Goal: Task Accomplishment & Management: Complete application form

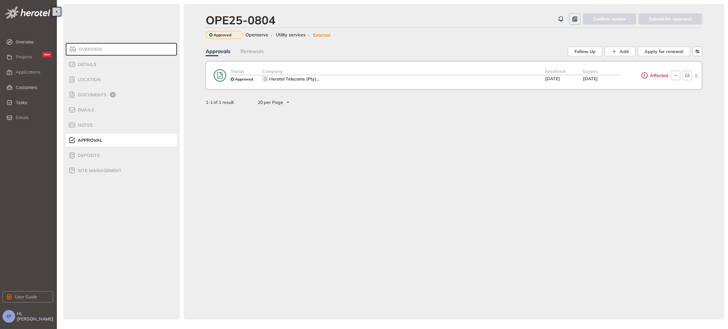
click at [89, 51] on span "Overview" at bounding box center [90, 49] width 26 height 5
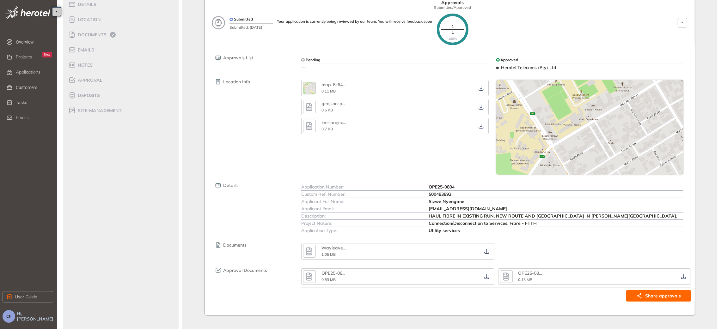
scroll to position [68, 0]
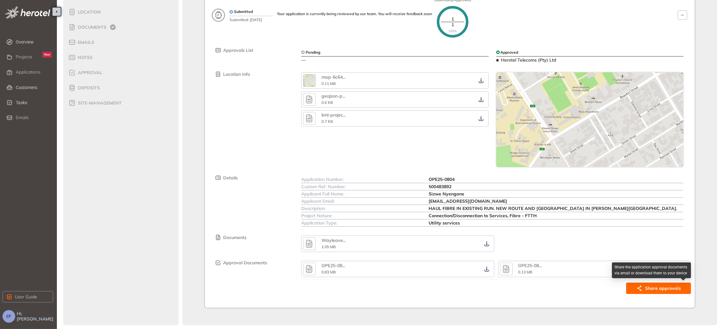
click at [671, 286] on span "Share approvals" at bounding box center [663, 288] width 36 height 7
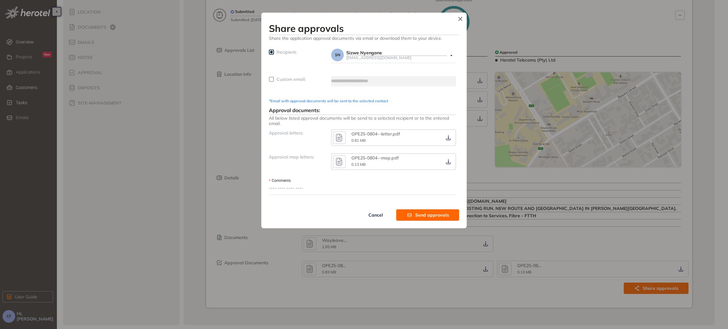
click at [282, 76] on span "Custom email:" at bounding box center [291, 79] width 34 height 7
click at [299, 188] on textarea "Comments" at bounding box center [362, 190] width 187 height 10
paste textarea "**********"
type textarea "**********"
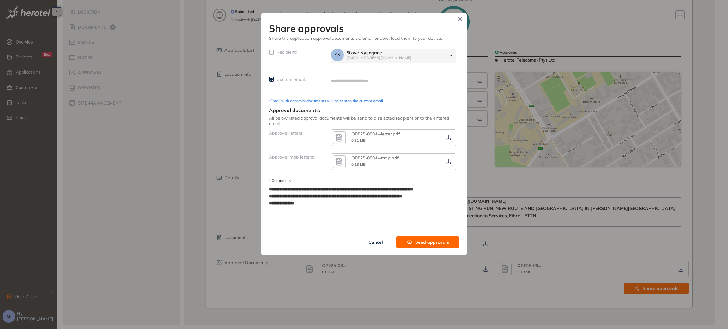
click at [295, 189] on textarea "**********" at bounding box center [362, 203] width 187 height 37
type textarea "**********"
click at [299, 189] on textarea "**********" at bounding box center [362, 203] width 187 height 37
type textarea "**********"
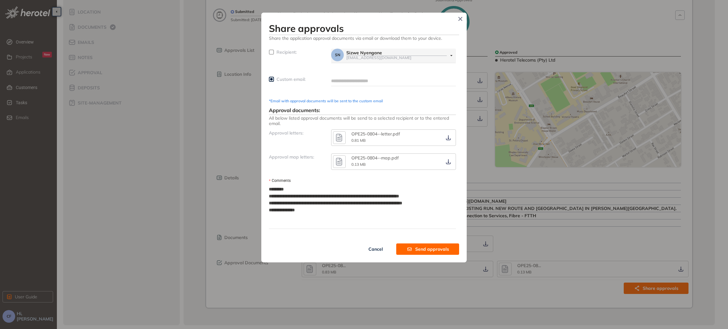
click at [298, 193] on textarea "**********" at bounding box center [362, 207] width 187 height 44
type textarea "**********"
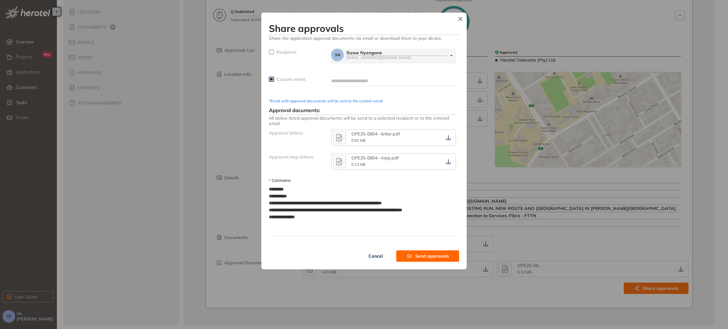
click at [297, 203] on textarea "**********" at bounding box center [362, 210] width 187 height 51
type textarea "**********"
drag, startPoint x: 297, startPoint y: 210, endPoint x: 326, endPoint y: 212, distance: 29.5
click at [326, 212] on textarea "**********" at bounding box center [362, 210] width 187 height 51
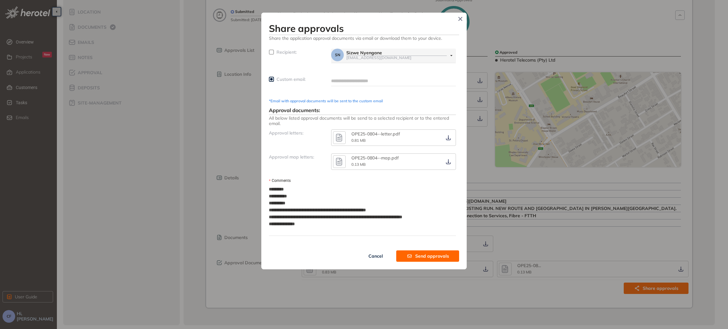
type textarea "**********"
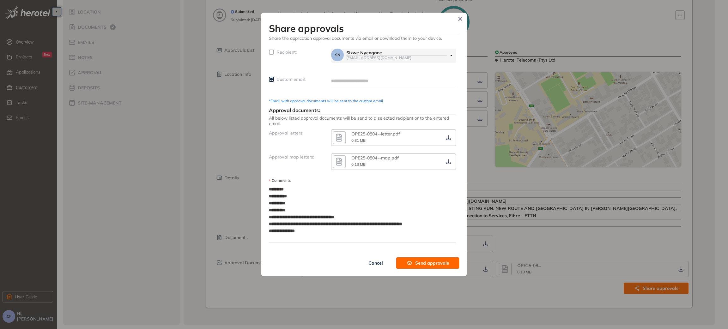
click at [336, 224] on textarea "**********" at bounding box center [362, 214] width 187 height 58
type textarea "**********"
click at [297, 240] on textarea "**********" at bounding box center [362, 214] width 187 height 58
type textarea "**********"
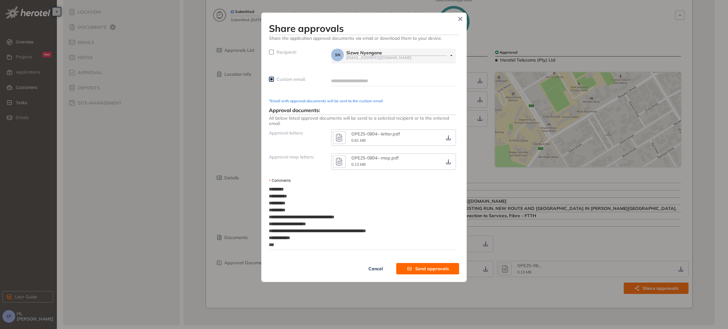
type textarea "**********"
click at [339, 80] on input "text" at bounding box center [393, 80] width 125 height 9
paste input "**********"
type input "**********"
click at [409, 266] on button "Send approvals" at bounding box center [427, 268] width 63 height 11
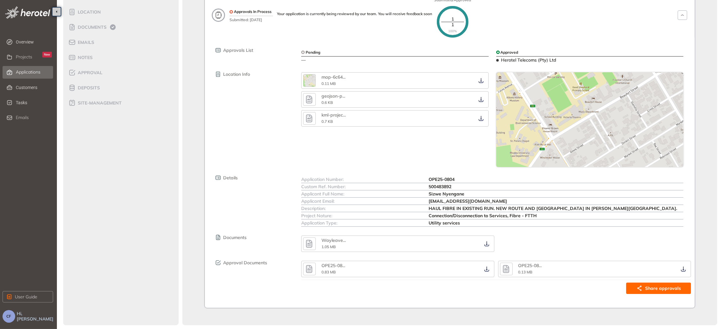
click at [21, 70] on span "Applications" at bounding box center [28, 72] width 25 height 5
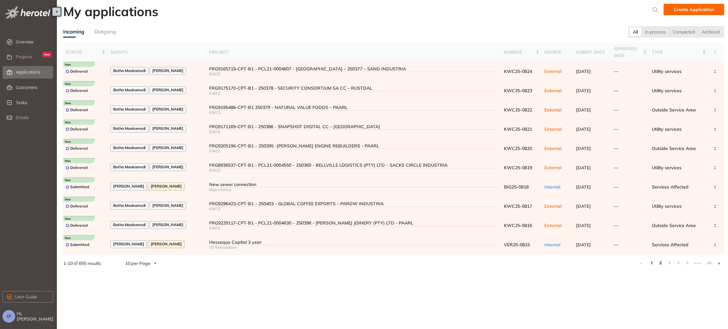
click at [659, 263] on link "2" at bounding box center [661, 263] width 6 height 9
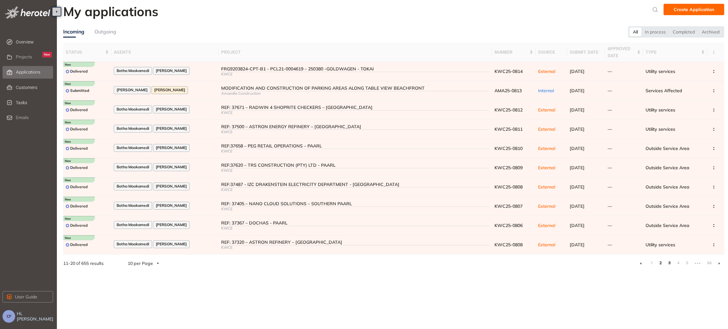
click at [667, 263] on link "3" at bounding box center [669, 263] width 6 height 9
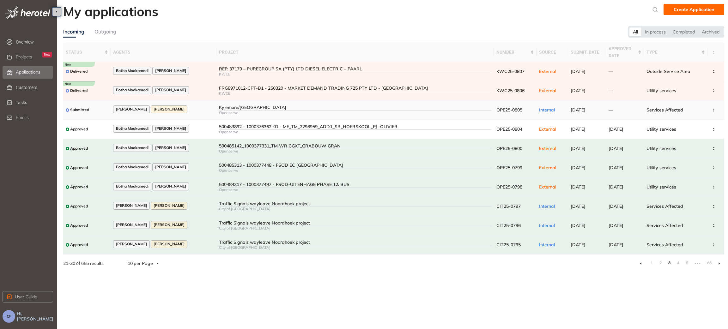
click at [229, 110] on div "Kylemore/Banhoek" at bounding box center [355, 107] width 272 height 5
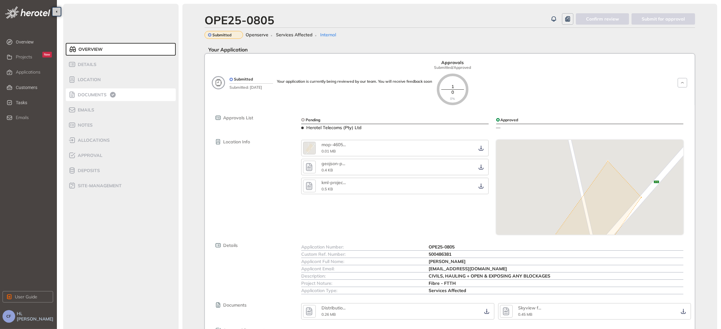
click at [89, 92] on span "Documents" at bounding box center [91, 94] width 31 height 5
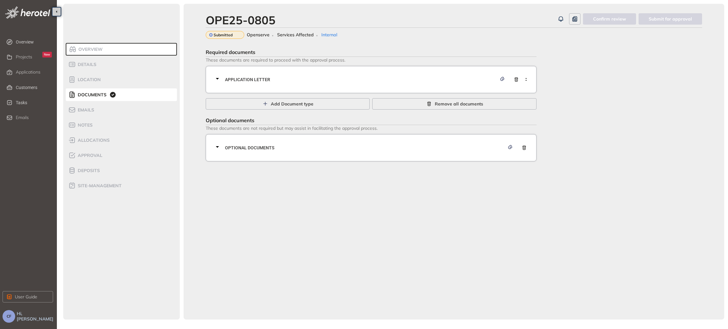
click at [296, 84] on div "Application letter" at bounding box center [373, 79] width 319 height 19
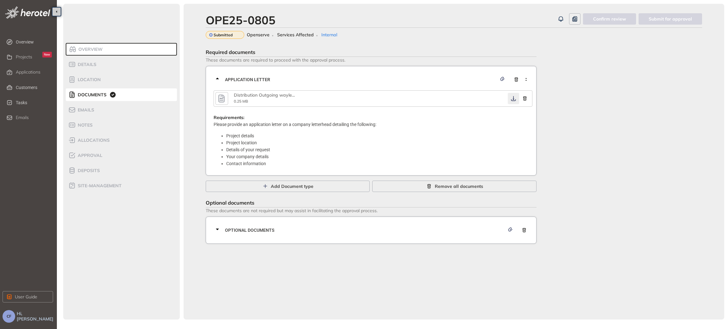
click at [511, 101] on icon "button" at bounding box center [514, 98] width 6 height 5
click at [376, 235] on div "Optional documents" at bounding box center [373, 230] width 319 height 19
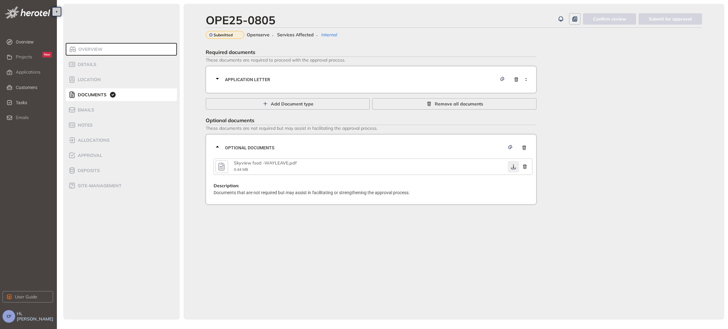
click at [514, 166] on icon "button" at bounding box center [514, 166] width 6 height 5
click at [93, 154] on span "Approval" at bounding box center [89, 155] width 27 height 5
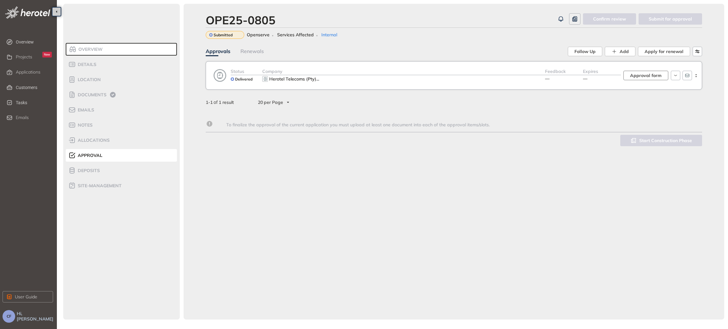
click at [640, 77] on span "Approval form" at bounding box center [646, 75] width 32 height 7
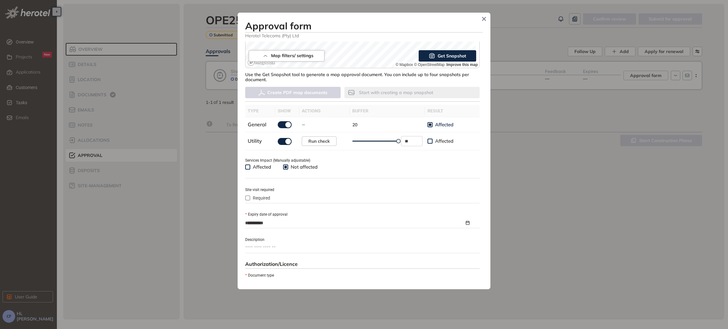
scroll to position [190, 0]
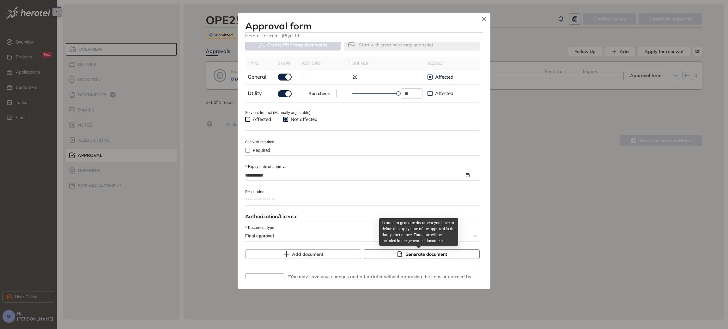
click at [411, 256] on span "Generate document" at bounding box center [427, 254] width 42 height 7
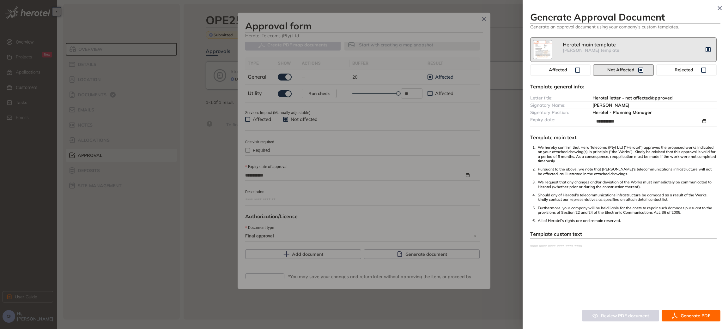
click at [694, 314] on span "Generate PDF" at bounding box center [696, 316] width 30 height 7
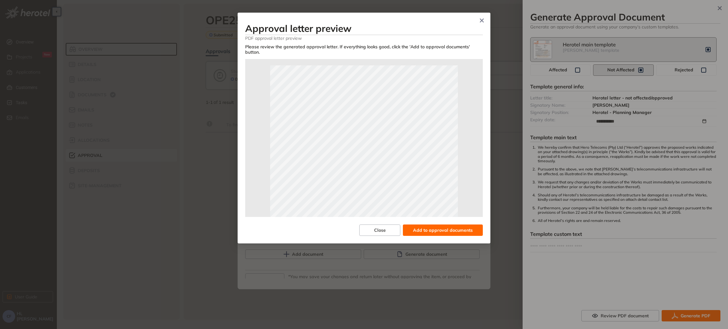
click at [437, 227] on span "Add to approval documents" at bounding box center [443, 230] width 60 height 7
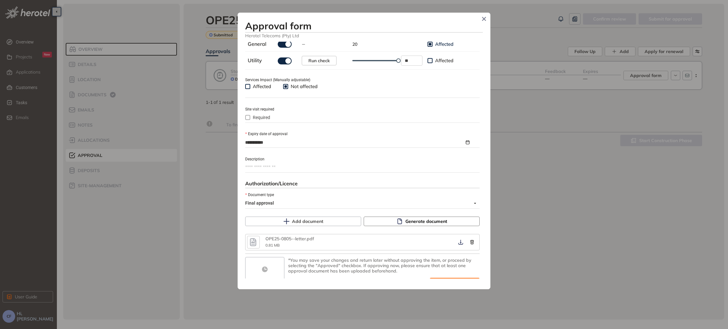
scroll to position [238, 0]
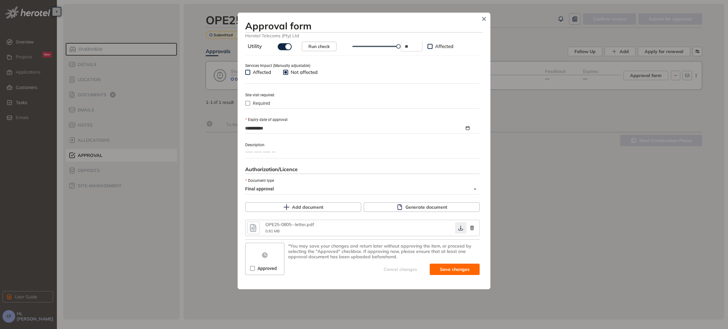
click at [458, 227] on icon "button" at bounding box center [461, 228] width 6 height 5
click at [431, 267] on span "Save and approve" at bounding box center [450, 269] width 40 height 7
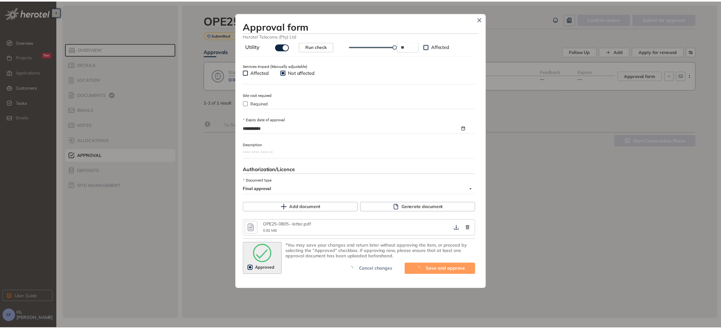
scroll to position [249, 0]
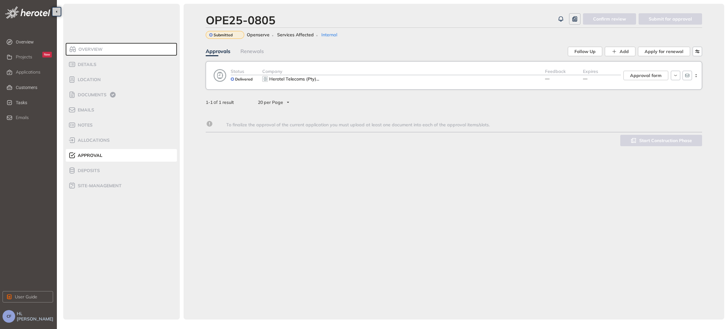
click at [374, 71] on div "Company" at bounding box center [403, 71] width 283 height 7
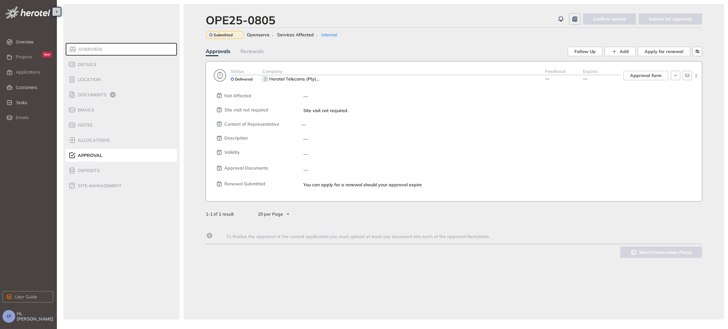
click at [106, 47] on div "Overview" at bounding box center [96, 50] width 54 height 8
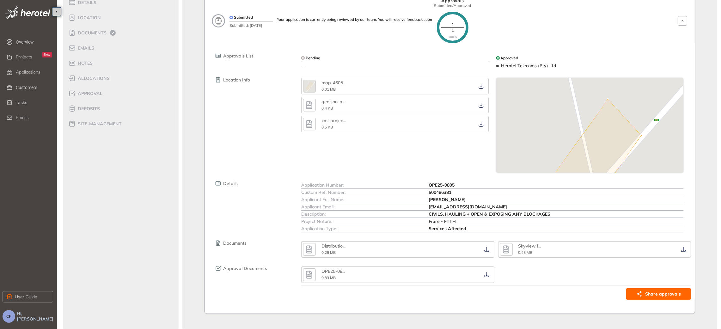
scroll to position [68, 0]
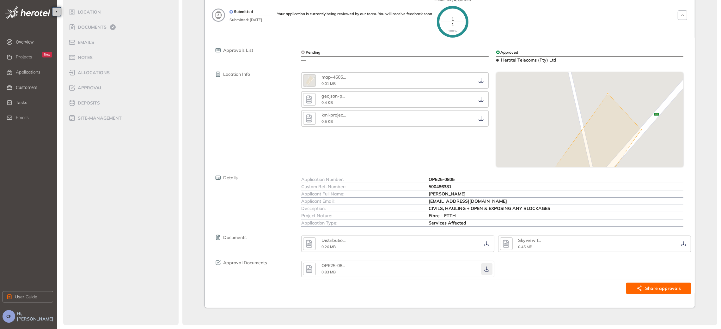
click at [485, 272] on icon "button" at bounding box center [487, 269] width 6 height 5
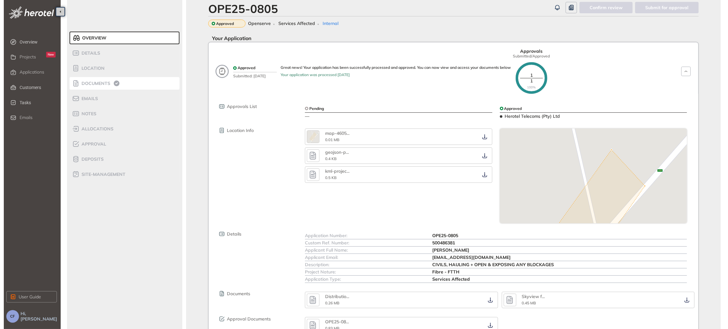
scroll to position [0, 0]
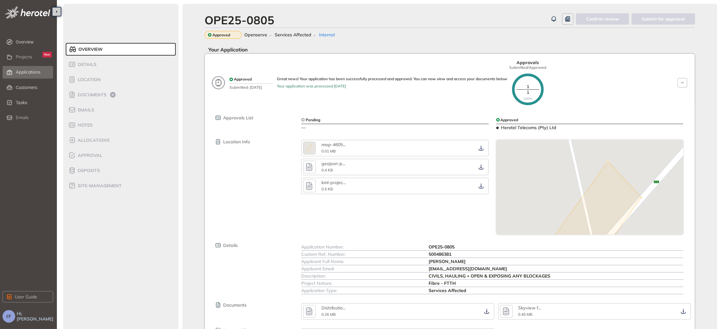
click at [26, 74] on span "Applications" at bounding box center [28, 72] width 25 height 5
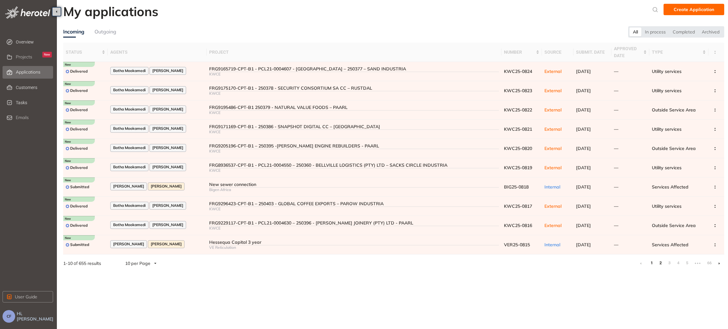
click at [663, 263] on link "2" at bounding box center [661, 263] width 6 height 9
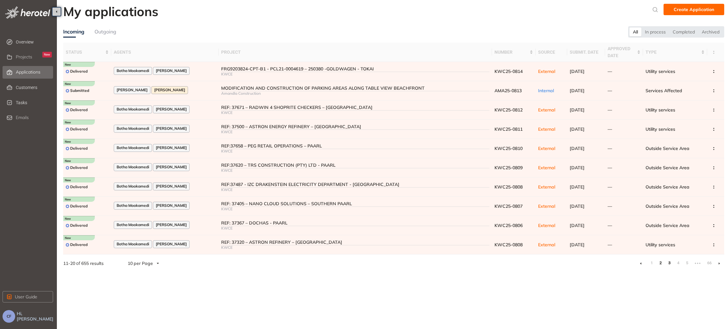
click at [669, 265] on link "3" at bounding box center [669, 263] width 6 height 9
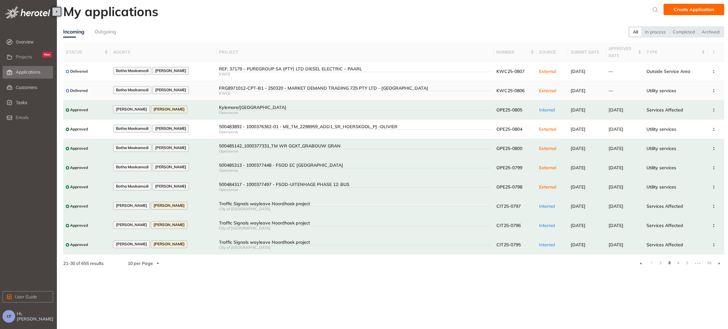
click at [225, 89] on div "FRG8971012-CPT-B1 - 250320 - MARKET DEMAND TRADING 725 PTY LTD - MONTAGUE GARDE…" at bounding box center [355, 88] width 272 height 5
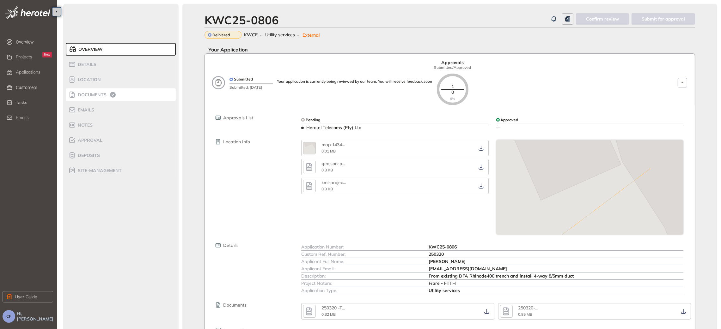
click at [84, 94] on span "Documents" at bounding box center [91, 94] width 31 height 5
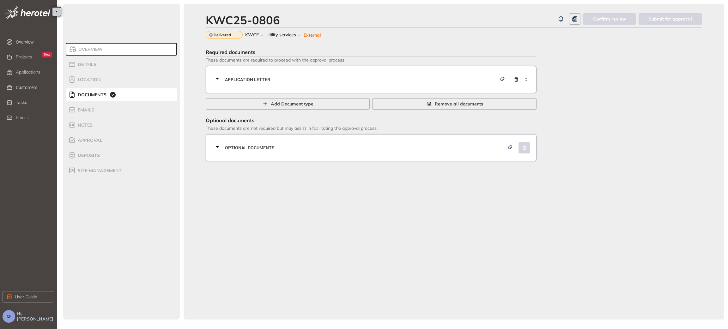
click at [339, 81] on span "Application letter" at bounding box center [361, 79] width 272 height 7
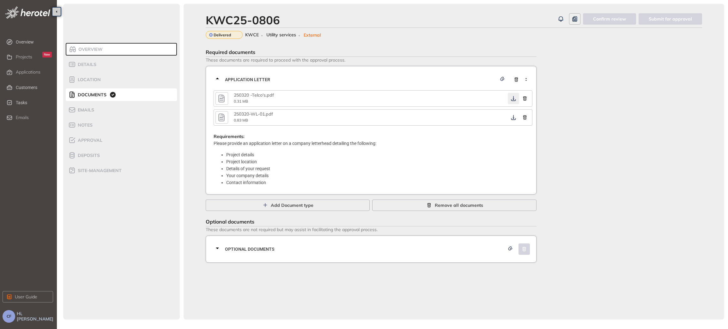
click at [512, 98] on icon "button" at bounding box center [514, 98] width 6 height 5
click at [512, 117] on icon "button" at bounding box center [514, 117] width 6 height 5
click at [361, 253] on div "Optional documents" at bounding box center [373, 249] width 319 height 19
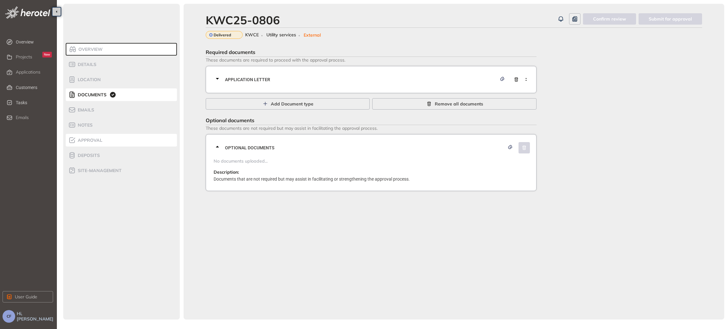
click at [96, 140] on span "Approval" at bounding box center [89, 140] width 27 height 5
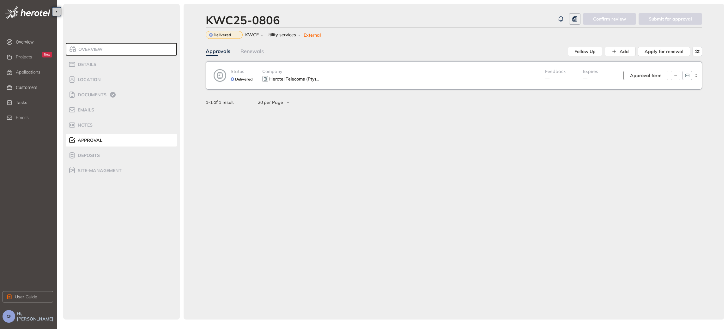
click at [648, 76] on span "Approval form" at bounding box center [646, 75] width 32 height 7
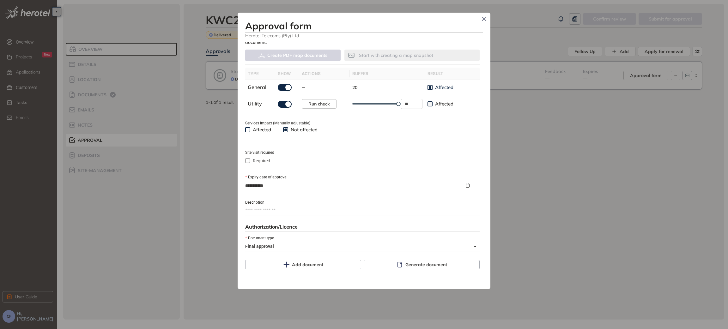
scroll to position [190, 0]
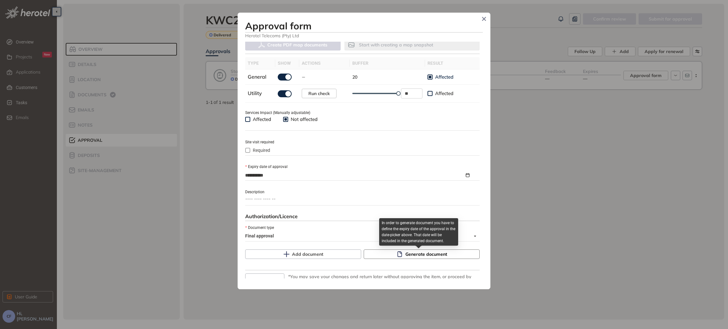
click at [407, 257] on span "Generate document" at bounding box center [427, 254] width 42 height 7
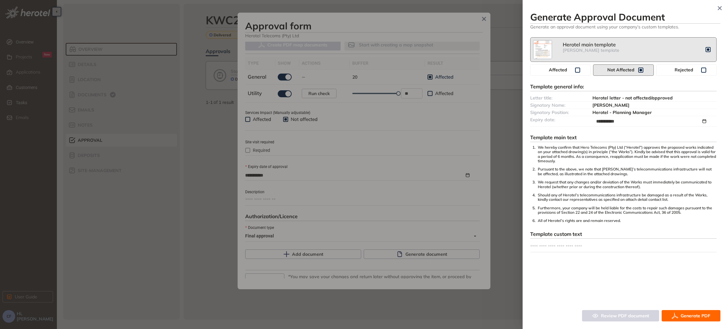
click at [689, 314] on span "Generate PDF" at bounding box center [696, 316] width 30 height 7
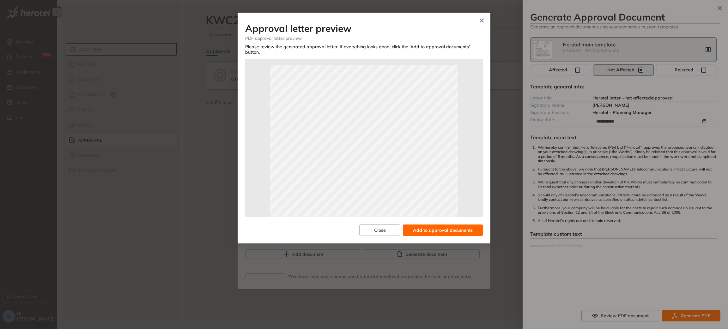
click at [458, 227] on span "Add to approval documents" at bounding box center [443, 230] width 60 height 7
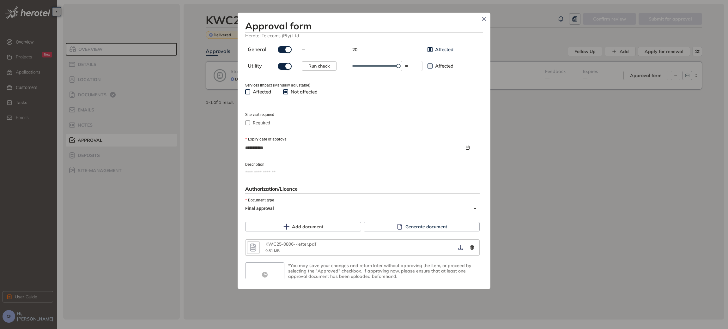
scroll to position [238, 0]
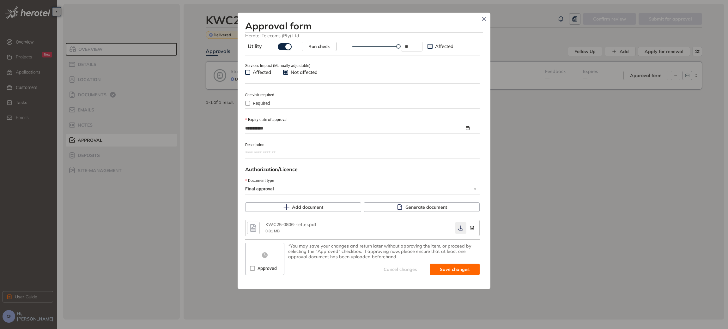
click at [458, 230] on icon "button" at bounding box center [460, 228] width 5 height 5
click at [433, 269] on span "Save and approve" at bounding box center [450, 269] width 40 height 7
type textarea "**********"
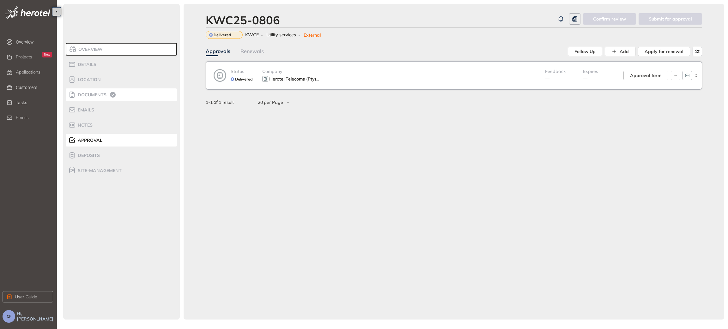
click at [102, 92] on span "Documents" at bounding box center [91, 94] width 31 height 5
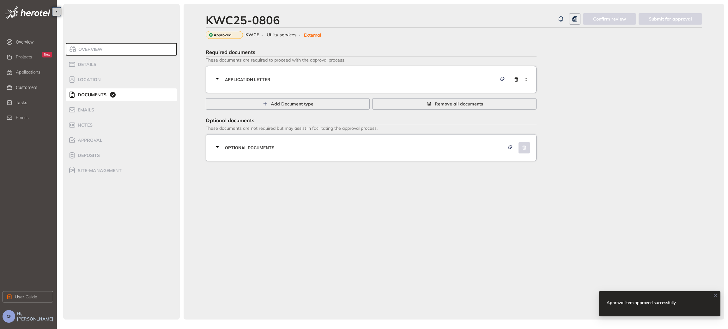
click at [296, 78] on span "Application letter" at bounding box center [361, 79] width 272 height 7
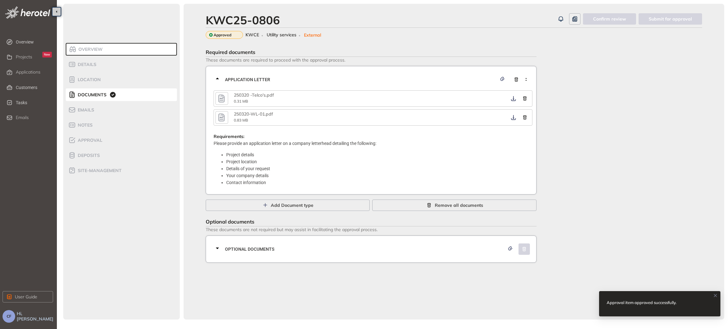
click at [221, 98] on icon "button" at bounding box center [221, 98] width 9 height 11
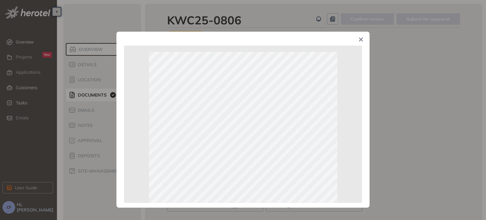
click at [360, 40] on icon "Close" at bounding box center [360, 39] width 4 height 4
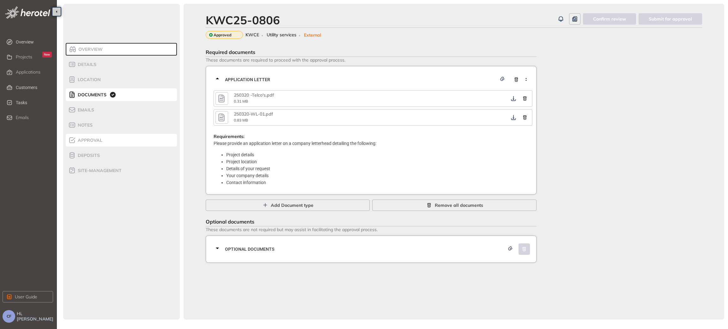
click at [90, 136] on li "Approval" at bounding box center [121, 140] width 111 height 13
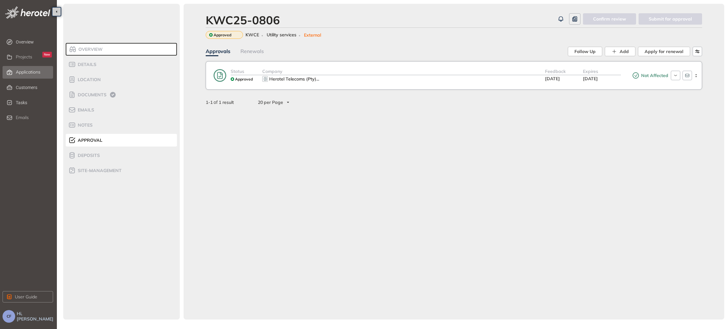
click at [25, 70] on span "Applications" at bounding box center [28, 72] width 25 height 5
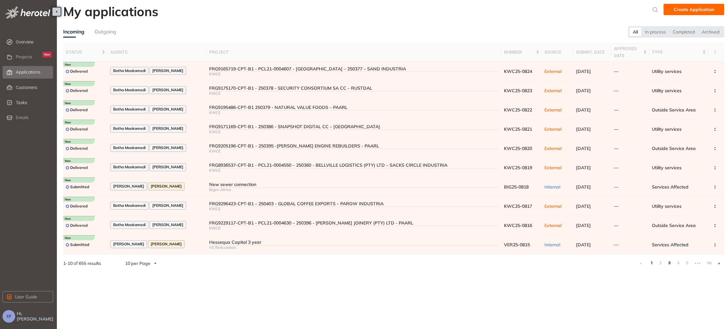
click at [668, 264] on link "3" at bounding box center [669, 263] width 6 height 9
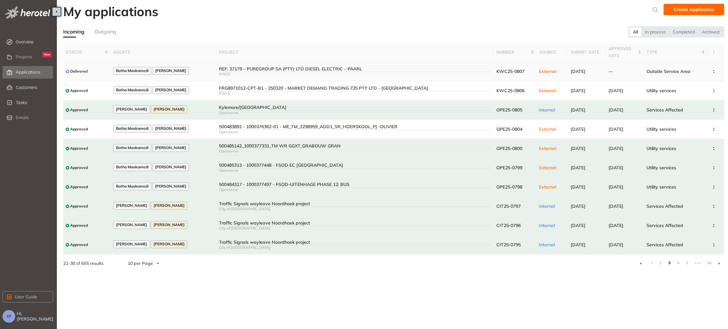
click at [264, 68] on div "REF: 37179 – PUREGROUP SA (PTY) LTD DIESEL ELECTRIC – PAARL" at bounding box center [355, 68] width 272 height 5
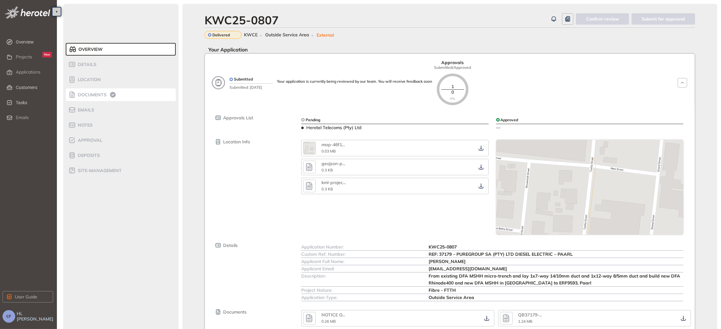
click at [90, 91] on div "Documents" at bounding box center [95, 95] width 54 height 8
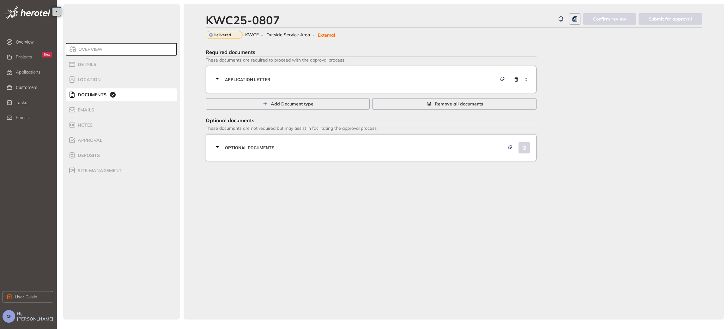
click at [308, 78] on span "Application letter" at bounding box center [361, 79] width 272 height 7
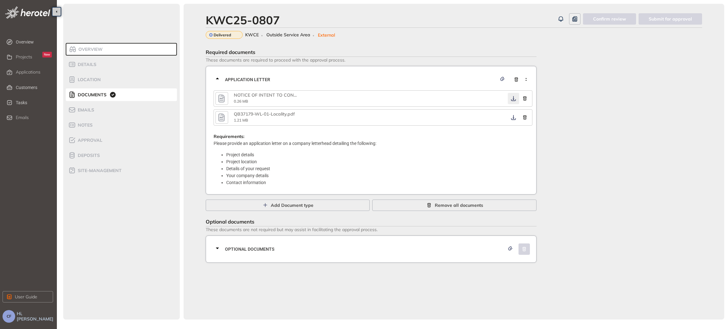
click at [514, 96] on icon "button" at bounding box center [514, 98] width 6 height 5
click at [513, 116] on icon "button" at bounding box center [514, 117] width 6 height 5
click at [342, 249] on span "Optional documents" at bounding box center [365, 249] width 280 height 7
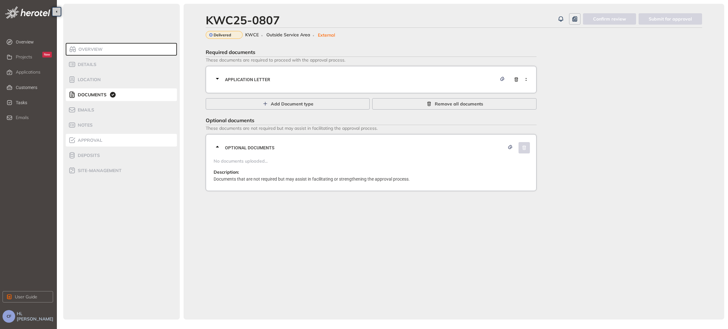
click at [101, 140] on span "Approval" at bounding box center [89, 140] width 27 height 5
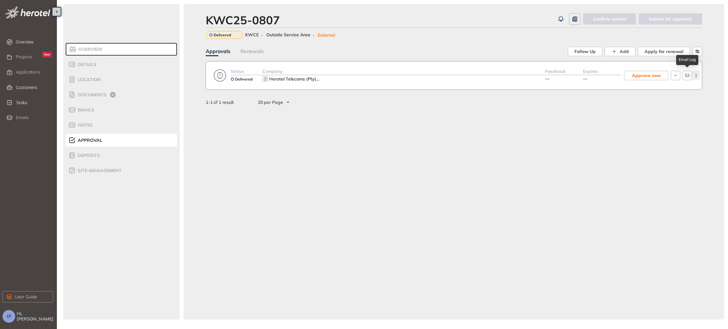
click at [696, 77] on circle "button" at bounding box center [696, 76] width 1 height 1
click at [681, 103] on span "View approval form" at bounding box center [672, 101] width 43 height 5
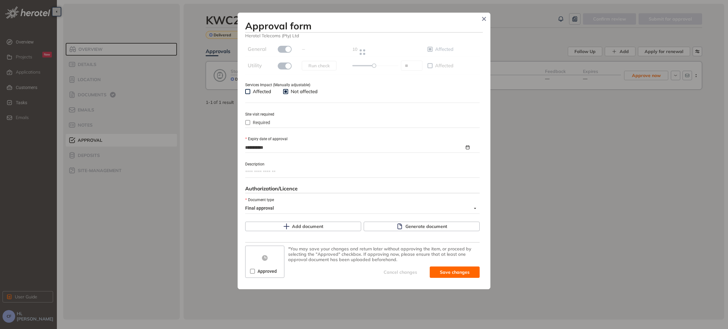
scroll to position [222, 0]
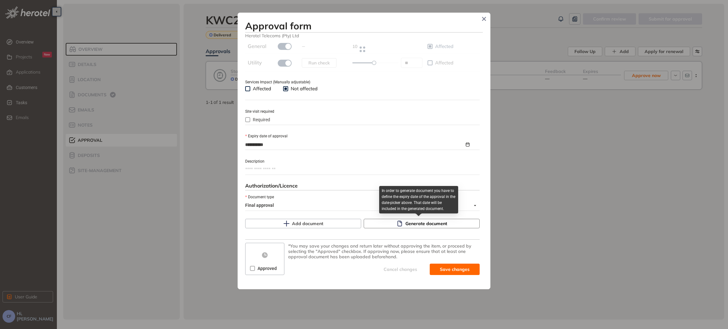
click at [388, 225] on button "Generate document" at bounding box center [422, 223] width 116 height 9
type input "**"
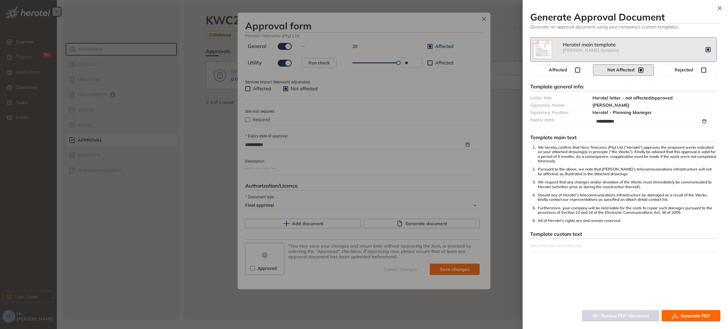
click at [678, 315] on icon "button" at bounding box center [675, 316] width 6 height 8
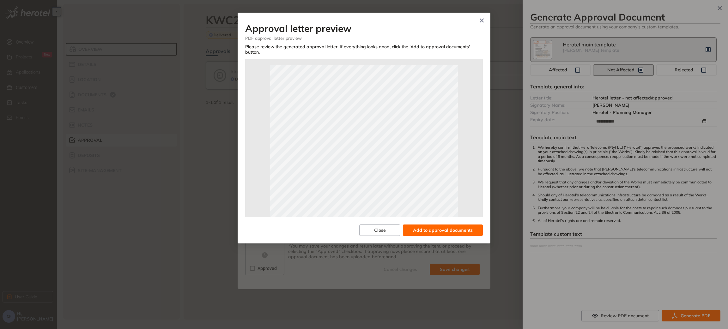
click at [442, 227] on span "Add to approval documents" at bounding box center [443, 230] width 60 height 7
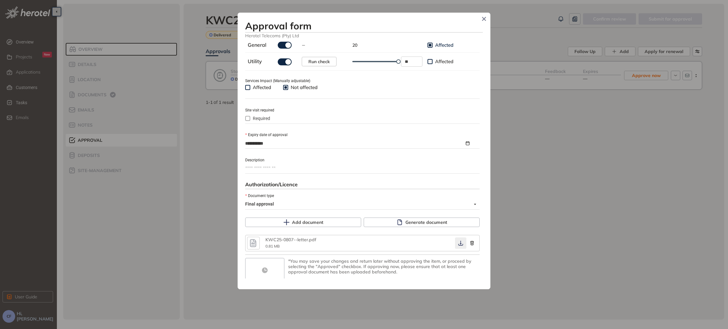
click at [458, 245] on icon "button" at bounding box center [461, 243] width 6 height 5
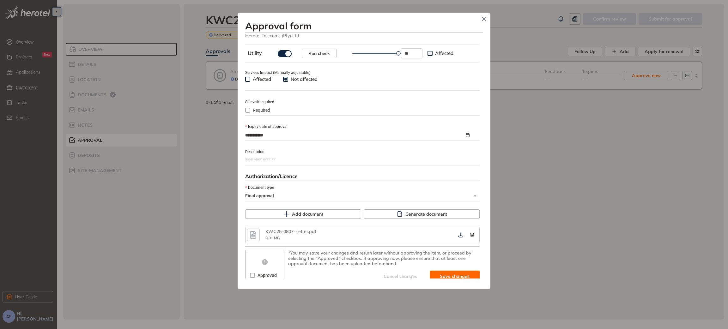
scroll to position [238, 0]
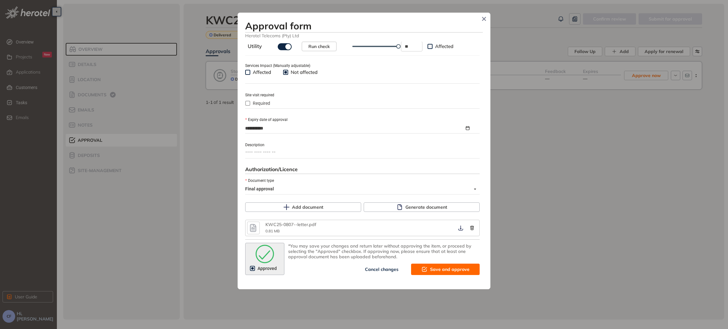
click at [430, 268] on span "Save and approve" at bounding box center [450, 269] width 40 height 7
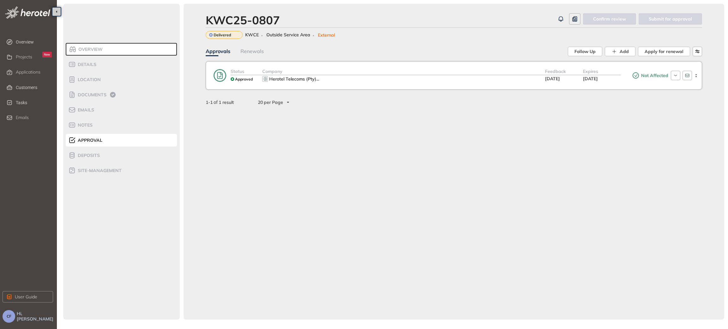
scroll to position [249, 0]
click at [94, 90] on li "Documents" at bounding box center [121, 95] width 111 height 13
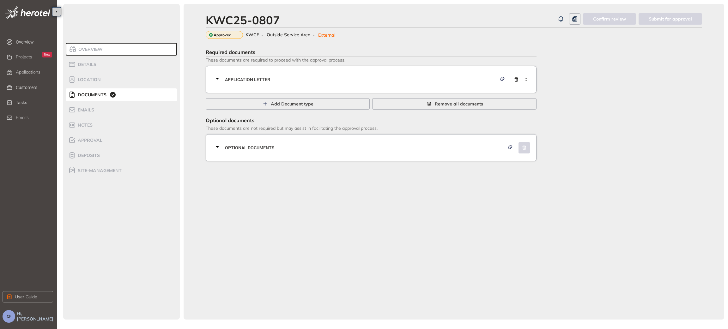
click at [234, 77] on span "Application letter" at bounding box center [361, 79] width 272 height 7
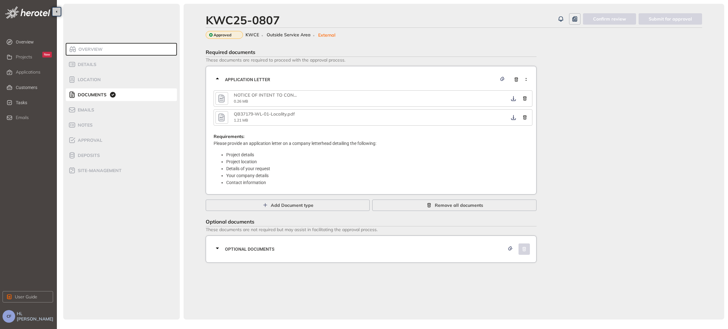
click at [219, 96] on icon "button" at bounding box center [221, 98] width 9 height 11
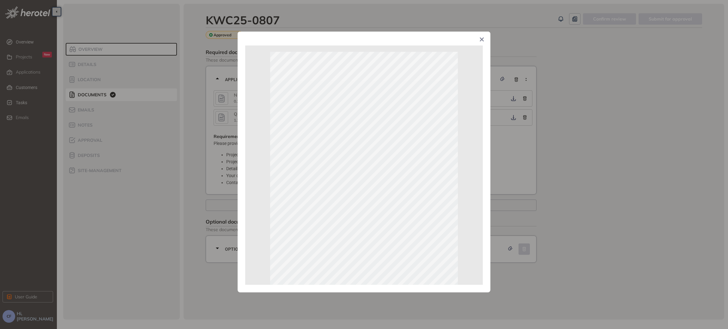
click at [621, 160] on div "Page 1 of 1" at bounding box center [364, 164] width 728 height 329
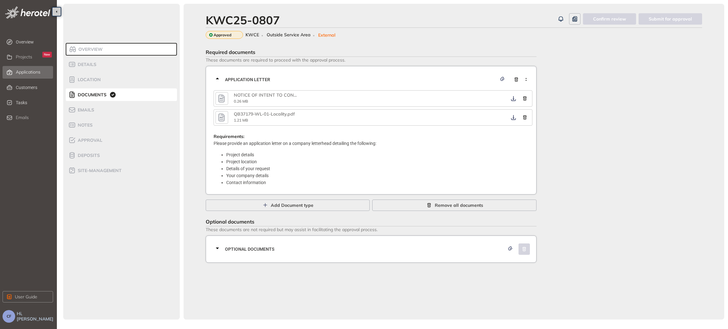
click at [31, 71] on span "Applications" at bounding box center [28, 72] width 25 height 5
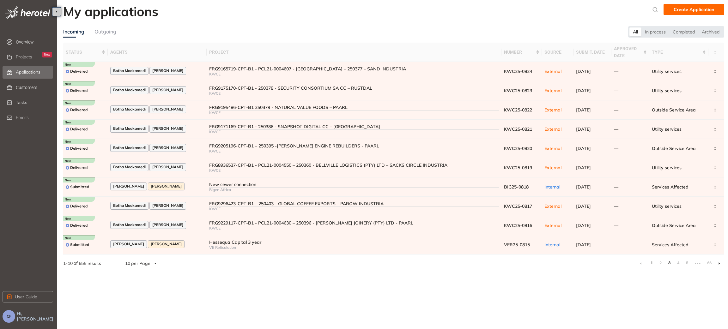
click at [670, 265] on link "3" at bounding box center [669, 263] width 6 height 9
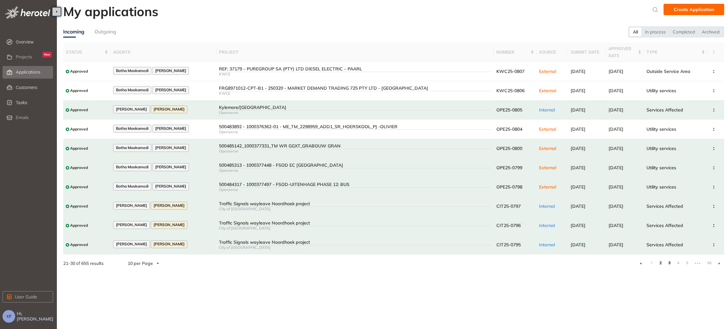
click at [661, 265] on link "2" at bounding box center [661, 263] width 6 height 9
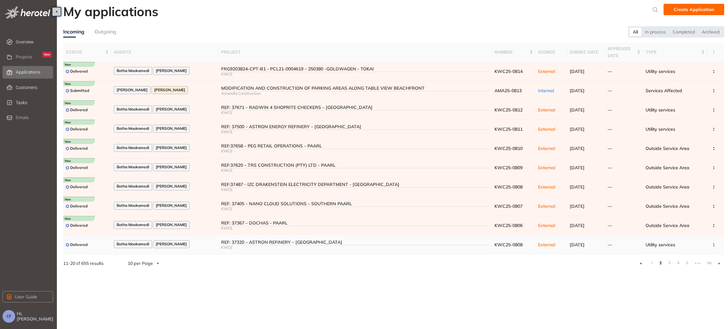
click at [362, 246] on div "KWCE" at bounding box center [355, 248] width 269 height 4
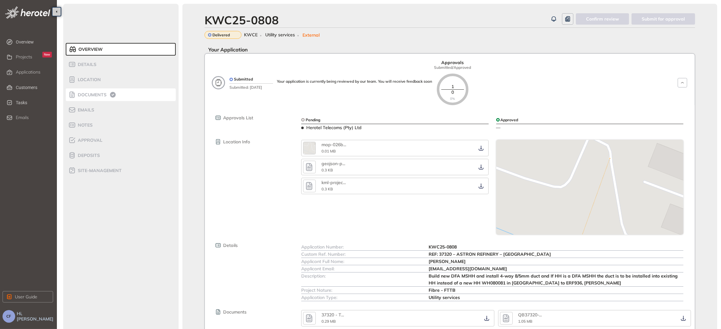
click at [95, 91] on div "Documents" at bounding box center [95, 95] width 54 height 8
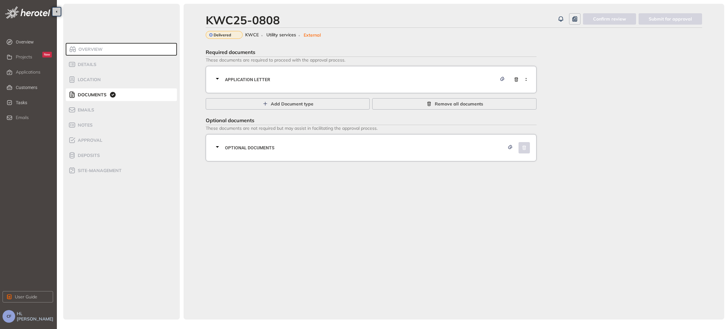
click at [390, 83] on div "Application letter" at bounding box center [373, 79] width 319 height 19
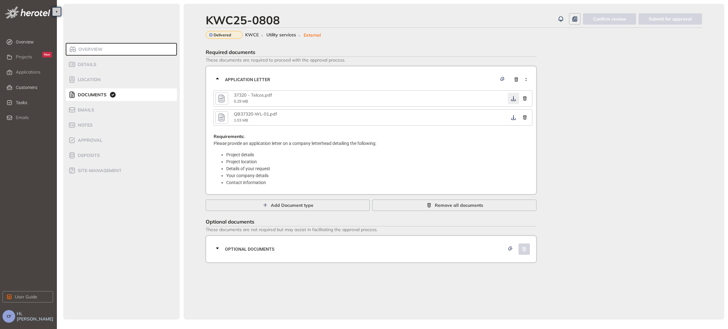
click at [513, 98] on icon "button" at bounding box center [513, 98] width 5 height 5
click at [511, 118] on icon "button" at bounding box center [514, 117] width 6 height 5
click at [513, 117] on icon "button" at bounding box center [514, 117] width 6 height 5
click at [416, 253] on span "Optional documents" at bounding box center [365, 249] width 280 height 7
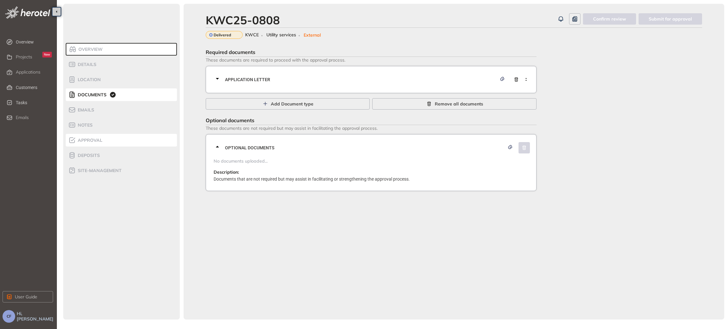
click at [100, 142] on span "Approval" at bounding box center [89, 140] width 27 height 5
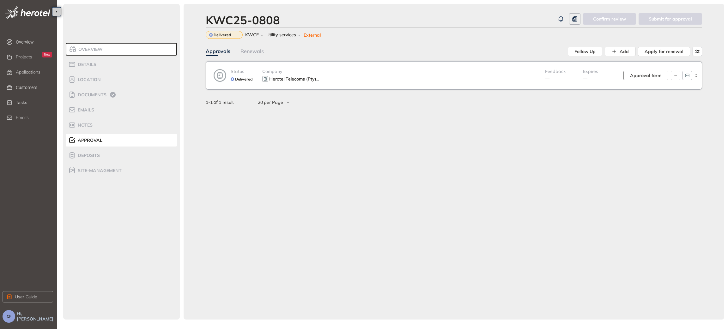
click at [641, 75] on span "Approval form" at bounding box center [646, 75] width 32 height 7
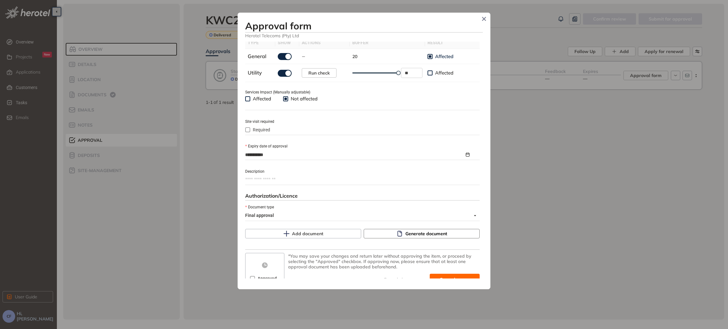
scroll to position [222, 0]
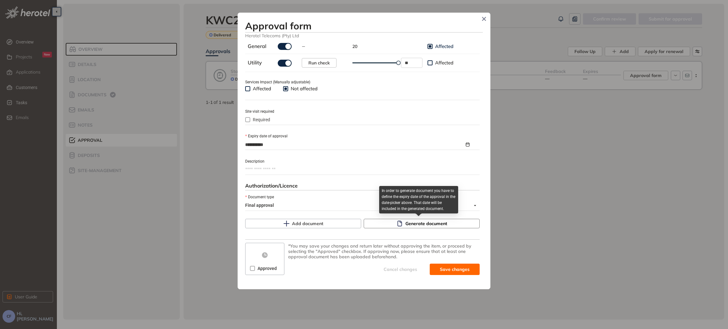
click at [406, 223] on span "Generate document" at bounding box center [427, 223] width 42 height 7
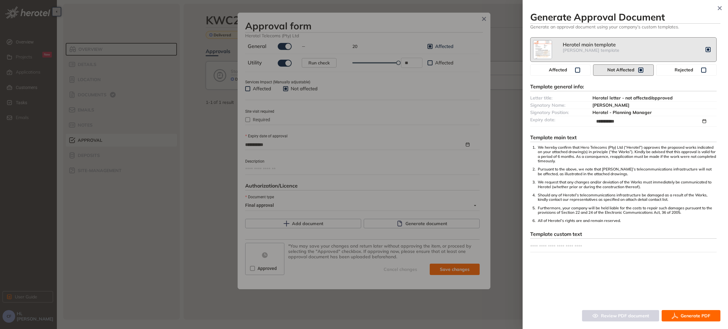
click at [683, 315] on span "Generate PDF" at bounding box center [696, 316] width 30 height 7
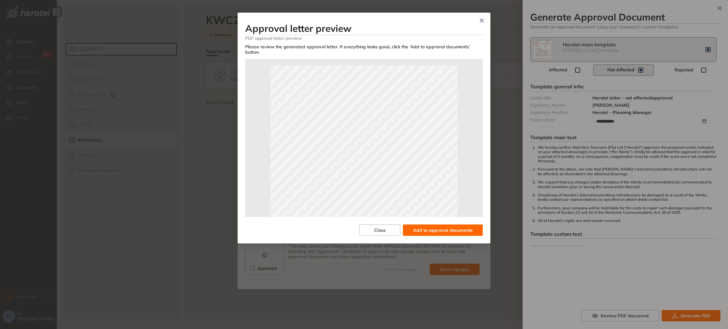
click at [450, 227] on span "Add to approval documents" at bounding box center [443, 230] width 60 height 7
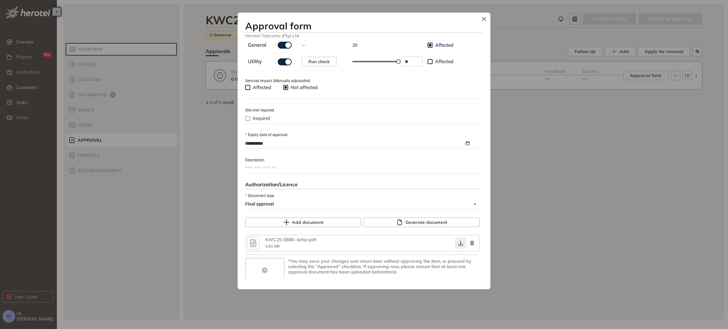
click at [458, 246] on icon "button" at bounding box center [461, 243] width 6 height 5
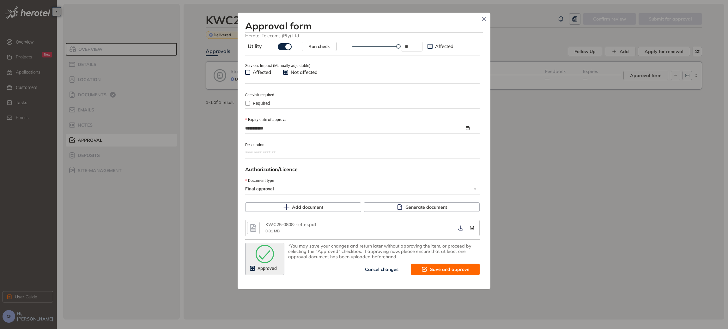
click at [458, 269] on span "Save and approve" at bounding box center [450, 269] width 40 height 7
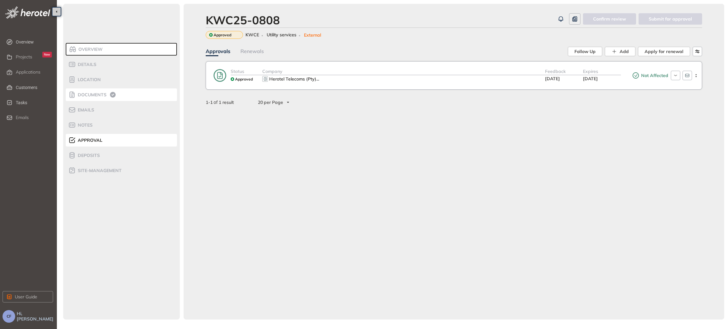
click at [85, 92] on span "Documents" at bounding box center [91, 94] width 31 height 5
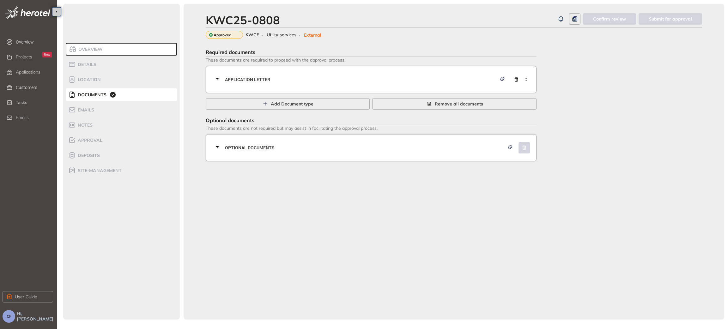
click at [257, 76] on div "Application letter" at bounding box center [373, 79] width 319 height 19
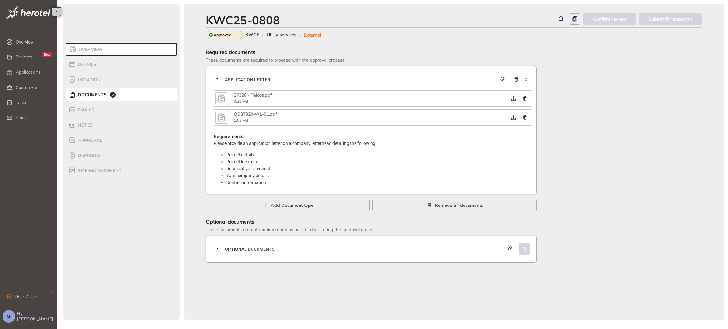
click at [220, 99] on icon "button" at bounding box center [221, 99] width 6 height 8
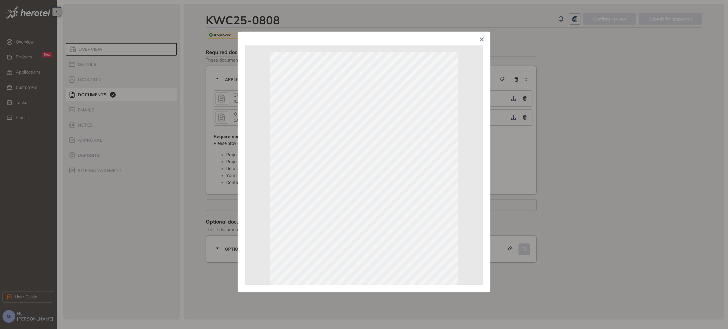
click at [479, 40] on span "Close" at bounding box center [482, 40] width 17 height 17
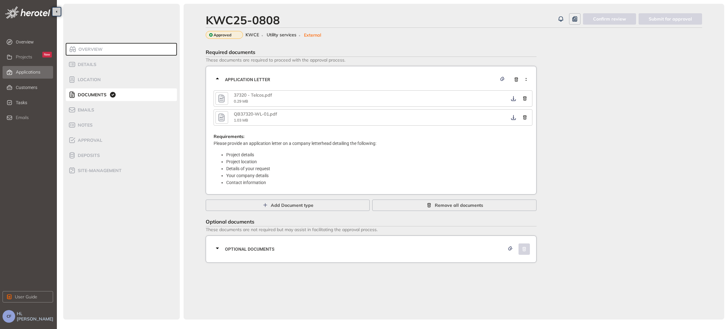
click at [33, 76] on div "Applications" at bounding box center [34, 72] width 36 height 11
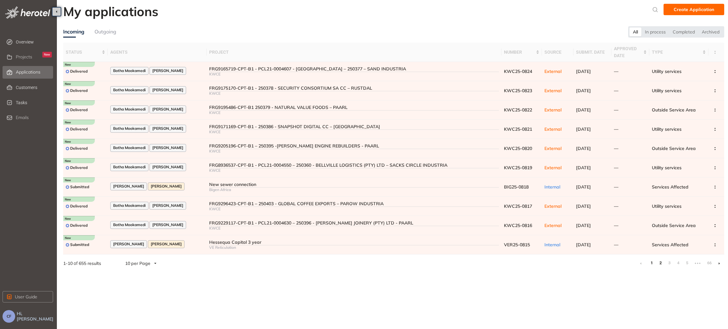
click at [661, 266] on link "2" at bounding box center [661, 263] width 6 height 9
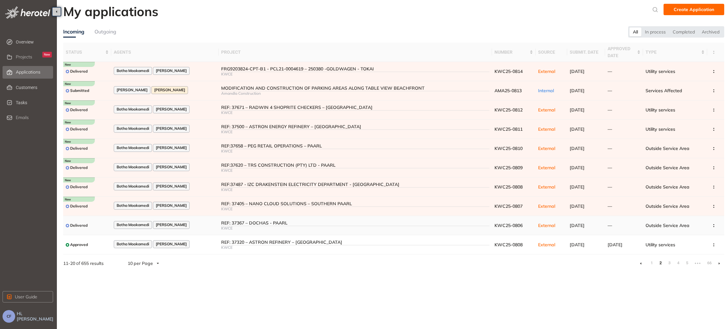
click at [219, 223] on td "REF: 37367 – DOCHAS - PAARL KWCE" at bounding box center [356, 225] width 274 height 19
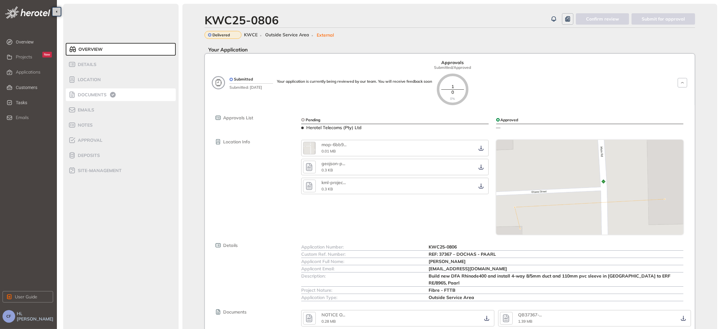
click at [101, 94] on span "Documents" at bounding box center [91, 94] width 31 height 5
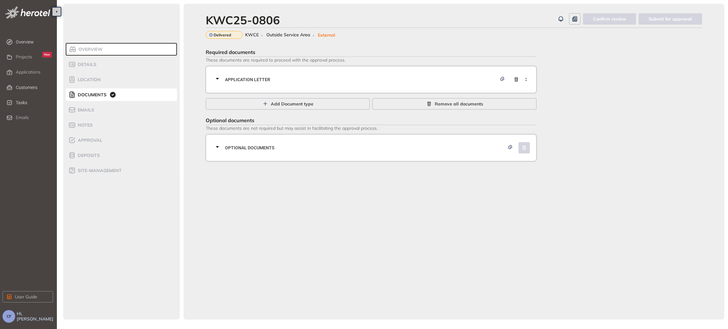
click at [308, 75] on div "Application letter" at bounding box center [373, 79] width 319 height 19
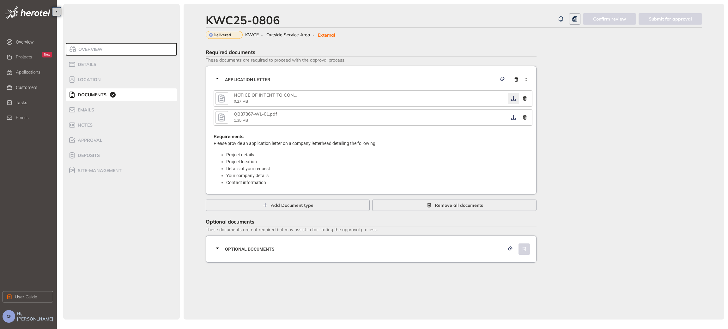
click at [511, 99] on icon "button" at bounding box center [514, 98] width 6 height 5
click at [513, 115] on button "button" at bounding box center [513, 117] width 11 height 11
click at [514, 96] on icon "button" at bounding box center [514, 98] width 6 height 5
click at [513, 119] on icon "button" at bounding box center [514, 117] width 6 height 5
click at [416, 246] on span "Optional documents" at bounding box center [365, 249] width 280 height 7
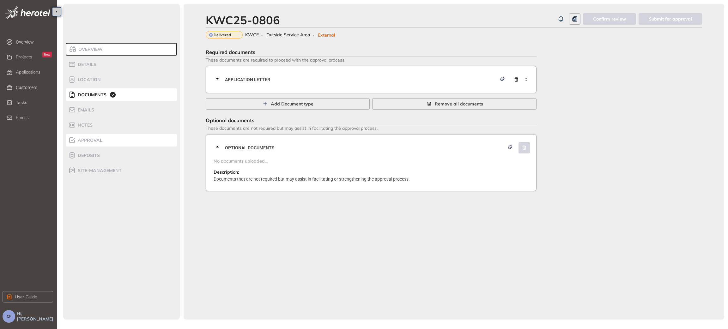
click at [99, 138] on span "Approval" at bounding box center [89, 140] width 27 height 5
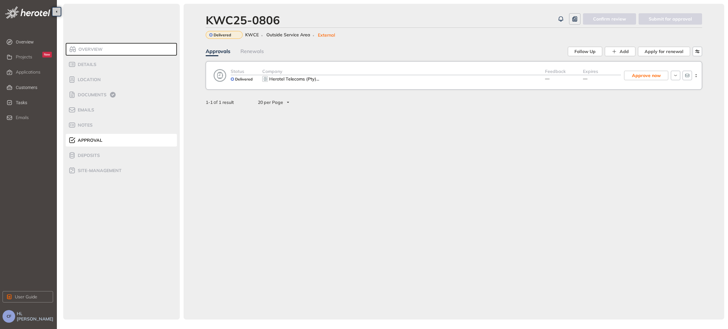
click at [429, 79] on div "Herotel Telecoms (Pty) ..." at bounding box center [403, 79] width 283 height 8
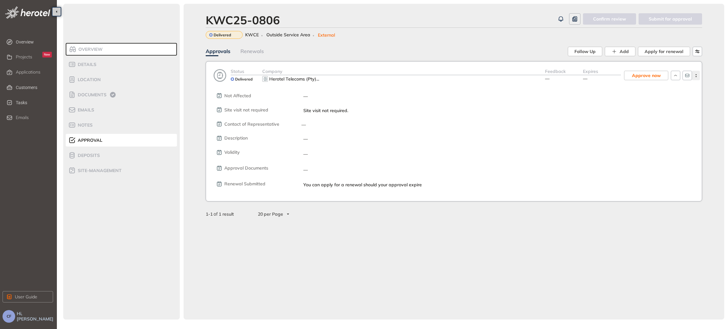
click at [696, 75] on circle "button" at bounding box center [696, 74] width 1 height 1
click at [668, 102] on span "View approval form" at bounding box center [672, 101] width 43 height 5
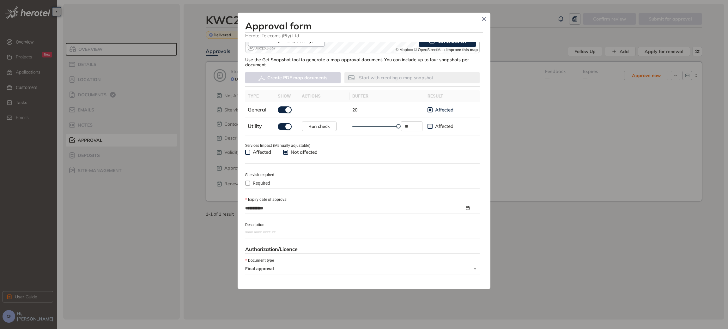
scroll to position [222, 0]
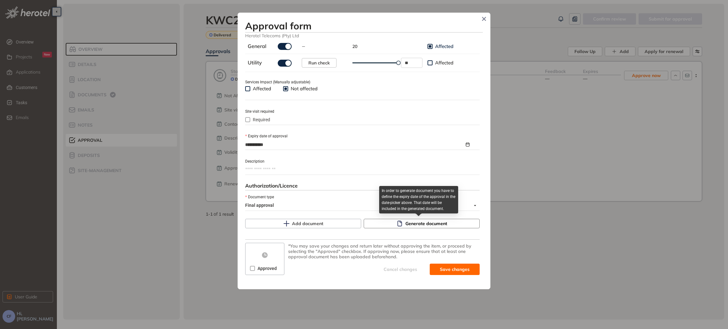
click at [406, 223] on span "Generate document" at bounding box center [427, 223] width 42 height 7
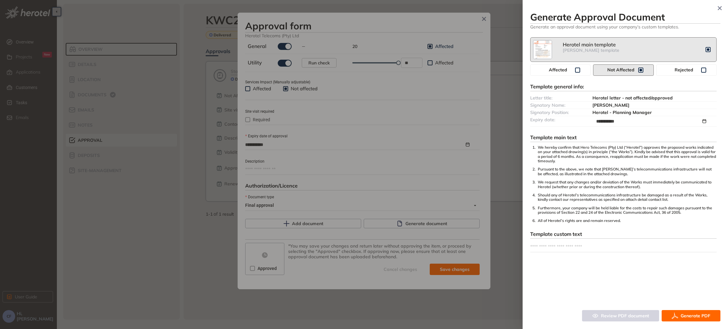
click at [691, 314] on span "Generate PDF" at bounding box center [696, 316] width 30 height 7
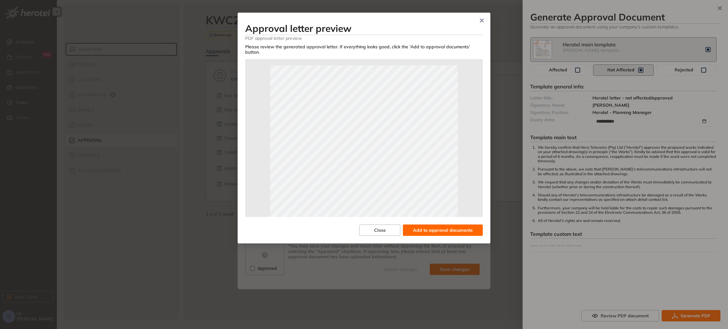
click at [450, 227] on span "Add to approval documents" at bounding box center [443, 230] width 60 height 7
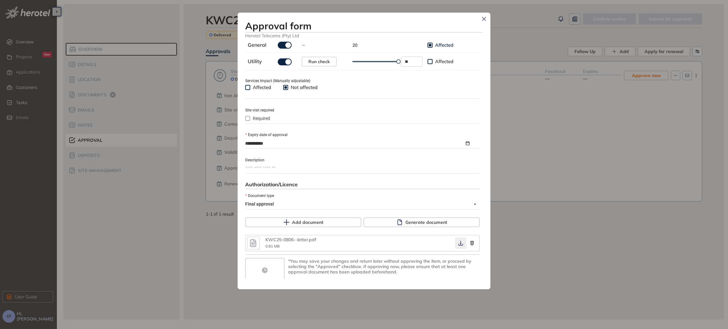
click at [458, 245] on icon "button" at bounding box center [461, 243] width 6 height 5
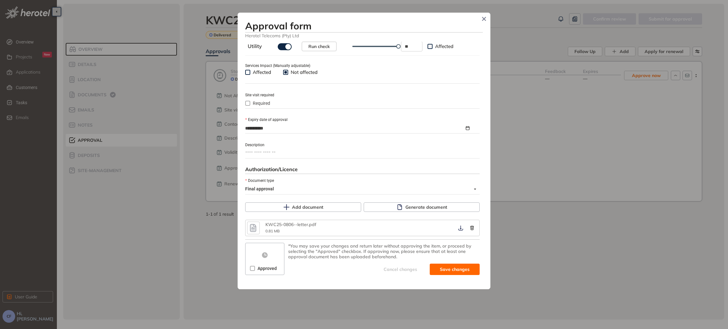
scroll to position [238, 0]
click at [435, 270] on span "Save and approve" at bounding box center [450, 269] width 40 height 7
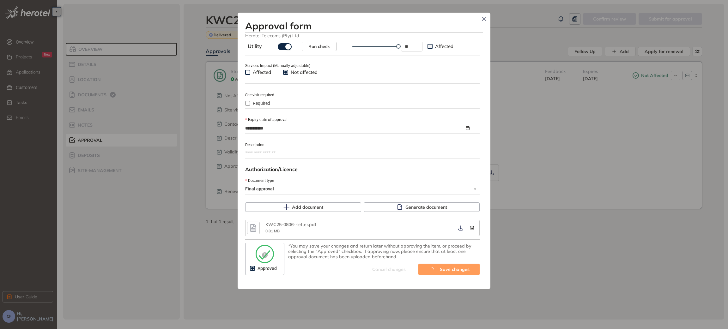
type textarea "**********"
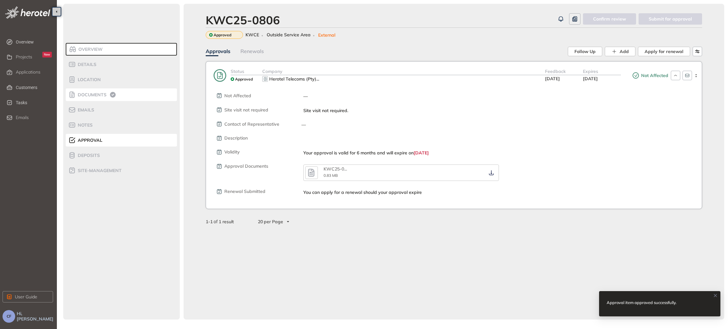
click at [84, 89] on li "Documents" at bounding box center [121, 95] width 111 height 13
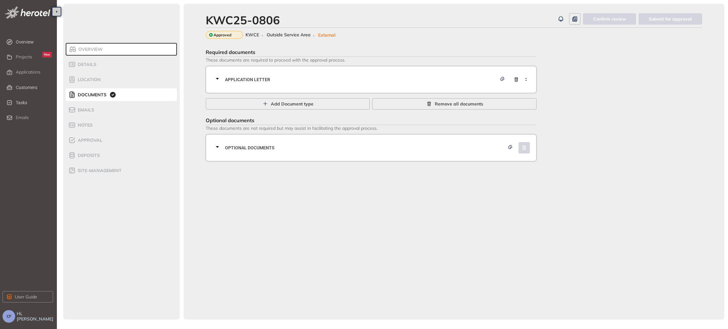
click at [236, 80] on span "Application letter" at bounding box center [361, 79] width 272 height 7
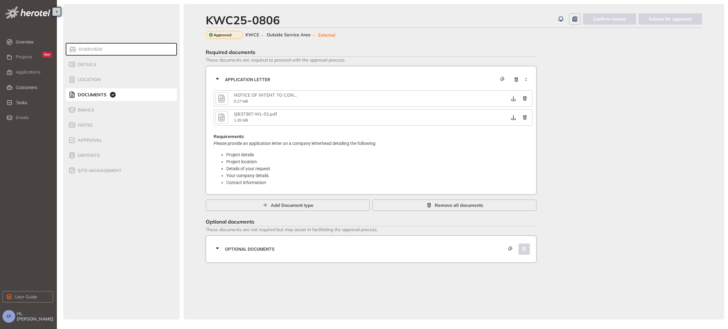
click at [223, 98] on icon "button" at bounding box center [221, 98] width 9 height 11
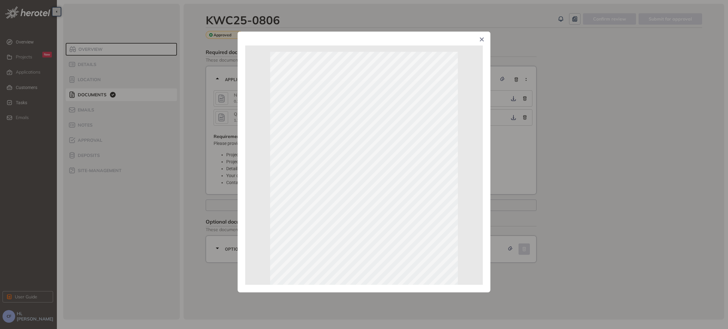
click at [482, 38] on icon "Close" at bounding box center [482, 39] width 4 height 4
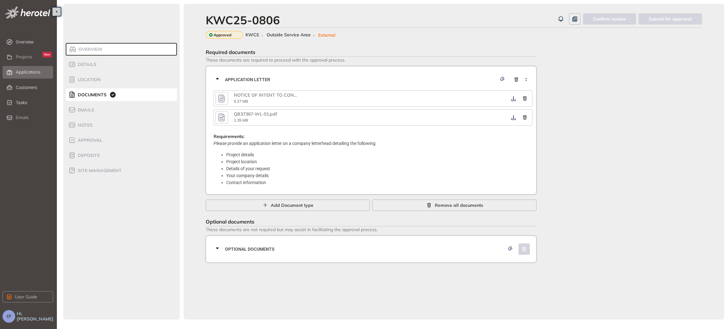
click at [34, 68] on div "Applications" at bounding box center [34, 72] width 36 height 11
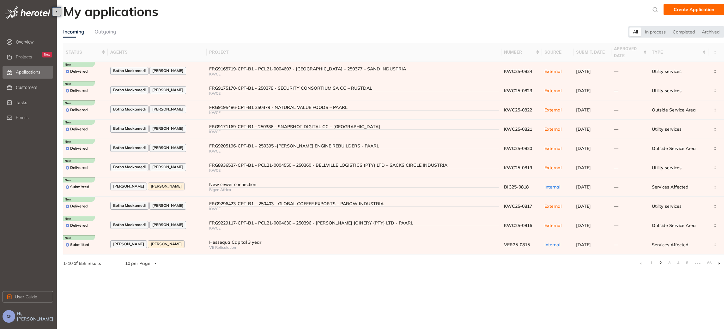
click at [663, 267] on link "2" at bounding box center [661, 263] width 6 height 9
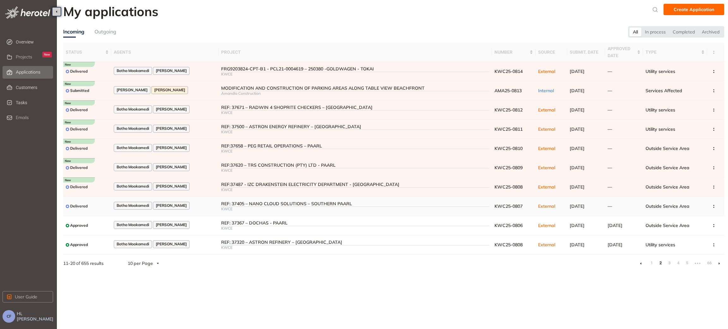
click at [221, 205] on div "REF: 37405 – NANO CLOUD SOLUTIONS – SOUTHERN PAARL" at bounding box center [355, 203] width 269 height 5
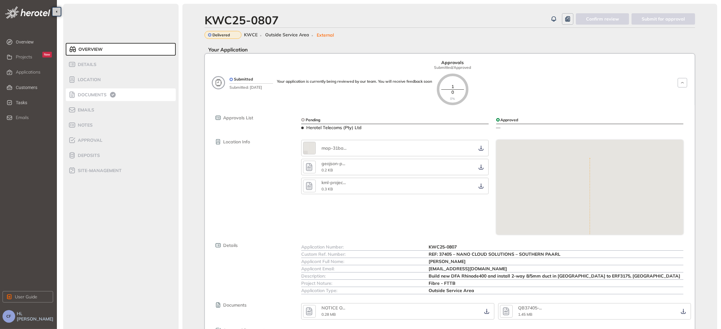
click at [100, 89] on li "Documents" at bounding box center [121, 95] width 110 height 13
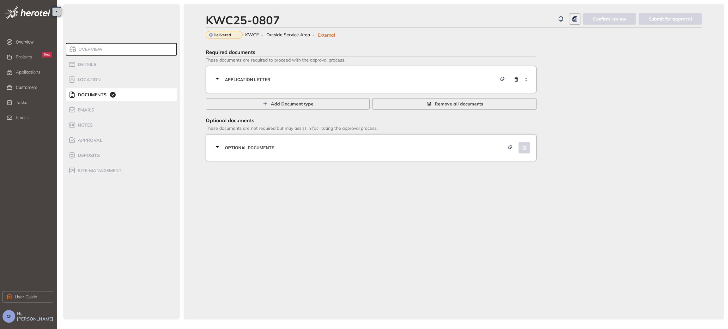
click at [273, 71] on div "Application letter" at bounding box center [373, 79] width 319 height 19
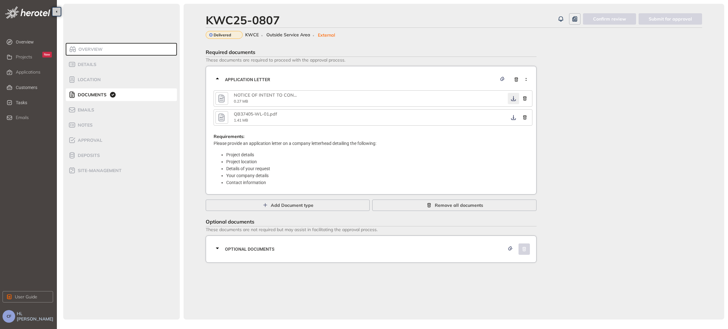
click at [512, 98] on icon "button" at bounding box center [514, 98] width 6 height 5
click at [514, 120] on button "button" at bounding box center [513, 117] width 11 height 11
click at [512, 118] on icon "button" at bounding box center [514, 117] width 6 height 5
click at [320, 258] on div "Optional documents" at bounding box center [373, 249] width 319 height 19
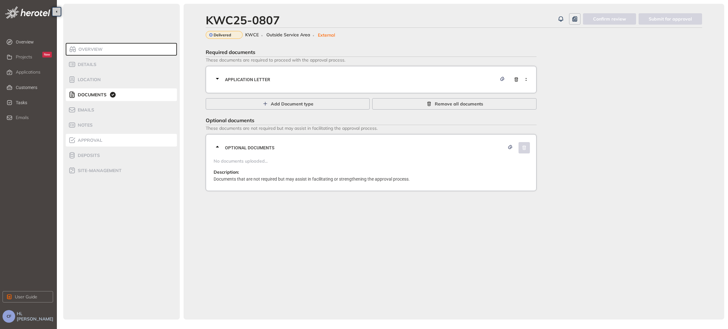
click at [100, 141] on span "Approval" at bounding box center [89, 140] width 27 height 5
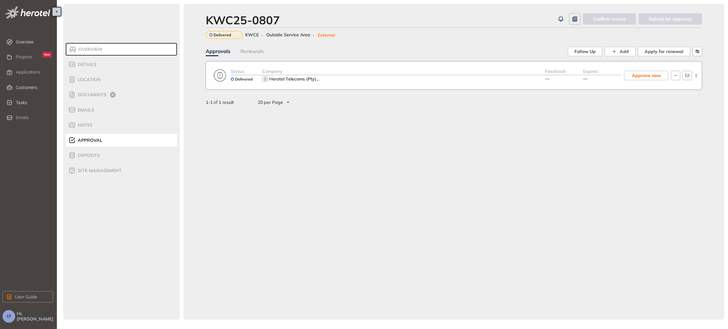
click at [344, 79] on div "Herotel Telecoms (Pty) ..." at bounding box center [403, 79] width 283 height 8
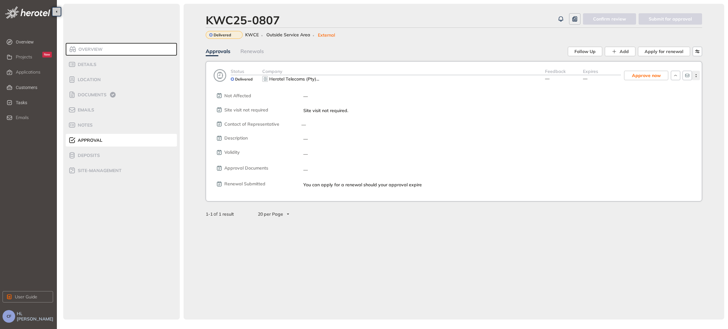
click at [696, 76] on icon "button" at bounding box center [696, 75] width 6 height 3
click at [678, 100] on span "View approval form" at bounding box center [672, 101] width 43 height 5
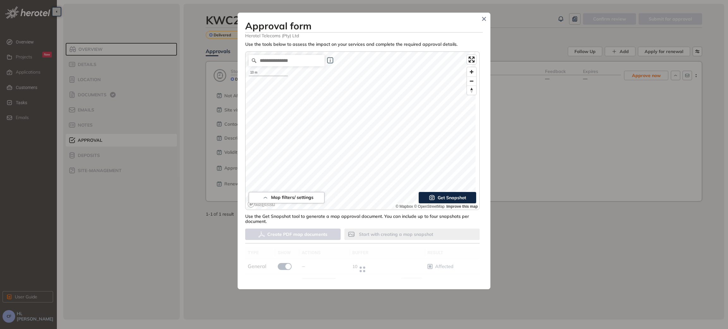
type input "**"
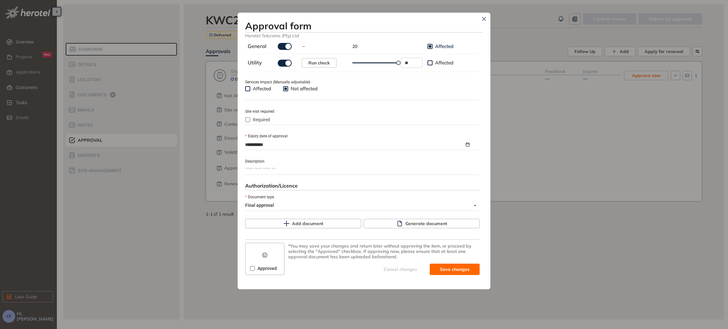
scroll to position [222, 0]
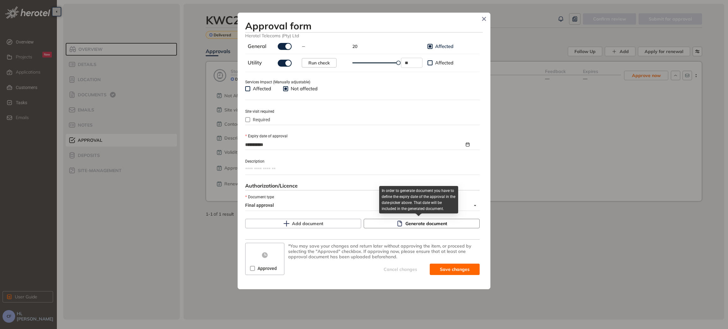
click at [421, 223] on span "Generate document" at bounding box center [427, 223] width 42 height 7
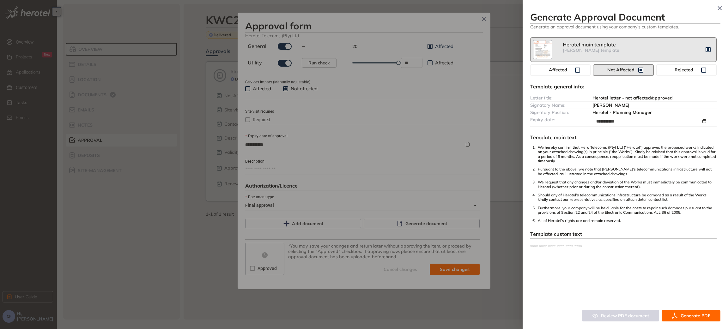
click at [688, 317] on span "Generate PDF" at bounding box center [696, 316] width 30 height 7
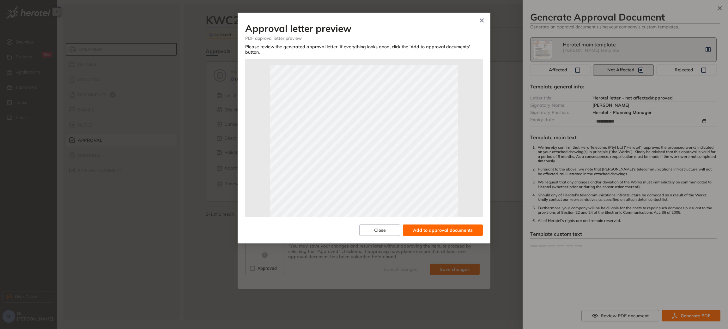
click at [442, 227] on span "Add to approval documents" at bounding box center [443, 230] width 60 height 7
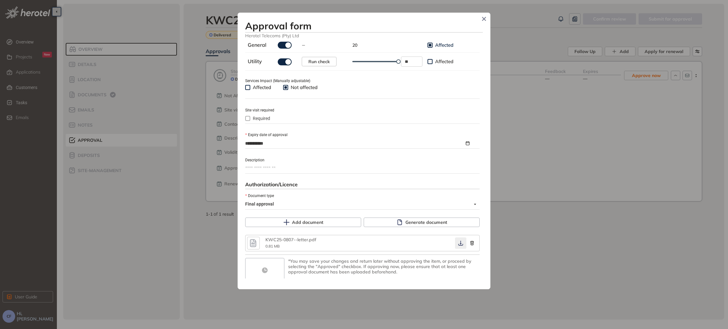
click at [458, 243] on icon "button" at bounding box center [460, 243] width 5 height 5
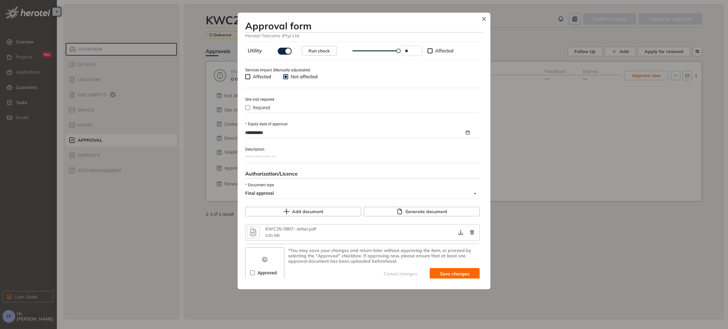
scroll to position [238, 0]
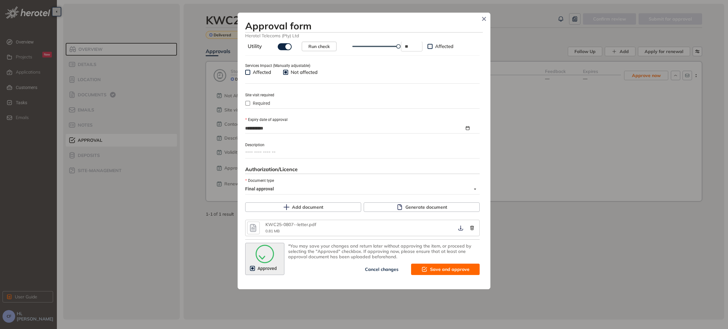
click at [426, 269] on button "Save and approve" at bounding box center [445, 269] width 69 height 11
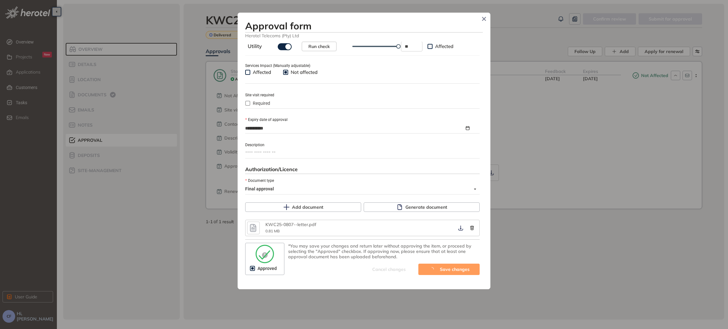
type textarea "**********"
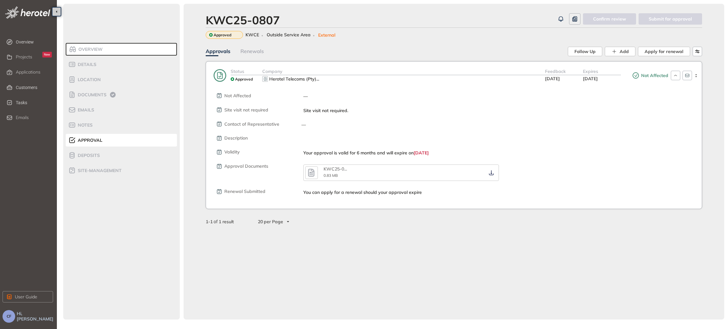
scroll to position [249, 0]
click at [77, 91] on div "Documents" at bounding box center [95, 95] width 54 height 8
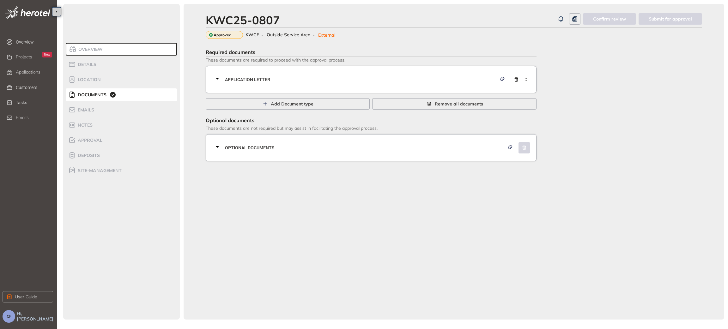
click at [240, 83] on span "Application letter" at bounding box center [361, 79] width 272 height 7
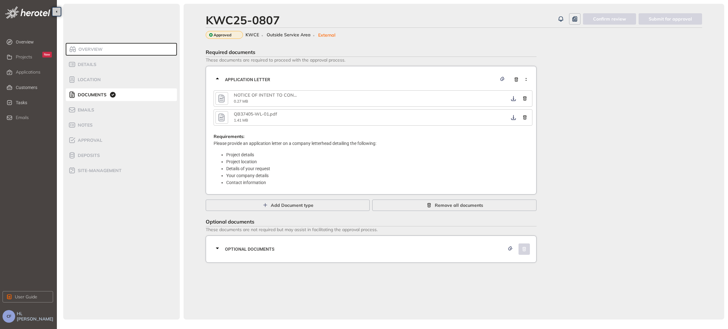
click at [215, 98] on div "NOTICE OF INTENT TO CON ... 0.27 MB" at bounding box center [373, 98] width 319 height 16
click at [218, 98] on icon "button" at bounding box center [221, 98] width 9 height 11
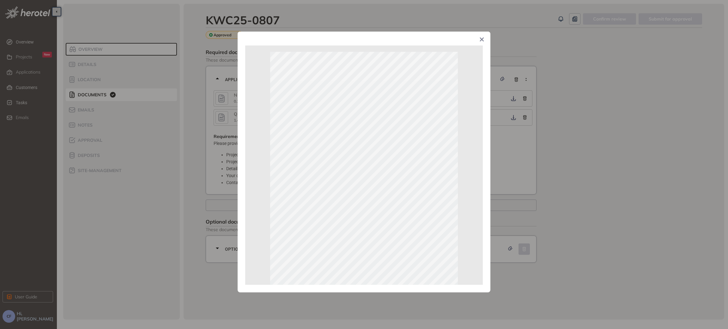
click at [628, 214] on div "Page 1 of 1" at bounding box center [364, 164] width 728 height 329
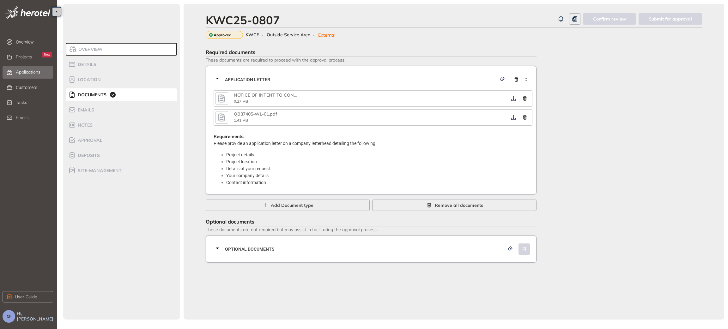
click at [25, 73] on span "Applications" at bounding box center [28, 72] width 25 height 5
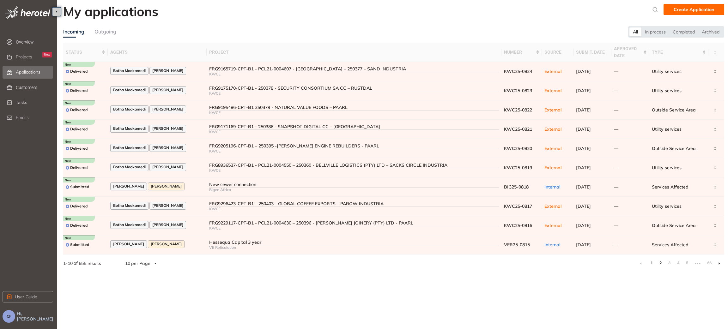
click at [661, 264] on link "2" at bounding box center [661, 263] width 6 height 9
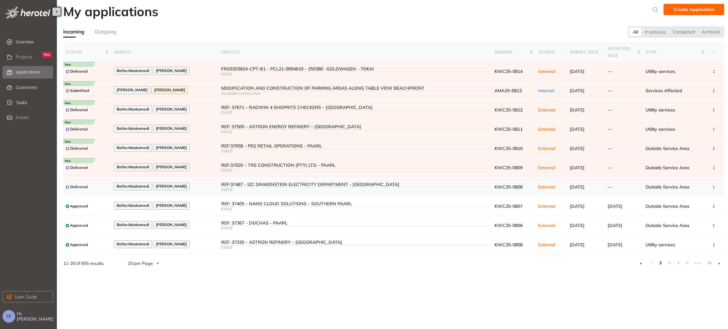
click at [225, 186] on div "REF:37487 - IZC DRAKENSTEIN ELECTRICITY DEPARTMENT - PAARL" at bounding box center [355, 184] width 269 height 5
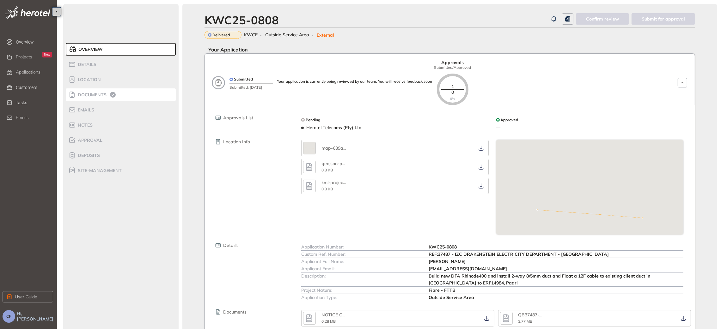
click at [97, 95] on span "Documents" at bounding box center [91, 94] width 31 height 5
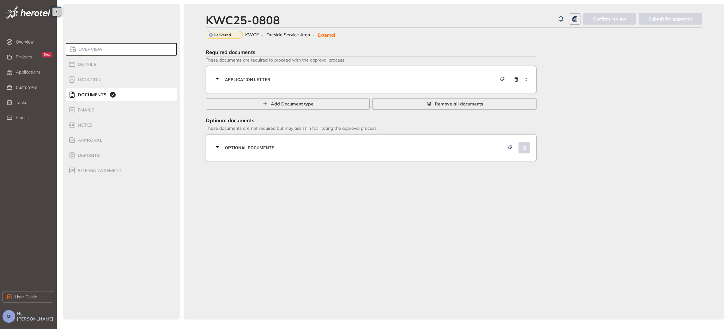
click at [261, 80] on span "Application letter" at bounding box center [361, 79] width 272 height 7
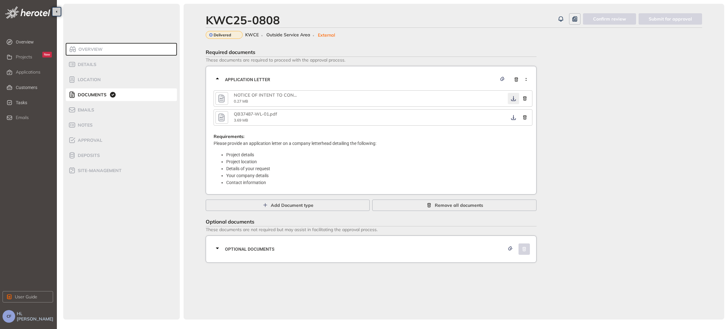
click at [513, 99] on icon "button" at bounding box center [514, 98] width 6 height 5
click at [511, 117] on icon "button" at bounding box center [514, 117] width 6 height 5
click at [422, 248] on span "Optional documents" at bounding box center [365, 249] width 280 height 7
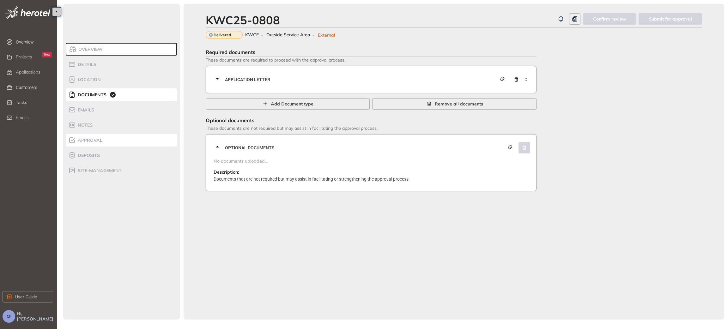
click at [94, 140] on span "Approval" at bounding box center [89, 140] width 27 height 5
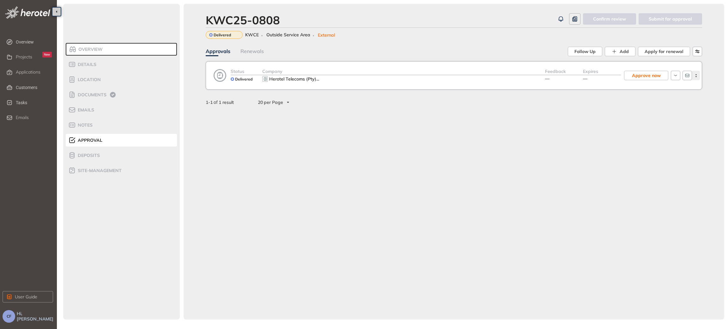
click at [695, 77] on icon "button" at bounding box center [696, 75] width 6 height 3
click at [677, 101] on span "View approval form" at bounding box center [672, 101] width 43 height 5
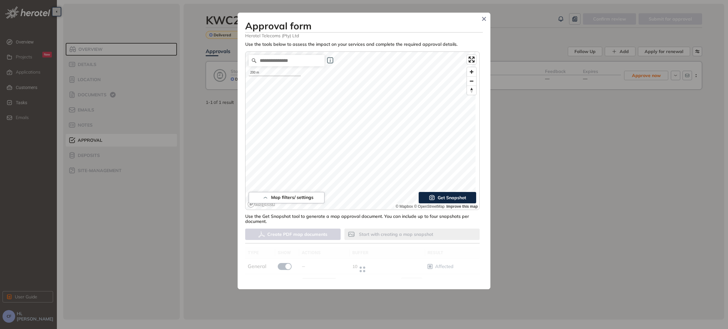
type input "**"
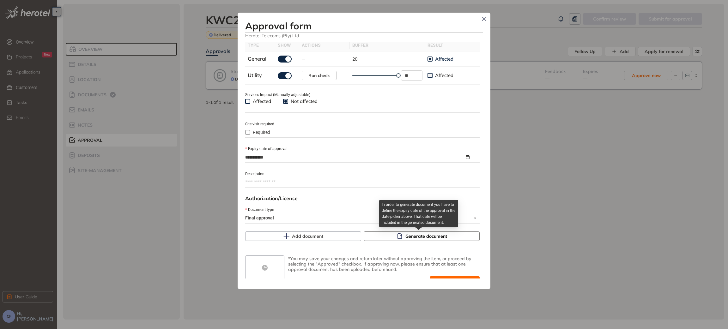
click at [407, 240] on span "Generate document" at bounding box center [427, 236] width 42 height 7
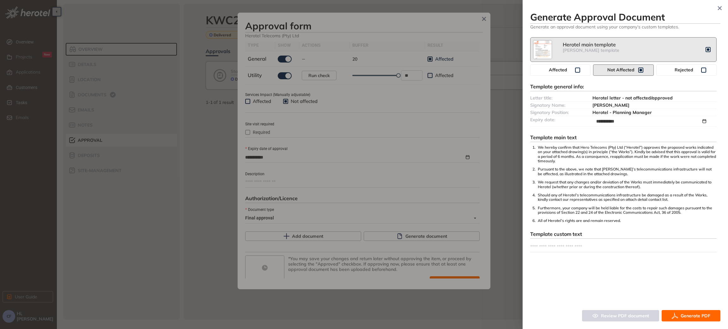
click at [688, 315] on span "Generate PDF" at bounding box center [696, 316] width 30 height 7
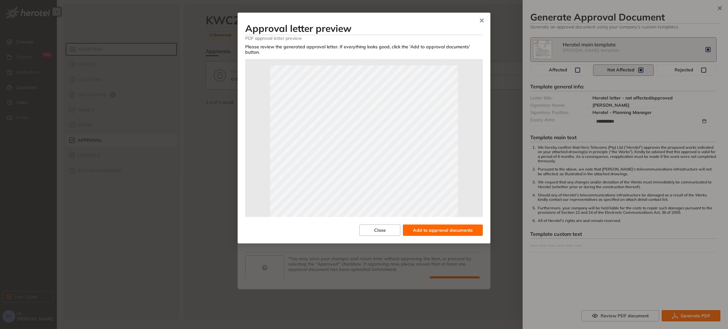
click at [456, 227] on span "Add to approval documents" at bounding box center [443, 230] width 60 height 7
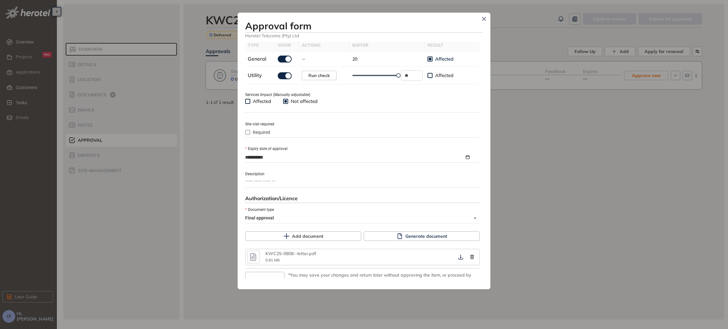
scroll to position [238, 0]
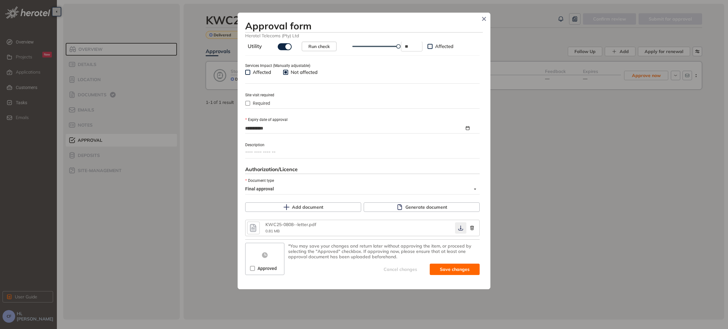
click at [458, 229] on icon "button" at bounding box center [461, 228] width 6 height 5
click at [439, 267] on span "Save and approve" at bounding box center [450, 269] width 40 height 7
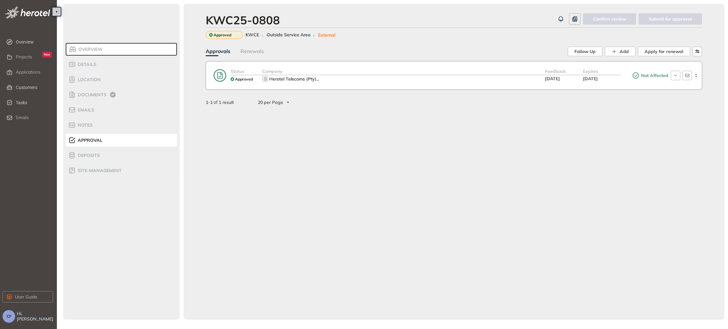
scroll to position [249, 0]
click at [83, 94] on span "Documents" at bounding box center [91, 94] width 31 height 5
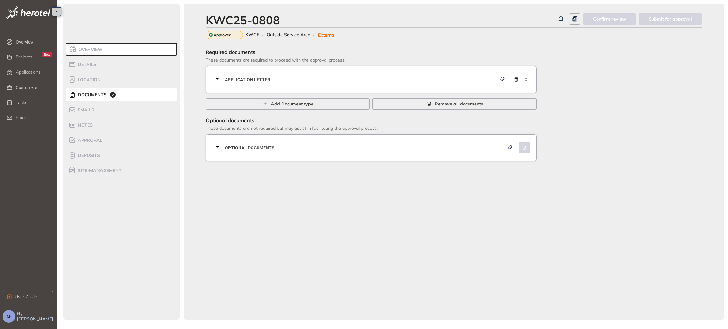
click at [277, 85] on div "Application letter" at bounding box center [373, 79] width 319 height 19
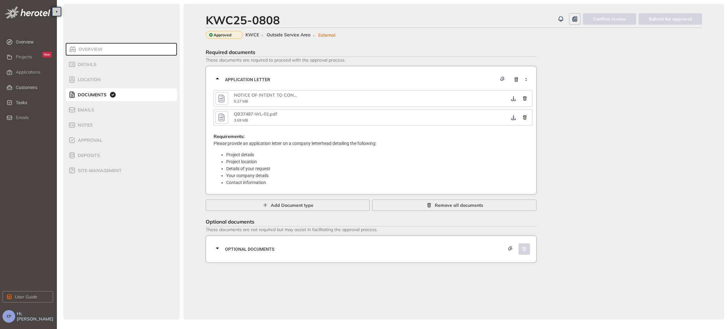
click at [220, 97] on icon "button" at bounding box center [221, 98] width 9 height 11
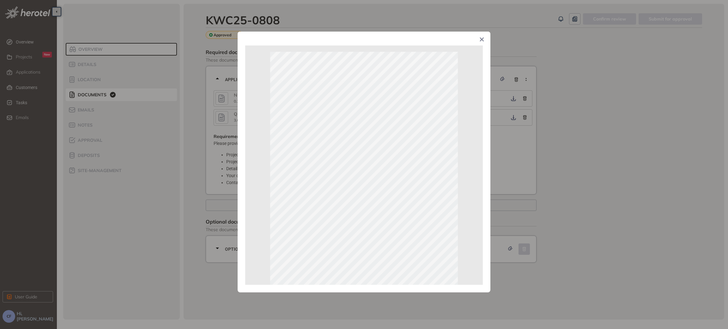
click at [482, 36] on span "Close" at bounding box center [482, 40] width 17 height 17
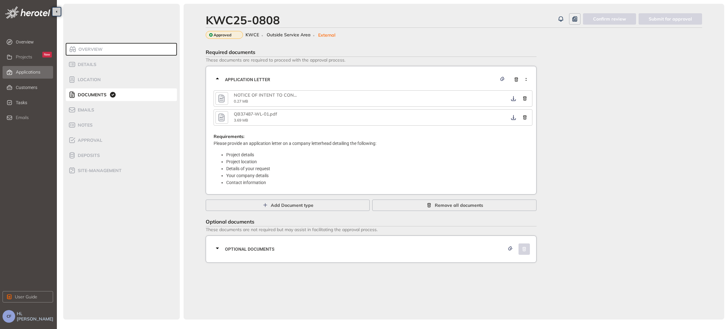
click at [27, 73] on span "Applications" at bounding box center [28, 72] width 25 height 5
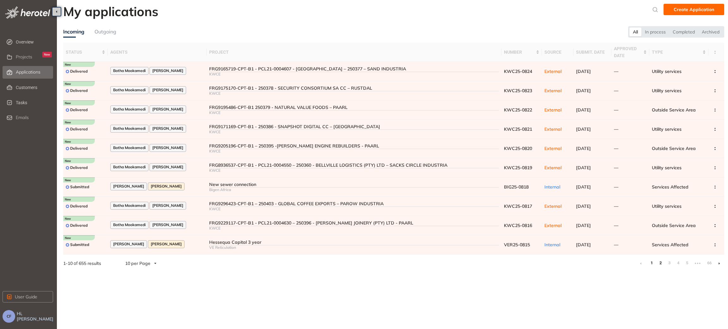
click at [661, 264] on link "2" at bounding box center [661, 263] width 6 height 9
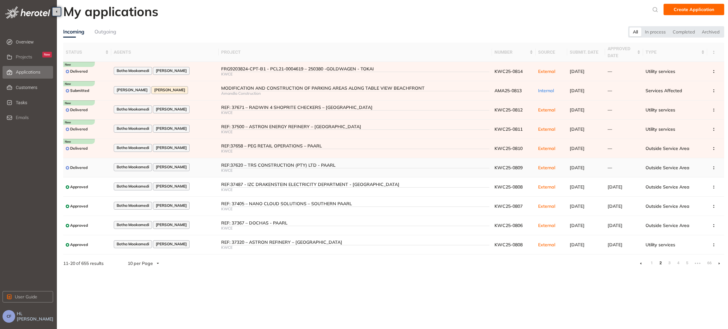
click at [238, 166] on div "REF:37620 – TRS CONSTRUCTION (PTY) LTD - PAARL" at bounding box center [355, 165] width 269 height 5
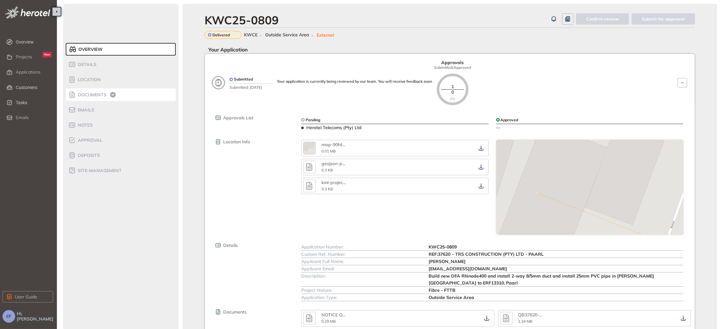
click at [99, 97] on span "Documents" at bounding box center [91, 94] width 31 height 5
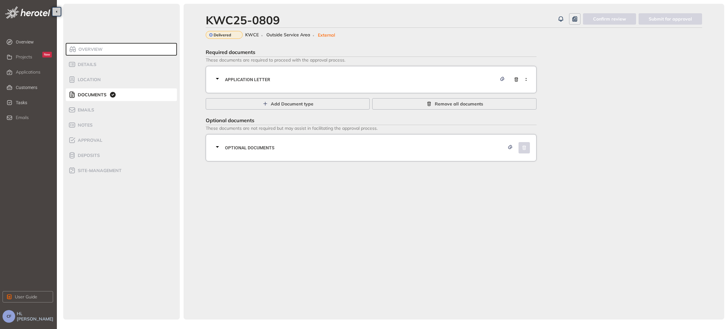
click at [363, 84] on div "Application letter" at bounding box center [373, 79] width 319 height 19
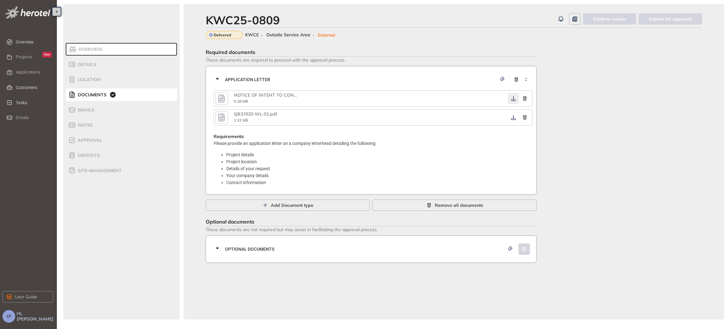
click at [509, 96] on button "button" at bounding box center [513, 98] width 11 height 11
click at [515, 117] on icon "button" at bounding box center [514, 117] width 6 height 5
click at [513, 99] on icon "button" at bounding box center [513, 98] width 5 height 5
click at [371, 249] on span "Optional documents" at bounding box center [365, 249] width 280 height 7
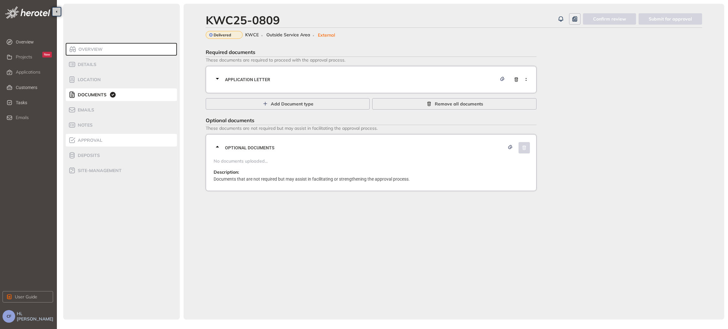
click at [91, 140] on span "Approval" at bounding box center [89, 140] width 27 height 5
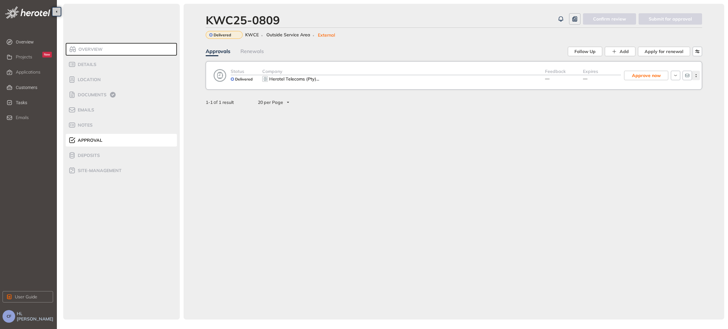
click at [695, 75] on icon "button" at bounding box center [696, 75] width 6 height 3
click at [678, 99] on span "View approval form" at bounding box center [672, 101] width 43 height 5
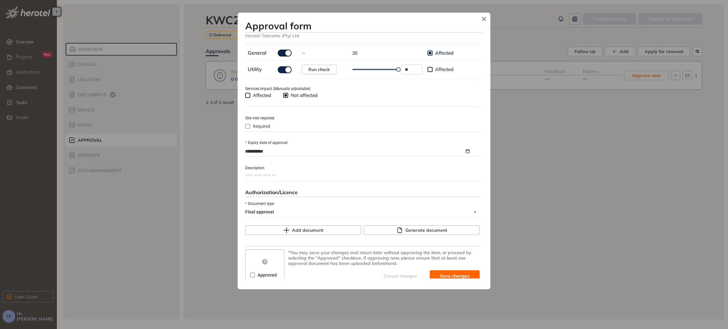
scroll to position [222, 0]
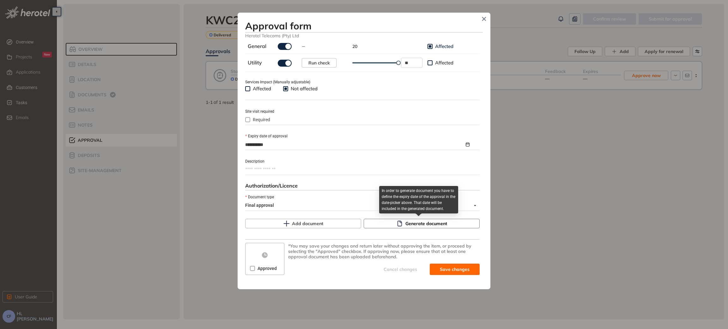
click at [398, 222] on icon "button" at bounding box center [399, 224] width 4 height 6
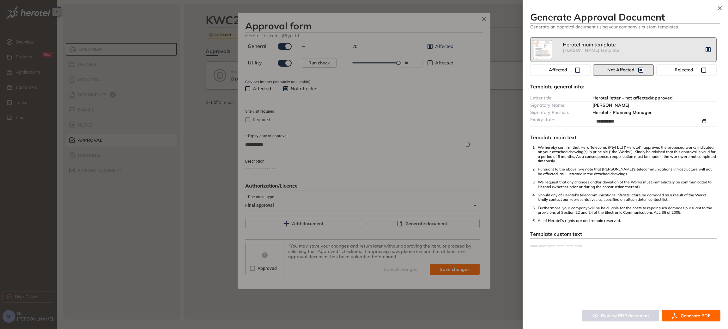
click at [683, 316] on span "Generate PDF" at bounding box center [696, 316] width 30 height 7
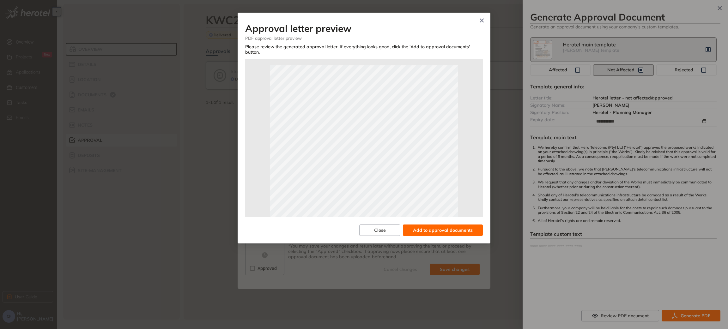
click at [445, 227] on span "Add to approval documents" at bounding box center [443, 230] width 60 height 7
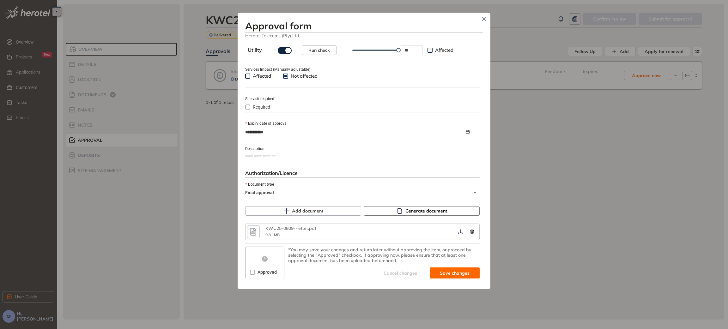
scroll to position [238, 0]
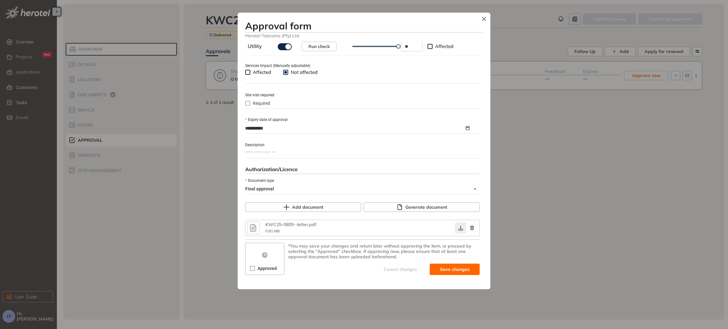
click at [458, 228] on icon "button" at bounding box center [460, 228] width 5 height 5
click at [434, 269] on span "Save and approve" at bounding box center [450, 269] width 40 height 7
type textarea "**********"
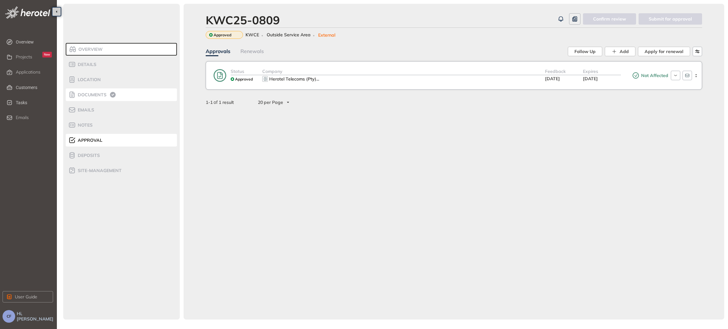
drag, startPoint x: 89, startPoint y: 90, endPoint x: 93, endPoint y: 90, distance: 4.7
click at [89, 90] on li "Documents" at bounding box center [121, 95] width 111 height 13
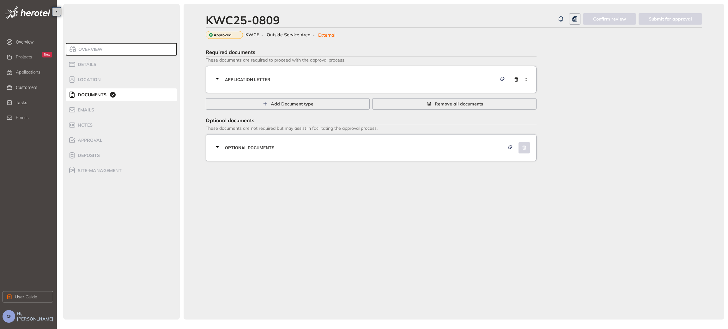
click at [255, 82] on span "Application letter" at bounding box center [361, 79] width 272 height 7
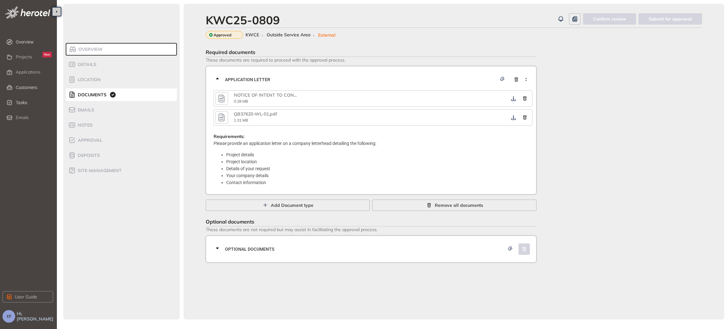
click at [224, 94] on icon "button" at bounding box center [221, 98] width 9 height 11
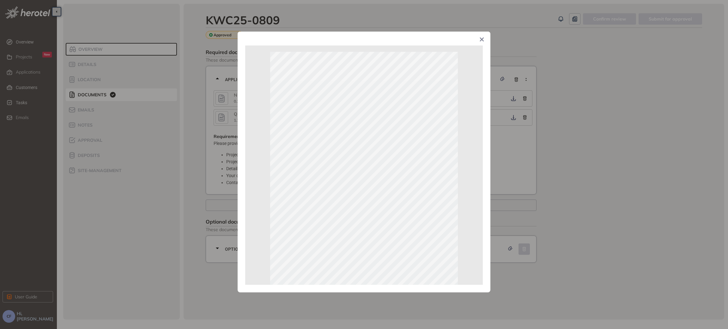
click at [482, 38] on icon "Close" at bounding box center [482, 39] width 4 height 4
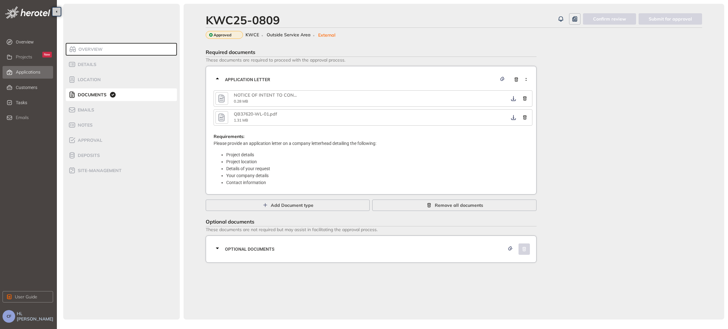
click at [32, 71] on span "Applications" at bounding box center [28, 72] width 25 height 5
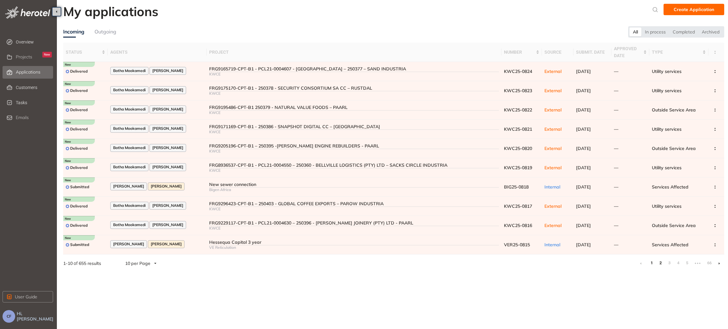
click at [659, 264] on link "2" at bounding box center [661, 263] width 6 height 9
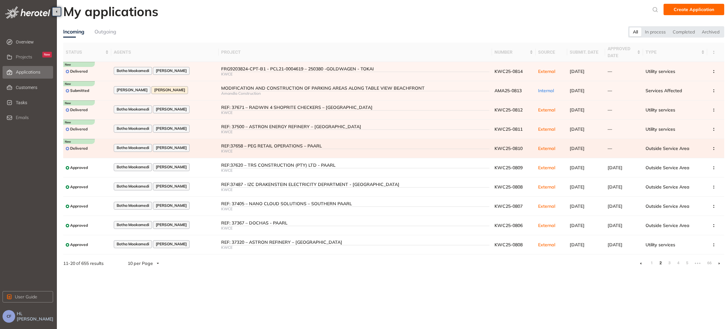
click at [249, 147] on div "REF:37658 – PEG RETAIL OPERATIONS – PAARL" at bounding box center [355, 146] width 269 height 5
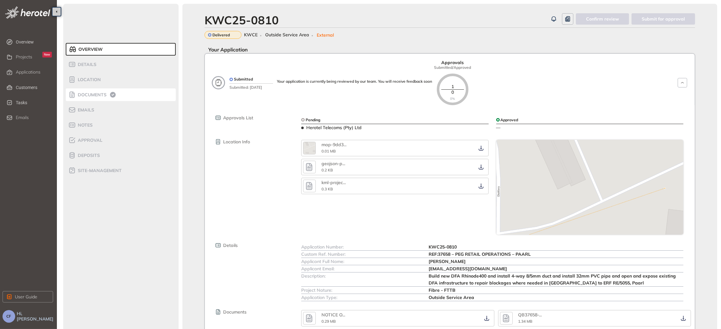
click at [96, 94] on span "Documents" at bounding box center [91, 94] width 31 height 5
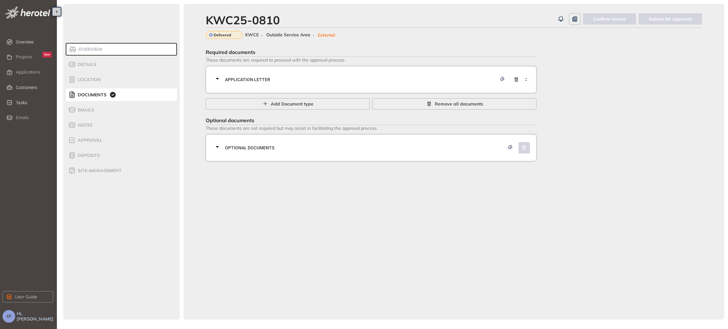
click at [261, 83] on span "Application letter" at bounding box center [361, 79] width 272 height 7
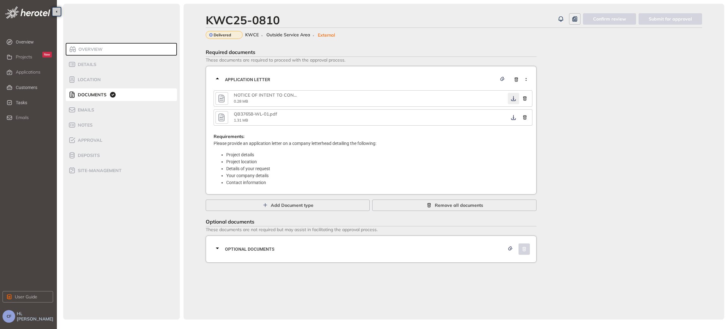
click at [513, 96] on icon "button" at bounding box center [514, 98] width 6 height 5
click at [511, 118] on icon "button" at bounding box center [514, 117] width 6 height 5
click at [395, 244] on div "Optional documents" at bounding box center [373, 249] width 319 height 19
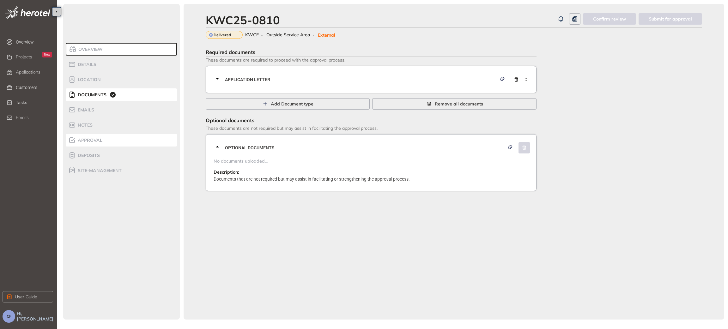
click at [96, 141] on span "Approval" at bounding box center [89, 140] width 27 height 5
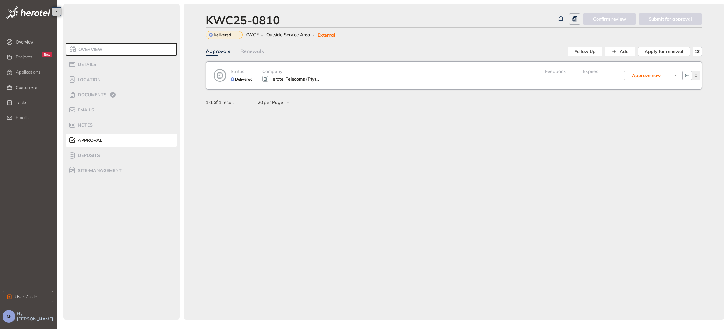
click at [695, 75] on icon "button" at bounding box center [696, 75] width 6 height 3
click at [664, 104] on span "View approval form" at bounding box center [672, 101] width 43 height 5
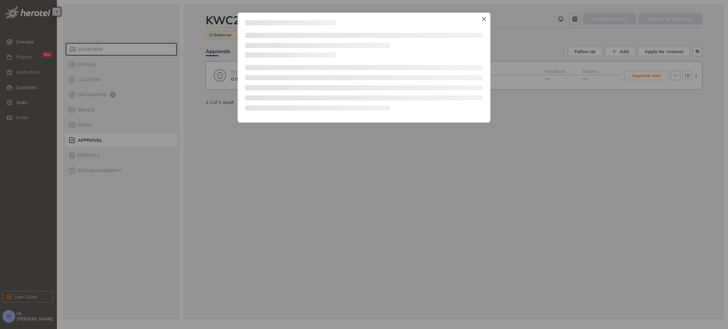
click at [438, 246] on div at bounding box center [364, 164] width 728 height 329
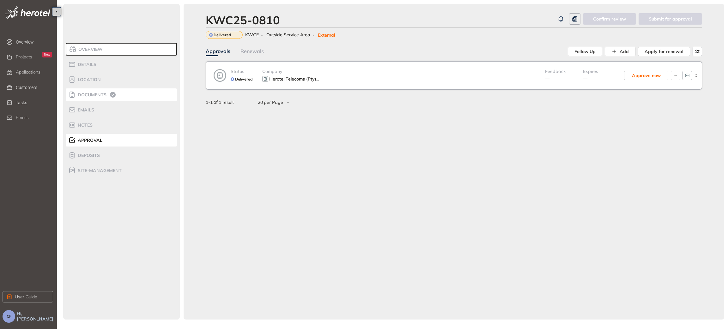
click at [105, 96] on span "Documents" at bounding box center [91, 94] width 31 height 5
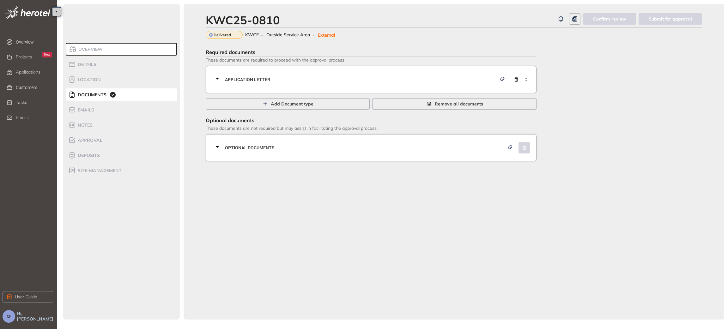
click at [259, 82] on span "Application letter" at bounding box center [361, 79] width 272 height 7
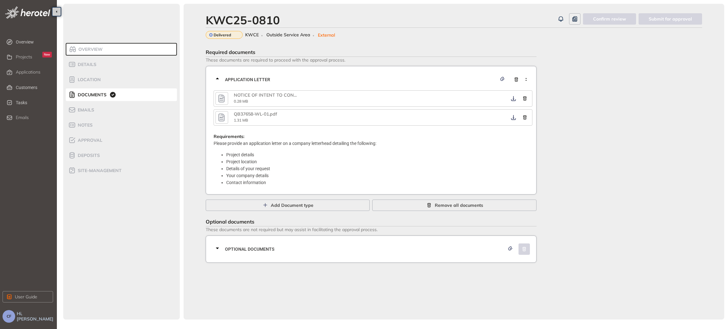
click at [220, 98] on icon "button" at bounding box center [221, 99] width 6 height 8
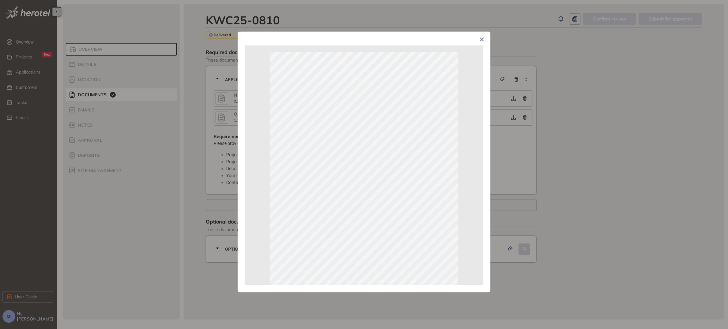
click at [620, 197] on div "Page 1 of 1" at bounding box center [364, 164] width 728 height 329
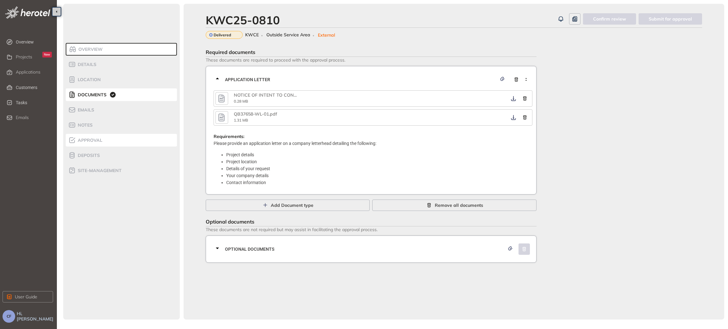
click at [94, 137] on div "Approval" at bounding box center [95, 141] width 54 height 8
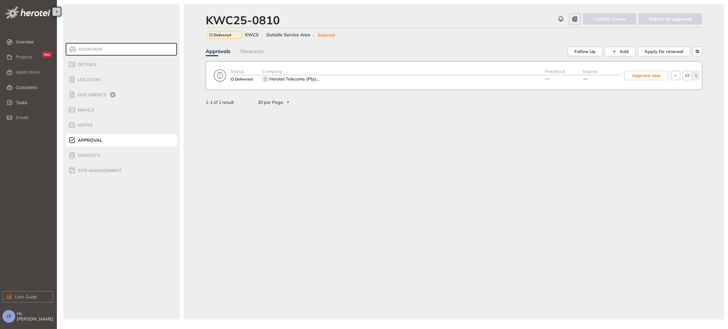
click at [697, 77] on button "button" at bounding box center [696, 75] width 8 height 9
click at [667, 101] on span "View approval form" at bounding box center [672, 101] width 43 height 5
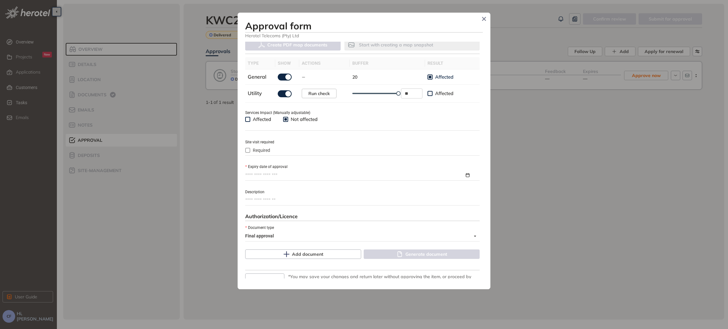
scroll to position [222, 0]
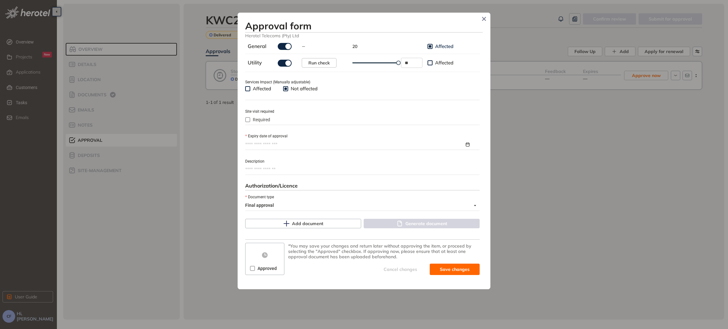
click at [287, 145] on input "Expiry date of approval" at bounding box center [354, 144] width 219 height 7
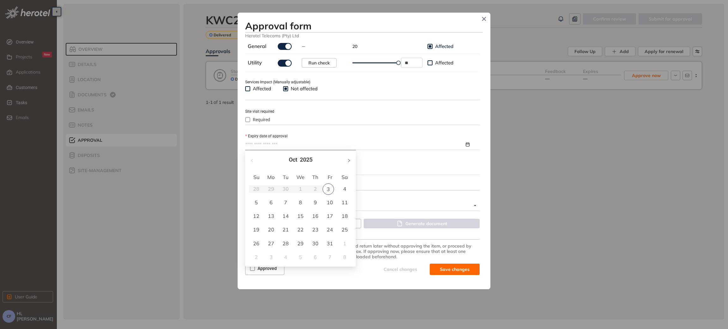
click at [348, 160] on span "button" at bounding box center [348, 160] width 3 height 3
click at [349, 160] on span "button" at bounding box center [348, 160] width 3 height 3
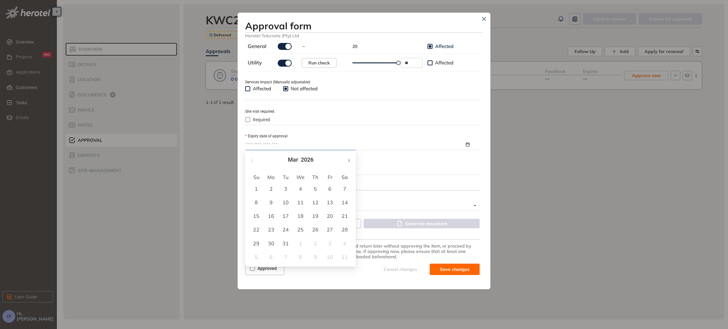
click at [349, 160] on span "button" at bounding box center [348, 160] width 3 height 3
type input "**********"
click at [331, 190] on div "3" at bounding box center [330, 189] width 8 height 8
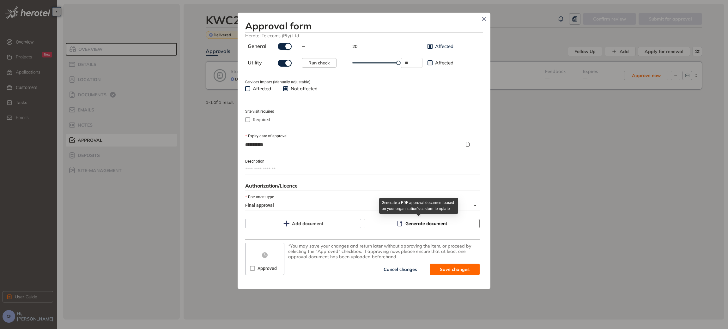
click at [408, 227] on span "Generate document" at bounding box center [427, 223] width 42 height 7
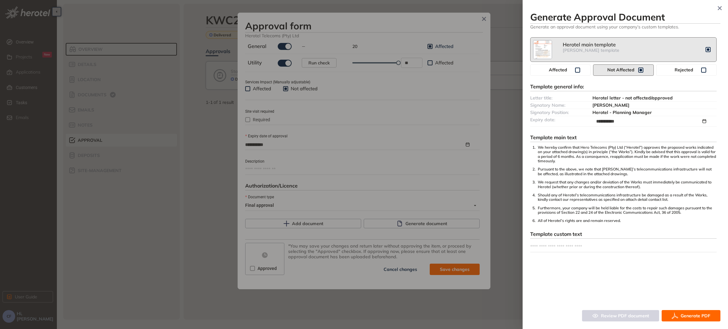
click at [682, 319] on span "Generate PDF" at bounding box center [696, 316] width 30 height 7
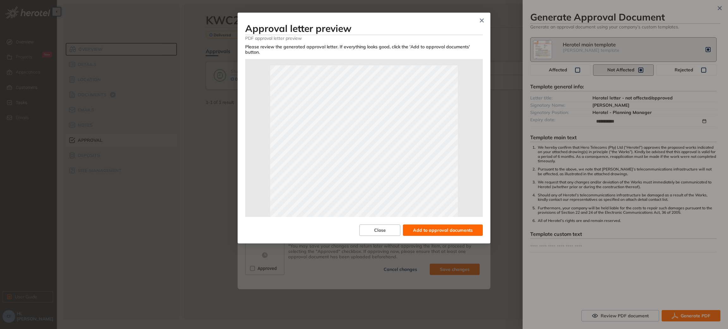
click at [426, 227] on span "Add to approval documents" at bounding box center [443, 230] width 60 height 7
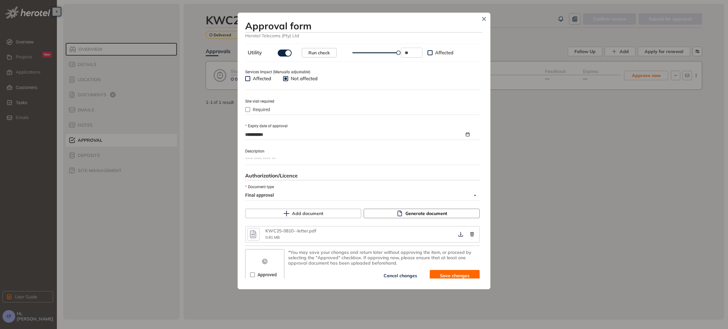
scroll to position [238, 0]
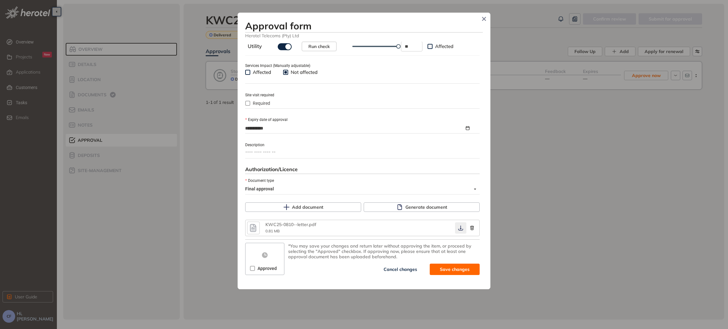
click at [458, 228] on icon "button" at bounding box center [461, 228] width 6 height 5
click at [251, 273] on div "Approved" at bounding box center [264, 269] width 29 height 10
click at [449, 269] on span "Save and approve" at bounding box center [450, 269] width 40 height 7
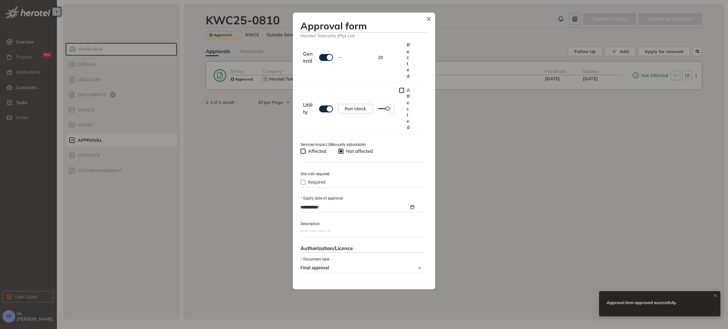
type textarea "**********"
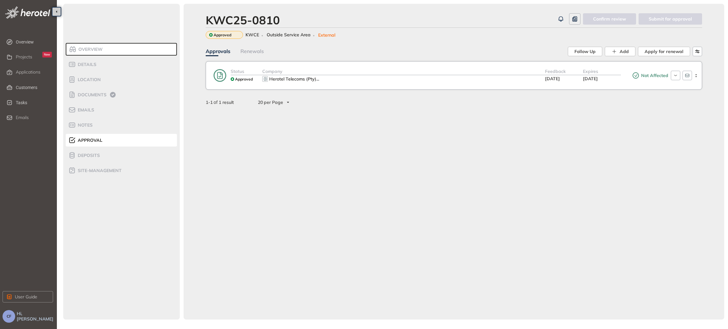
click at [507, 71] on div "Company" at bounding box center [403, 71] width 283 height 7
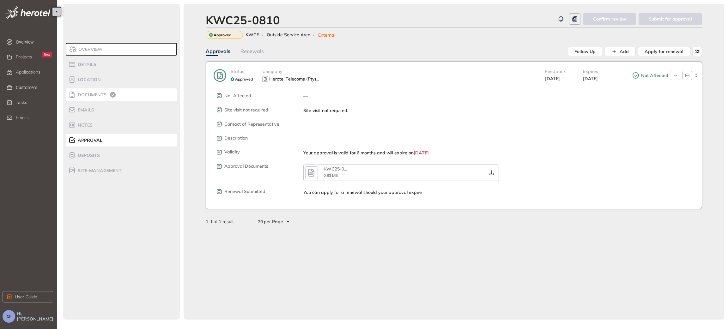
click at [86, 95] on span "Documents" at bounding box center [91, 94] width 31 height 5
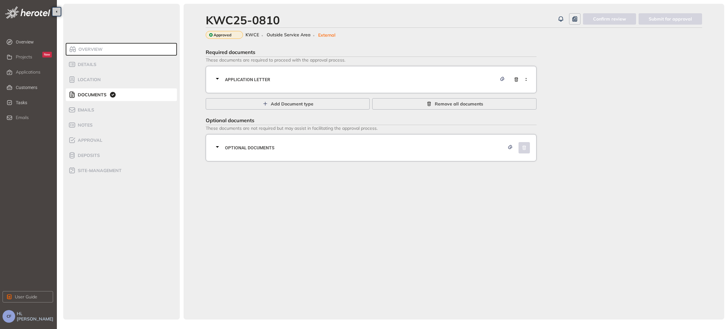
click at [226, 79] on span "Application letter" at bounding box center [361, 79] width 272 height 7
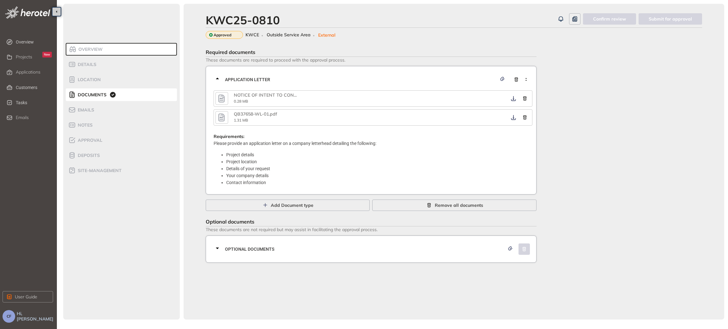
click at [221, 98] on icon "button" at bounding box center [221, 98] width 9 height 11
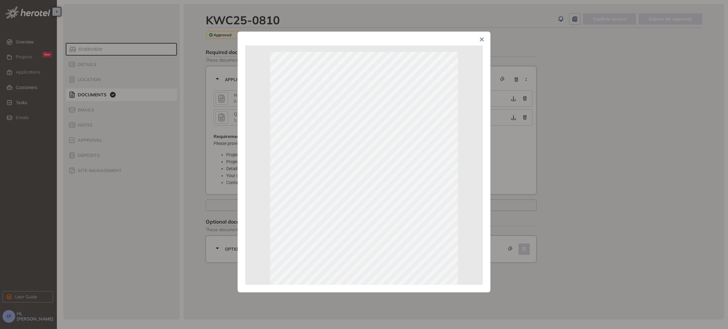
click at [629, 138] on div "Page 1 of 1" at bounding box center [364, 164] width 728 height 329
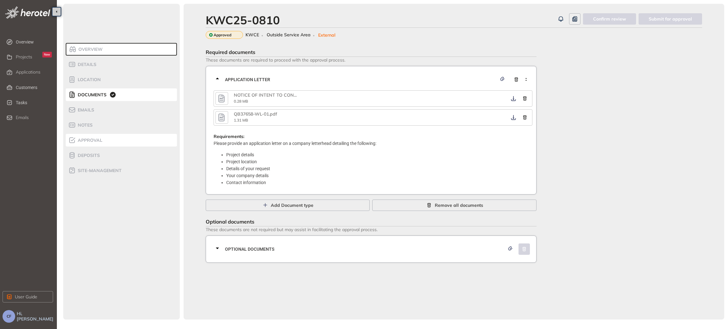
click at [96, 145] on li "Approval" at bounding box center [121, 140] width 111 height 13
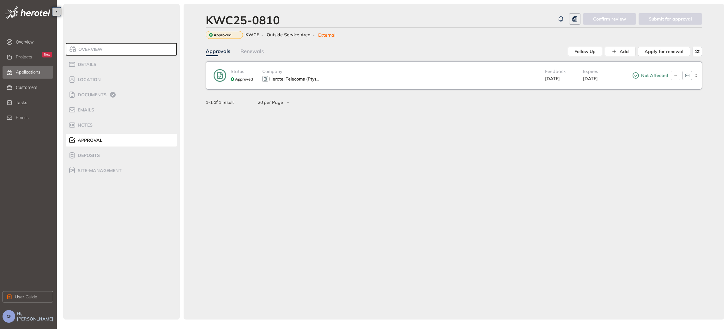
click at [26, 72] on span "Applications" at bounding box center [28, 72] width 25 height 5
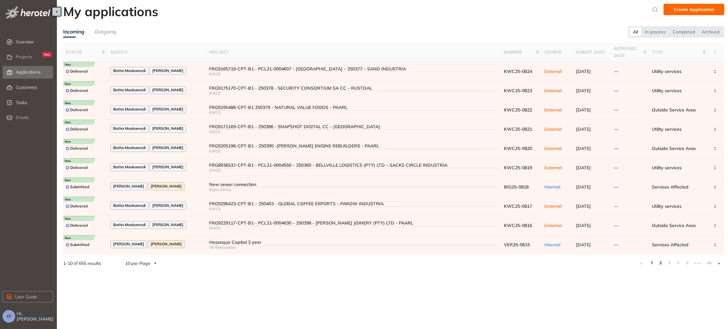
click at [661, 263] on link "2" at bounding box center [661, 263] width 6 height 9
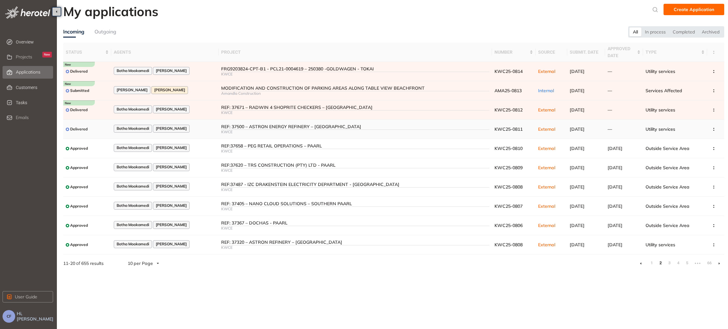
click at [221, 127] on div "REF: 37500 – ASTRON ENERGY REFINERY – MILNERTON" at bounding box center [355, 126] width 269 height 5
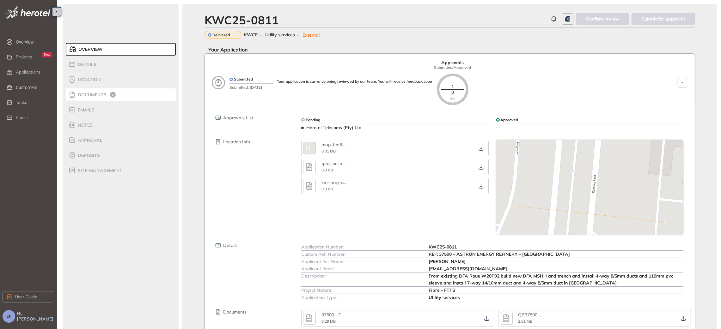
click at [102, 95] on span "Documents" at bounding box center [91, 94] width 31 height 5
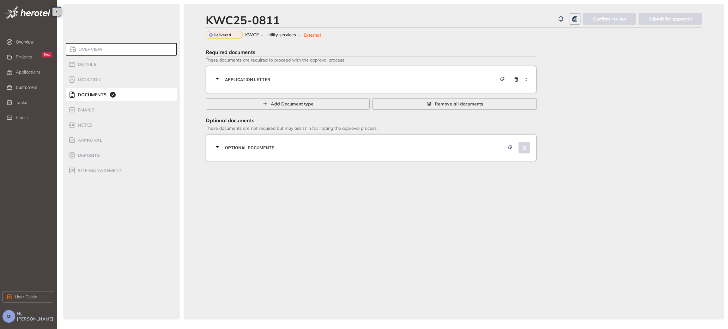
click at [250, 76] on div "Application letter" at bounding box center [373, 79] width 319 height 19
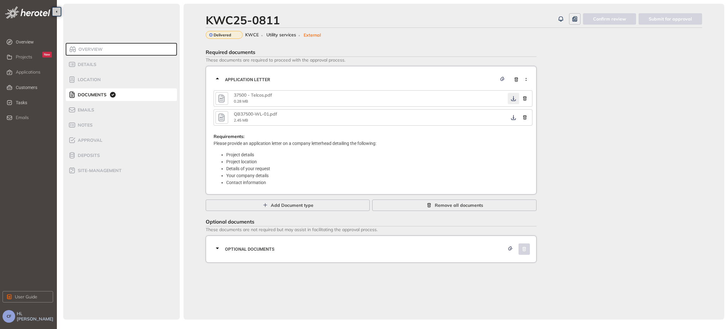
click at [511, 96] on icon "button" at bounding box center [514, 98] width 6 height 5
click at [511, 117] on icon "button" at bounding box center [514, 117] width 6 height 5
click at [391, 248] on span "Optional documents" at bounding box center [365, 249] width 280 height 7
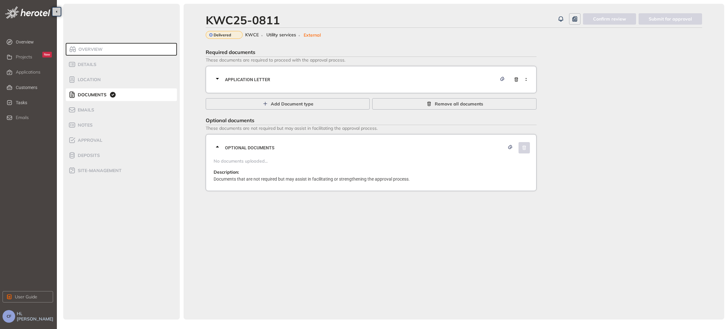
click at [385, 82] on span "Application letter" at bounding box center [361, 79] width 272 height 7
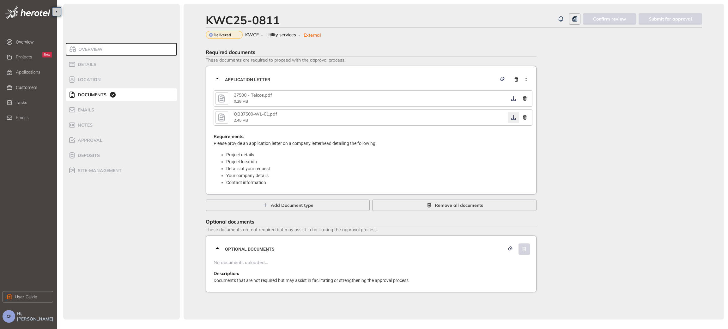
click at [515, 117] on icon "button" at bounding box center [514, 117] width 6 height 5
click at [513, 118] on icon "button" at bounding box center [513, 117] width 5 height 5
click at [92, 140] on span "Approval" at bounding box center [89, 140] width 27 height 5
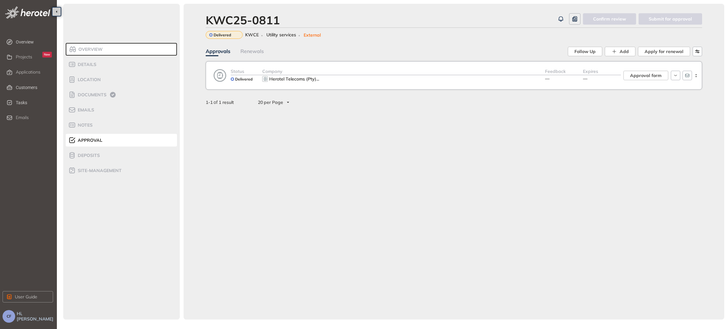
click at [350, 75] on div "Herotel Telecoms (Pty) ..." at bounding box center [403, 79] width 283 height 8
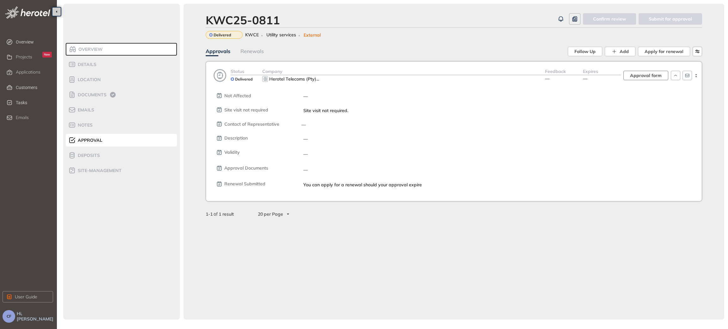
click at [637, 73] on span "Approval form" at bounding box center [646, 75] width 32 height 7
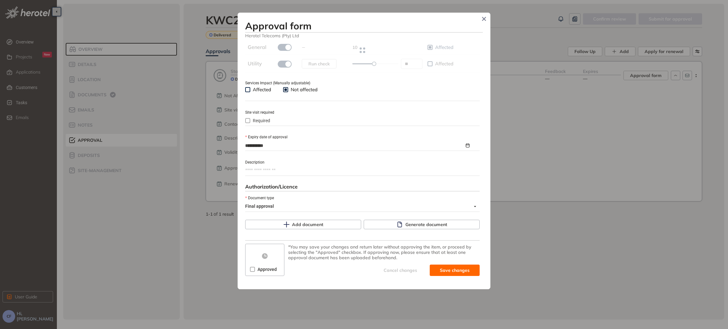
scroll to position [222, 0]
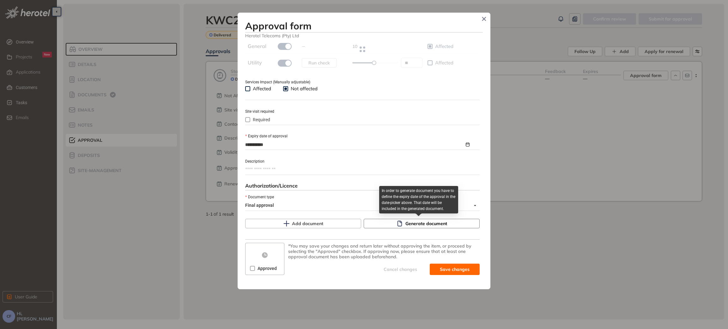
click at [406, 222] on span "Generate document" at bounding box center [427, 223] width 42 height 7
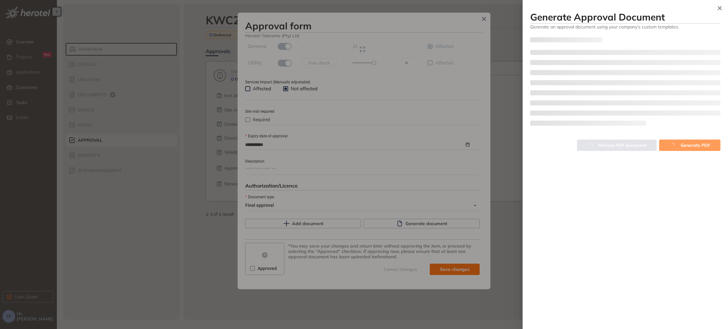
type input "**"
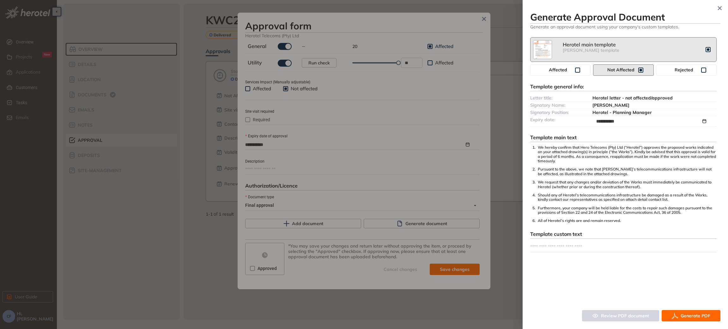
click at [685, 322] on button "Generate PDF" at bounding box center [691, 315] width 59 height 11
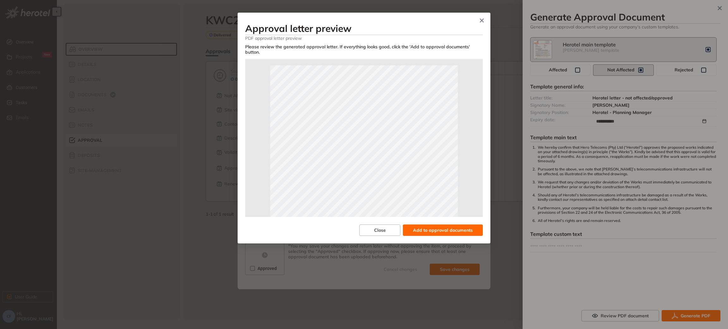
click at [439, 227] on span "Add to approval documents" at bounding box center [443, 230] width 60 height 7
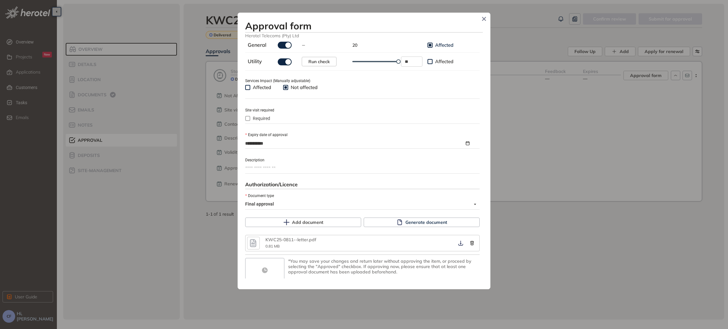
scroll to position [238, 0]
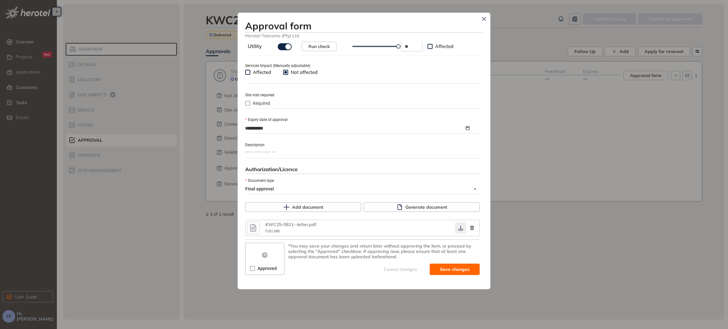
click at [458, 229] on icon "button" at bounding box center [461, 228] width 6 height 5
click at [426, 270] on button "Save and approve" at bounding box center [445, 269] width 69 height 11
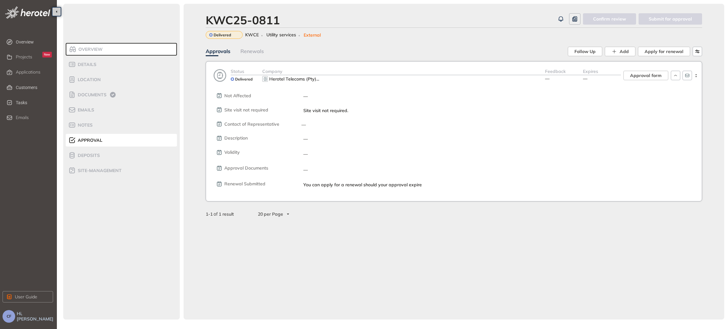
scroll to position [249, 0]
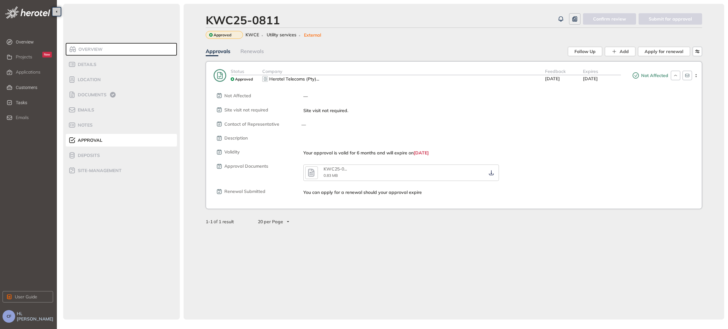
click at [109, 230] on div "Overview Details Location Documents Emails Notes Approval Deposits site-managem…" at bounding box center [121, 162] width 117 height 316
click at [94, 93] on span "Documents" at bounding box center [91, 94] width 31 height 5
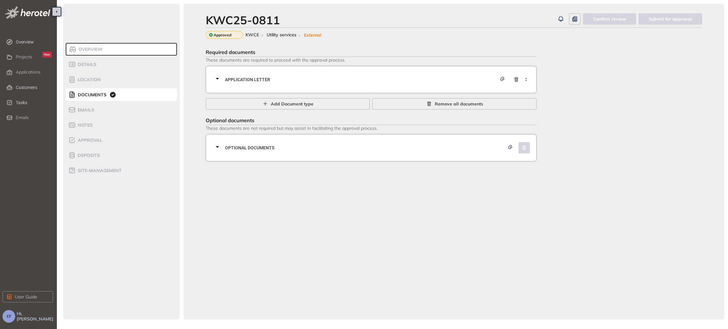
click at [220, 76] on icon at bounding box center [218, 79] width 8 height 8
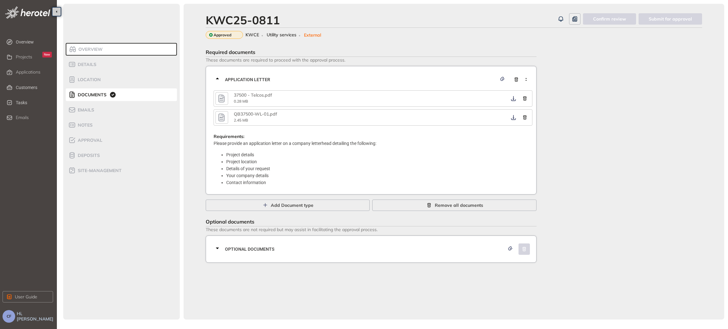
click at [222, 97] on icon "button" at bounding box center [221, 99] width 6 height 8
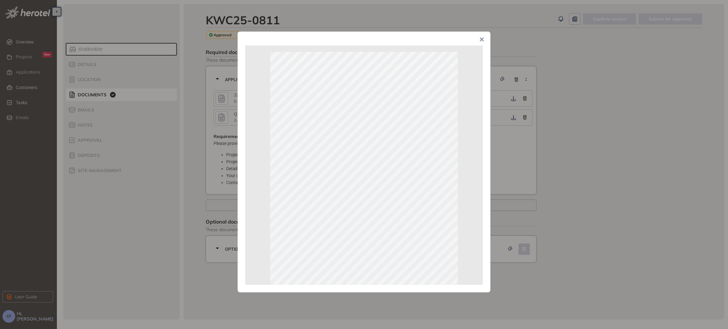
click at [655, 187] on div "Page 1 of 1" at bounding box center [364, 164] width 728 height 329
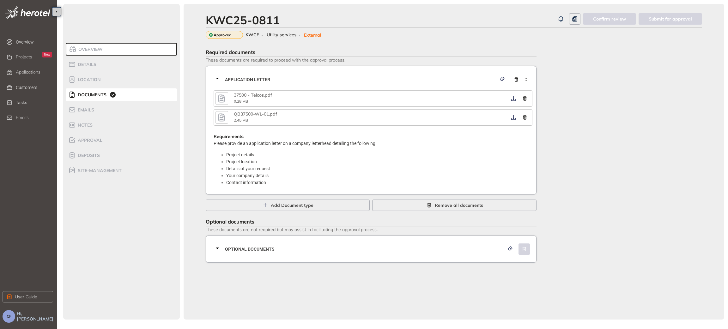
click at [111, 195] on div "Overview Details Location Documents Emails Notes Approval Deposits site-managem…" at bounding box center [121, 162] width 117 height 316
click at [223, 98] on icon "button" at bounding box center [221, 98] width 9 height 11
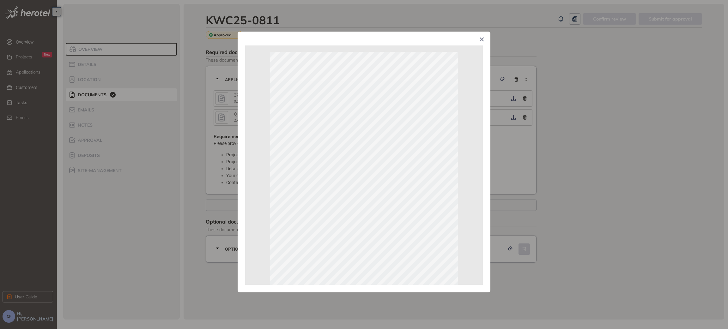
click at [651, 174] on div "Page 1 of 1" at bounding box center [364, 164] width 728 height 329
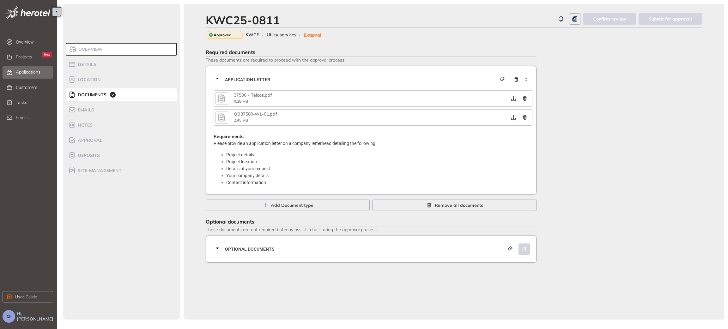
click at [32, 74] on span "Applications" at bounding box center [28, 72] width 25 height 5
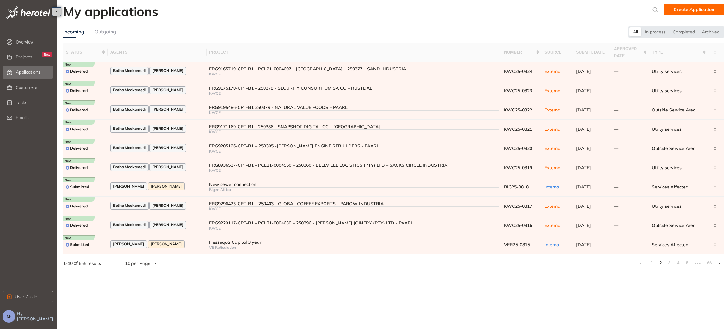
click at [659, 264] on link "2" at bounding box center [661, 263] width 6 height 9
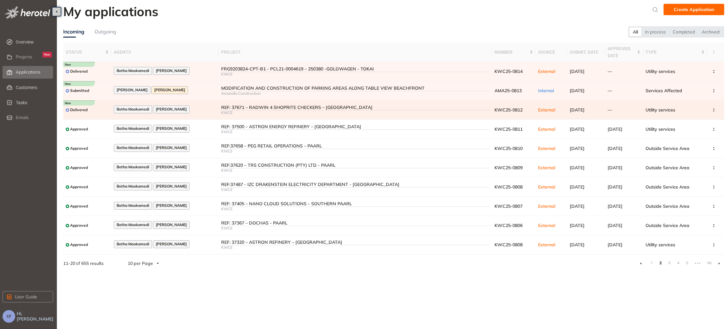
click at [223, 109] on div "REF: 37671 – RADWIN 4 SHOPRITE CHECKERS – DURBANVILLE" at bounding box center [355, 107] width 269 height 5
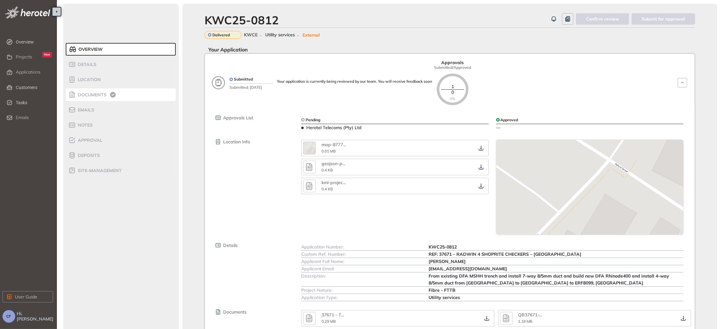
click at [109, 92] on icon at bounding box center [113, 95] width 8 height 8
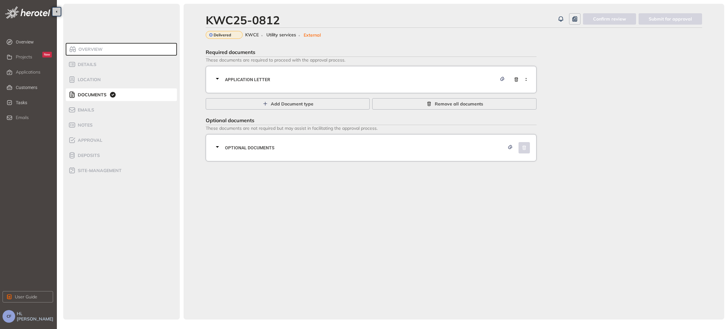
click at [342, 76] on div "Application letter" at bounding box center [373, 79] width 319 height 19
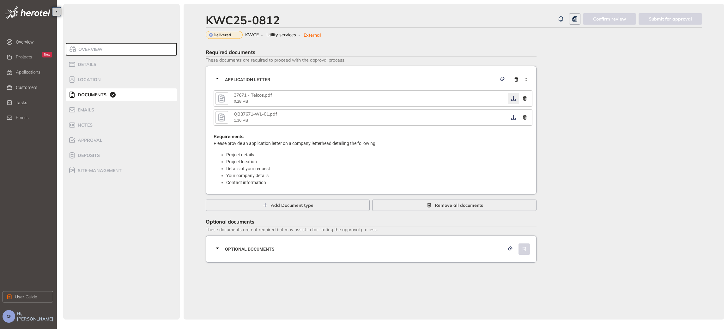
click at [511, 99] on icon "button" at bounding box center [514, 98] width 6 height 5
click at [509, 117] on button "button" at bounding box center [513, 117] width 11 height 11
click at [513, 120] on icon "button" at bounding box center [513, 117] width 5 height 5
click at [353, 253] on div "Optional documents" at bounding box center [373, 249] width 319 height 19
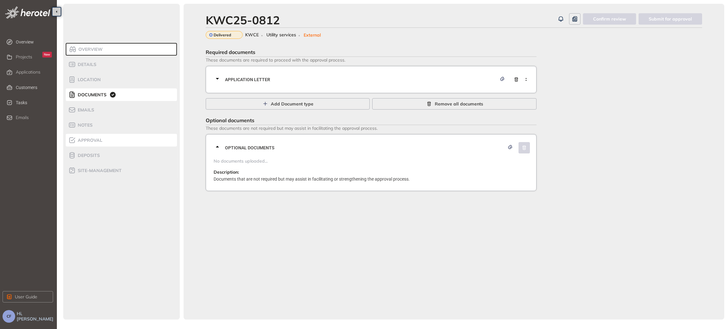
click at [96, 144] on div "Approval" at bounding box center [95, 141] width 54 height 8
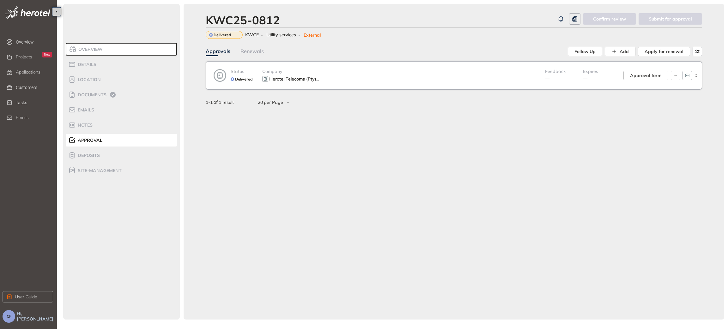
click at [357, 81] on div "Herotel Telecoms (Pty) ..." at bounding box center [403, 79] width 283 height 8
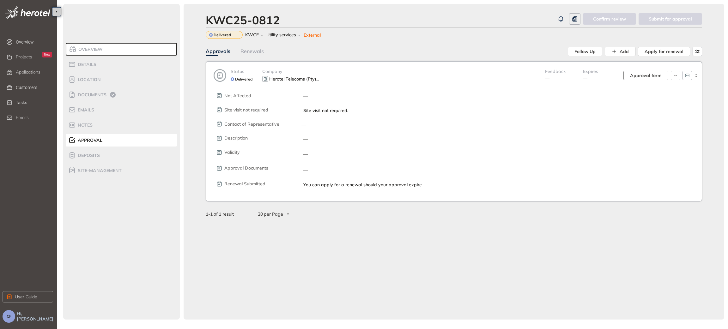
click at [644, 77] on span "Approval form" at bounding box center [646, 75] width 32 height 7
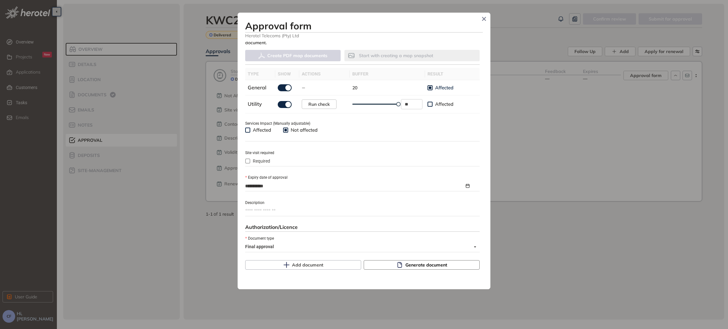
scroll to position [222, 0]
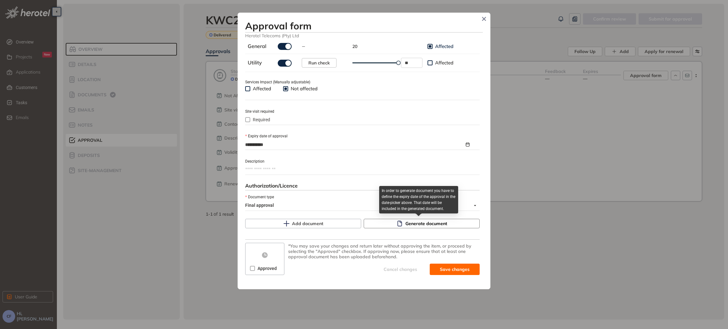
click at [433, 224] on span "Generate document" at bounding box center [427, 223] width 42 height 7
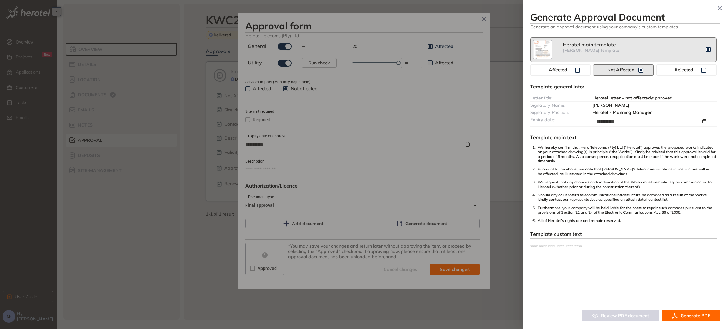
click at [684, 313] on span "Generate PDF" at bounding box center [696, 316] width 30 height 7
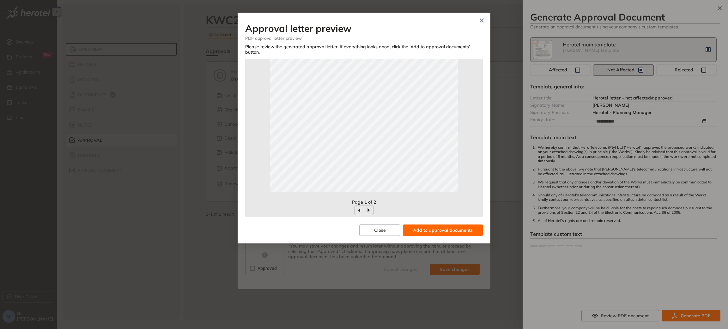
scroll to position [140, 0]
click at [445, 228] on span "Add to approval documents" at bounding box center [443, 230] width 60 height 7
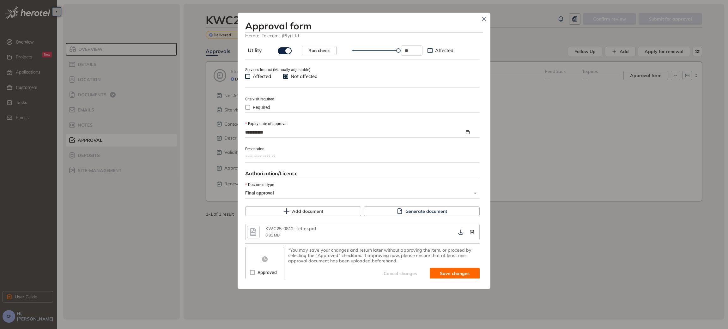
scroll to position [238, 0]
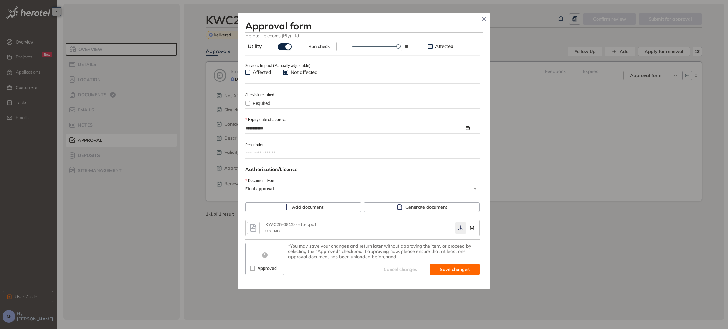
click at [456, 231] on button "button" at bounding box center [460, 228] width 11 height 11
click at [458, 229] on icon "button" at bounding box center [461, 228] width 6 height 5
click at [444, 269] on span "Save and approve" at bounding box center [450, 269] width 40 height 7
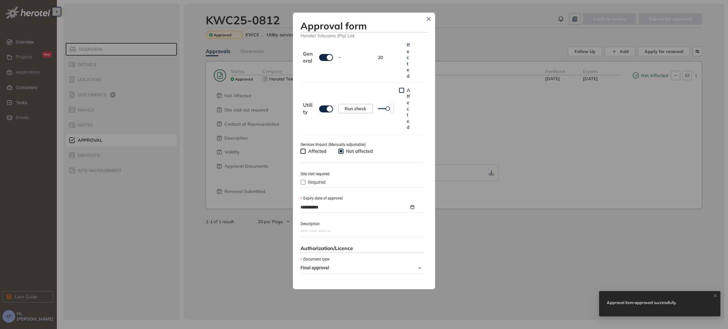
scroll to position [249, 0]
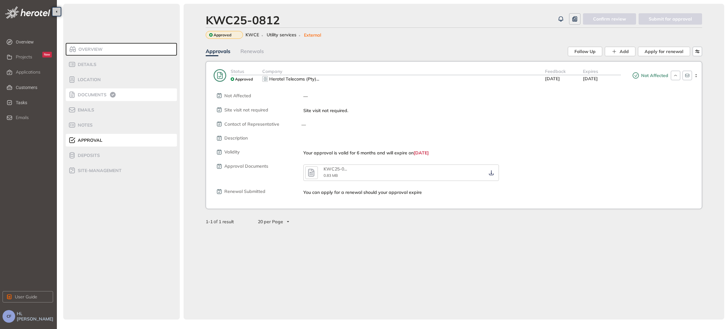
click at [84, 96] on span "Documents" at bounding box center [91, 94] width 31 height 5
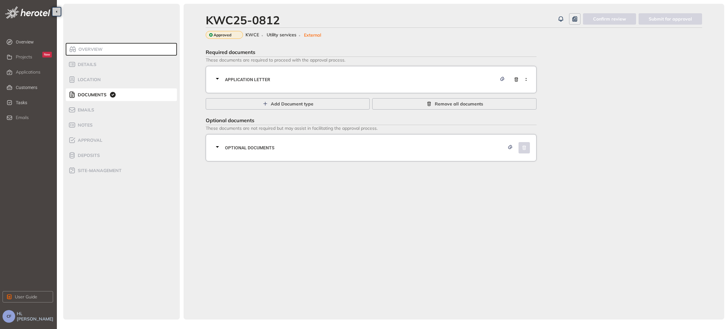
click at [248, 79] on span "Application letter" at bounding box center [361, 79] width 272 height 7
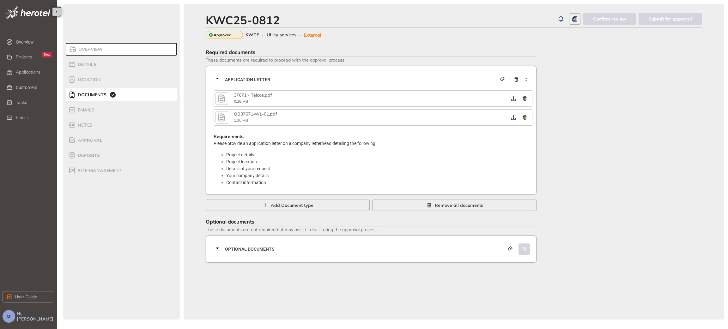
click at [222, 97] on icon "button" at bounding box center [221, 99] width 6 height 8
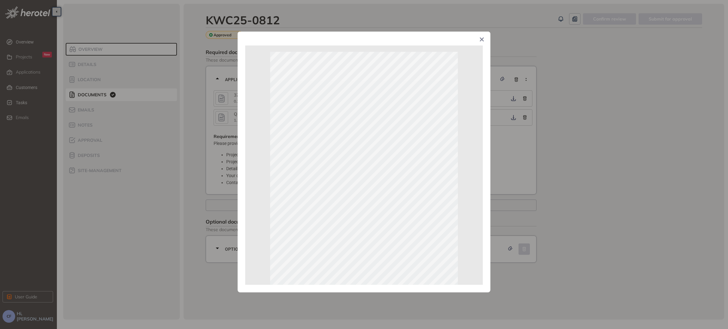
click at [481, 42] on span "Close" at bounding box center [482, 40] width 17 height 17
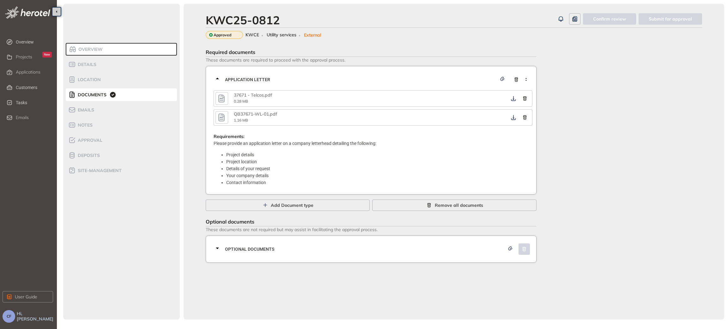
click at [84, 93] on span "Documents" at bounding box center [91, 94] width 31 height 5
click at [220, 97] on icon "button" at bounding box center [221, 98] width 9 height 11
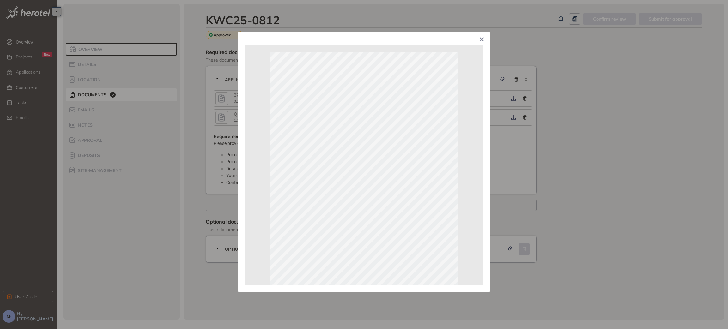
click at [593, 159] on div "Page 1 of 1" at bounding box center [364, 164] width 728 height 329
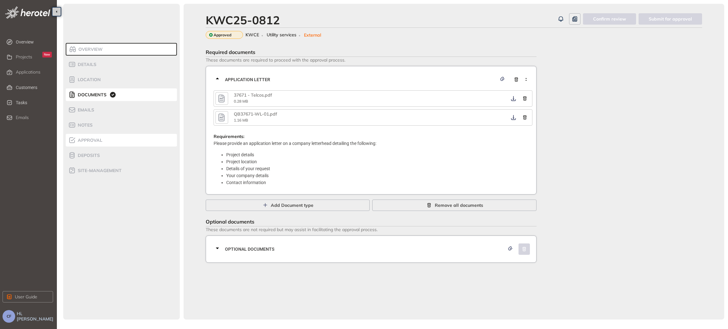
click at [84, 140] on span "Approval" at bounding box center [89, 140] width 27 height 5
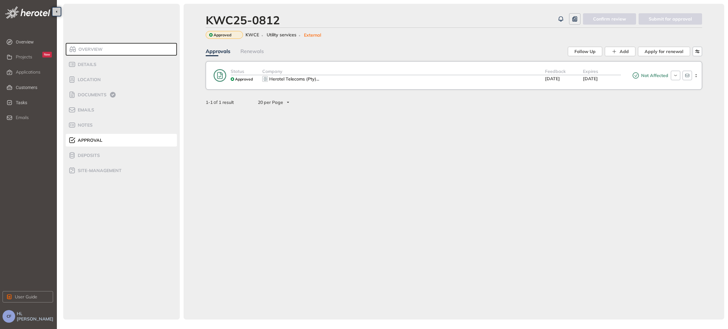
click at [554, 82] on div "Feedback 03 Oct 2025" at bounding box center [564, 75] width 38 height 15
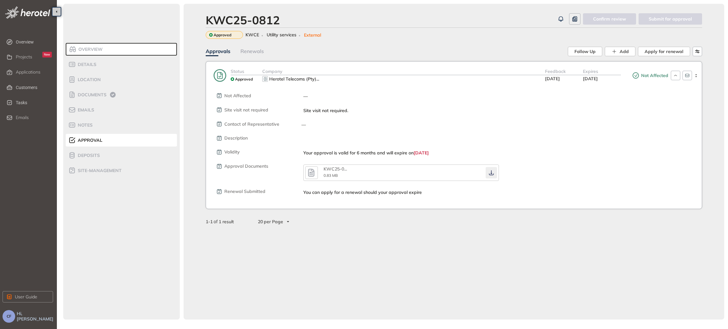
click at [490, 172] on icon "button" at bounding box center [491, 172] width 6 height 5
click at [35, 71] on span "Applications" at bounding box center [28, 72] width 25 height 5
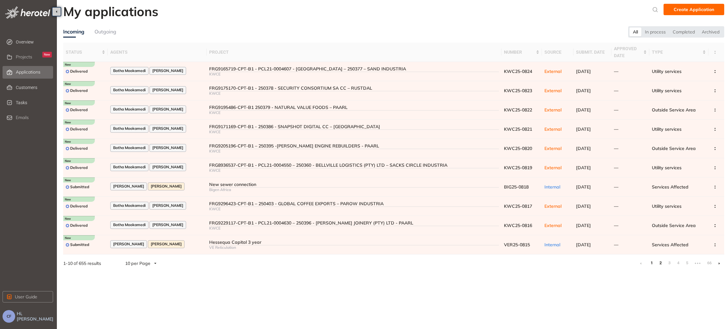
click at [659, 266] on link "2" at bounding box center [661, 263] width 6 height 9
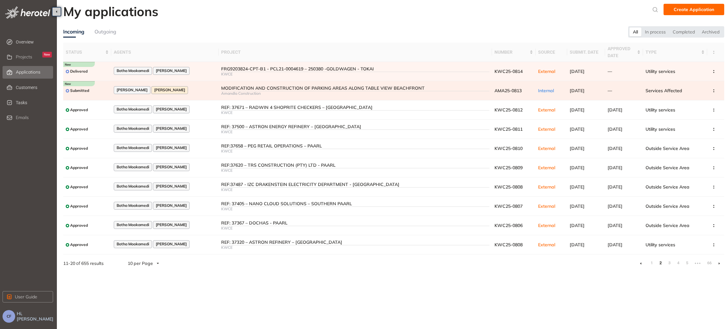
click at [270, 88] on div "MODIFICATION AND CONSTRUCTION OF PARKING AREAS ALONG TABLE VIEW BEACHFRONT" at bounding box center [355, 88] width 269 height 5
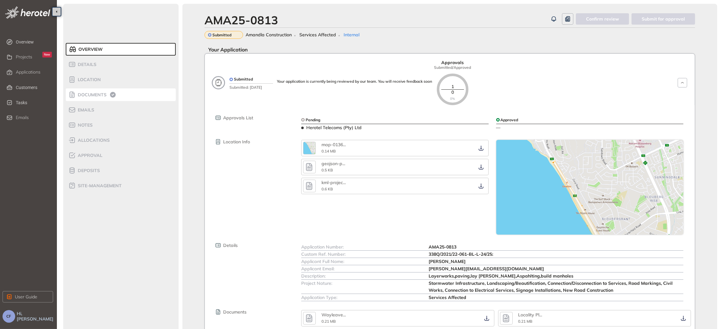
click at [91, 95] on span "Documents" at bounding box center [91, 94] width 31 height 5
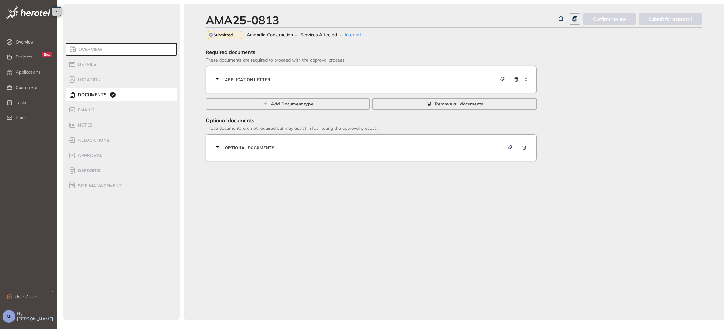
click at [229, 73] on div "Application letter" at bounding box center [373, 79] width 319 height 19
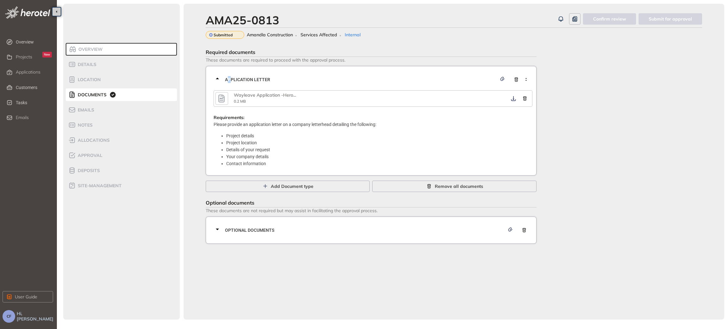
click at [220, 94] on icon "button" at bounding box center [221, 98] width 9 height 11
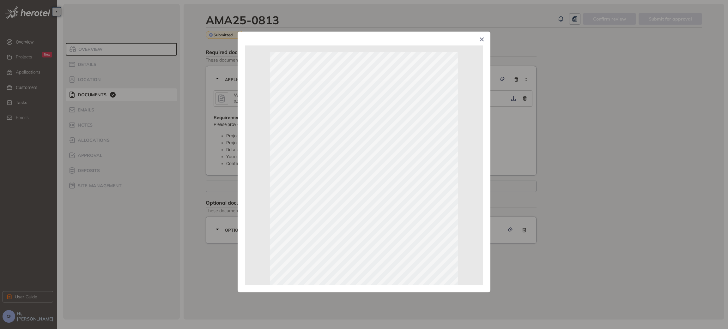
click at [589, 164] on div "Page 1 of 1" at bounding box center [364, 164] width 728 height 329
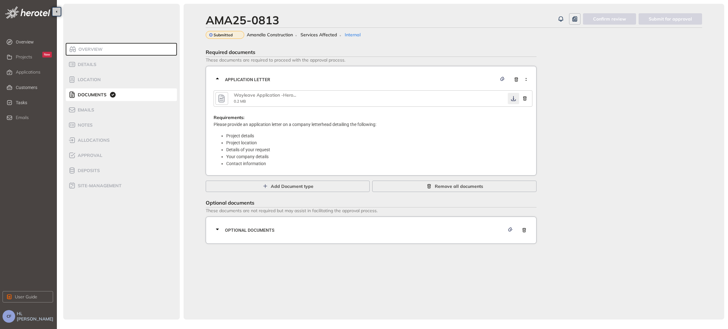
click at [513, 98] on icon "button" at bounding box center [514, 98] width 6 height 5
click at [367, 234] on div "Optional documents" at bounding box center [373, 230] width 319 height 19
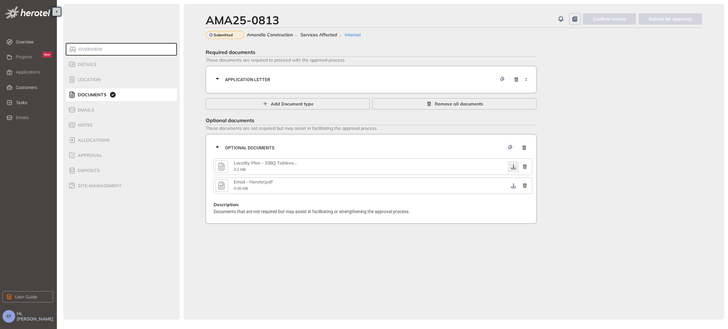
click at [513, 168] on icon "button" at bounding box center [513, 166] width 5 height 5
click at [512, 185] on icon "button" at bounding box center [514, 185] width 6 height 5
click at [91, 136] on li "allocations" at bounding box center [121, 140] width 111 height 13
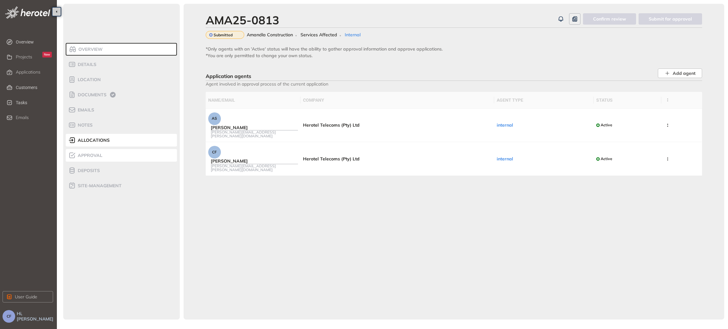
click at [99, 155] on span "Approval" at bounding box center [89, 155] width 27 height 5
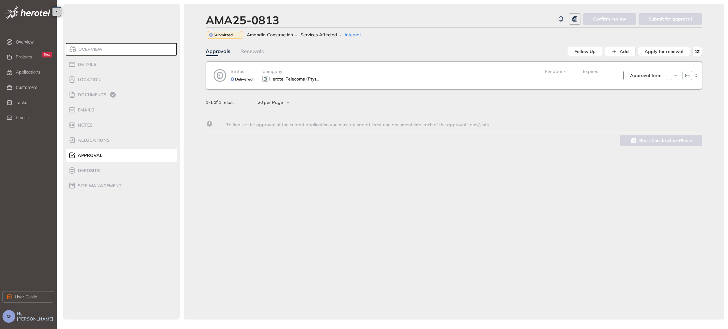
click at [646, 76] on span "Approval form" at bounding box center [646, 75] width 32 height 7
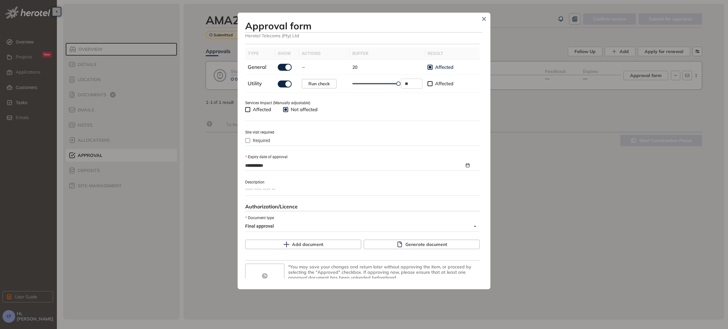
scroll to position [222, 0]
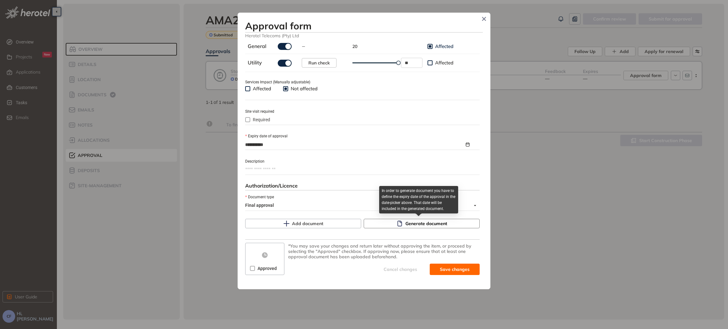
click at [419, 223] on span "Generate document" at bounding box center [427, 223] width 42 height 7
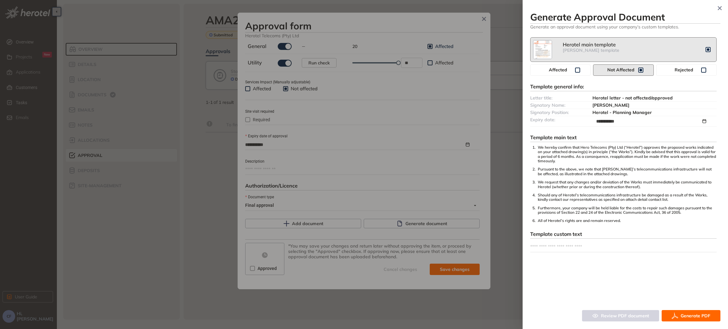
click at [688, 315] on span "Generate PDF" at bounding box center [696, 316] width 30 height 7
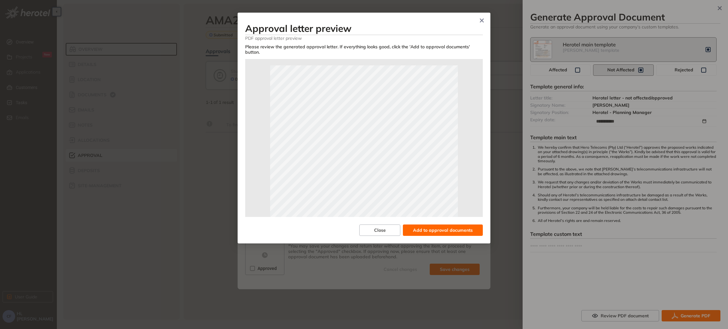
click at [422, 227] on span "Add to approval documents" at bounding box center [443, 230] width 60 height 7
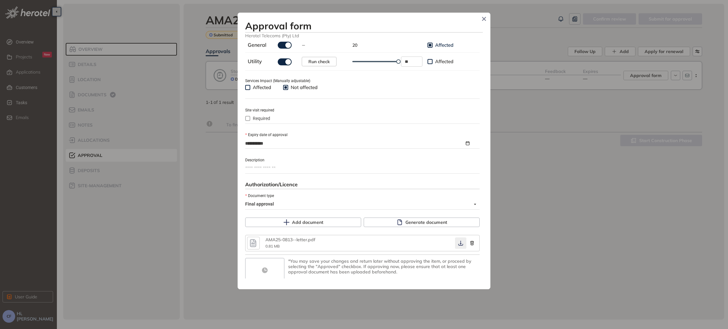
click at [458, 244] on icon "button" at bounding box center [461, 243] width 6 height 5
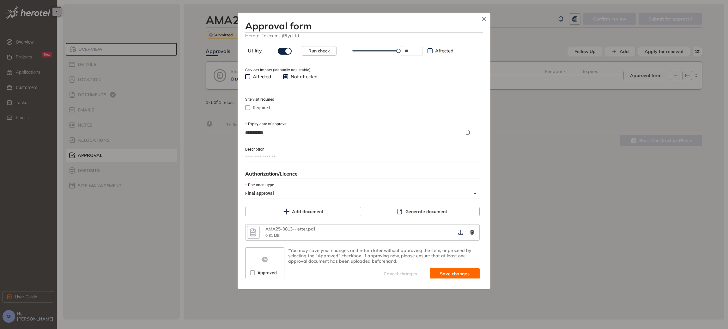
scroll to position [238, 0]
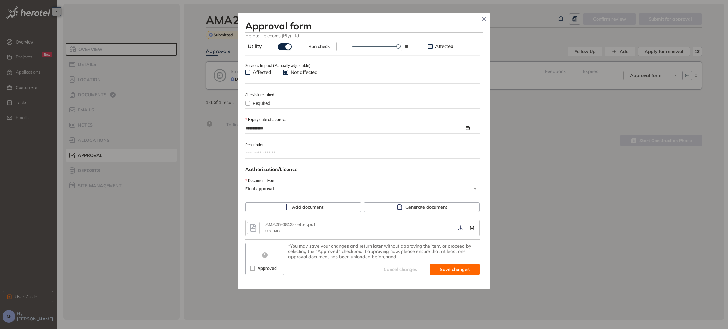
click at [245, 269] on div "Approved" at bounding box center [264, 259] width 39 height 32
click at [248, 269] on div "Approved" at bounding box center [265, 269] width 36 height 10
click at [433, 269] on span "Save and approve" at bounding box center [450, 269] width 40 height 7
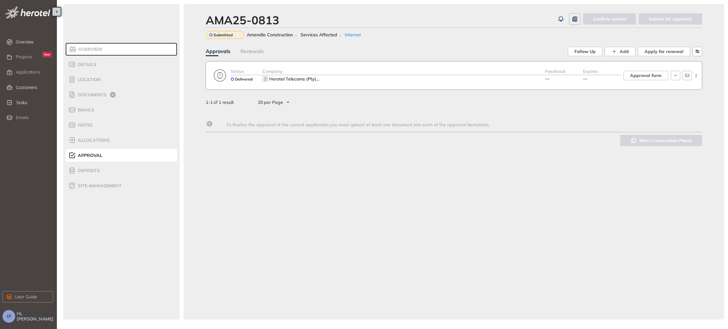
scroll to position [249, 0]
click at [83, 96] on span "Documents" at bounding box center [91, 94] width 31 height 5
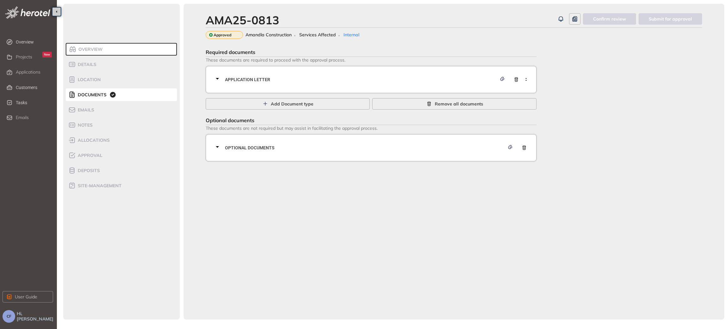
click at [283, 76] on div "Application letter" at bounding box center [373, 79] width 319 height 19
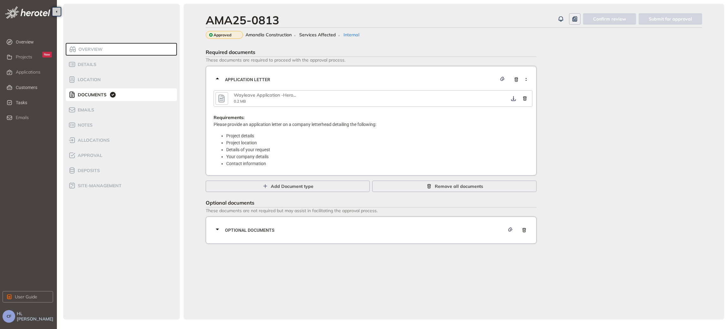
click at [221, 92] on button "button" at bounding box center [222, 98] width 13 height 13
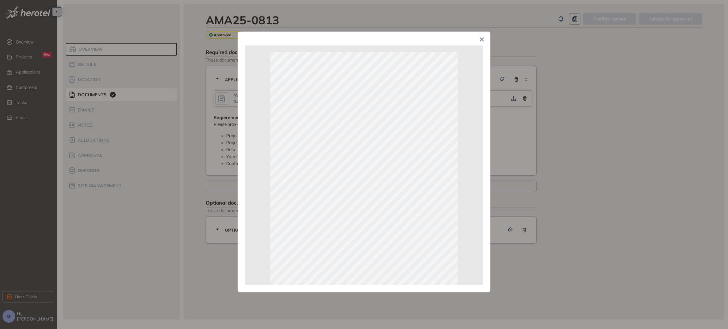
click at [538, 124] on div "Page 1 of 1" at bounding box center [364, 164] width 728 height 329
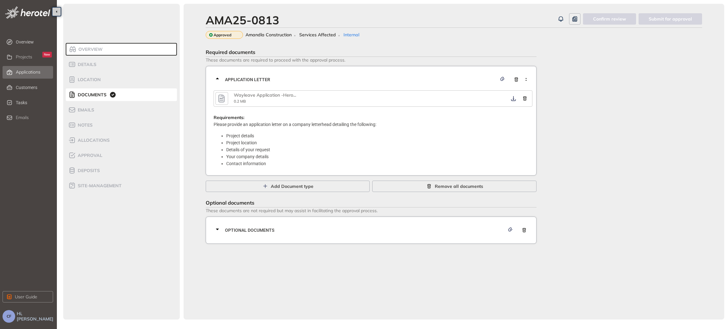
click at [18, 70] on span "Applications" at bounding box center [28, 72] width 25 height 5
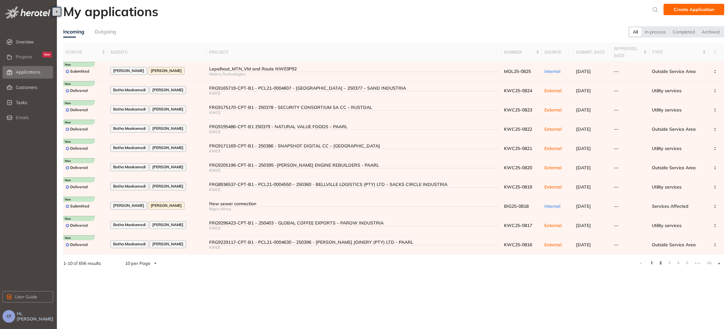
click at [661, 264] on link "2" at bounding box center [661, 263] width 6 height 9
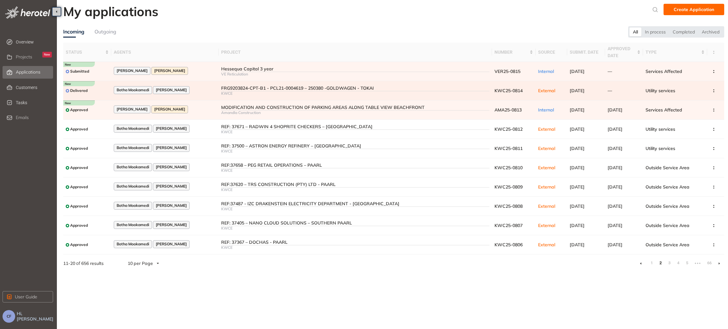
click at [257, 90] on div "FRG9203824-CPT-B1 - PCL21-0004619 – 250380 -GOLDWAGEN - TOKAI" at bounding box center [355, 88] width 269 height 5
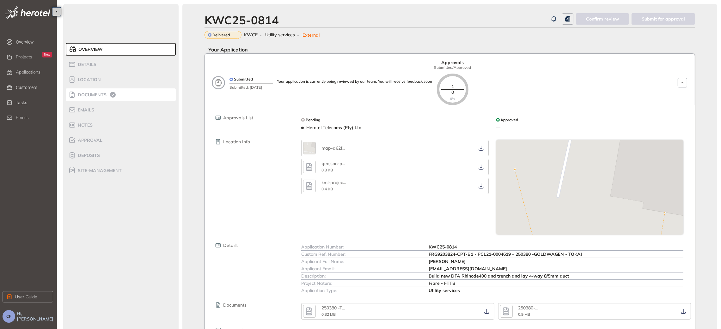
click at [103, 95] on span "Documents" at bounding box center [91, 94] width 31 height 5
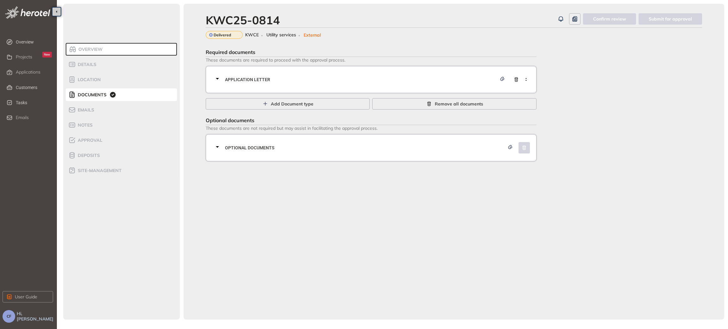
click at [312, 81] on span "Application letter" at bounding box center [361, 79] width 272 height 7
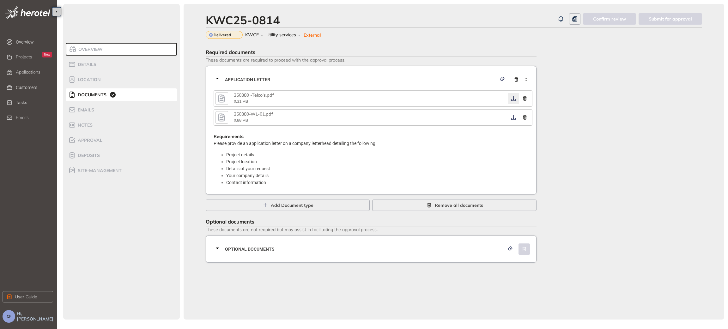
click at [512, 99] on icon "button" at bounding box center [514, 98] width 6 height 5
click at [513, 119] on icon "button" at bounding box center [514, 117] width 6 height 5
click at [275, 255] on div "Optional documents" at bounding box center [373, 249] width 319 height 19
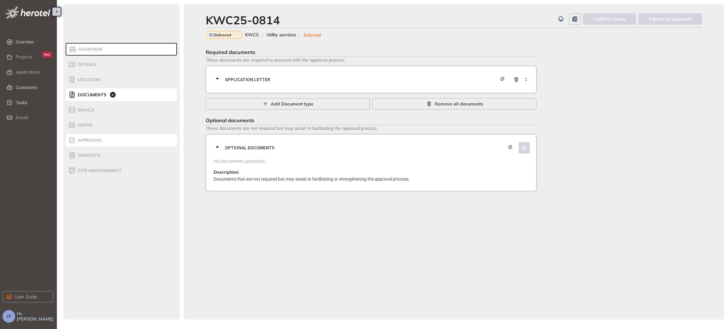
click at [94, 141] on span "Approval" at bounding box center [89, 140] width 27 height 5
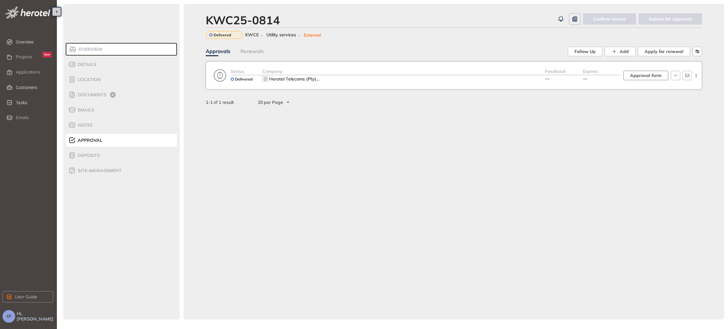
click at [661, 77] on span "Approval form" at bounding box center [646, 75] width 32 height 7
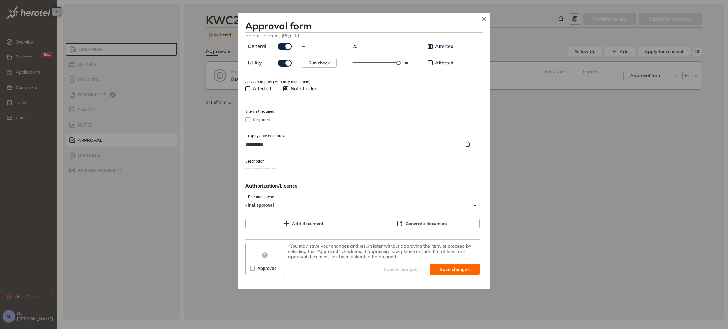
scroll to position [222, 0]
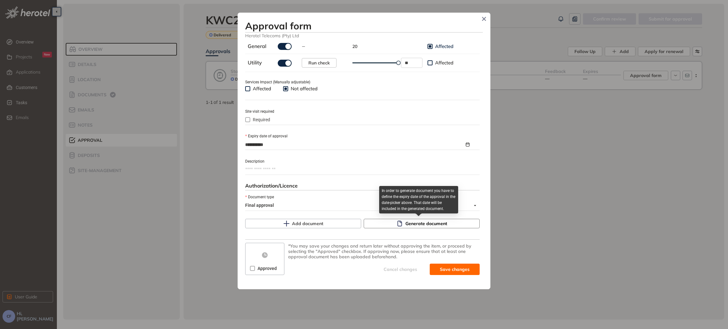
click at [397, 224] on icon "button" at bounding box center [399, 224] width 4 height 6
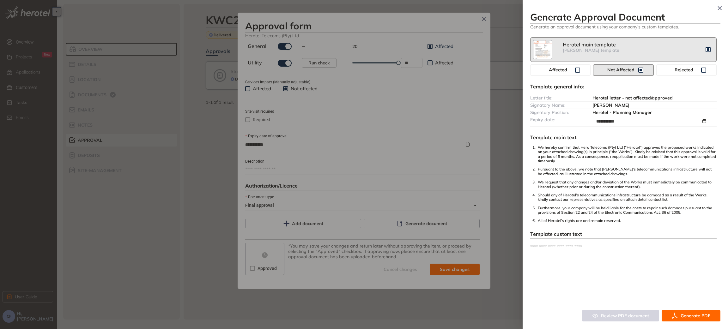
click at [680, 316] on button "Generate PDF" at bounding box center [691, 315] width 59 height 11
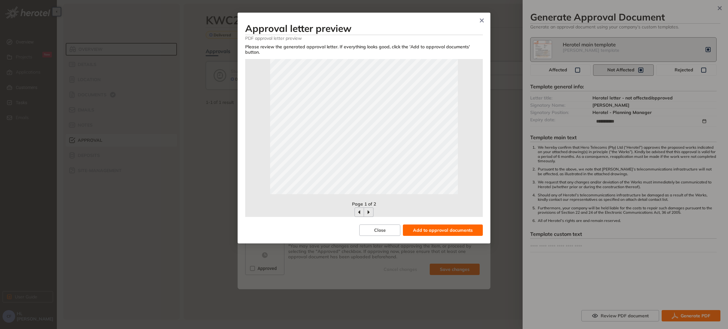
scroll to position [138, 0]
click at [460, 227] on span "Add to approval documents" at bounding box center [443, 230] width 60 height 7
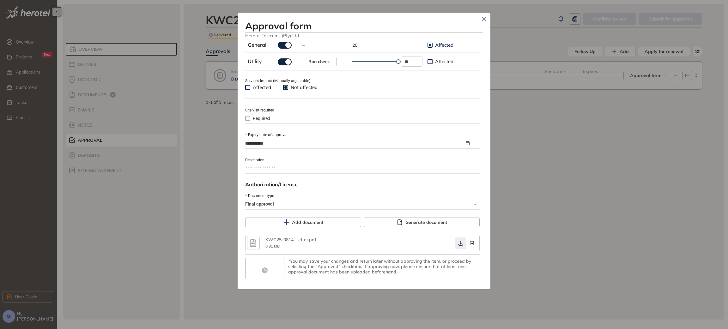
click at [458, 244] on icon "button" at bounding box center [461, 243] width 6 height 5
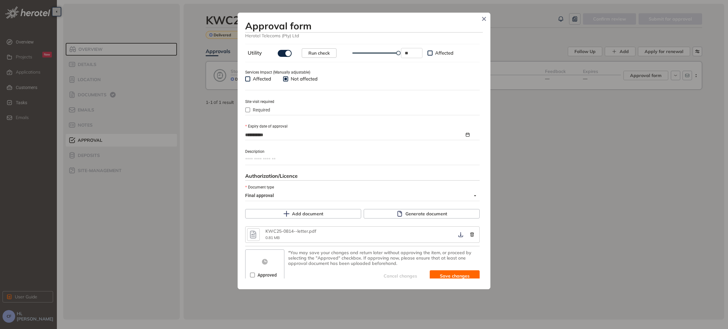
scroll to position [238, 0]
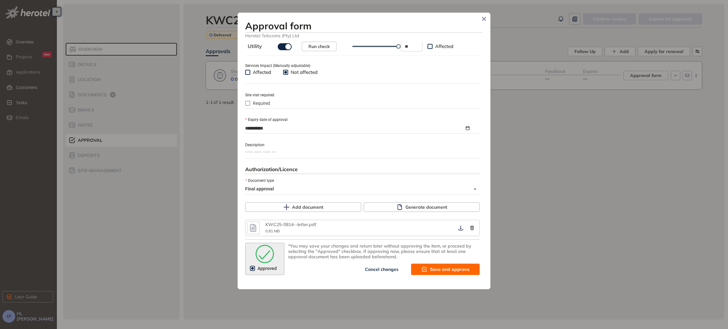
click at [430, 269] on span "Save and approve" at bounding box center [450, 269] width 40 height 7
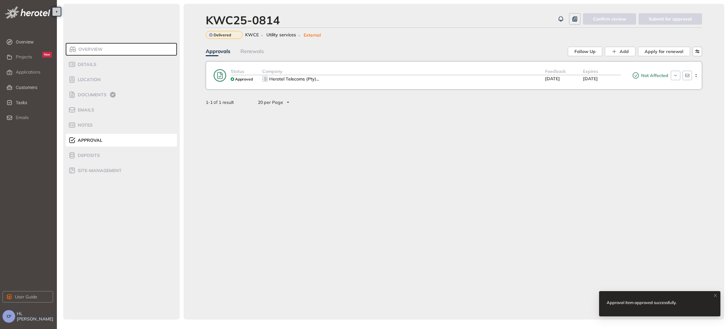
scroll to position [249, 0]
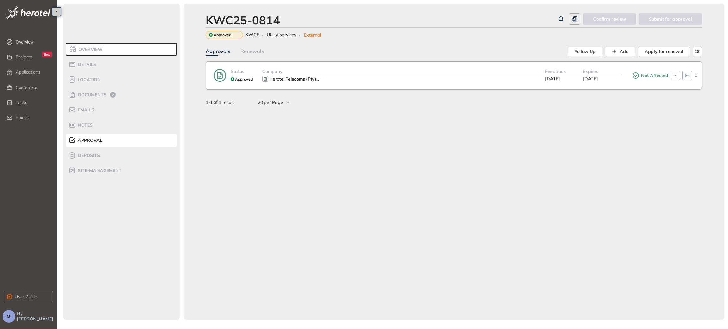
click at [124, 208] on div "Overview Details Location Documents Emails Notes Approval Deposits site-managem…" at bounding box center [121, 162] width 117 height 316
click at [96, 94] on span "Documents" at bounding box center [91, 94] width 31 height 5
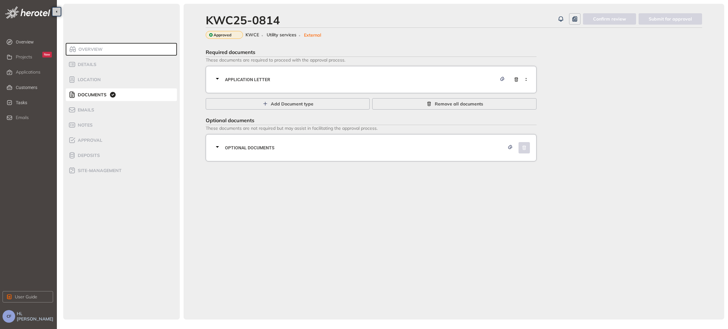
click at [272, 73] on div "Application letter" at bounding box center [373, 79] width 319 height 19
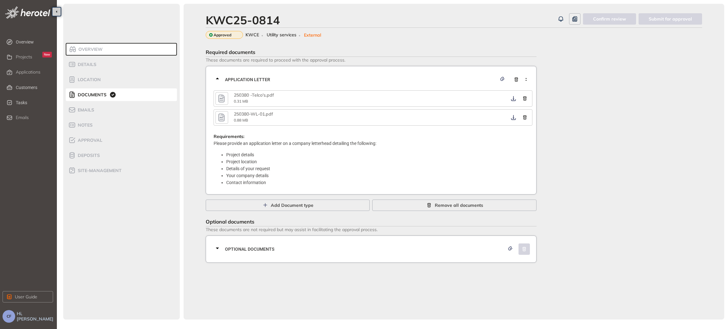
click at [221, 96] on icon "button" at bounding box center [221, 98] width 9 height 11
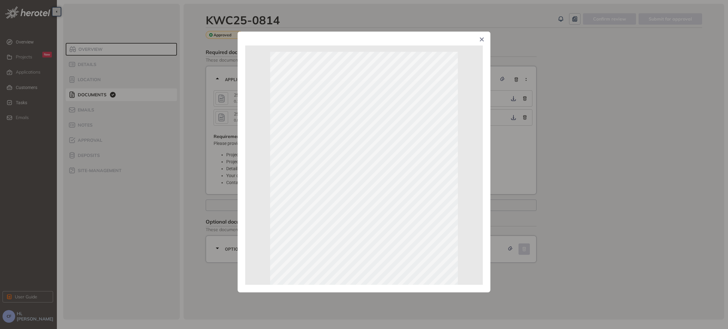
click at [606, 197] on div "Page 1 of 1" at bounding box center [364, 164] width 728 height 329
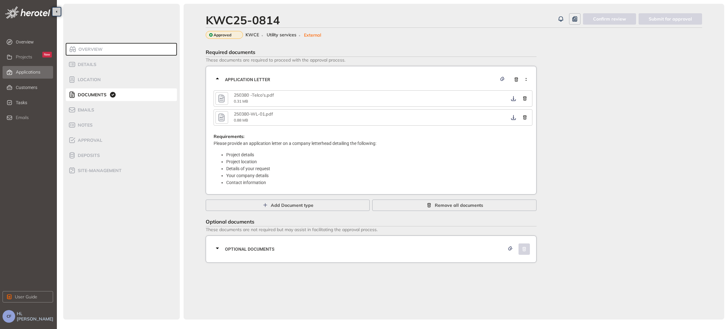
click at [27, 71] on span "Applications" at bounding box center [28, 72] width 25 height 5
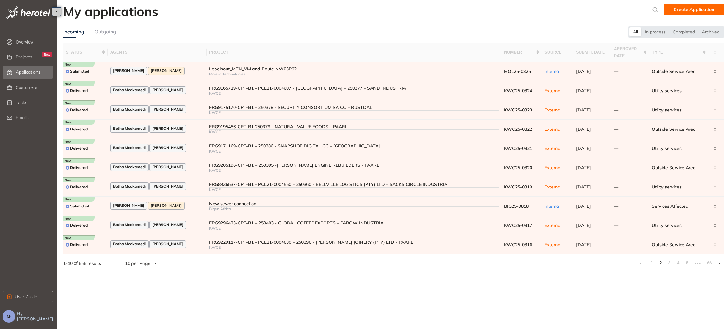
click at [662, 265] on link "2" at bounding box center [661, 263] width 6 height 9
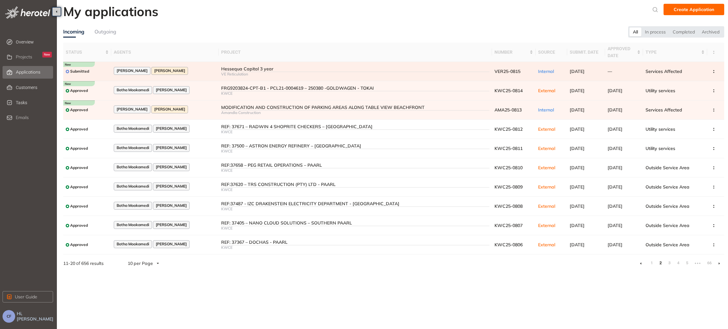
click at [204, 65] on td "Annette Swart Christene Fick" at bounding box center [164, 71] width 107 height 19
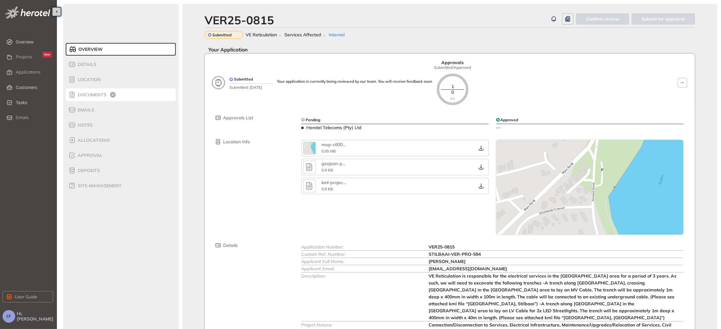
click at [96, 92] on span "Documents" at bounding box center [91, 94] width 31 height 5
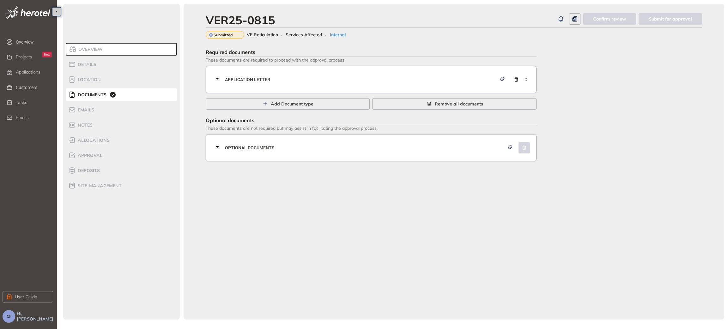
click at [269, 74] on div "Application letter" at bounding box center [373, 79] width 319 height 19
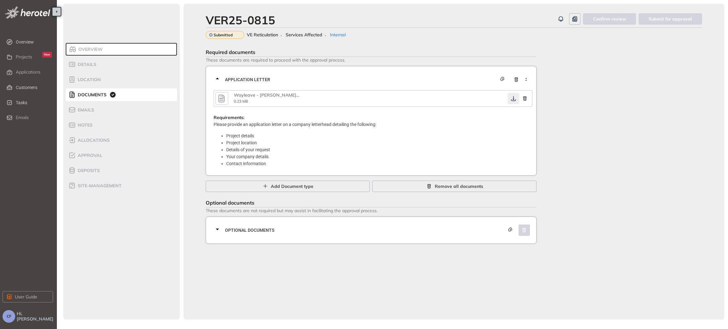
click at [512, 97] on icon "button" at bounding box center [514, 98] width 6 height 5
drag, startPoint x: 356, startPoint y: 233, endPoint x: 391, endPoint y: 210, distance: 42.3
click at [356, 233] on span "Optional documents" at bounding box center [365, 230] width 280 height 7
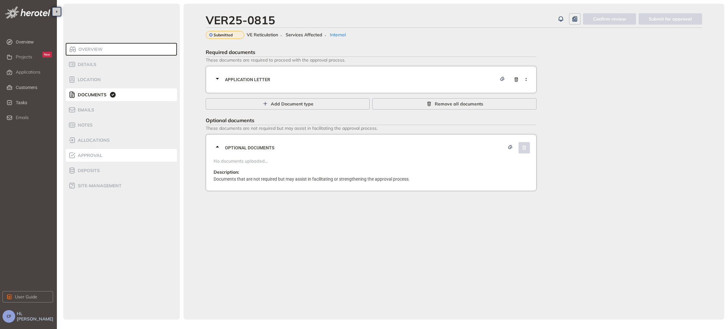
click at [84, 155] on span "Approval" at bounding box center [89, 155] width 27 height 5
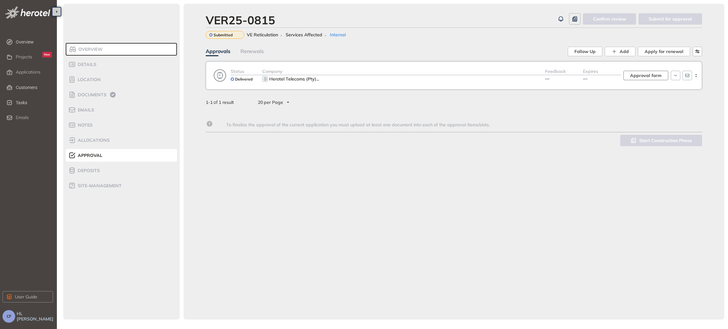
click at [648, 78] on span "Approval form" at bounding box center [646, 75] width 32 height 7
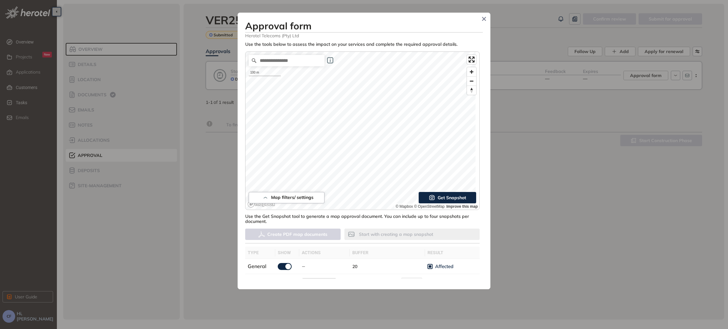
drag, startPoint x: 483, startPoint y: 157, endPoint x: 481, endPoint y: 209, distance: 51.9
click at [481, 209] on div "**********" at bounding box center [364, 160] width 238 height 237
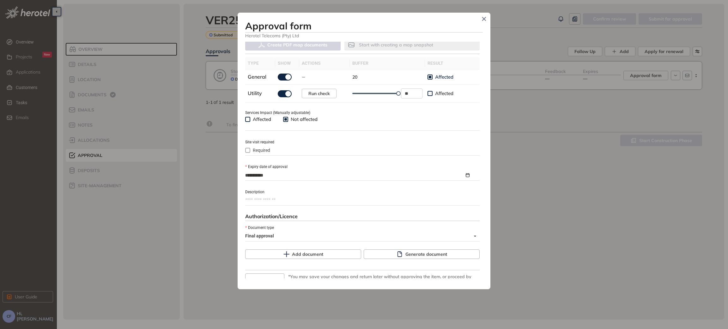
scroll to position [222, 0]
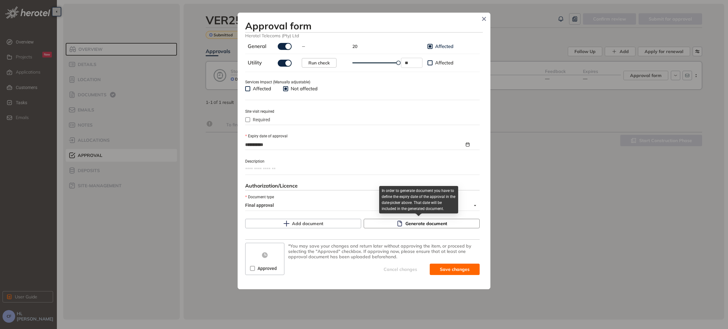
click at [411, 226] on span "Generate document" at bounding box center [427, 223] width 42 height 7
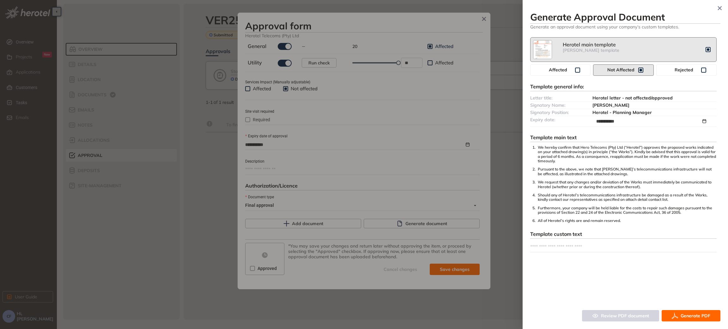
click at [684, 312] on button "Generate PDF" at bounding box center [691, 315] width 59 height 11
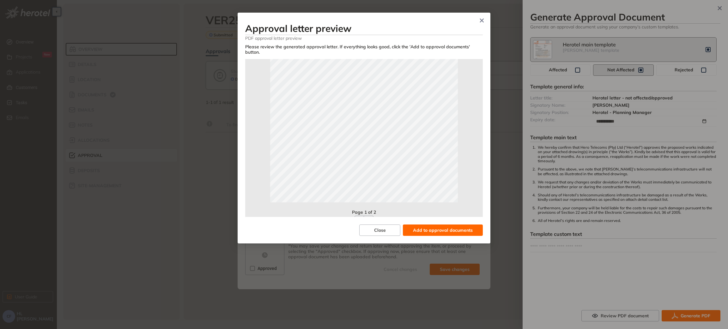
scroll to position [140, 0]
click at [448, 227] on span "Add to approval documents" at bounding box center [443, 230] width 60 height 7
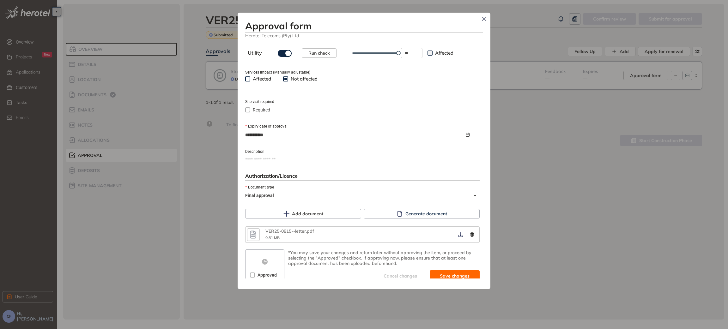
scroll to position [238, 0]
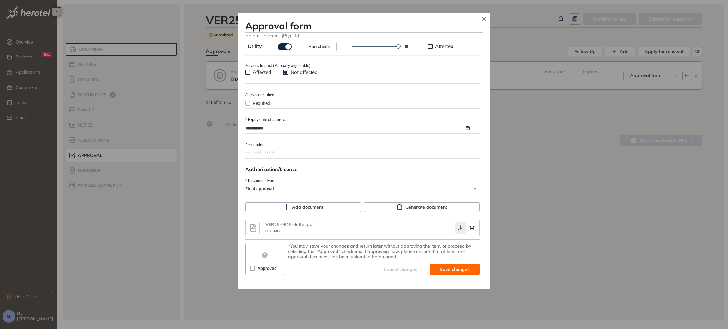
click at [455, 229] on button "button" at bounding box center [460, 228] width 11 height 11
click at [429, 266] on button "Save and approve" at bounding box center [445, 269] width 69 height 11
type textarea "**********"
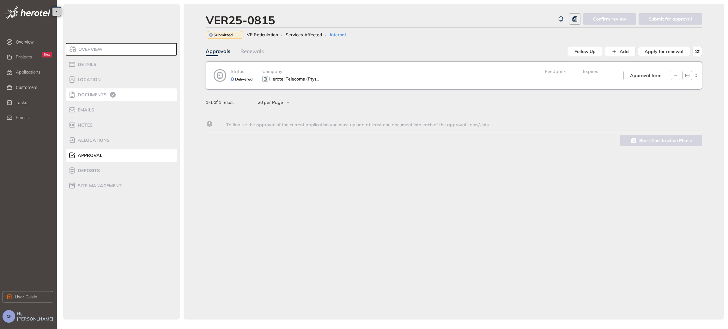
click at [100, 91] on div "Documents" at bounding box center [95, 95] width 54 height 8
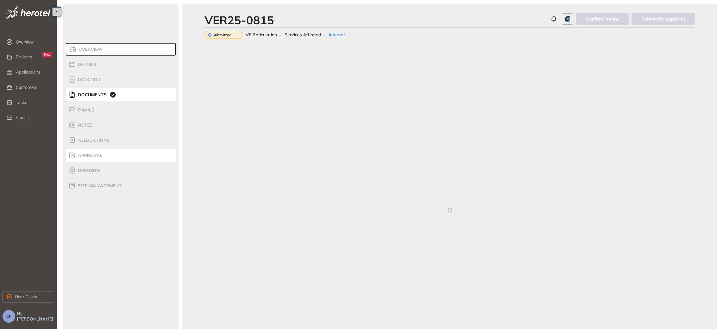
click at [100, 156] on span "Approval" at bounding box center [89, 155] width 27 height 5
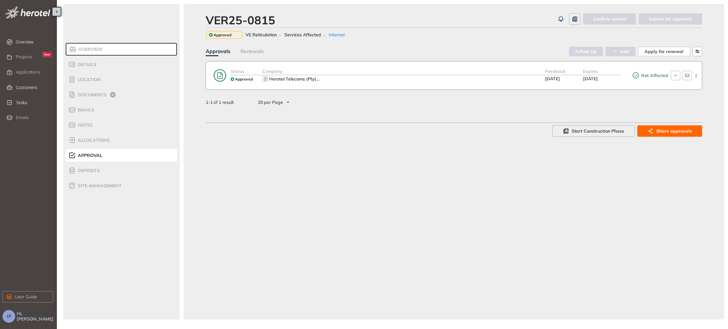
click at [499, 77] on div "Herotel Telecoms (Pty) ..." at bounding box center [403, 79] width 283 height 8
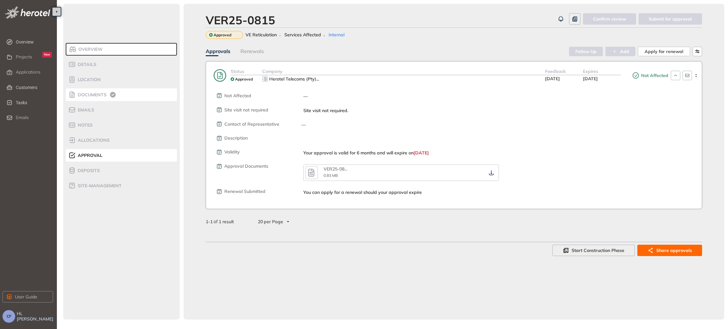
click at [102, 91] on div "Documents" at bounding box center [95, 95] width 54 height 8
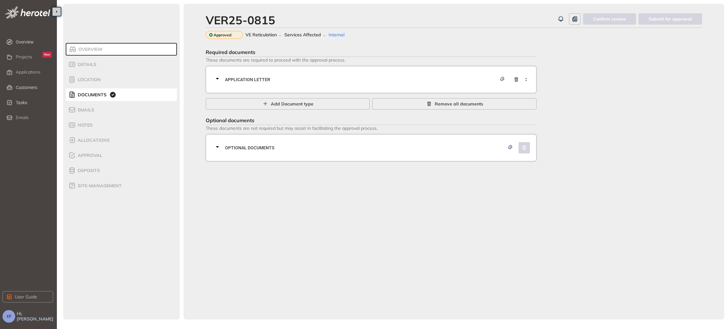
click at [304, 79] on span "Application letter" at bounding box center [361, 79] width 272 height 7
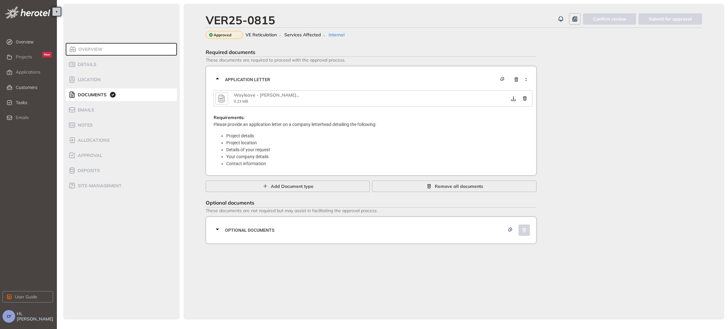
click at [271, 243] on div "Optional documents" at bounding box center [371, 230] width 331 height 27
click at [265, 230] on span "Optional documents" at bounding box center [365, 230] width 280 height 7
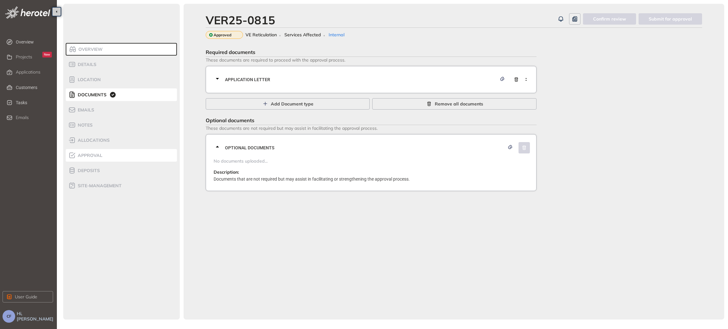
click at [98, 154] on span "Approval" at bounding box center [89, 155] width 27 height 5
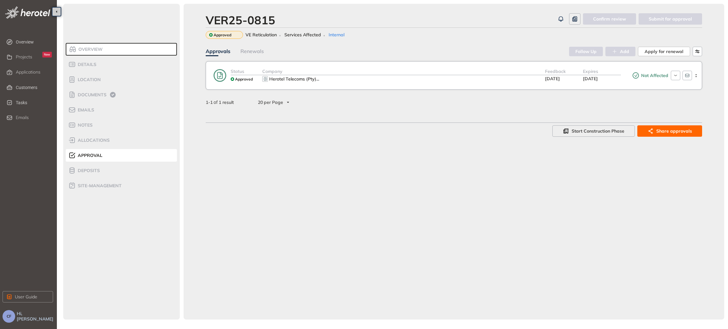
click at [491, 76] on div "Herotel Telecoms (Pty) ..." at bounding box center [403, 79] width 283 height 8
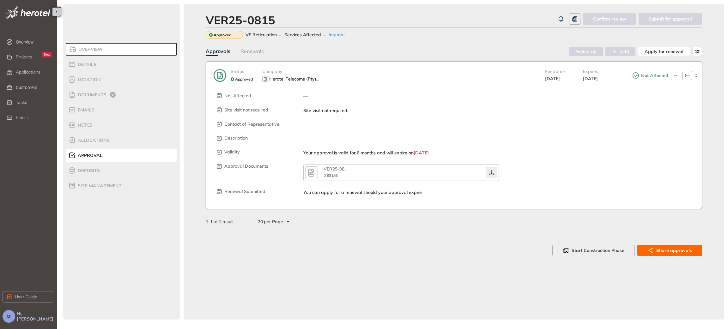
click at [491, 173] on icon "button" at bounding box center [491, 172] width 5 height 5
click at [29, 68] on div "Applications" at bounding box center [34, 72] width 36 height 11
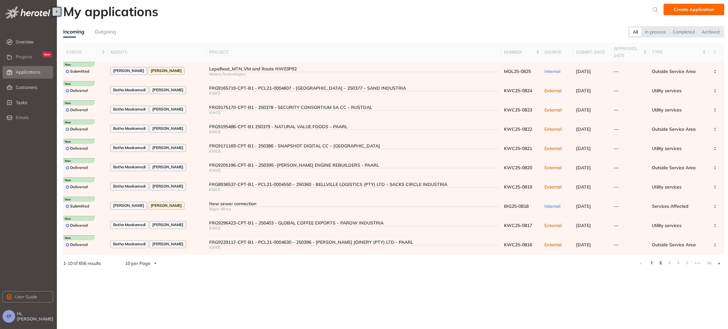
click at [660, 265] on link "2" at bounding box center [661, 263] width 6 height 9
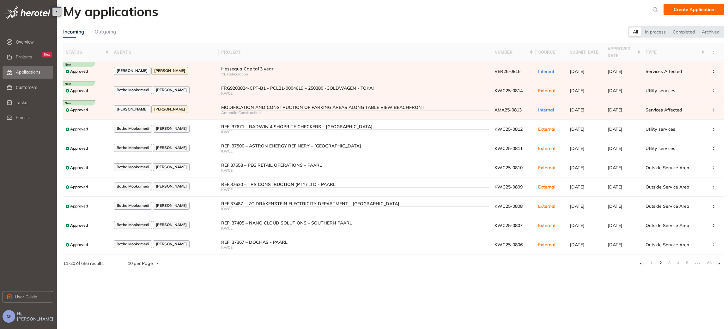
click at [654, 263] on link "1" at bounding box center [652, 263] width 6 height 9
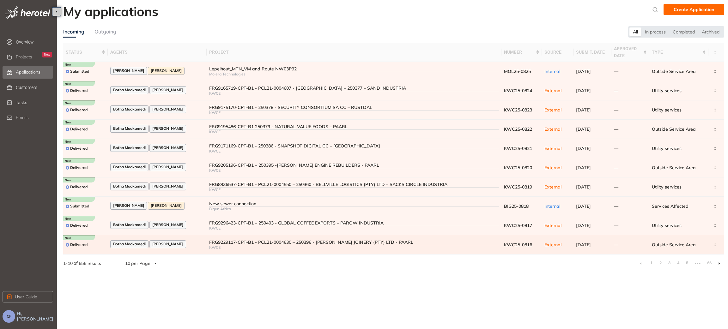
click at [246, 242] on div "FRG9229117-CPT-B1 - PCL21-0004630 – 250396 - HARMOND JOINERY (PTY) LTD - PAARL" at bounding box center [354, 242] width 290 height 5
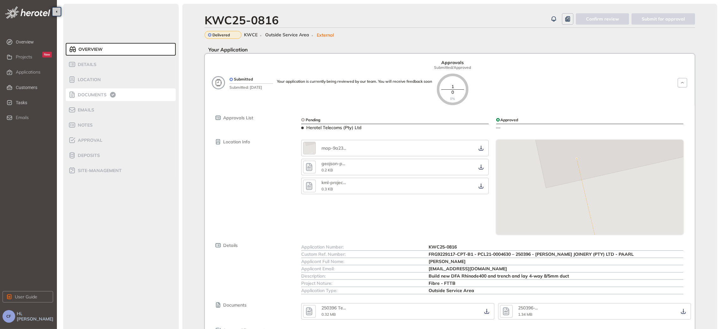
click at [98, 93] on span "Documents" at bounding box center [91, 94] width 31 height 5
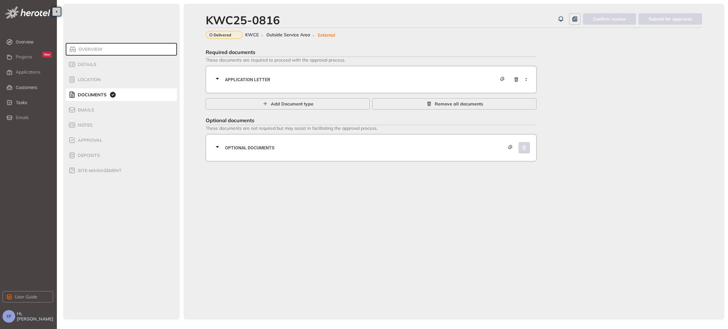
click at [265, 79] on span "Application letter" at bounding box center [361, 79] width 272 height 7
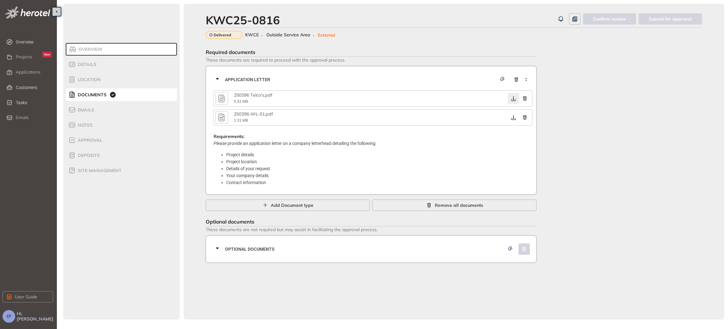
click at [514, 101] on button "button" at bounding box center [513, 98] width 11 height 11
click at [513, 118] on icon "button" at bounding box center [514, 117] width 6 height 5
click at [416, 248] on span "Optional documents" at bounding box center [365, 249] width 280 height 7
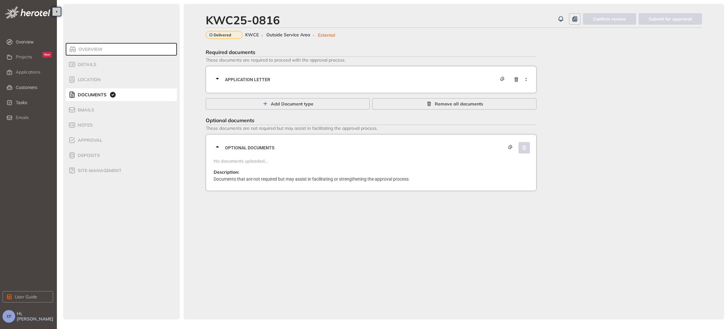
click at [387, 165] on div "No documents uploaded... Description: Documents that are not required but may a…" at bounding box center [373, 169] width 319 height 25
click at [391, 82] on span "Application letter" at bounding box center [361, 79] width 272 height 7
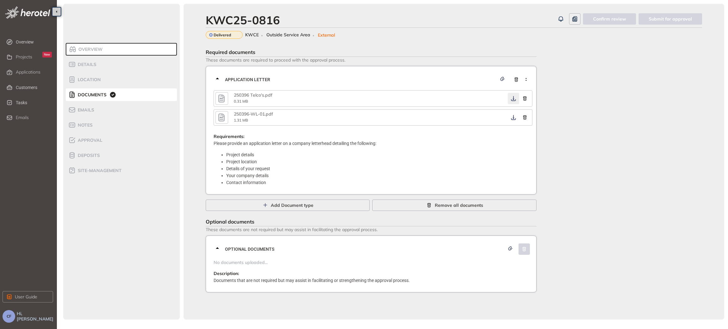
click at [513, 97] on icon "button" at bounding box center [514, 98] width 6 height 5
click at [101, 137] on div "Approval" at bounding box center [95, 141] width 54 height 8
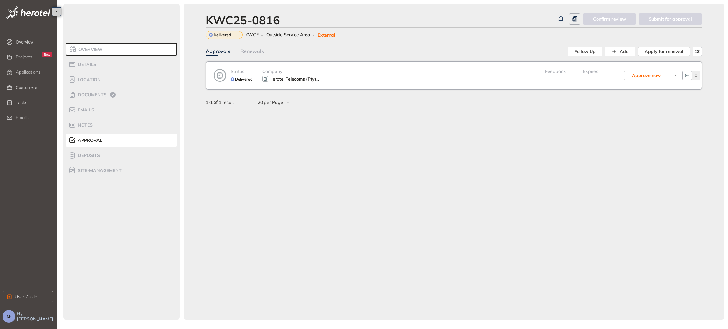
click at [696, 77] on circle "button" at bounding box center [696, 76] width 1 height 1
click at [685, 101] on span "View approval form" at bounding box center [672, 101] width 43 height 5
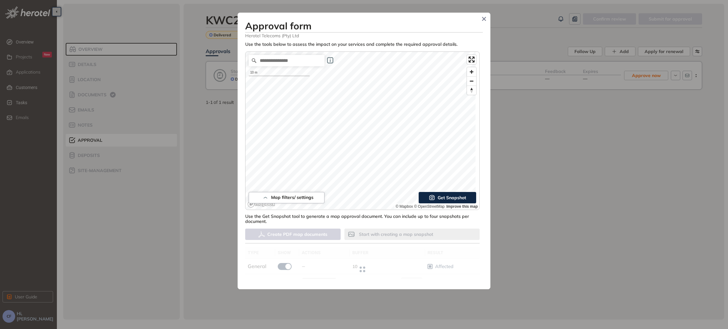
type input "**"
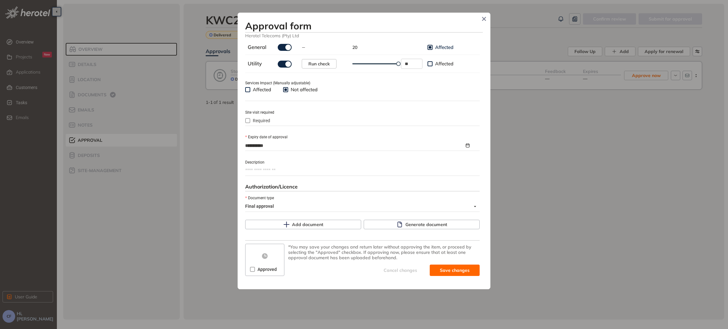
scroll to position [220, 0]
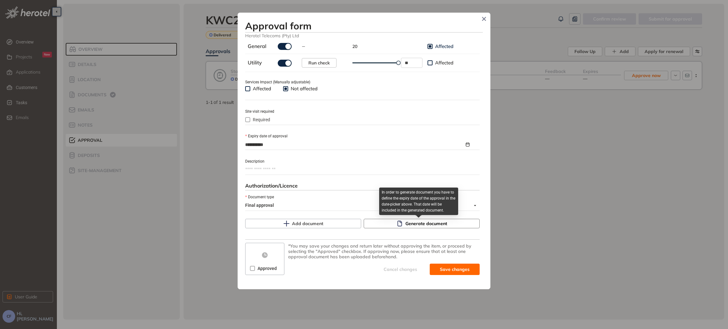
click at [421, 225] on span "Generate document" at bounding box center [427, 223] width 42 height 7
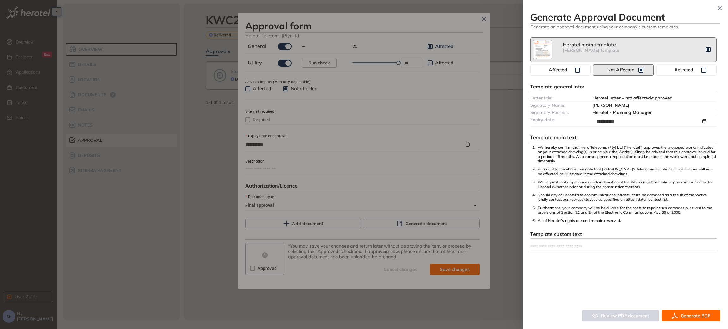
click at [697, 317] on span "Generate PDF" at bounding box center [696, 316] width 30 height 7
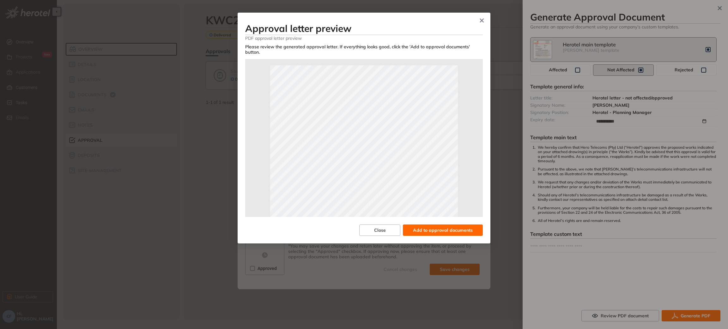
click at [451, 227] on span "Add to approval documents" at bounding box center [443, 230] width 60 height 7
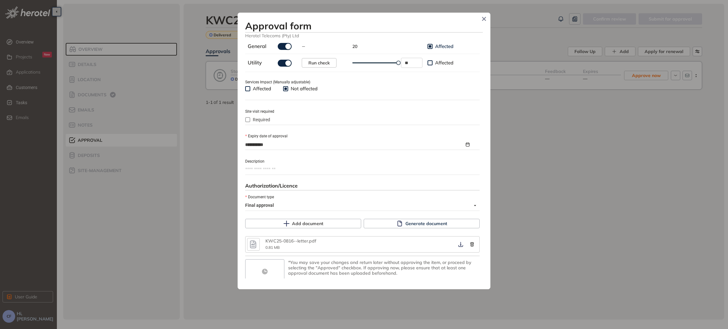
scroll to position [238, 0]
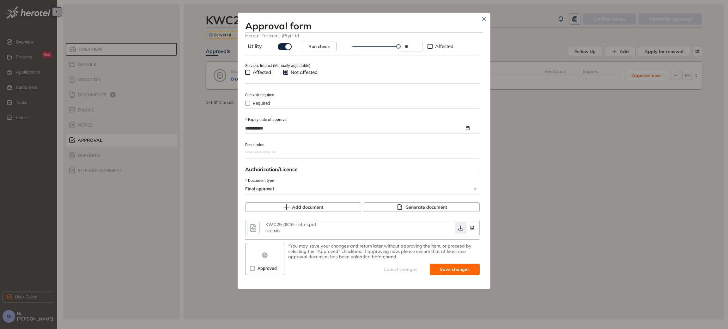
click at [458, 229] on icon "button" at bounding box center [461, 228] width 6 height 5
click at [260, 271] on span "Approved" at bounding box center [267, 268] width 24 height 7
click at [435, 268] on span "Save and approve" at bounding box center [450, 269] width 40 height 7
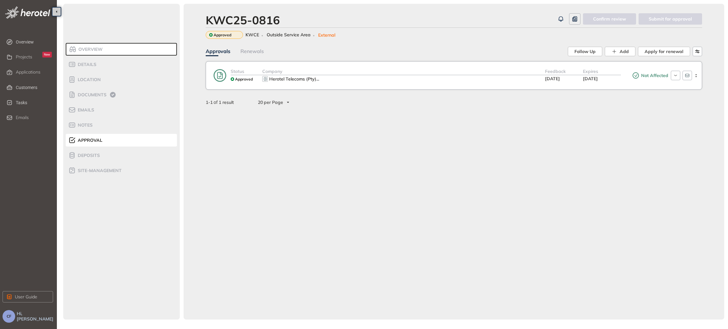
scroll to position [249, 0]
click at [99, 93] on span "Documents" at bounding box center [91, 94] width 31 height 5
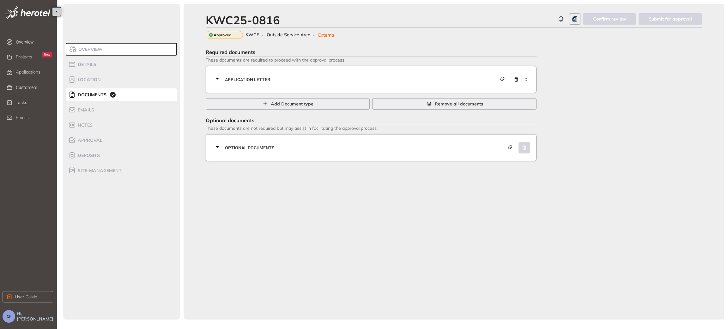
click at [273, 76] on div "Application letter" at bounding box center [373, 79] width 319 height 19
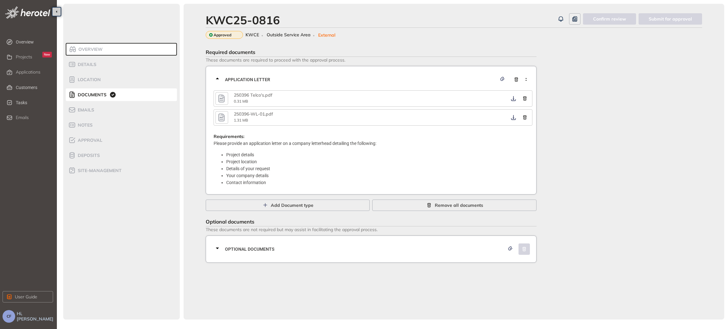
click at [221, 95] on icon "button" at bounding box center [221, 98] width 9 height 11
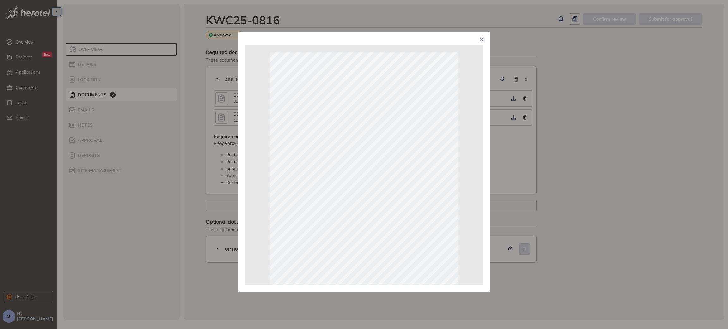
click at [607, 174] on div "Page 1 of 1" at bounding box center [364, 164] width 728 height 329
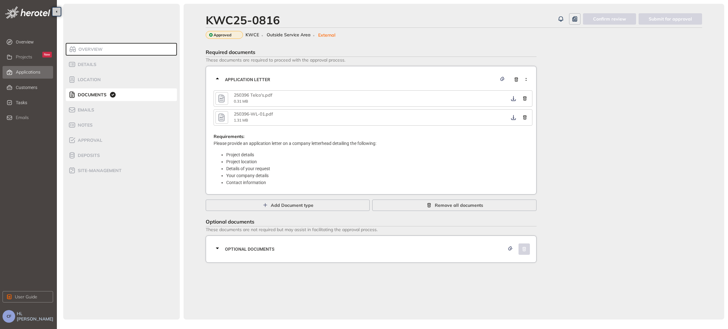
click at [31, 71] on span "Applications" at bounding box center [28, 72] width 25 height 5
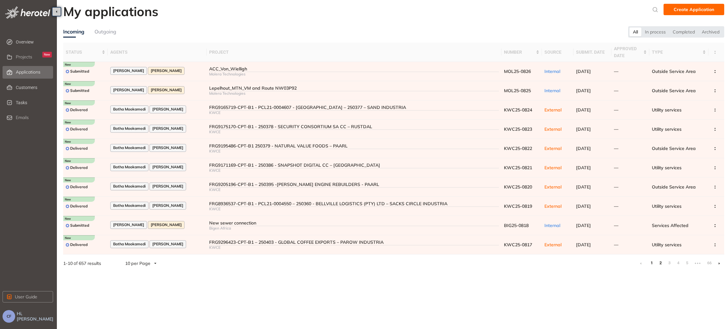
click at [660, 262] on link "2" at bounding box center [661, 263] width 6 height 9
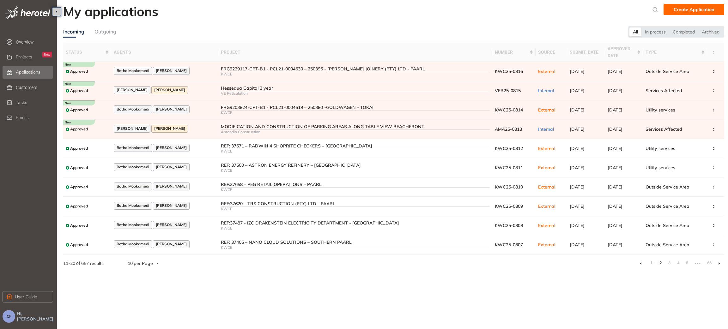
click at [653, 264] on link "1" at bounding box center [652, 263] width 6 height 9
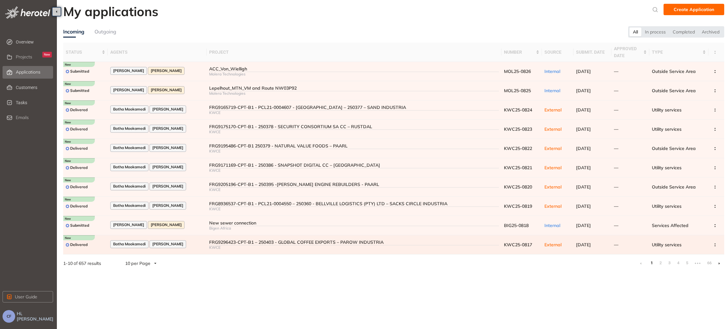
click at [337, 241] on div "FRG9296423-CPT-B1 – 250403 - GLOBAL COFFEE EXPORTS – PAROW INDUSTRIA" at bounding box center [354, 242] width 290 height 5
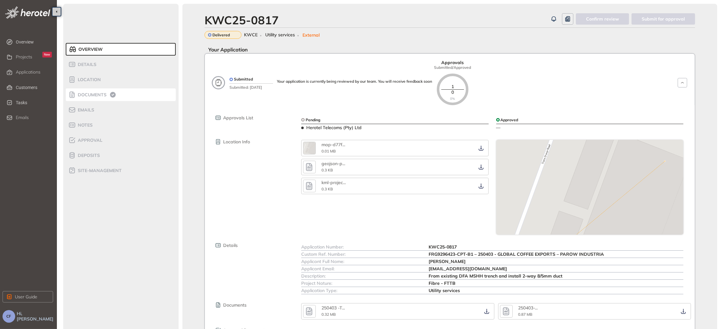
click at [98, 93] on span "Documents" at bounding box center [91, 94] width 31 height 5
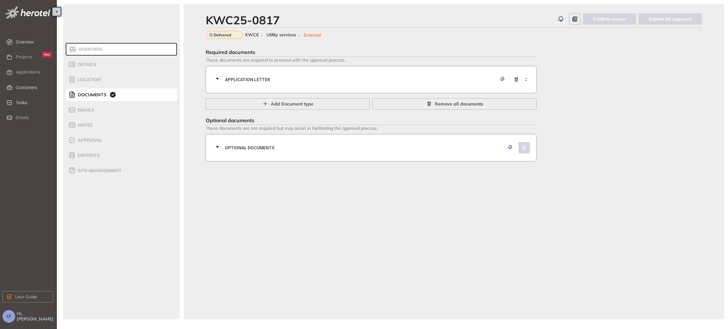
click at [354, 71] on div "Application letter" at bounding box center [373, 79] width 319 height 19
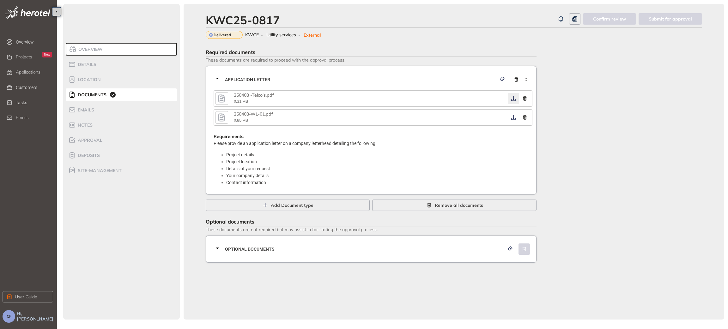
click at [512, 100] on icon "button" at bounding box center [514, 98] width 6 height 5
click at [513, 122] on button "button" at bounding box center [513, 117] width 11 height 11
click at [512, 114] on button "button" at bounding box center [513, 117] width 11 height 11
click at [418, 253] on span "Optional documents" at bounding box center [365, 249] width 280 height 7
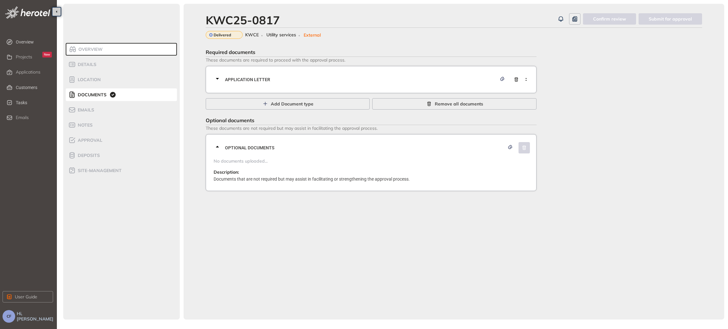
click at [413, 79] on span "Application letter" at bounding box center [361, 79] width 272 height 7
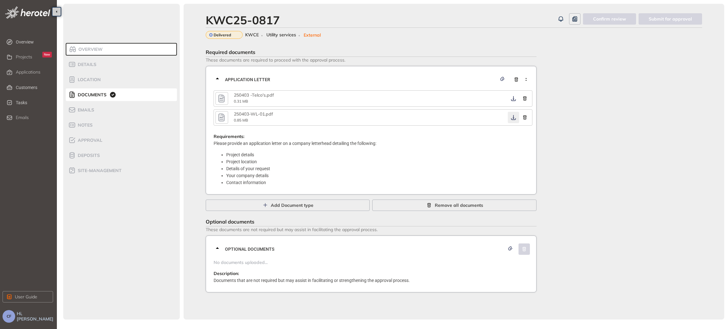
click at [513, 116] on icon "button" at bounding box center [514, 117] width 6 height 5
click at [104, 140] on div "Approval" at bounding box center [95, 141] width 54 height 8
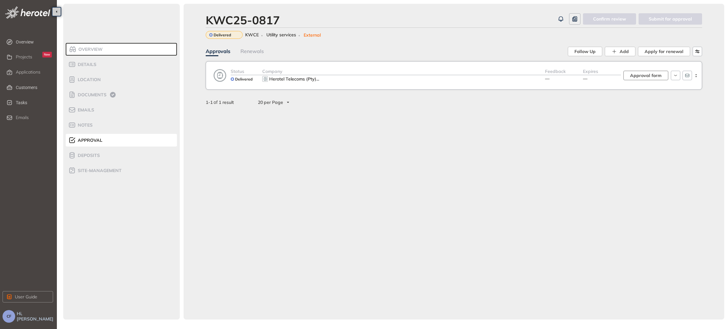
click at [645, 78] on span "Approval form" at bounding box center [646, 75] width 32 height 7
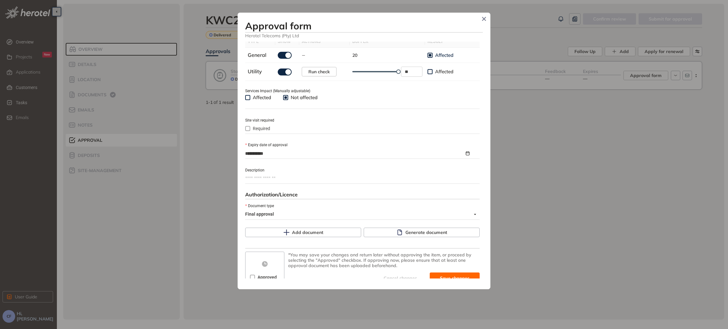
scroll to position [222, 0]
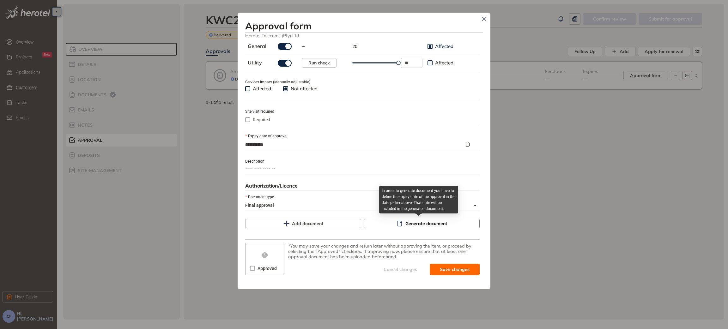
click at [411, 223] on span "Generate document" at bounding box center [427, 223] width 42 height 7
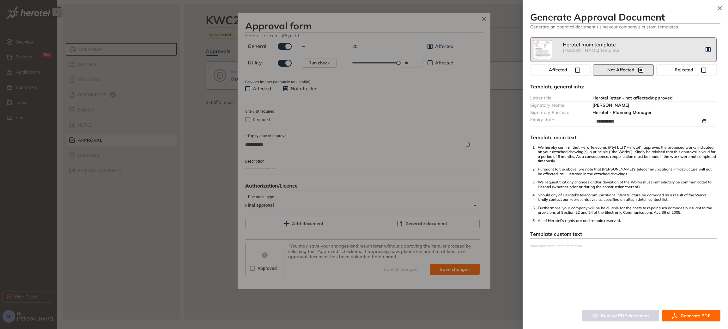
click at [684, 313] on button "Generate PDF" at bounding box center [691, 315] width 59 height 11
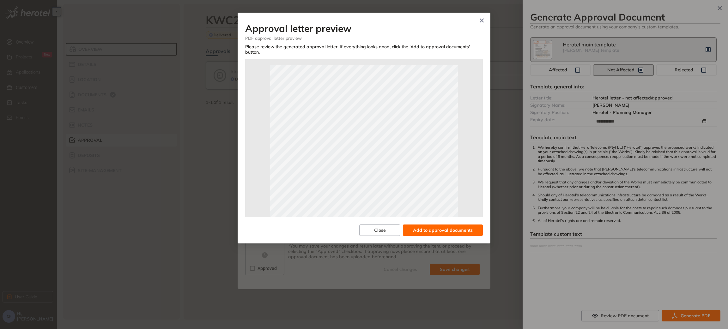
click at [458, 227] on span "Add to approval documents" at bounding box center [443, 230] width 60 height 7
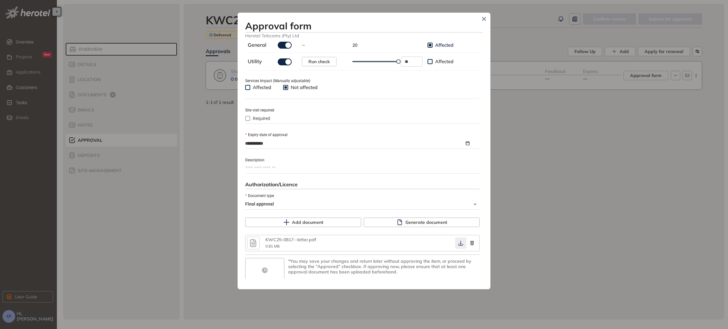
click at [455, 244] on button "button" at bounding box center [460, 243] width 11 height 11
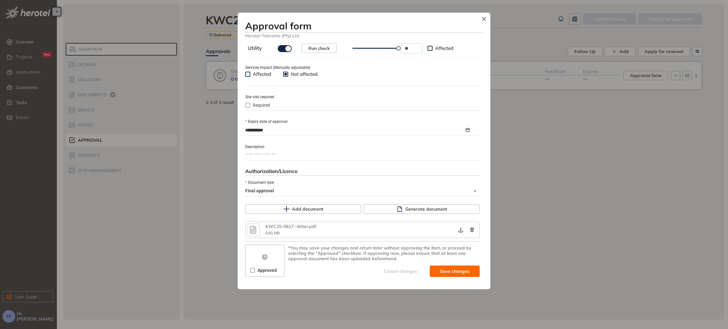
scroll to position [238, 0]
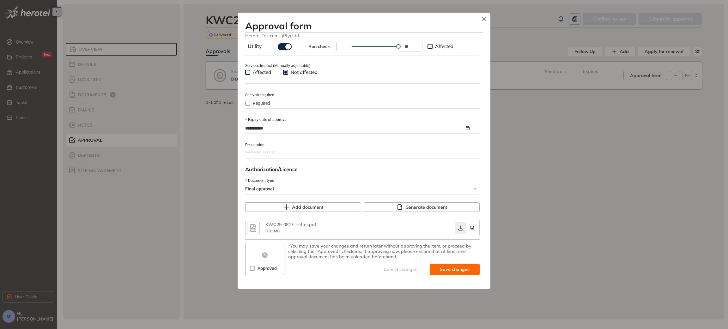
click at [458, 229] on icon "button" at bounding box center [461, 228] width 6 height 5
click at [426, 270] on button "Save and approve" at bounding box center [445, 269] width 69 height 11
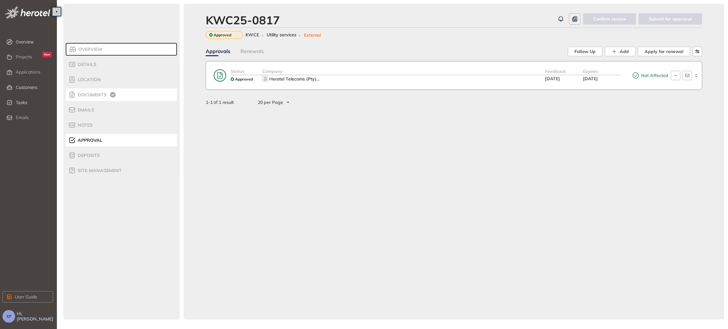
click at [88, 92] on span "Documents" at bounding box center [91, 94] width 31 height 5
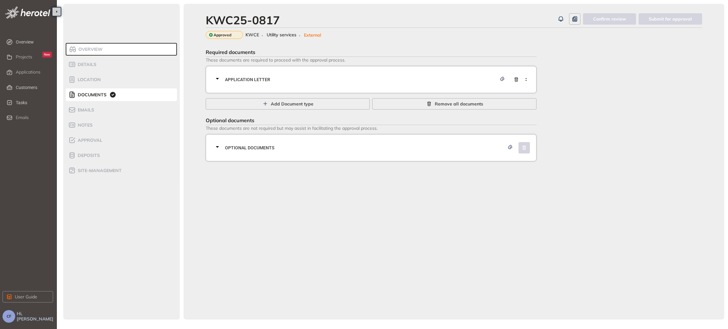
click at [289, 75] on div "Application letter" at bounding box center [373, 79] width 319 height 19
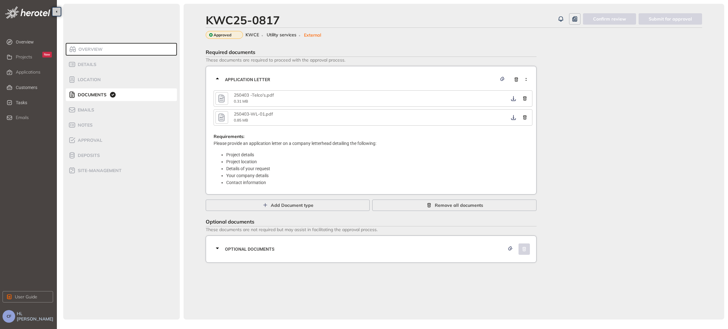
click at [217, 98] on icon "button" at bounding box center [221, 98] width 9 height 11
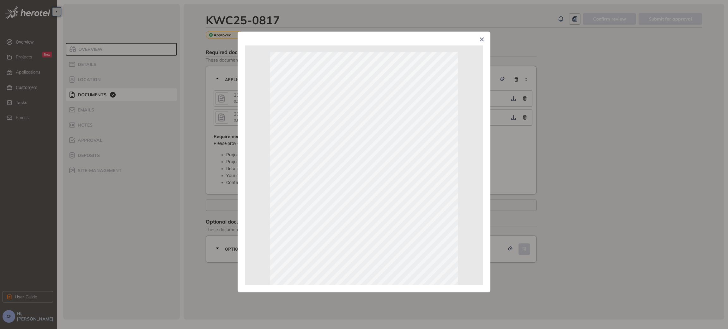
click at [572, 126] on div "Page 1 of 1" at bounding box center [364, 164] width 728 height 329
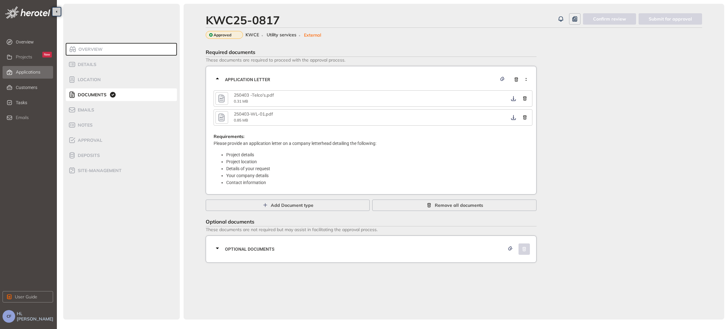
click at [32, 73] on span "Applications" at bounding box center [28, 72] width 25 height 5
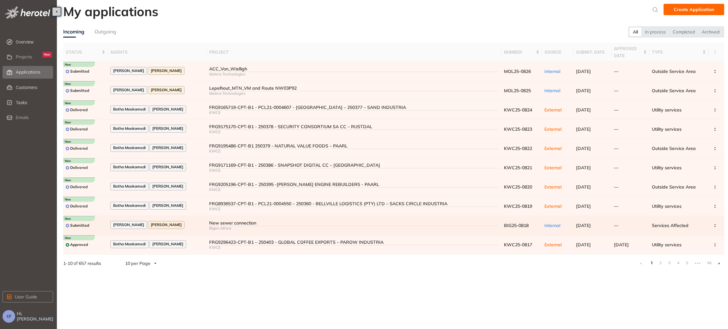
click at [213, 222] on div "New sewer connection" at bounding box center [354, 223] width 290 height 5
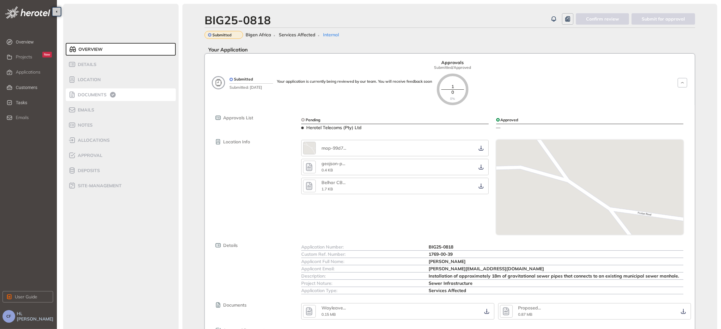
click at [103, 94] on span "Documents" at bounding box center [91, 94] width 31 height 5
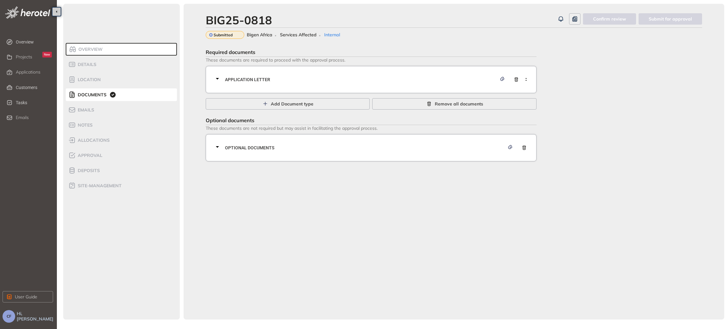
drag, startPoint x: 251, startPoint y: 77, endPoint x: 257, endPoint y: 77, distance: 5.7
click at [251, 77] on span "Application letter" at bounding box center [361, 79] width 272 height 7
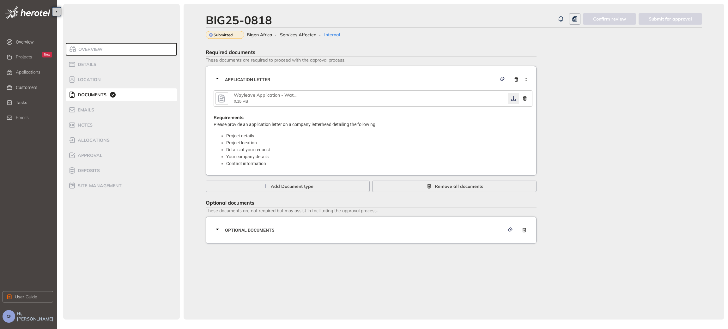
click at [512, 98] on icon "button" at bounding box center [514, 98] width 6 height 5
click at [310, 229] on span "Optional documents" at bounding box center [365, 230] width 280 height 7
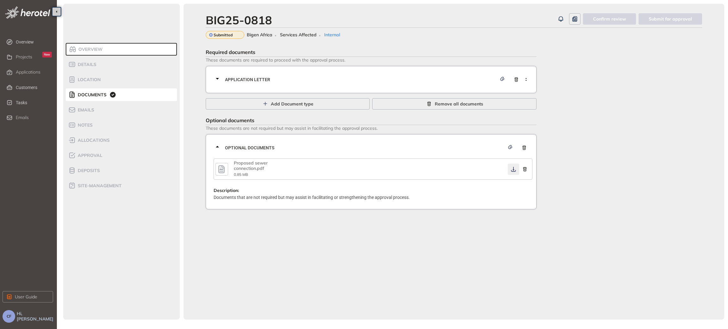
click at [511, 172] on icon "button" at bounding box center [514, 169] width 6 height 5
click at [91, 153] on span "Approval" at bounding box center [89, 155] width 27 height 5
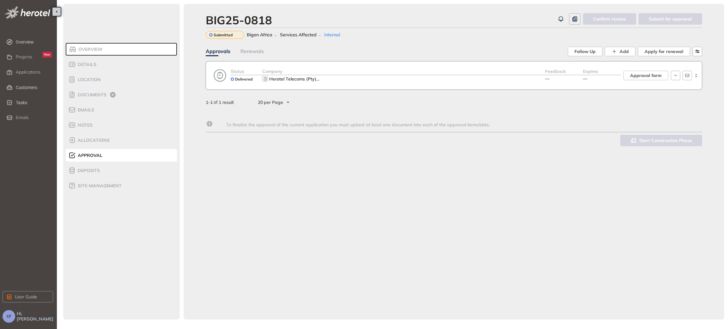
click at [368, 79] on div "Herotel Telecoms (Pty) ..." at bounding box center [403, 79] width 283 height 8
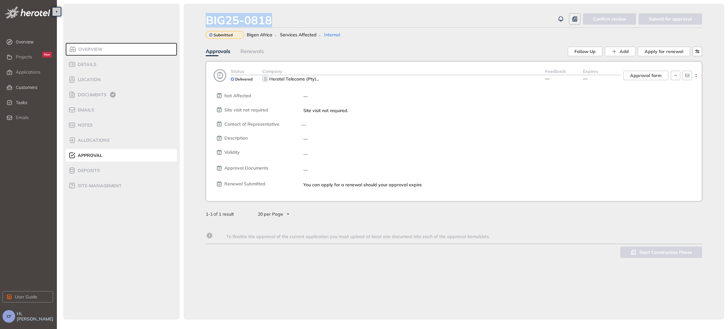
drag, startPoint x: 273, startPoint y: 18, endPoint x: 200, endPoint y: 21, distance: 72.4
click at [200, 21] on div "BIG25-0818 Confirm review Submit for approval Submitted Bigen Africa Services A…" at bounding box center [454, 162] width 541 height 316
copy div "BIG25-0818"
click at [95, 96] on span "Documents" at bounding box center [91, 94] width 31 height 5
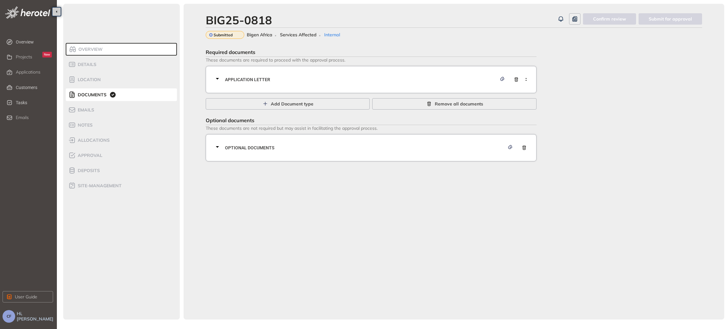
click at [242, 83] on span "Application letter" at bounding box center [361, 79] width 272 height 7
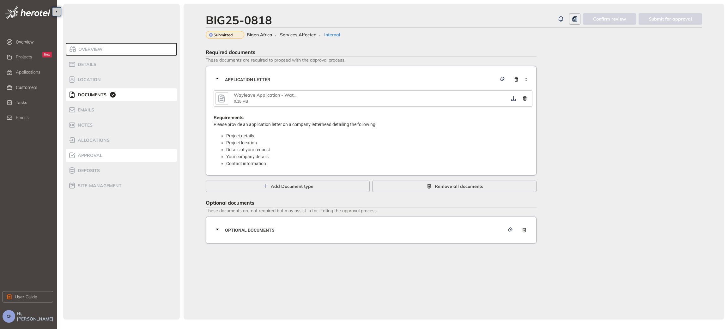
click at [97, 156] on span "Approval" at bounding box center [89, 155] width 27 height 5
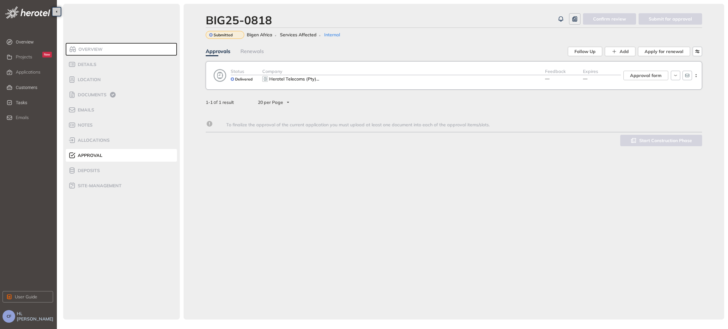
click at [362, 71] on div "Company" at bounding box center [403, 71] width 283 height 7
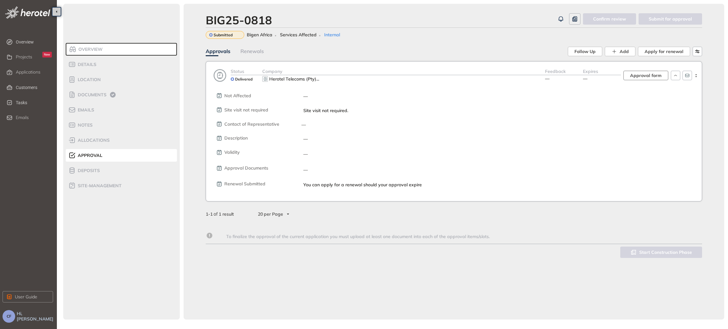
click at [650, 75] on span "Approval form" at bounding box center [646, 75] width 32 height 7
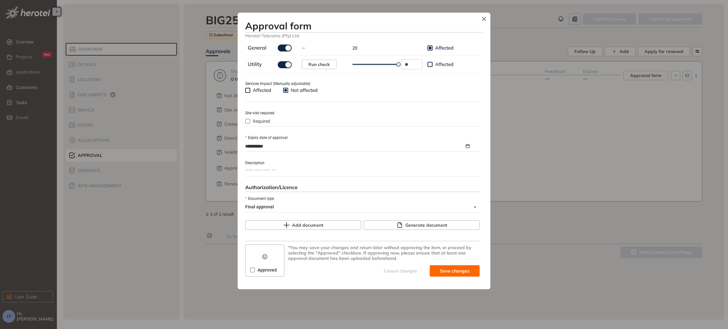
scroll to position [222, 0]
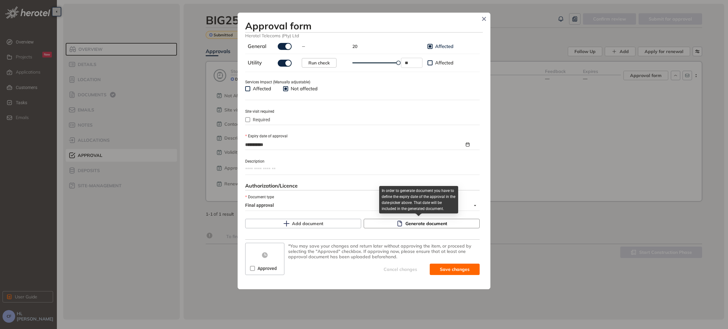
click at [416, 226] on span "Generate document" at bounding box center [427, 223] width 42 height 7
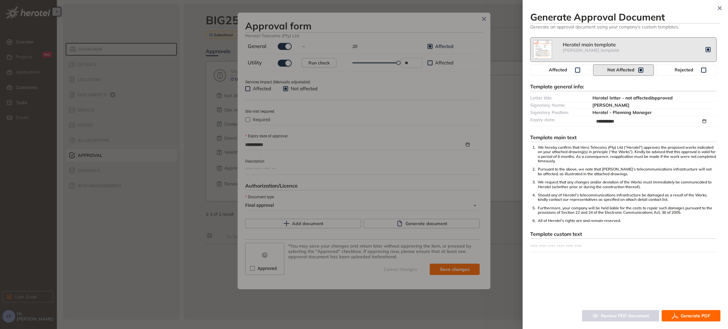
click at [691, 314] on span "Generate PDF" at bounding box center [696, 316] width 30 height 7
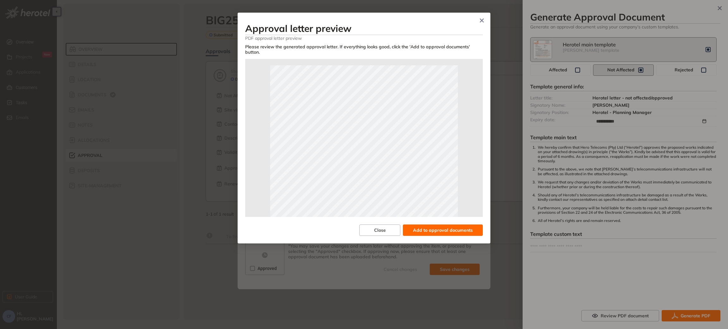
click at [449, 228] on span "Add to approval documents" at bounding box center [443, 230] width 60 height 7
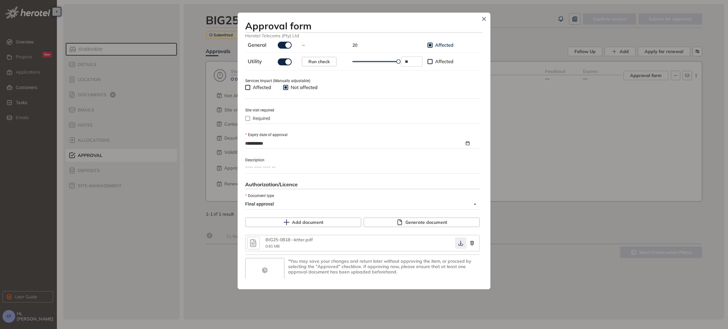
click at [458, 244] on icon "button" at bounding box center [461, 243] width 6 height 5
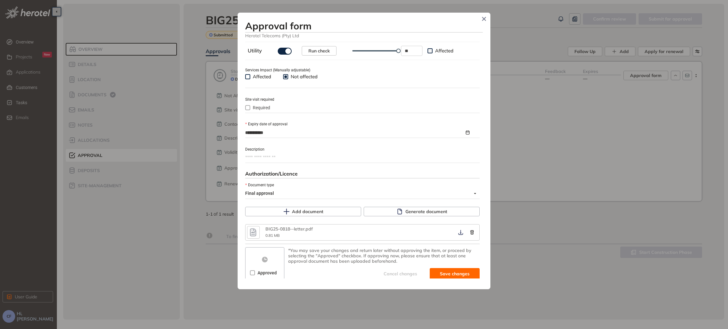
scroll to position [238, 0]
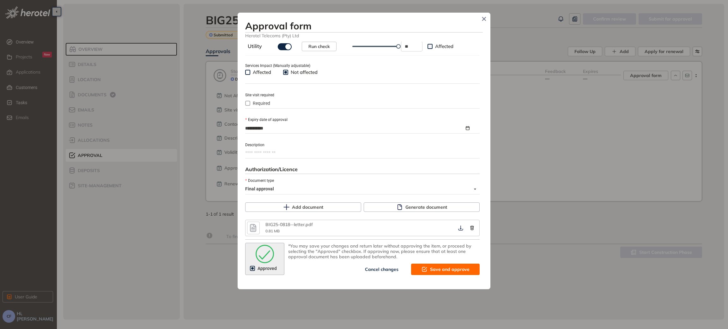
click at [434, 270] on span "Save and approve" at bounding box center [450, 269] width 40 height 7
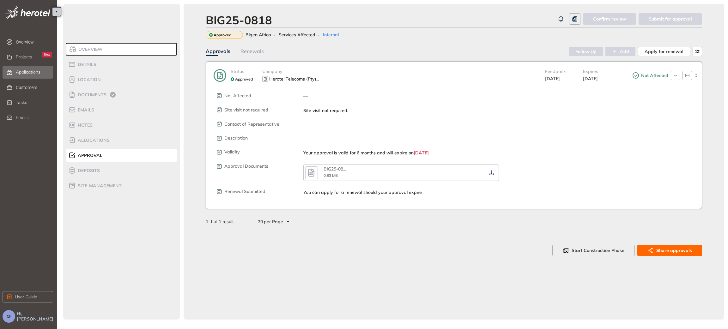
click at [31, 73] on span "Applications" at bounding box center [28, 72] width 25 height 5
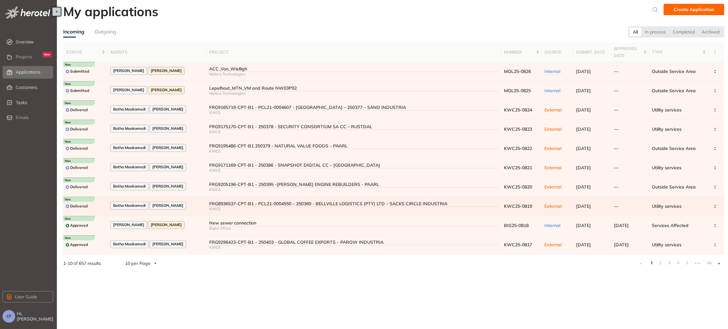
click at [209, 204] on div "FRG8936537-CPT-B1 - PCL21-0004550 – 250360 - BELLVILLE LOGISTICS (PTY) LTD – SA…" at bounding box center [354, 203] width 290 height 5
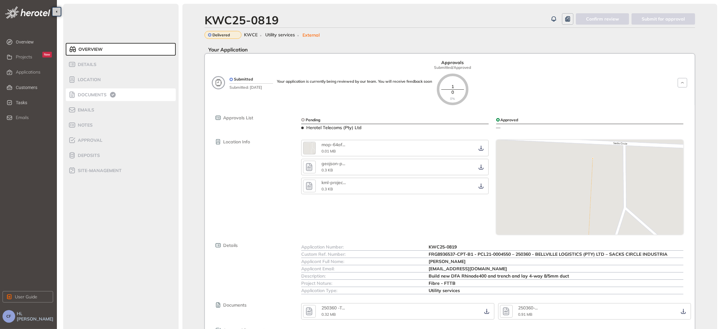
click at [94, 98] on div "Documents" at bounding box center [95, 95] width 54 height 8
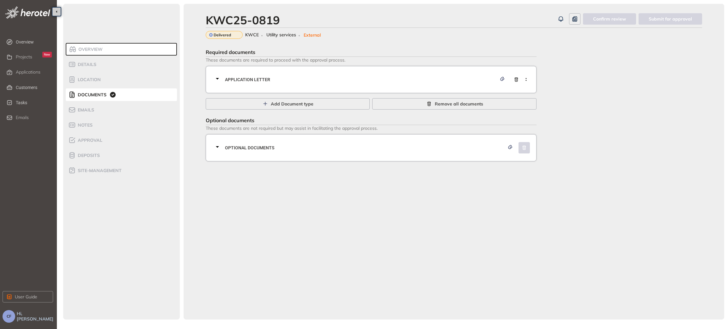
click at [278, 83] on div "Application letter" at bounding box center [373, 79] width 319 height 19
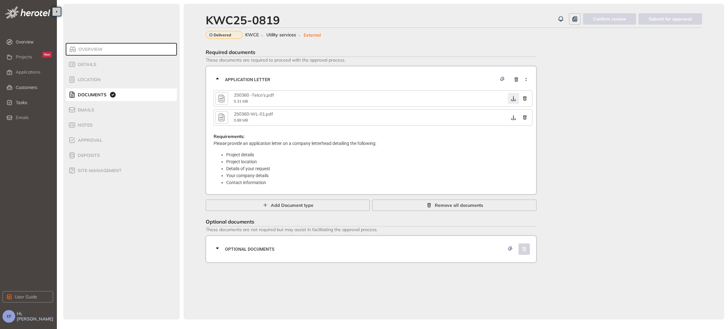
click at [513, 96] on button "button" at bounding box center [513, 98] width 11 height 11
click at [511, 119] on icon "button" at bounding box center [514, 117] width 6 height 5
click at [283, 248] on span "Optional documents" at bounding box center [365, 249] width 280 height 7
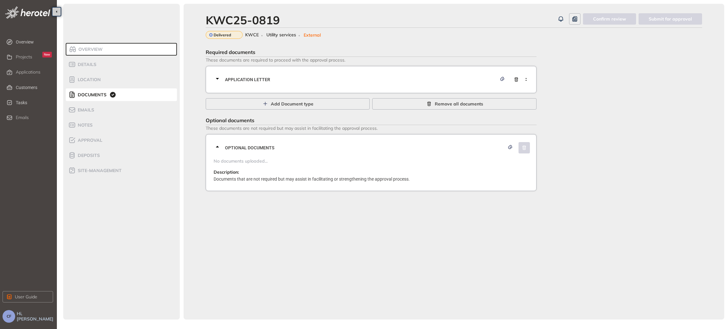
click at [367, 78] on span "Application letter" at bounding box center [361, 79] width 272 height 7
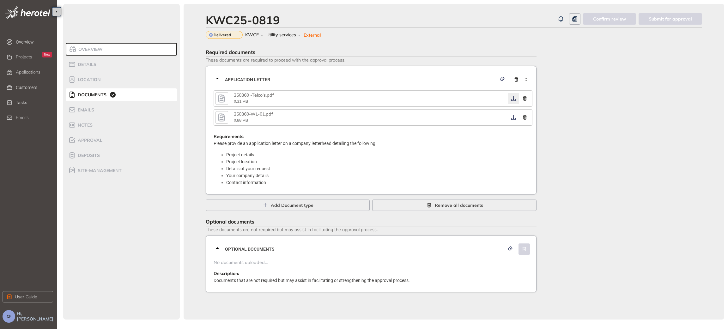
click at [512, 101] on button "button" at bounding box center [513, 98] width 11 height 11
click at [515, 99] on icon "button" at bounding box center [514, 98] width 6 height 5
click at [88, 137] on div "Approval" at bounding box center [95, 141] width 54 height 8
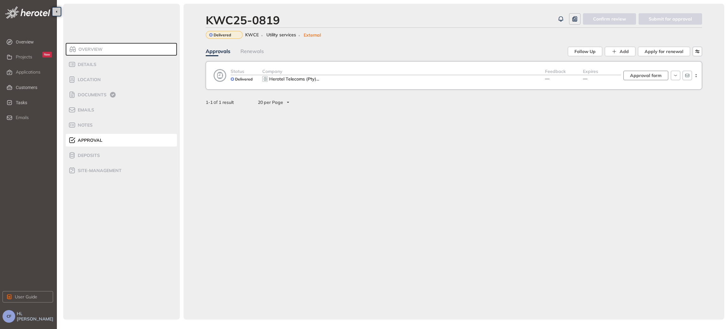
click at [656, 77] on span "Approval form" at bounding box center [646, 75] width 32 height 7
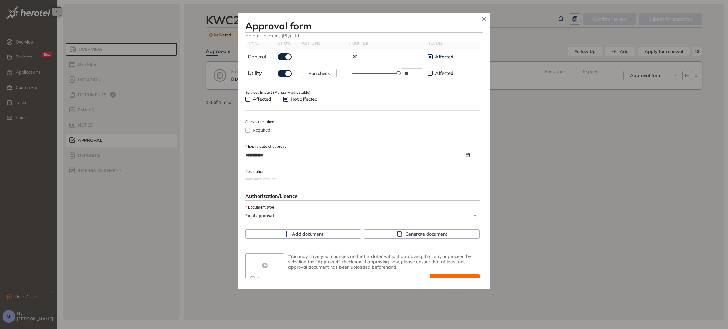
scroll to position [222, 0]
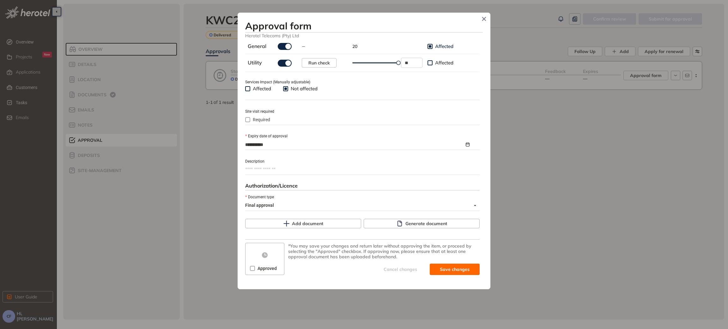
click at [252, 271] on span at bounding box center [252, 268] width 5 height 5
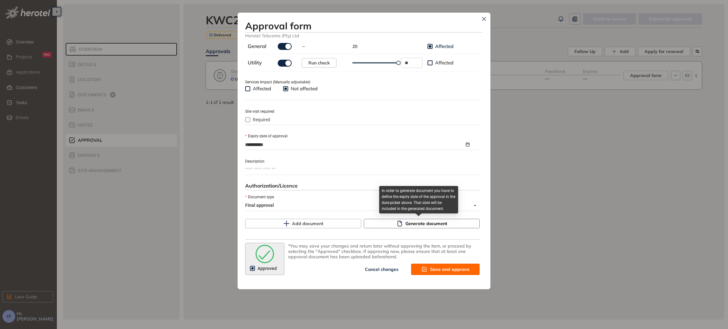
click at [439, 224] on span "Generate document" at bounding box center [427, 223] width 42 height 7
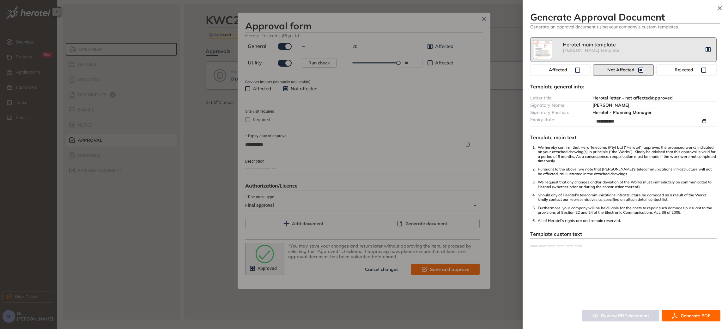
click at [689, 316] on span "Generate PDF" at bounding box center [696, 316] width 30 height 7
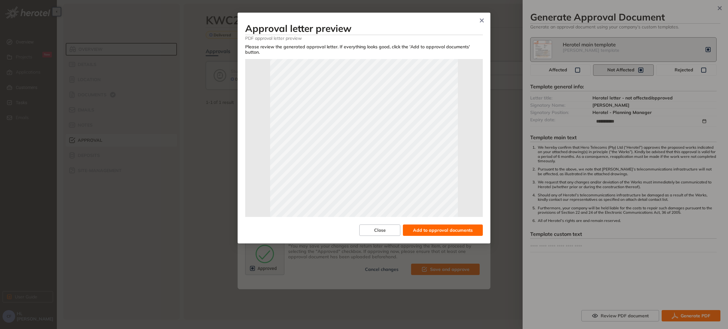
scroll to position [0, 0]
click at [451, 227] on span "Add to approval documents" at bounding box center [443, 230] width 60 height 7
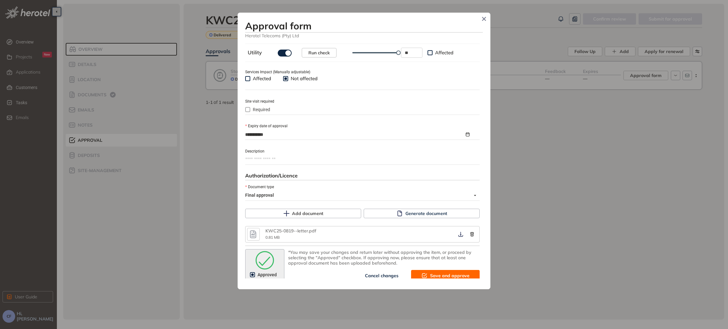
scroll to position [238, 0]
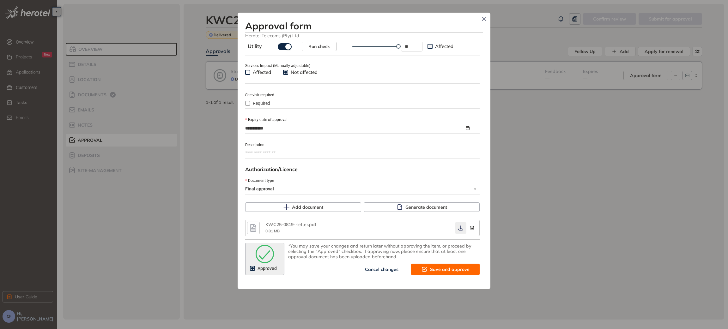
click at [458, 230] on icon "button" at bounding box center [461, 228] width 6 height 5
click at [444, 274] on button "Save and approve" at bounding box center [445, 269] width 69 height 11
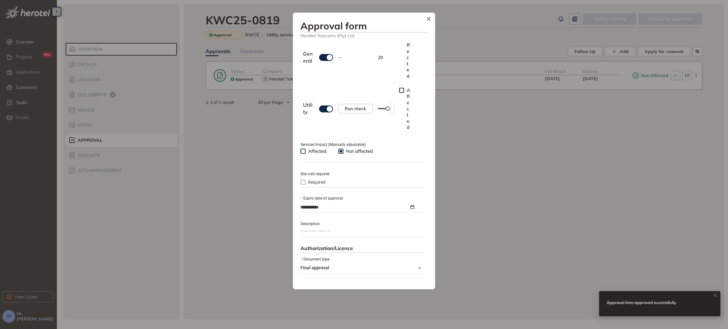
type textarea "**********"
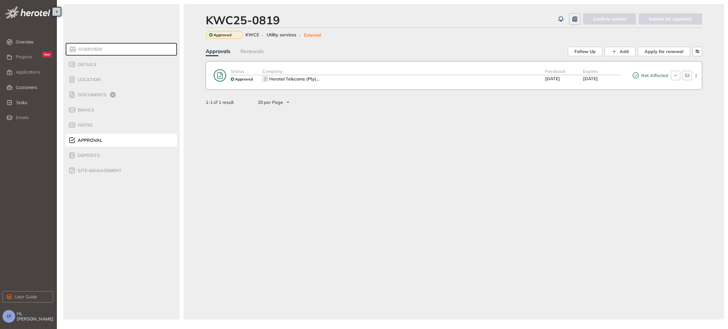
scroll to position [249, 0]
click at [96, 94] on span "Documents" at bounding box center [91, 94] width 31 height 5
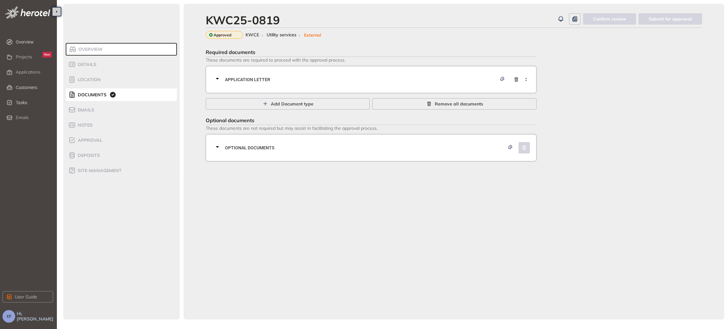
click at [307, 83] on span "Application letter" at bounding box center [361, 79] width 272 height 7
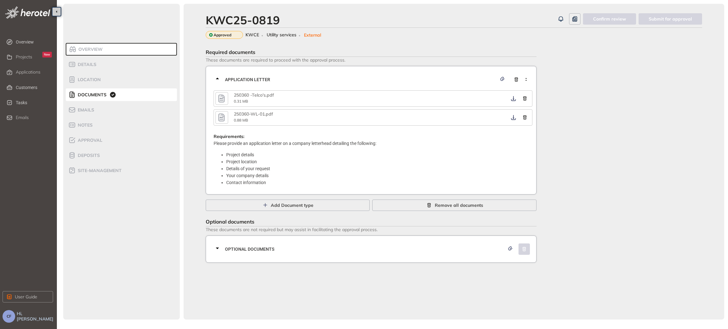
click at [219, 96] on icon "button" at bounding box center [221, 98] width 9 height 11
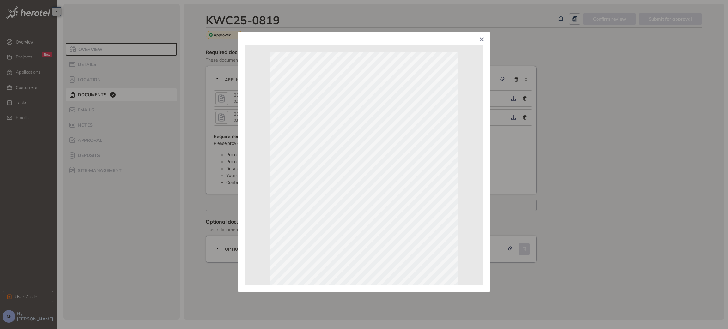
click at [479, 40] on span "Close" at bounding box center [482, 40] width 17 height 17
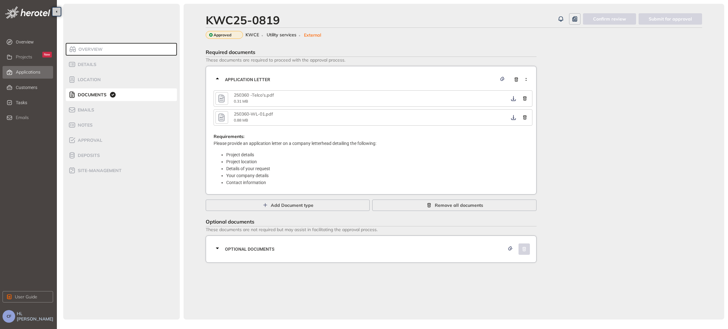
click at [30, 73] on span "Applications" at bounding box center [28, 72] width 25 height 5
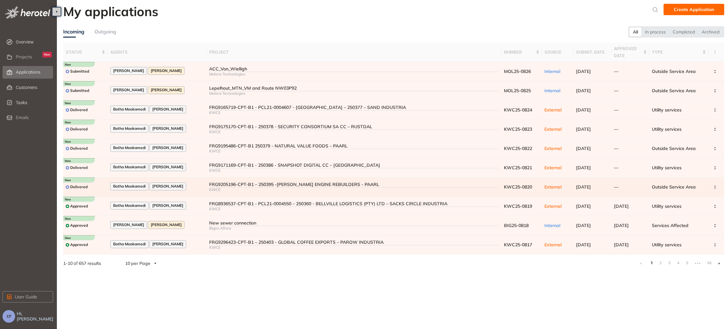
click at [237, 184] on div "FRG9205196-CPT-B1 – 250395 -[PERSON_NAME] ENGINE REBUILDERS - PAARL" at bounding box center [354, 184] width 290 height 5
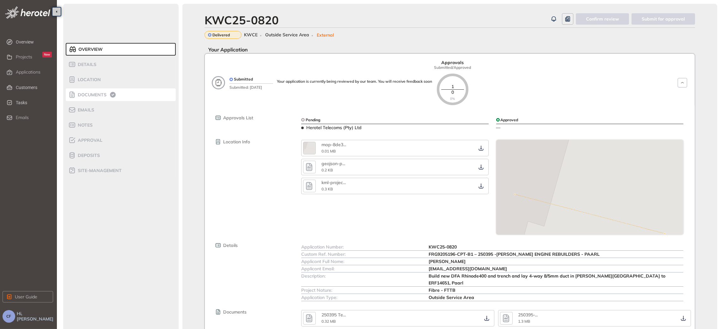
click at [87, 96] on span "Documents" at bounding box center [91, 94] width 31 height 5
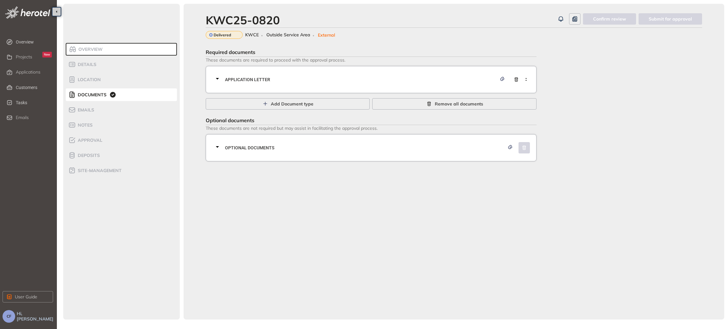
click at [294, 84] on div "Application letter" at bounding box center [373, 79] width 319 height 19
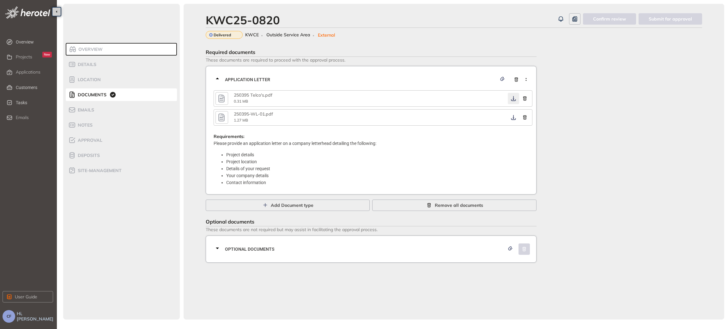
click at [512, 99] on icon "button" at bounding box center [514, 98] width 6 height 5
click at [511, 121] on button "button" at bounding box center [513, 117] width 11 height 11
click at [511, 118] on icon "button" at bounding box center [514, 117] width 6 height 5
click at [311, 250] on span "Optional documents" at bounding box center [365, 249] width 280 height 7
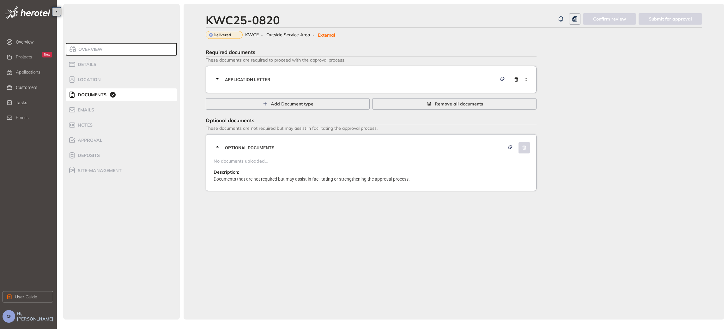
click at [340, 81] on span "Application letter" at bounding box center [361, 79] width 272 height 7
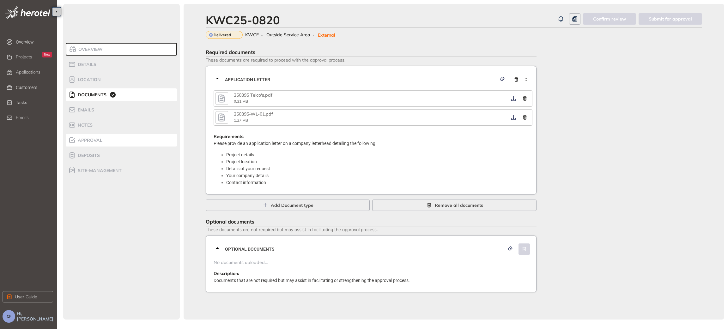
click at [88, 141] on span "Approval" at bounding box center [89, 140] width 27 height 5
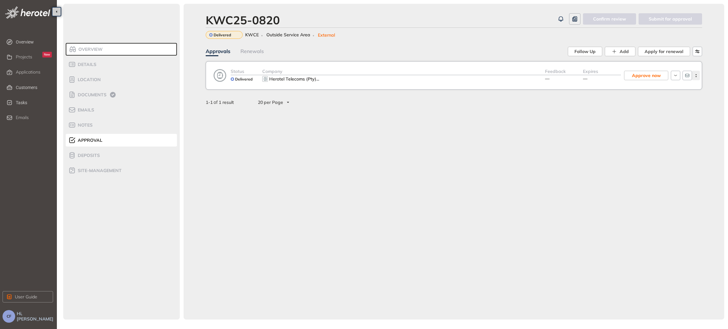
click at [698, 76] on icon "button" at bounding box center [696, 75] width 6 height 3
click at [670, 104] on span "View approval form" at bounding box center [672, 101] width 43 height 5
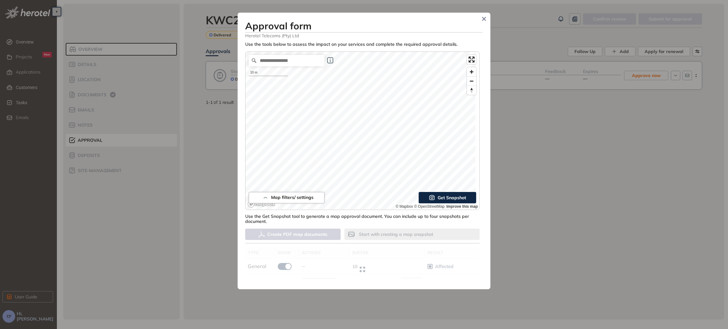
type input "**"
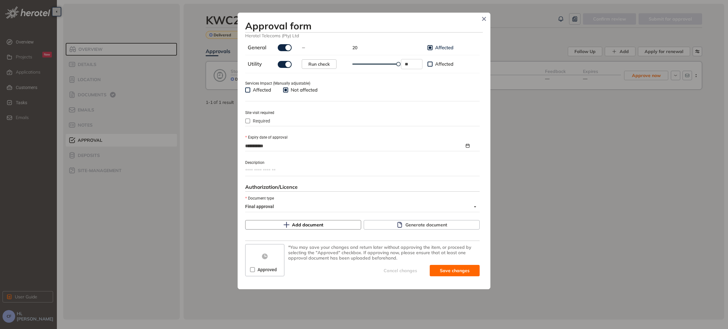
scroll to position [222, 0]
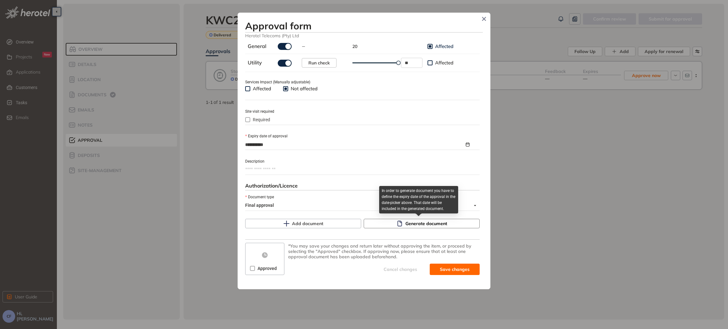
click at [401, 223] on button "Generate document" at bounding box center [422, 223] width 116 height 9
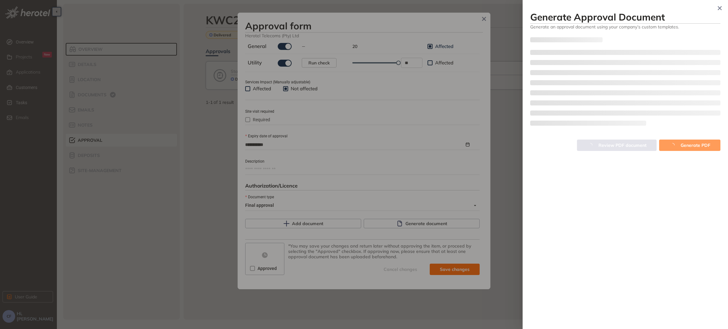
type textarea "**********"
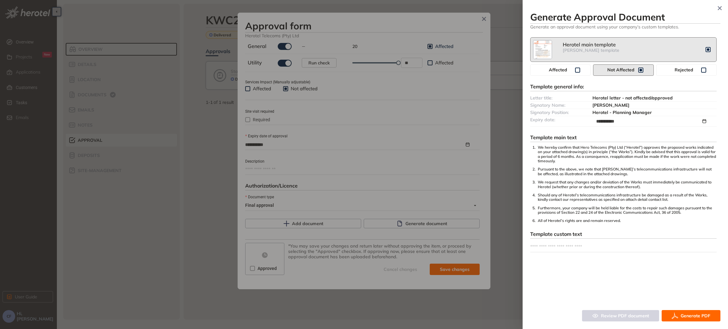
click at [696, 316] on span "Generate PDF" at bounding box center [696, 316] width 30 height 7
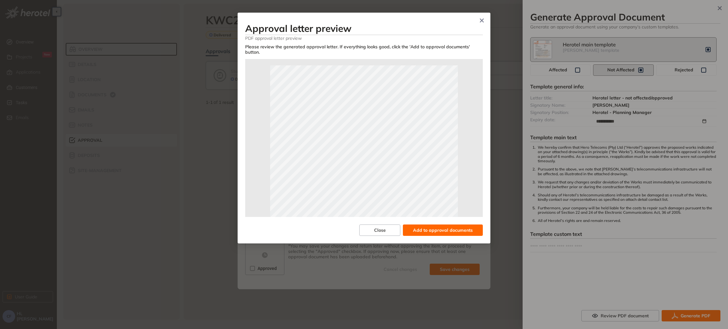
scroll to position [138, 0]
click at [445, 227] on span "Add to approval documents" at bounding box center [443, 230] width 60 height 7
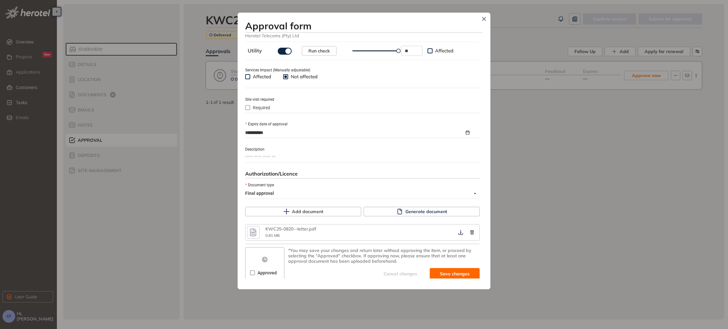
scroll to position [238, 0]
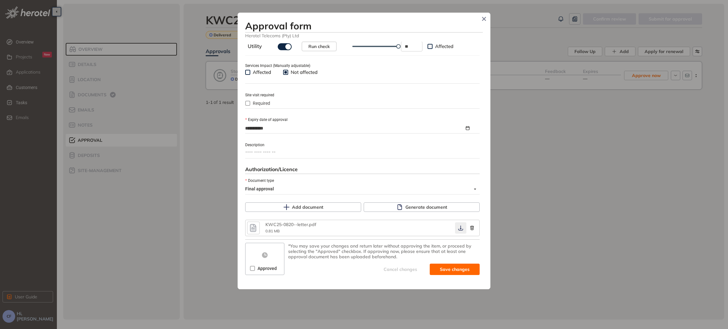
click at [456, 234] on button "button" at bounding box center [460, 228] width 11 height 11
click at [458, 228] on icon "button" at bounding box center [461, 228] width 6 height 5
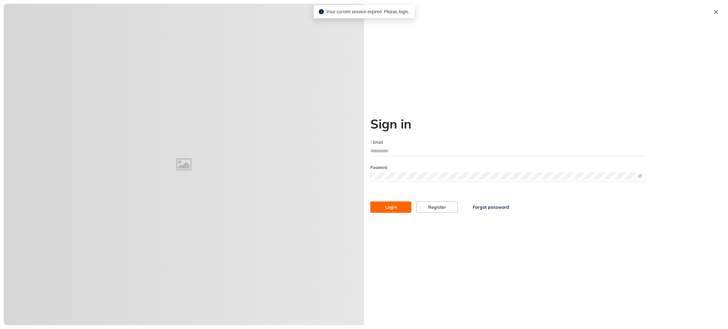
type input "**********"
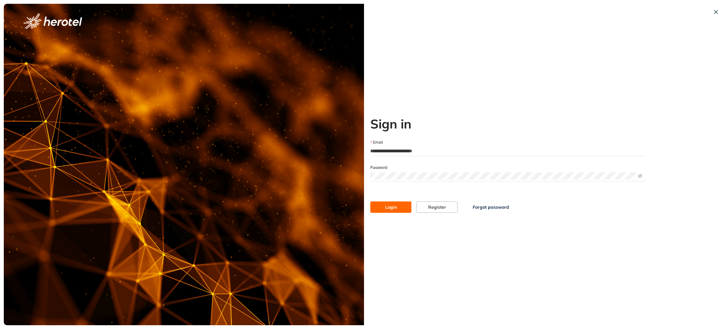
click at [387, 205] on span "Login" at bounding box center [391, 207] width 12 height 7
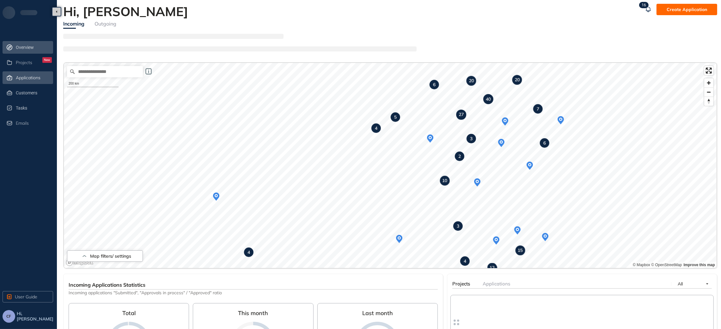
click at [17, 75] on span "Applications" at bounding box center [28, 77] width 25 height 5
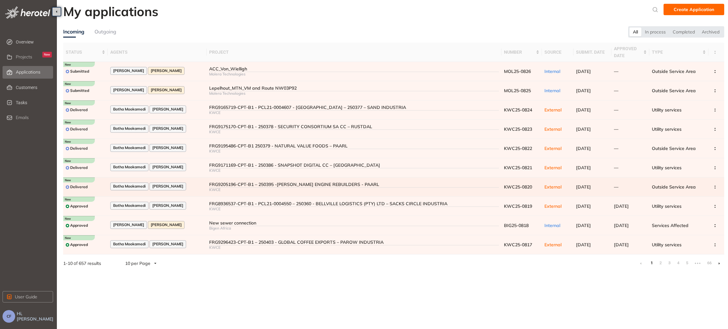
click at [215, 186] on div "FRG9205196-CPT-B1 – 250395 -[PERSON_NAME] ENGINE REBUILDERS - PAARL" at bounding box center [354, 184] width 290 height 5
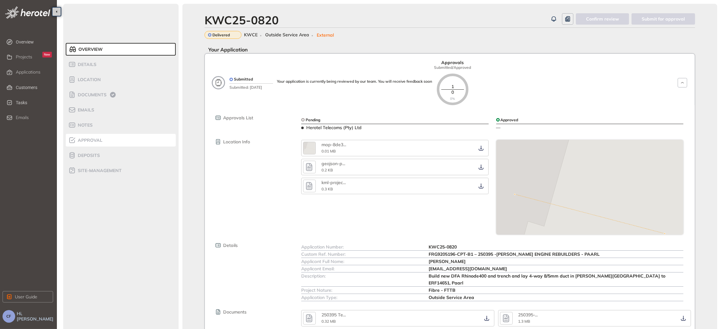
click at [114, 139] on div "Approval" at bounding box center [95, 141] width 54 height 8
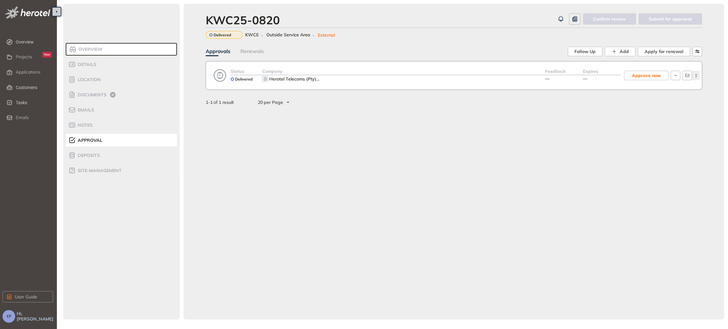
click at [695, 77] on button "button" at bounding box center [696, 75] width 8 height 9
click at [665, 102] on span "View approval form" at bounding box center [672, 101] width 43 height 5
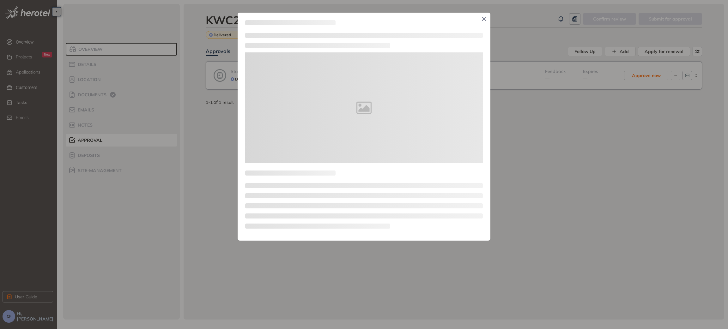
type textarea "**********"
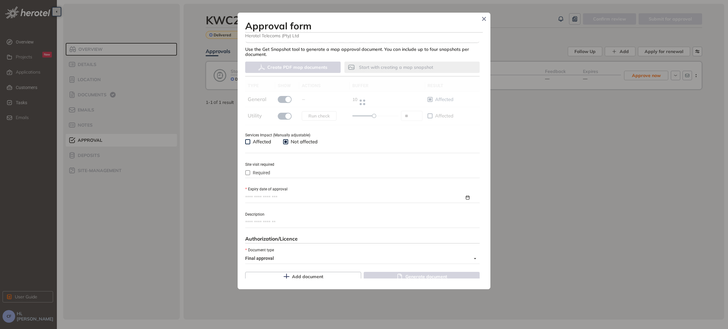
scroll to position [190, 0]
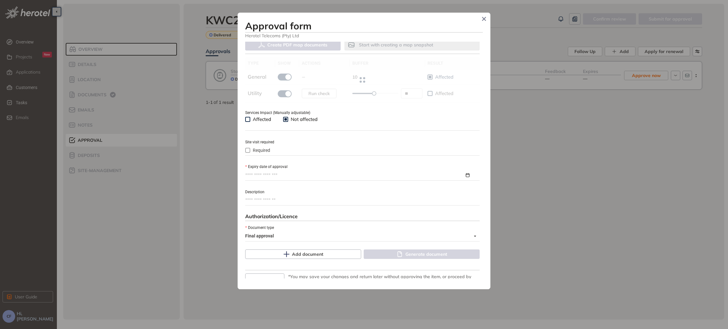
click at [277, 176] on input "Expiry date of approval" at bounding box center [354, 175] width 219 height 7
type input "**"
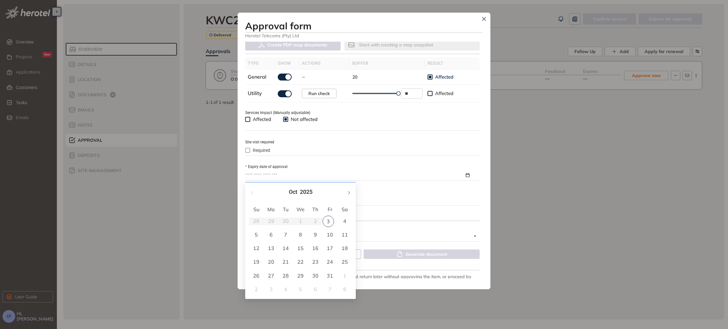
click at [346, 193] on button "button" at bounding box center [348, 192] width 7 height 13
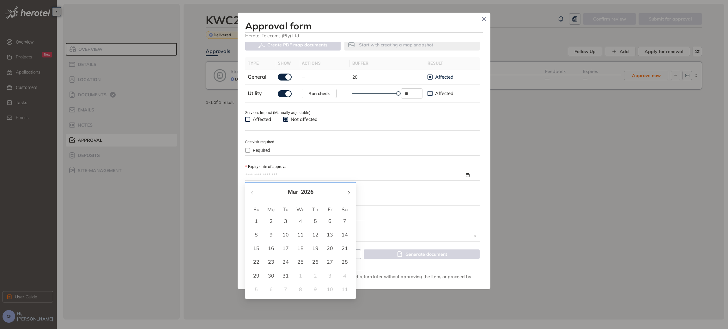
click at [347, 193] on span "button" at bounding box center [348, 192] width 3 height 3
type input "**********"
click at [332, 221] on div "3" at bounding box center [330, 221] width 8 height 8
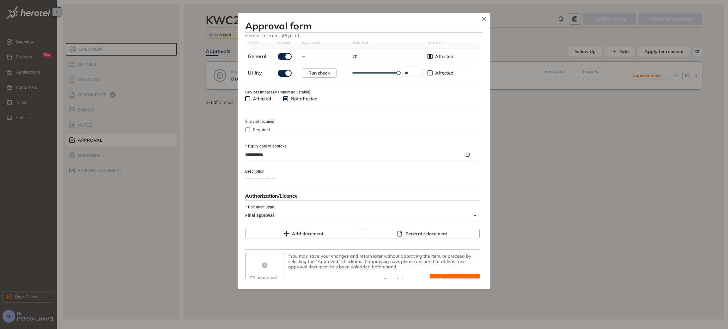
scroll to position [222, 0]
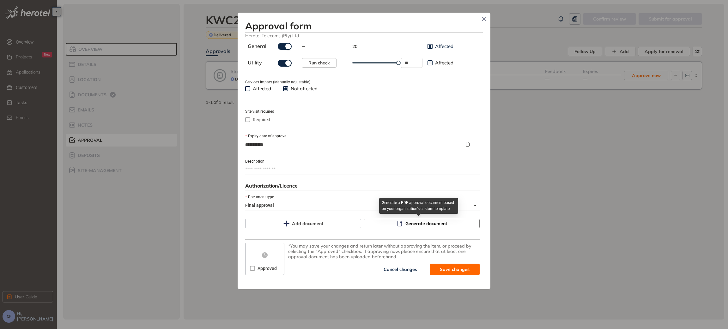
click at [419, 225] on span "Generate document" at bounding box center [427, 223] width 42 height 7
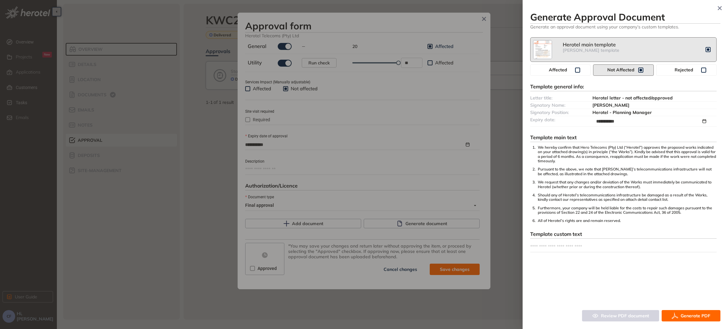
click at [689, 316] on span "Generate PDF" at bounding box center [696, 316] width 30 height 7
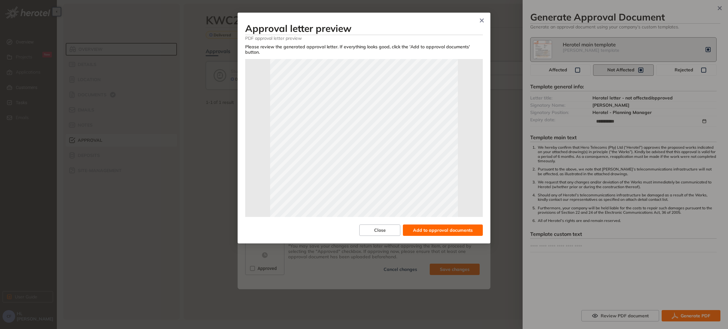
scroll to position [47, 0]
click at [451, 227] on span "Add to approval documents" at bounding box center [443, 230] width 60 height 7
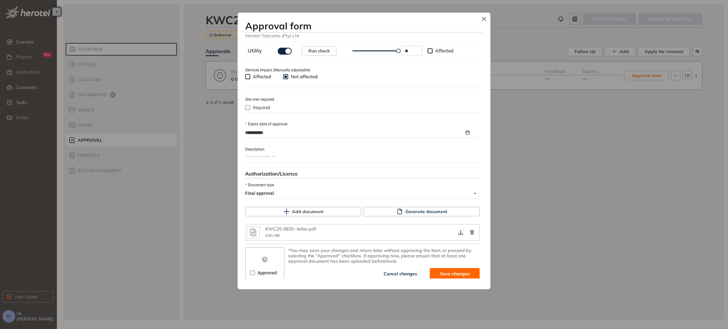
scroll to position [238, 0]
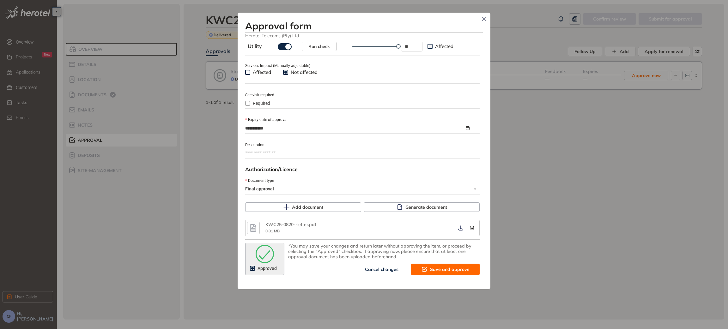
click at [430, 268] on span "Save and approve" at bounding box center [450, 269] width 40 height 7
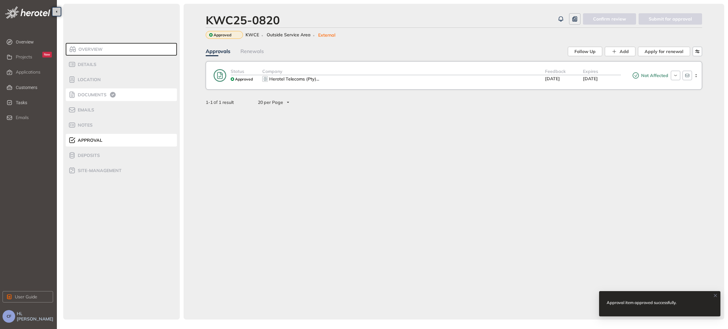
click at [98, 90] on li "Documents" at bounding box center [121, 95] width 111 height 13
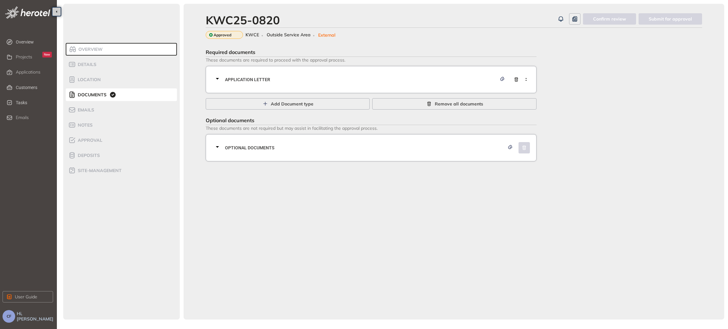
click at [251, 83] on div "Application letter" at bounding box center [373, 79] width 319 height 19
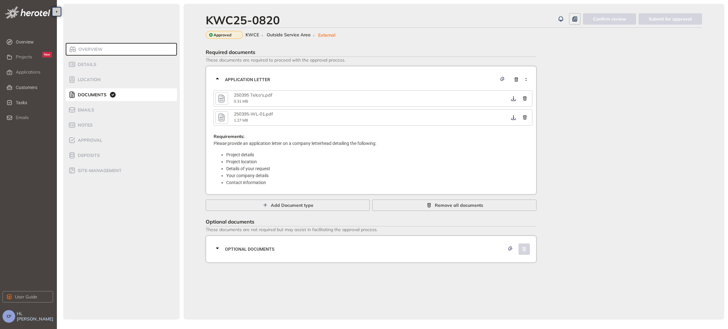
click at [220, 96] on icon "button" at bounding box center [221, 98] width 9 height 11
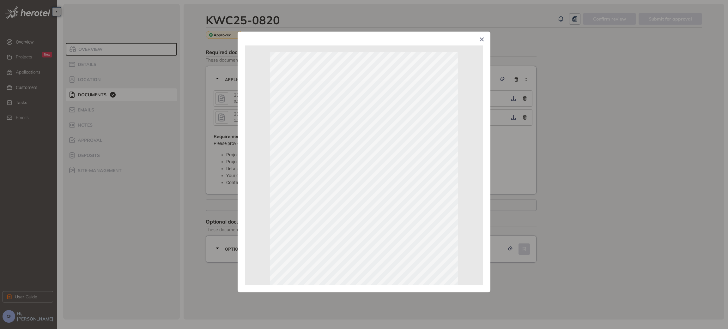
click at [480, 38] on icon "Close" at bounding box center [482, 39] width 4 height 4
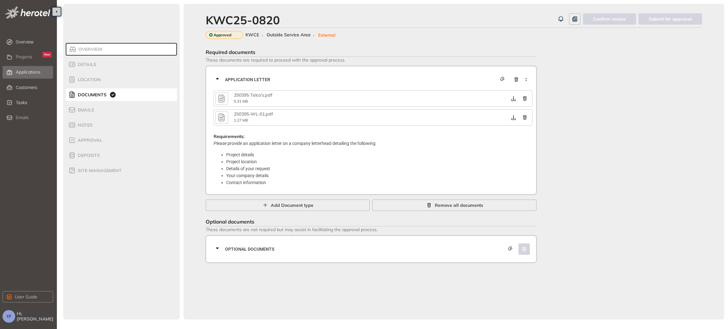
click at [28, 70] on span "Applications" at bounding box center [28, 72] width 25 height 5
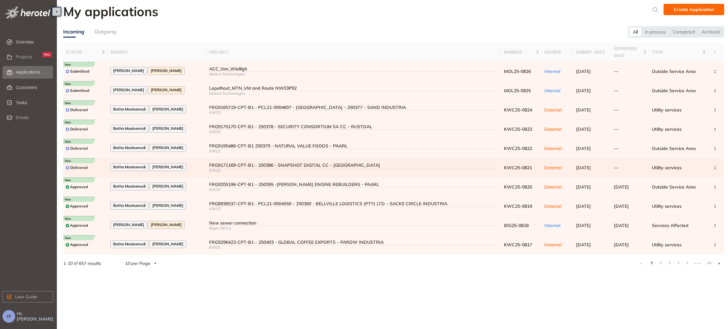
click at [222, 164] on div "FRG9171169-CPT-B1 - 250386 - SNAPSHOT DIGITAL CC – [GEOGRAPHIC_DATA]" at bounding box center [354, 165] width 290 height 5
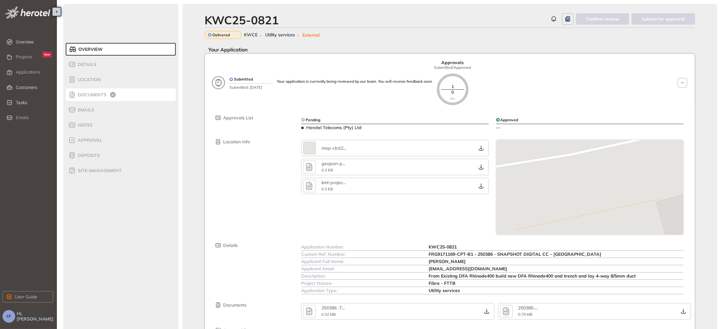
click at [98, 94] on span "Documents" at bounding box center [91, 94] width 31 height 5
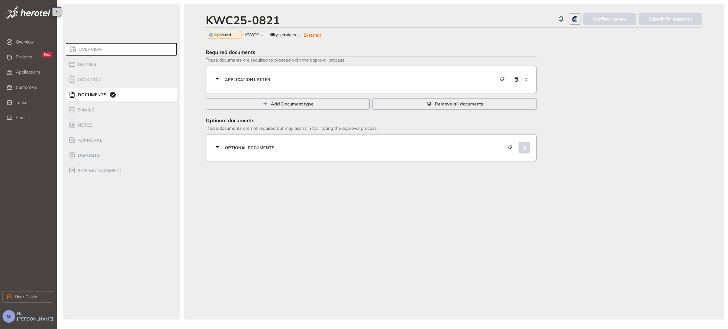
click at [369, 78] on span "Application letter" at bounding box center [361, 79] width 272 height 7
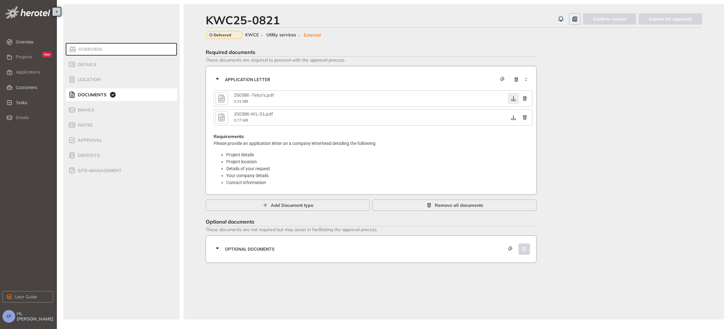
click at [512, 97] on icon "button" at bounding box center [514, 98] width 6 height 5
click at [512, 117] on icon "button" at bounding box center [514, 117] width 6 height 5
click at [297, 250] on span "Optional documents" at bounding box center [365, 249] width 280 height 7
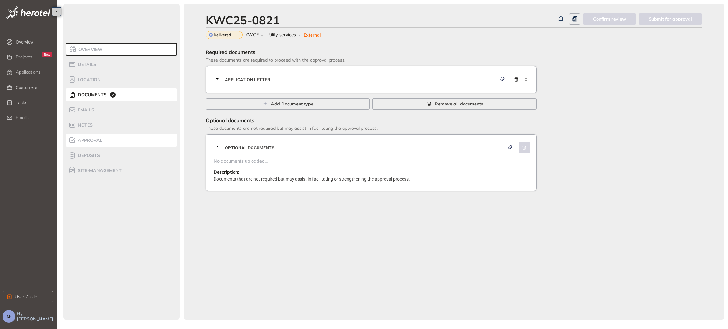
click at [92, 143] on div "Approval" at bounding box center [95, 141] width 54 height 8
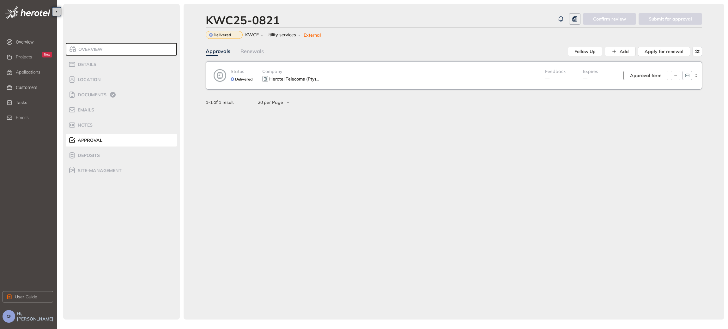
click at [644, 76] on span "Approval form" at bounding box center [646, 75] width 32 height 7
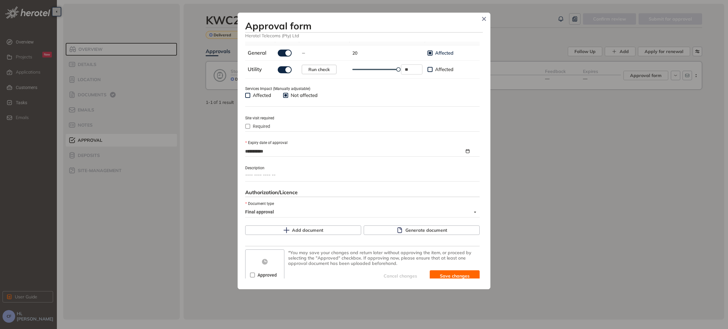
scroll to position [222, 0]
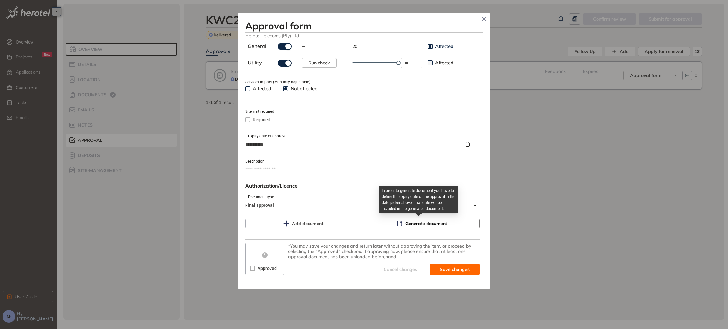
click at [401, 225] on button "Generate document" at bounding box center [422, 223] width 116 height 9
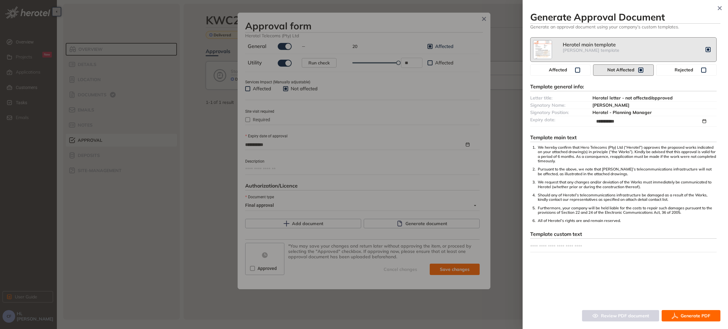
click at [685, 315] on span "Generate PDF" at bounding box center [696, 316] width 30 height 7
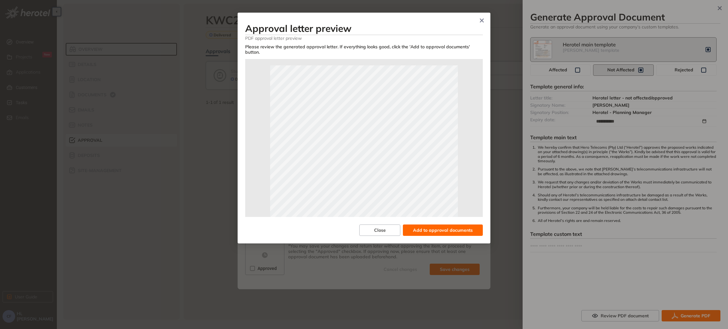
click at [447, 227] on span "Add to approval documents" at bounding box center [443, 230] width 60 height 7
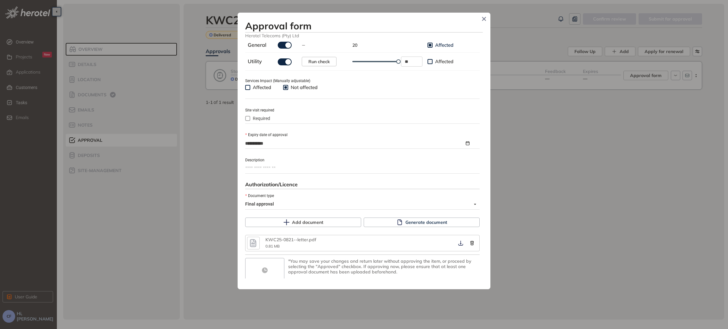
scroll to position [238, 0]
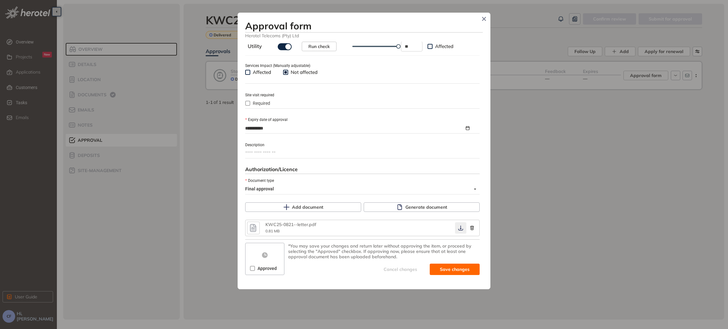
click at [458, 228] on icon "button" at bounding box center [461, 228] width 6 height 5
click at [425, 269] on button "Save and approve" at bounding box center [445, 269] width 69 height 11
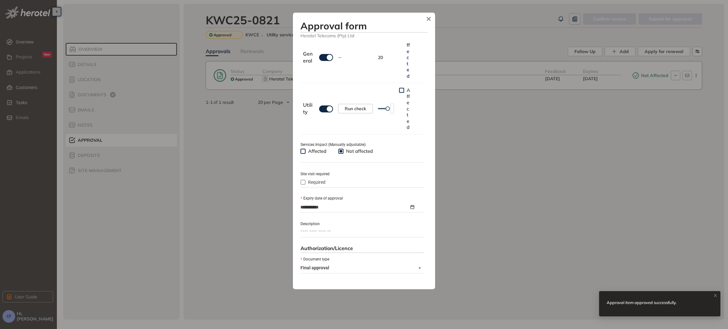
type textarea "**********"
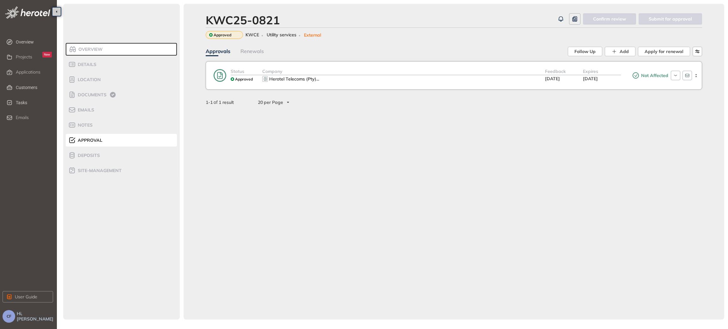
click at [91, 101] on ul "Overview Details Location Documents Emails Notes Approval Deposits site-managem…" at bounding box center [122, 110] width 112 height 137
click at [89, 96] on span "Documents" at bounding box center [91, 94] width 31 height 5
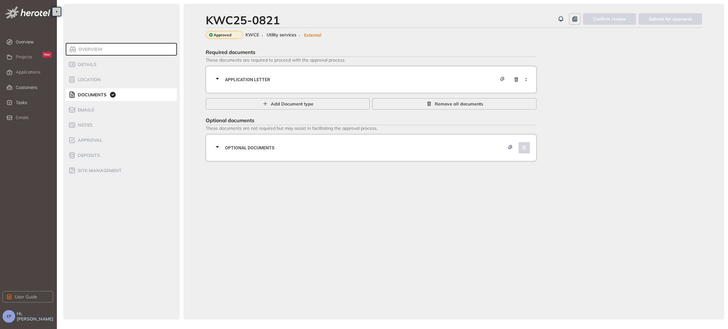
click at [259, 80] on span "Application letter" at bounding box center [361, 79] width 272 height 7
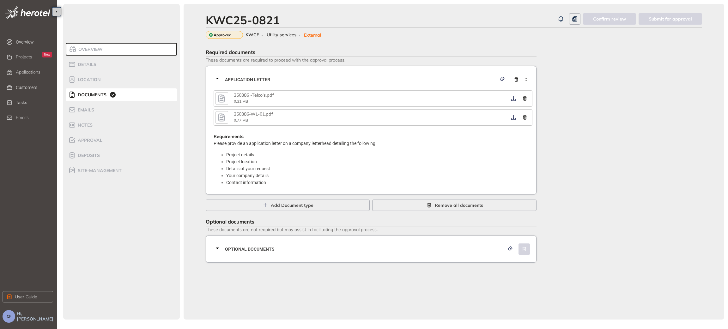
click at [218, 101] on icon "button" at bounding box center [221, 99] width 6 height 8
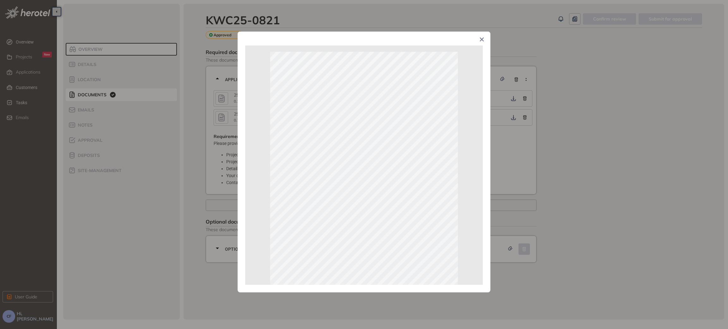
click at [480, 40] on icon "Close" at bounding box center [482, 39] width 4 height 4
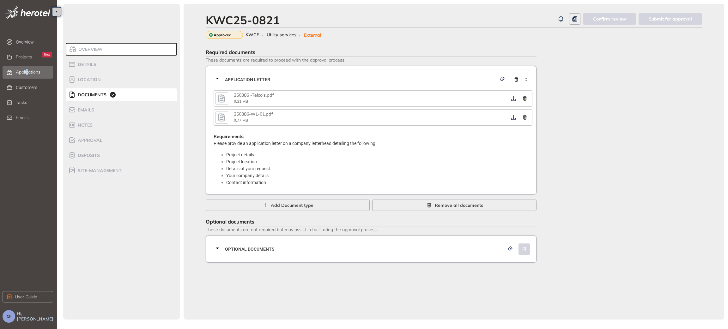
click at [27, 68] on div "Applications" at bounding box center [34, 72] width 36 height 11
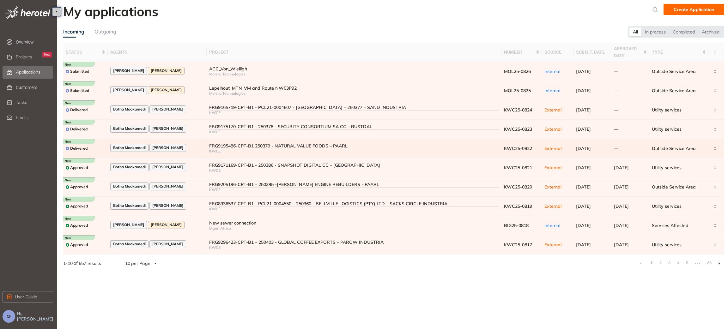
click at [218, 144] on div "FRG9195486-CPT-B1 250379 - NATURAL VALUE FOODS – PAARL" at bounding box center [354, 146] width 290 height 5
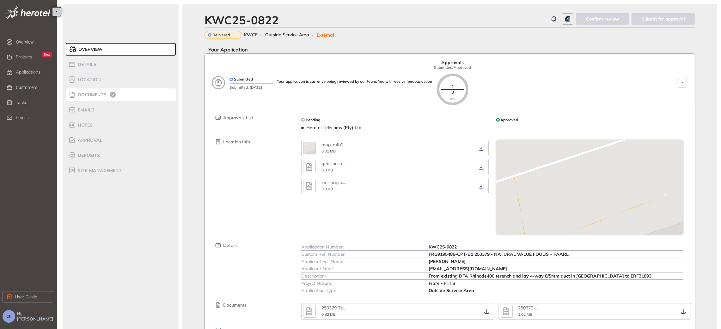
click at [88, 93] on span "Documents" at bounding box center [91, 94] width 31 height 5
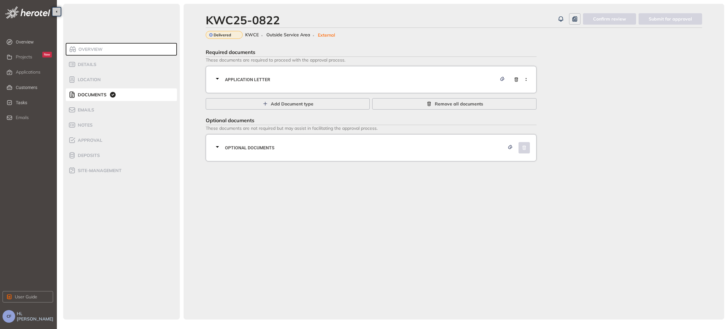
click at [279, 78] on span "Application letter" at bounding box center [361, 79] width 272 height 7
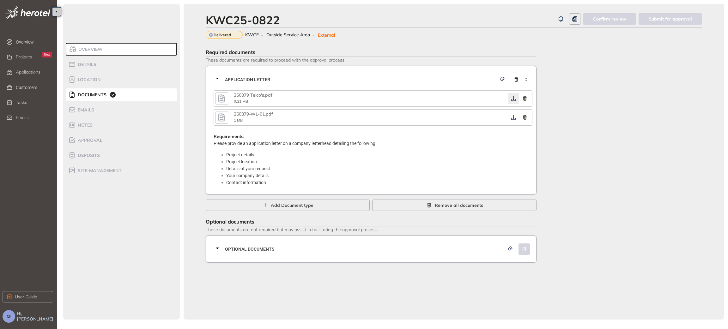
click at [511, 100] on icon "button" at bounding box center [513, 98] width 5 height 5
click at [515, 119] on icon "button" at bounding box center [514, 117] width 6 height 5
click at [338, 246] on span "Optional documents" at bounding box center [365, 249] width 280 height 7
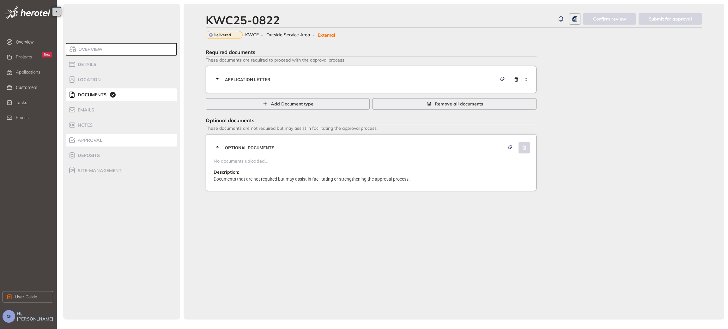
click at [100, 142] on span "Approval" at bounding box center [89, 140] width 27 height 5
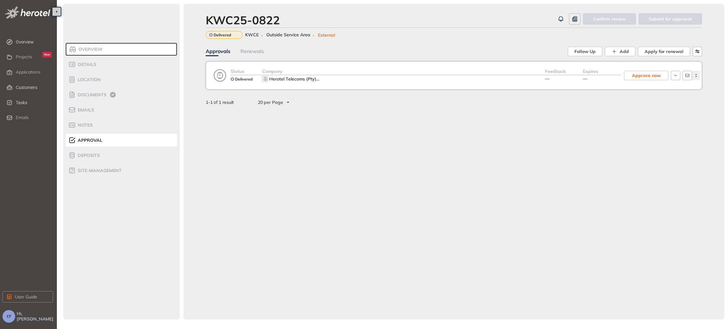
click at [697, 71] on button "button" at bounding box center [696, 75] width 8 height 9
click at [680, 100] on span "View approval form" at bounding box center [672, 101] width 43 height 5
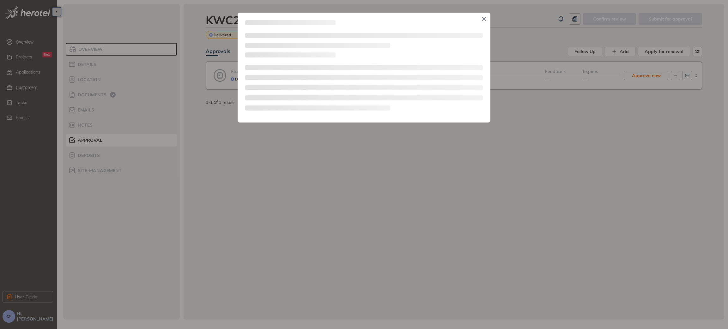
click at [502, 155] on div at bounding box center [364, 164] width 728 height 329
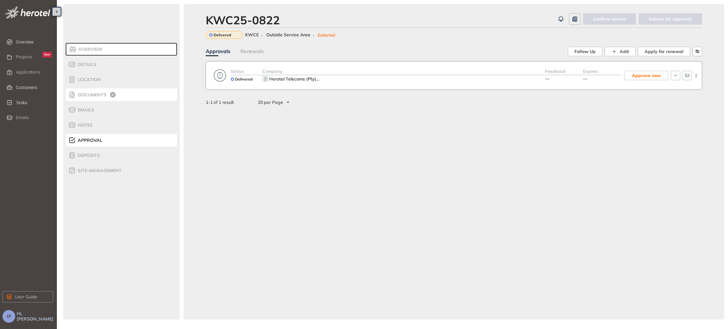
click at [95, 95] on span "Documents" at bounding box center [91, 94] width 31 height 5
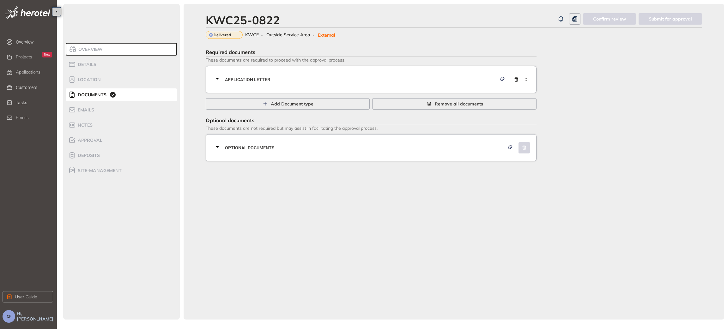
click at [248, 76] on span "Application letter" at bounding box center [361, 79] width 272 height 7
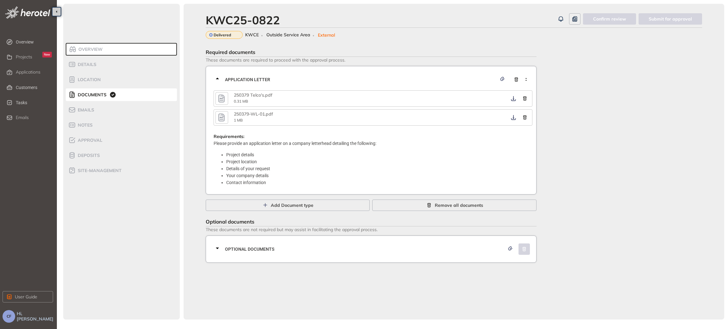
click at [222, 100] on icon "button" at bounding box center [221, 99] width 6 height 8
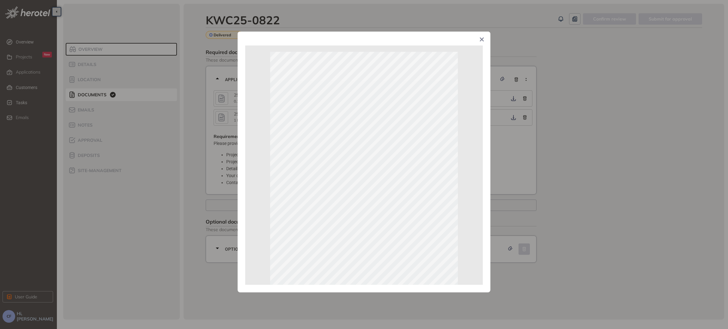
click at [600, 179] on div "Page 1 of 1" at bounding box center [364, 164] width 728 height 329
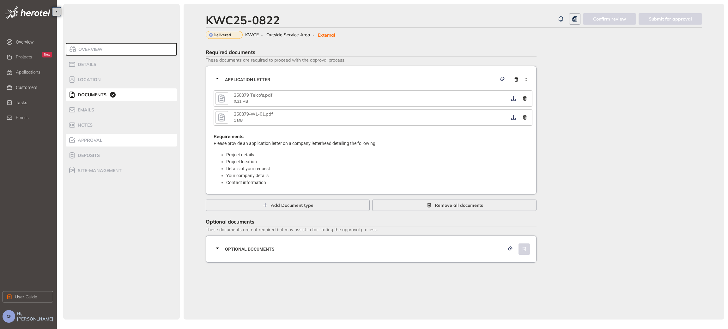
click at [91, 142] on span "Approval" at bounding box center [89, 140] width 27 height 5
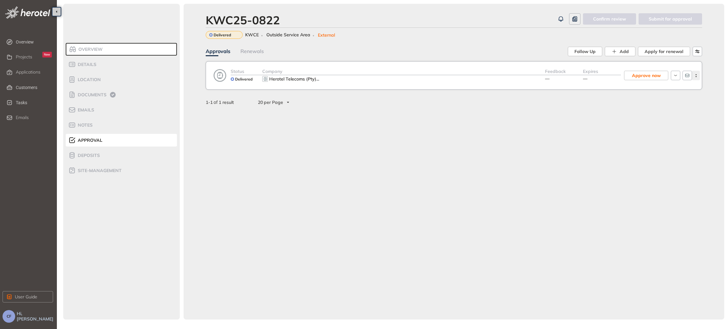
click at [693, 76] on icon "button" at bounding box center [696, 75] width 6 height 3
click at [675, 99] on span "View approval form" at bounding box center [672, 101] width 43 height 5
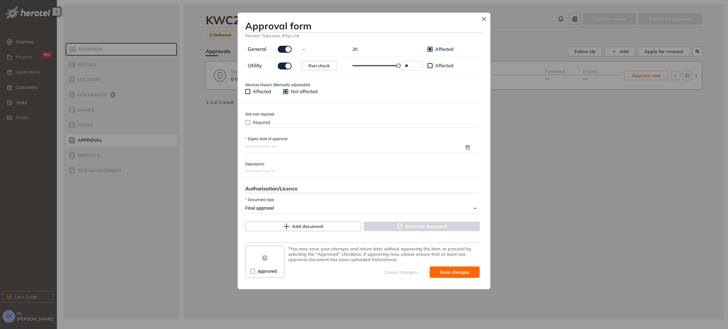
scroll to position [222, 0]
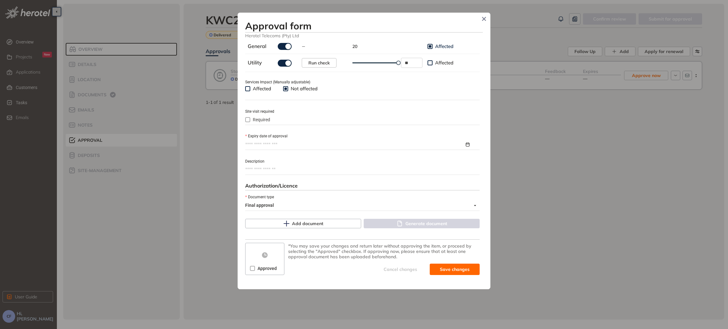
click at [342, 143] on input "Expiry date of approval" at bounding box center [354, 144] width 219 height 7
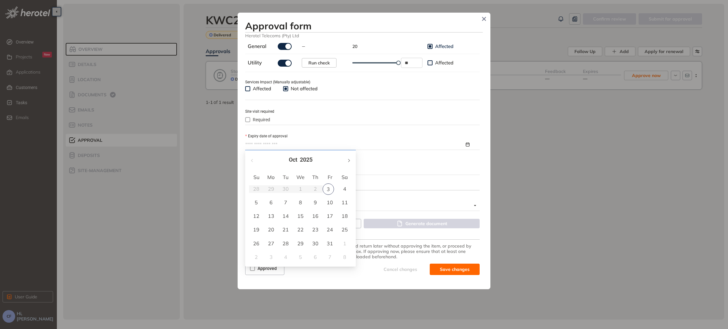
click at [351, 158] on button "button" at bounding box center [348, 160] width 7 height 13
click at [350, 158] on button "button" at bounding box center [348, 160] width 7 height 13
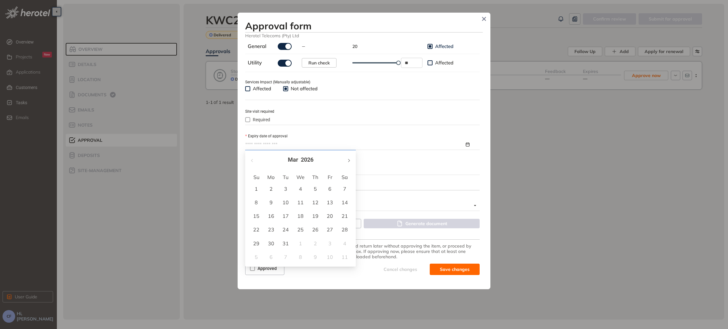
click at [350, 158] on button "button" at bounding box center [348, 160] width 7 height 13
type input "**********"
click at [333, 187] on div "3" at bounding box center [330, 189] width 8 height 8
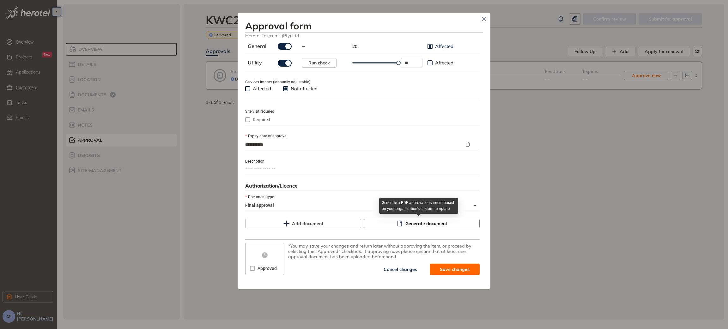
click at [435, 225] on span "Generate document" at bounding box center [427, 223] width 42 height 7
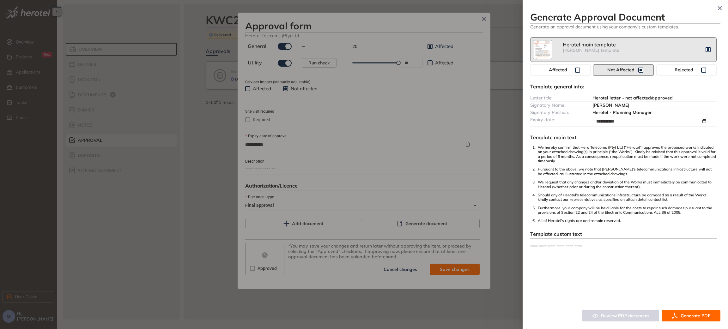
click at [686, 312] on button "Generate PDF" at bounding box center [691, 315] width 59 height 11
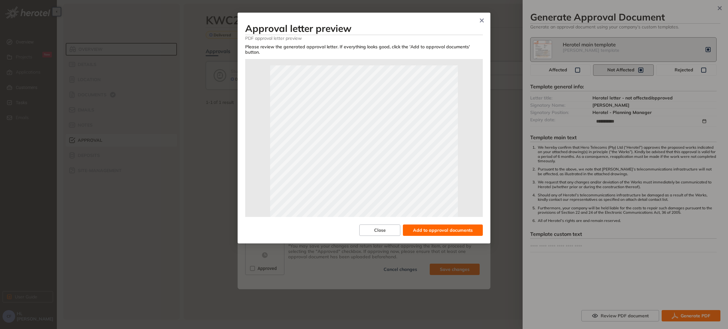
click at [444, 227] on span "Add to approval documents" at bounding box center [443, 230] width 60 height 7
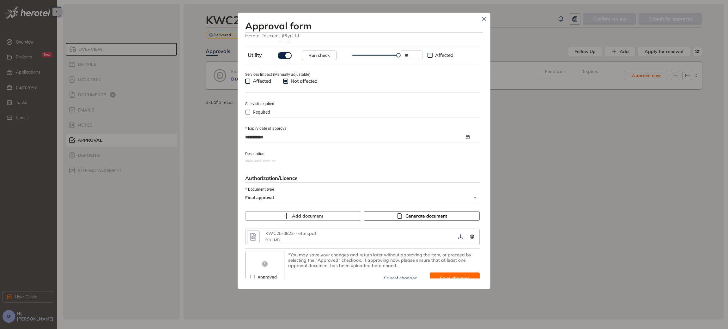
scroll to position [238, 0]
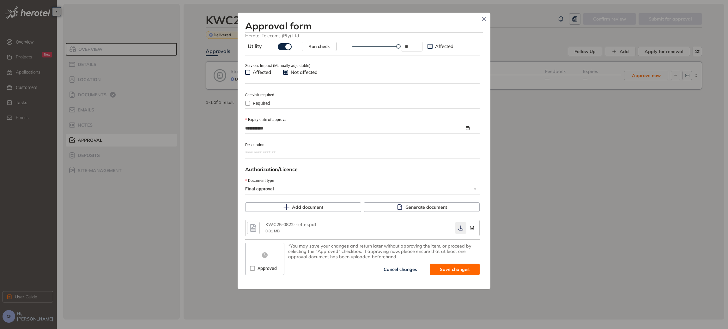
click at [458, 227] on icon "button" at bounding box center [461, 228] width 6 height 5
click at [257, 272] on span "Approved" at bounding box center [267, 268] width 24 height 7
click at [426, 269] on button "Save and approve" at bounding box center [445, 269] width 69 height 11
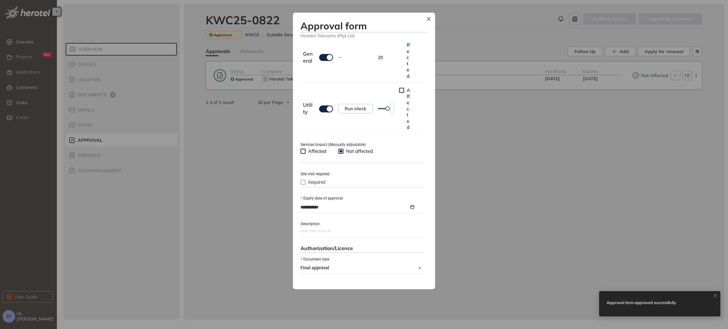
type textarea "**********"
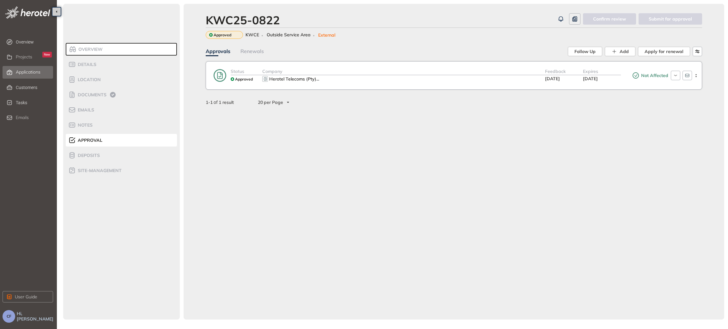
click at [23, 73] on span "Applications" at bounding box center [28, 72] width 25 height 5
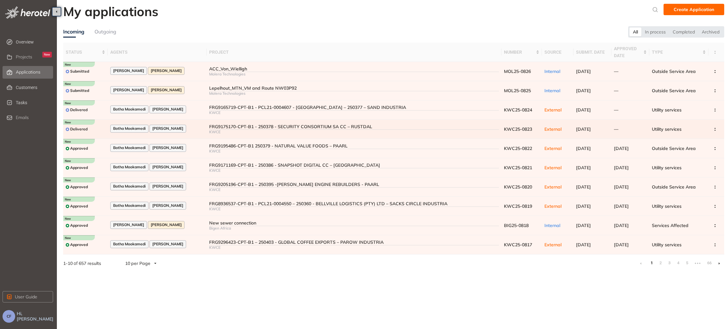
click at [209, 128] on div "FRG9175170-CPT-B1 - 250378 - SECURITY CONSORTIUM SA CC – RUSTDAL" at bounding box center [354, 126] width 290 height 5
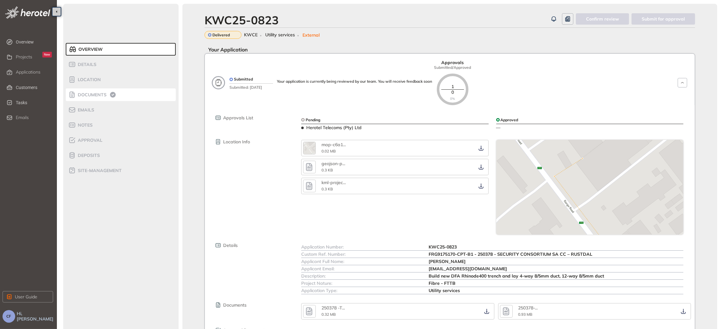
click at [100, 94] on span "Documents" at bounding box center [91, 94] width 31 height 5
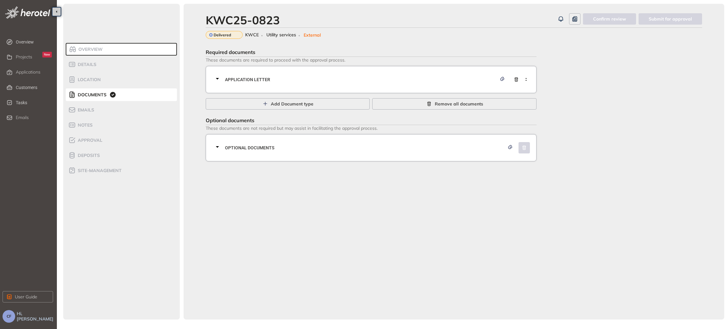
click at [250, 74] on div "Application letter" at bounding box center [373, 79] width 319 height 19
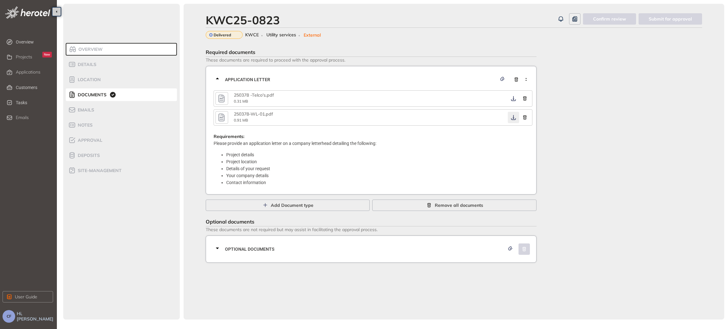
click at [511, 121] on button "button" at bounding box center [513, 117] width 11 height 11
click at [513, 117] on icon "button" at bounding box center [514, 117] width 6 height 5
click at [221, 248] on div at bounding box center [219, 249] width 11 height 9
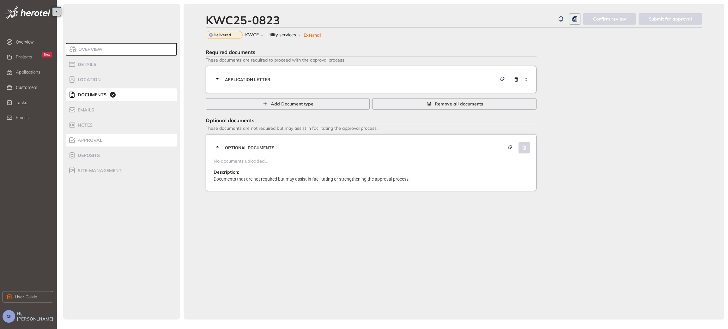
click at [96, 139] on span "Approval" at bounding box center [89, 140] width 27 height 5
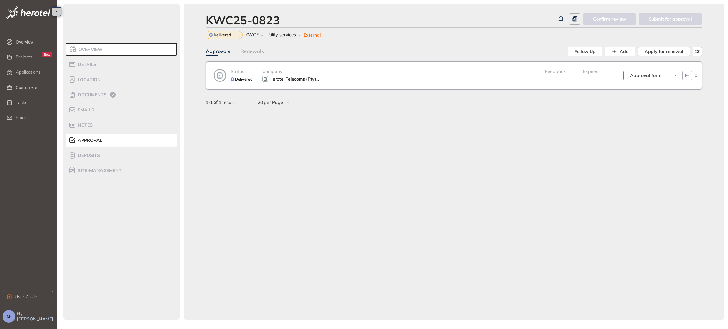
click at [633, 77] on span "Approval form" at bounding box center [646, 75] width 32 height 7
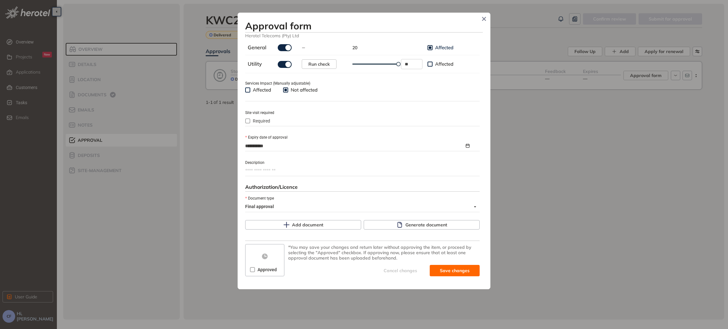
scroll to position [222, 0]
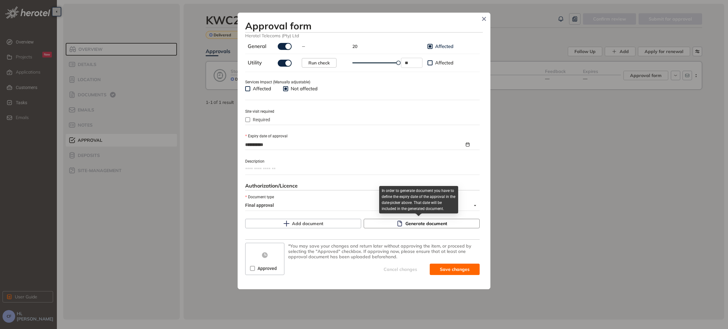
click at [406, 224] on span "Generate document" at bounding box center [427, 223] width 42 height 7
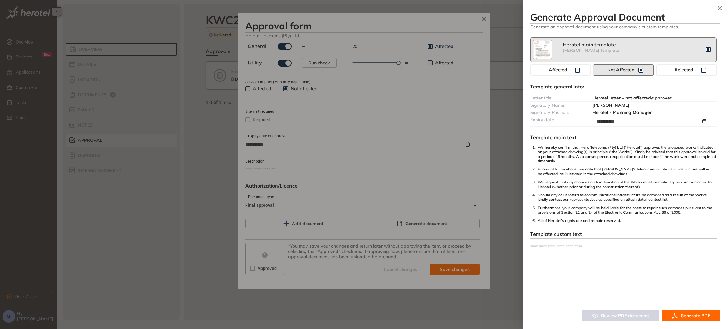
click at [684, 314] on span "Generate PDF" at bounding box center [696, 316] width 30 height 7
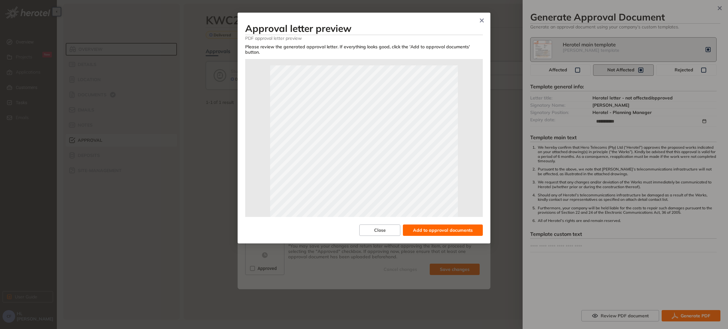
click at [438, 227] on span "Add to approval documents" at bounding box center [443, 230] width 60 height 7
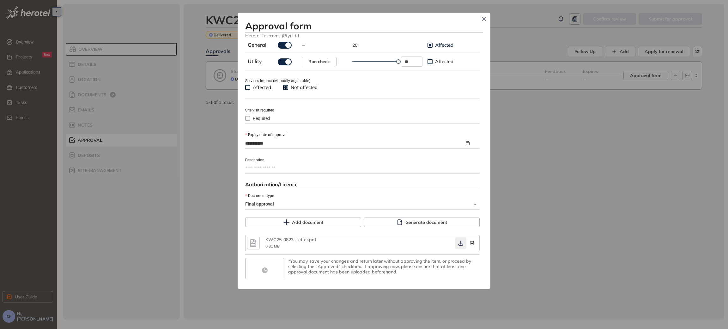
click at [458, 246] on icon "button" at bounding box center [460, 243] width 5 height 5
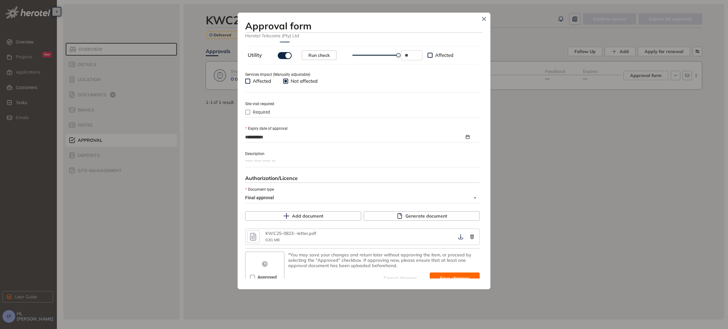
scroll to position [238, 0]
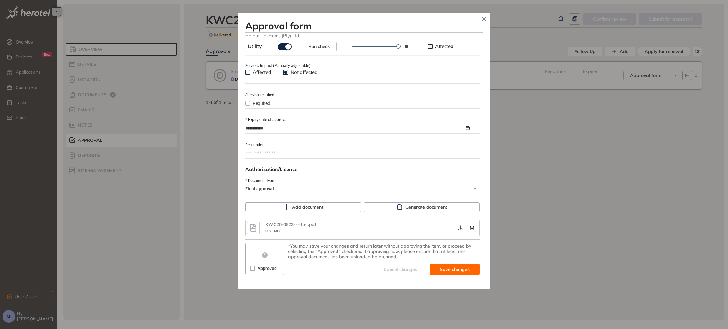
click at [255, 269] on span "Approved" at bounding box center [267, 268] width 24 height 7
click at [447, 272] on span "Save and approve" at bounding box center [450, 269] width 40 height 7
type textarea "**********"
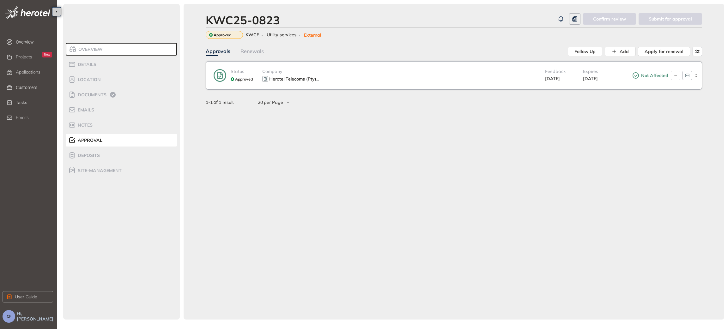
click at [106, 250] on div "Overview Details Location Documents Emails Notes Approval Deposits site-managem…" at bounding box center [121, 162] width 117 height 316
click at [97, 97] on span "Documents" at bounding box center [91, 94] width 31 height 5
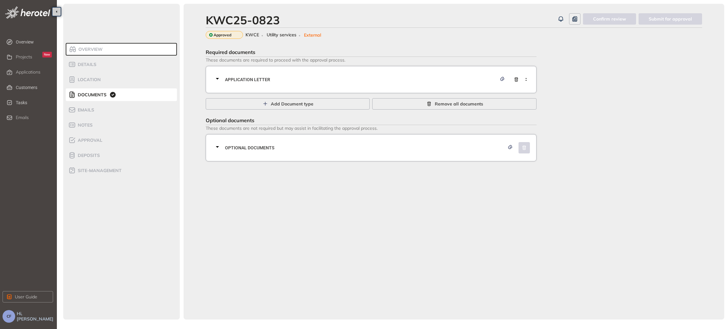
click at [306, 78] on span "Application letter" at bounding box center [361, 79] width 272 height 7
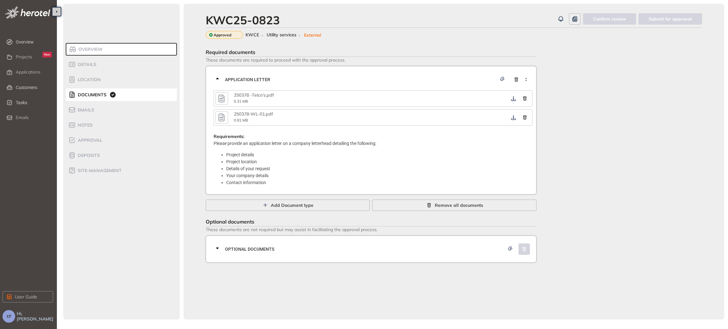
click at [223, 98] on icon "button" at bounding box center [221, 98] width 9 height 11
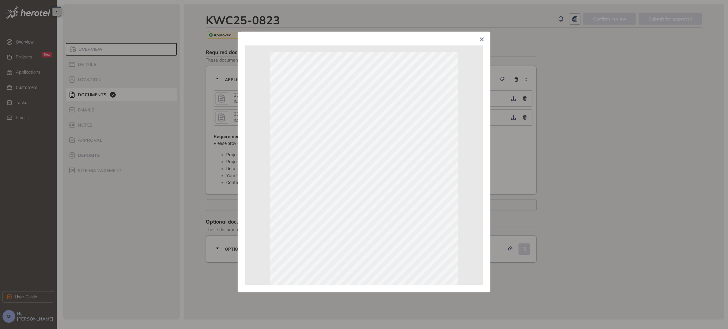
click at [610, 287] on div "Page 1 of 1" at bounding box center [364, 164] width 728 height 329
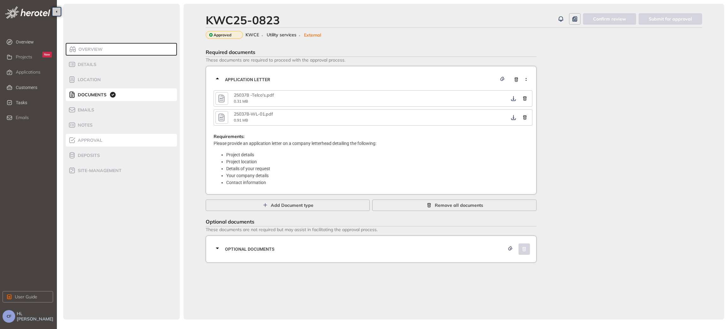
click at [96, 137] on div "Approval" at bounding box center [95, 141] width 54 height 8
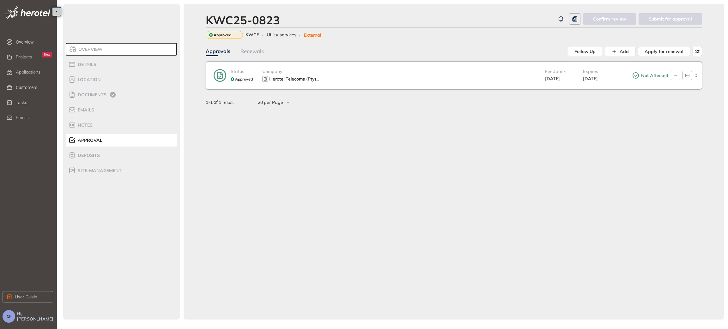
click at [418, 81] on div "Herotel Telecoms (Pty) ..." at bounding box center [403, 79] width 283 height 8
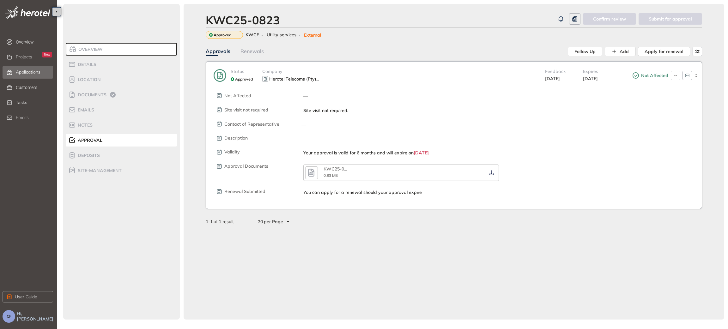
click at [21, 70] on span "Applications" at bounding box center [28, 72] width 25 height 5
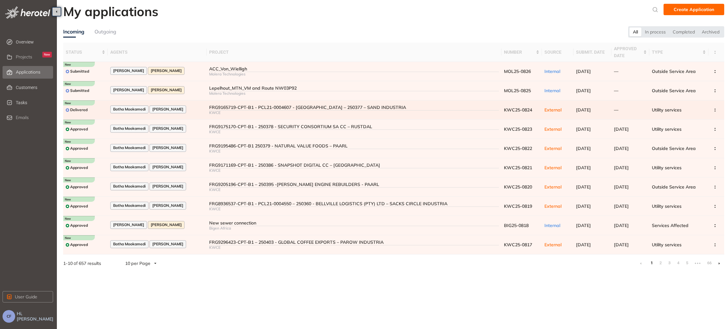
click at [209, 109] on div "FRG9165719-CPT-B1 - PCL21-0004607 - [GEOGRAPHIC_DATA] – 250377 – SAND INDUSTRIA" at bounding box center [354, 107] width 290 height 5
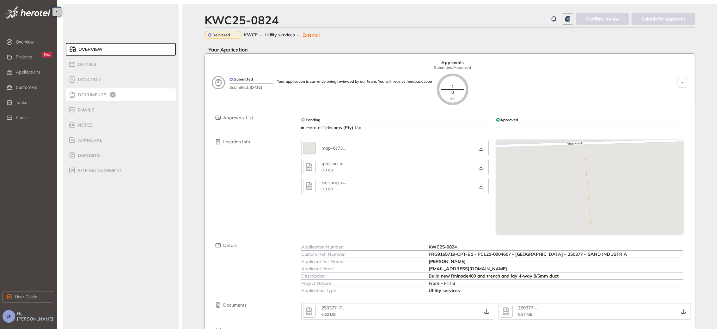
click at [93, 90] on li "Documents" at bounding box center [121, 95] width 110 height 13
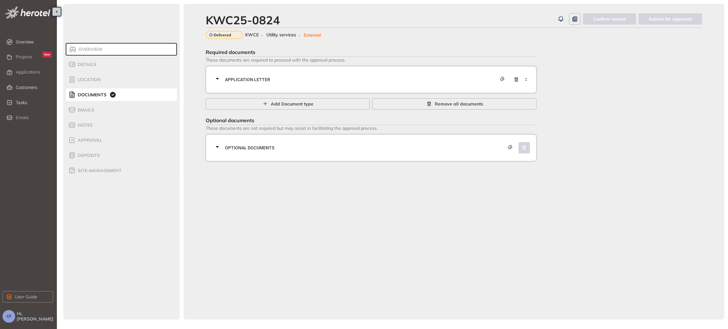
click at [234, 83] on span "Application letter" at bounding box center [361, 79] width 272 height 7
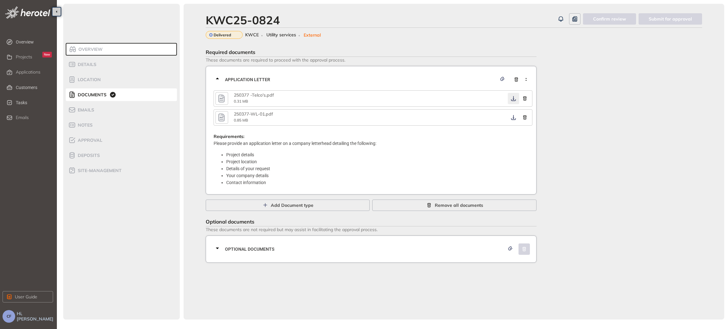
click at [512, 97] on icon "button" at bounding box center [514, 98] width 6 height 5
click at [511, 120] on icon "button" at bounding box center [514, 117] width 6 height 5
click at [362, 248] on span "Optional documents" at bounding box center [365, 249] width 280 height 7
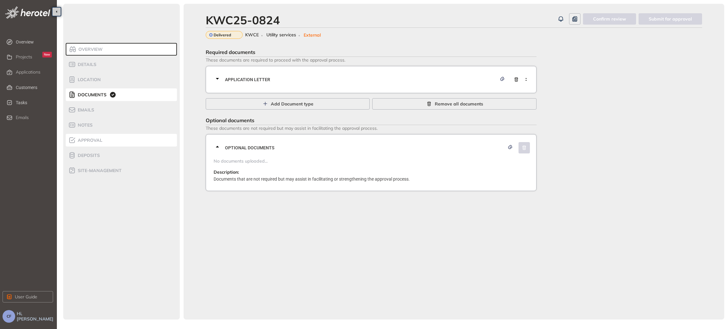
click at [97, 140] on span "Approval" at bounding box center [89, 140] width 27 height 5
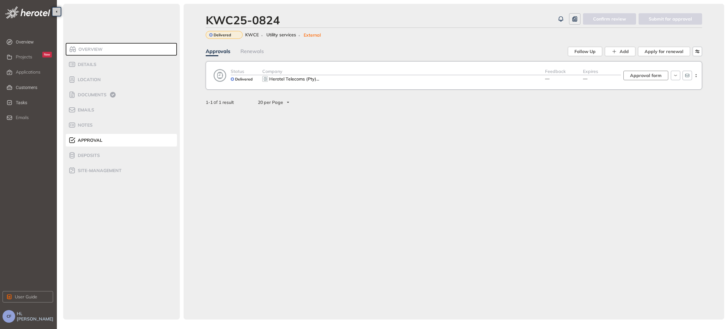
click at [635, 73] on span "Approval form" at bounding box center [646, 75] width 32 height 7
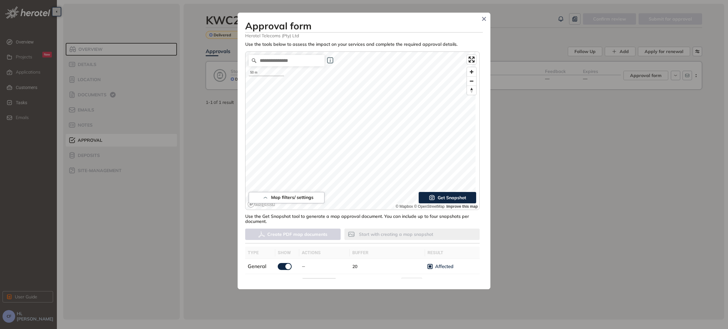
type input "**"
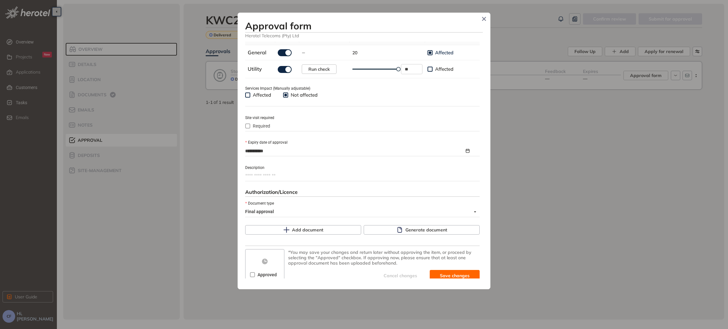
scroll to position [222, 0]
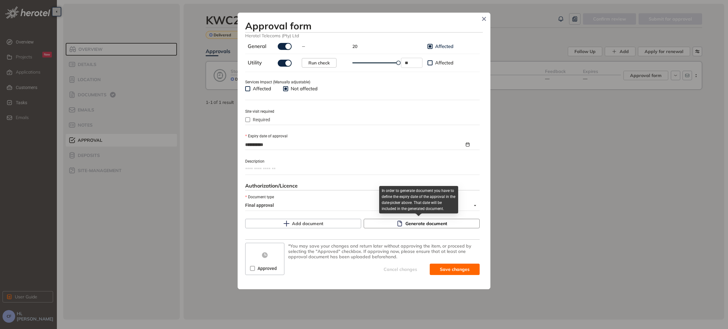
click at [409, 222] on span "Generate document" at bounding box center [427, 223] width 42 height 7
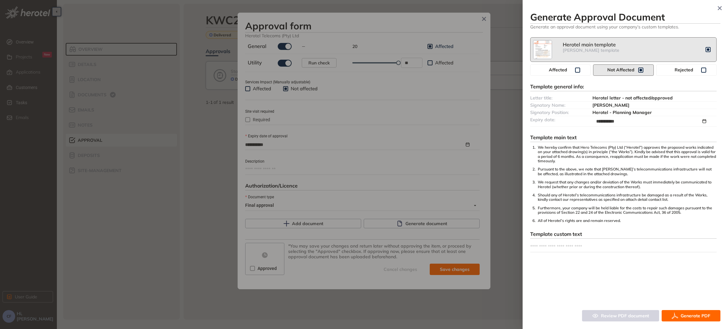
click at [689, 316] on span "Generate PDF" at bounding box center [696, 316] width 30 height 7
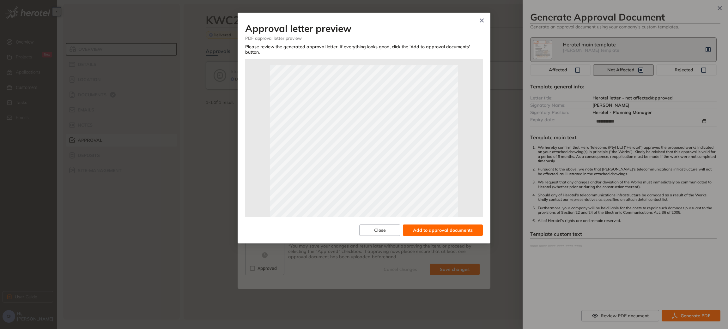
click at [427, 227] on span "Add to approval documents" at bounding box center [443, 230] width 60 height 7
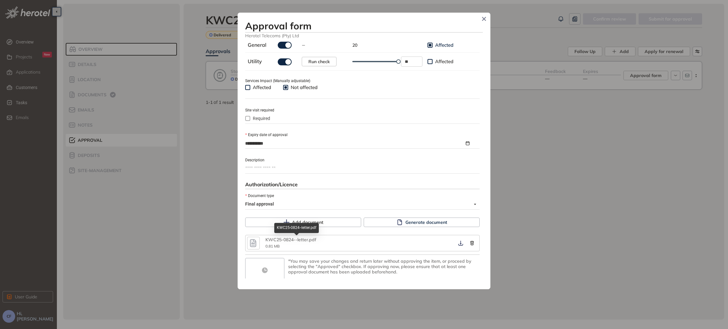
scroll to position [238, 0]
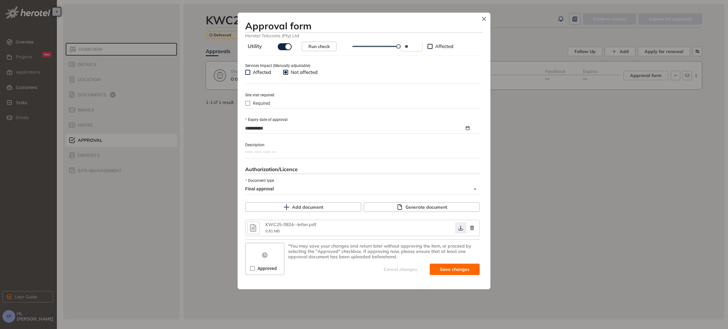
click at [458, 230] on icon "button" at bounding box center [461, 228] width 6 height 5
click at [257, 272] on span "Approved" at bounding box center [267, 268] width 24 height 7
click at [415, 270] on button "Save and approve" at bounding box center [445, 269] width 69 height 11
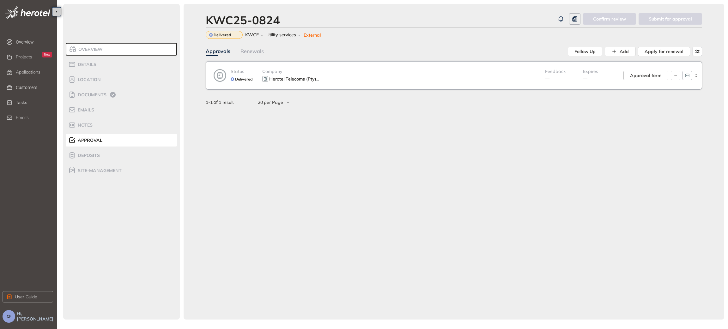
scroll to position [249, 0]
click at [85, 98] on div "Documents" at bounding box center [95, 95] width 54 height 8
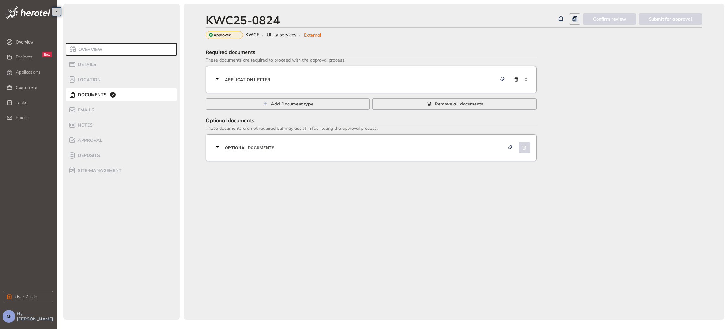
click at [243, 80] on span "Application letter" at bounding box center [361, 79] width 272 height 7
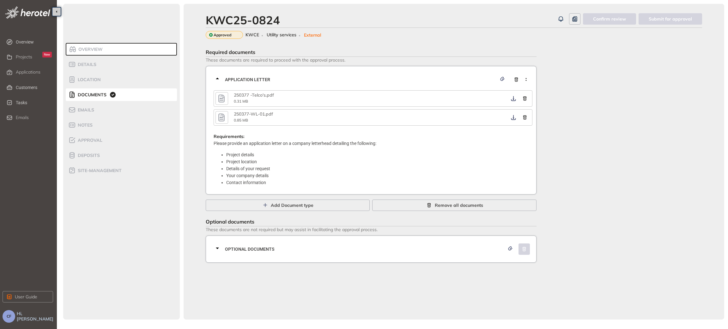
click at [216, 96] on button "button" at bounding box center [222, 98] width 13 height 13
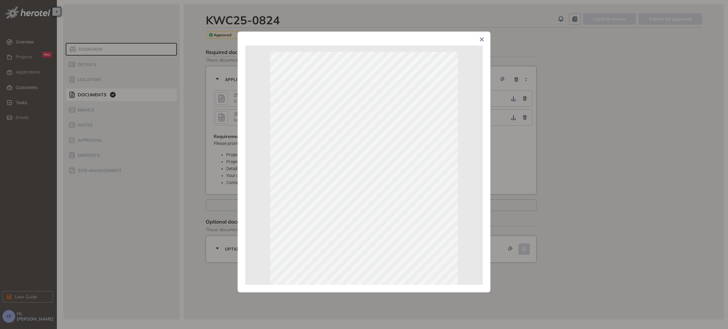
click at [477, 40] on span "Close" at bounding box center [482, 40] width 17 height 17
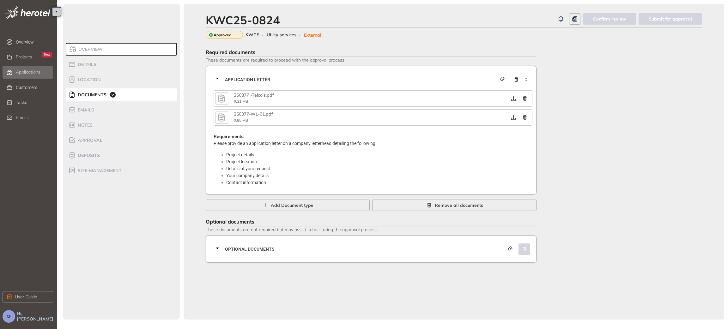
click at [29, 77] on li "Applications" at bounding box center [28, 72] width 51 height 13
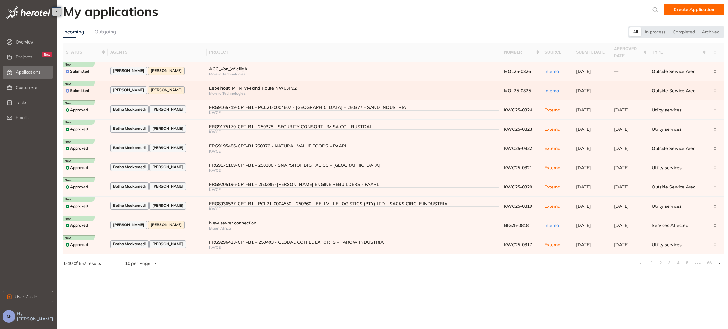
click at [244, 90] on div "Lepelhout_MTN_VM and Route NW03P92" at bounding box center [354, 88] width 290 height 5
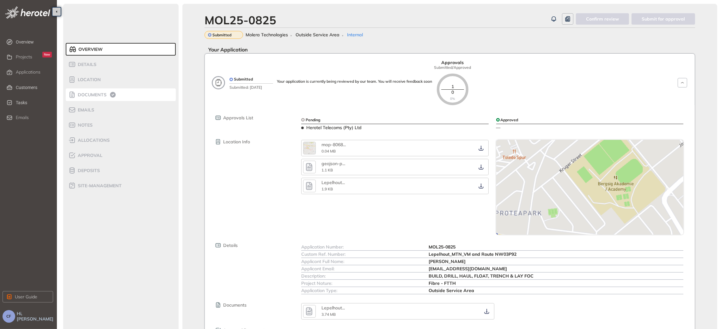
click at [103, 90] on li "Documents" at bounding box center [121, 95] width 110 height 13
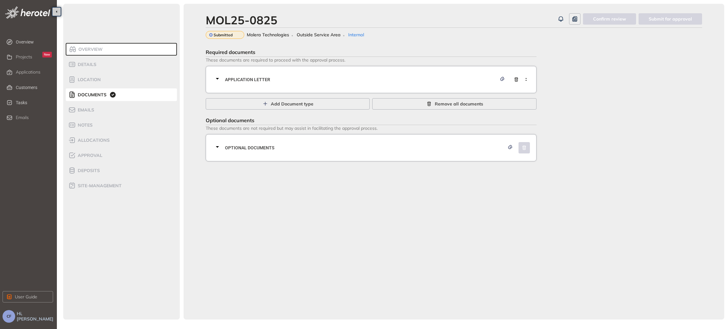
click at [333, 80] on span "Application letter" at bounding box center [361, 79] width 272 height 7
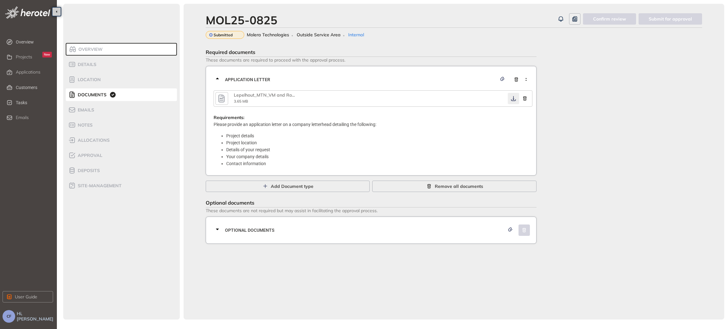
click at [515, 100] on icon "button" at bounding box center [514, 98] width 6 height 5
click at [285, 229] on span "Optional documents" at bounding box center [365, 230] width 280 height 7
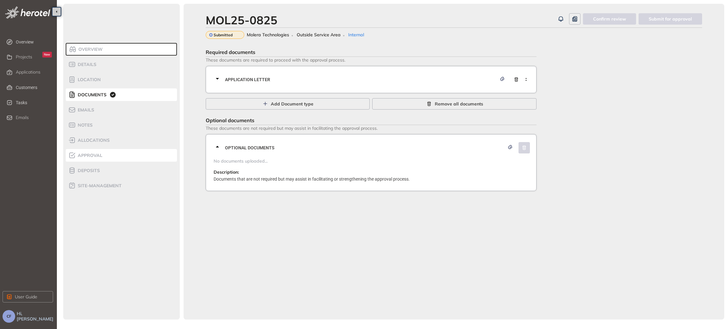
click at [106, 162] on ul "Overview Details Location Documents Emails Notes allocations Approval Deposits …" at bounding box center [122, 118] width 112 height 152
click at [105, 157] on div "Approval" at bounding box center [95, 156] width 54 height 8
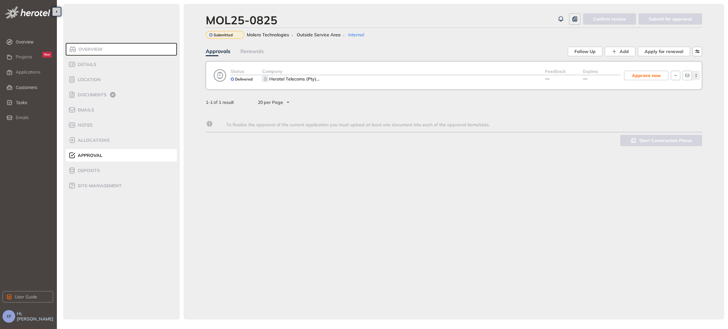
click at [698, 76] on icon "button" at bounding box center [696, 75] width 6 height 3
click at [674, 100] on span "View approval form" at bounding box center [672, 101] width 43 height 5
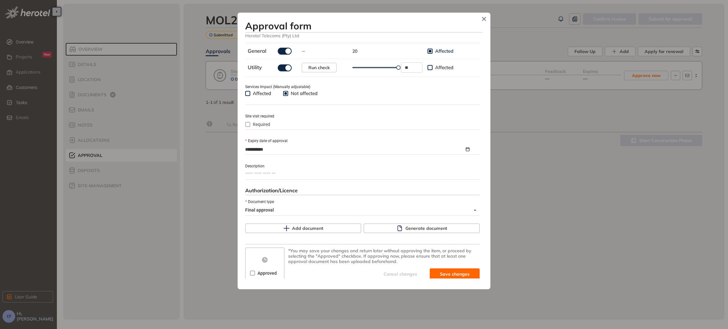
scroll to position [222, 0]
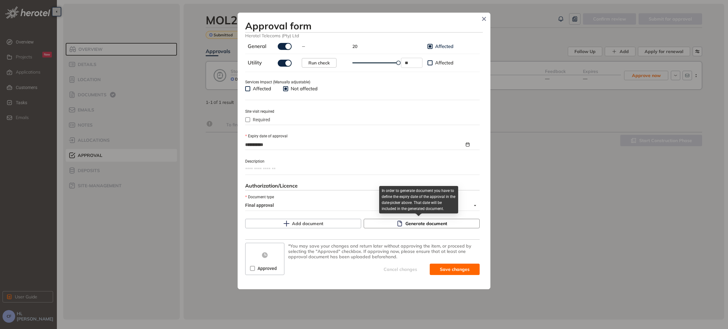
click at [435, 223] on span "Generate document" at bounding box center [427, 223] width 42 height 7
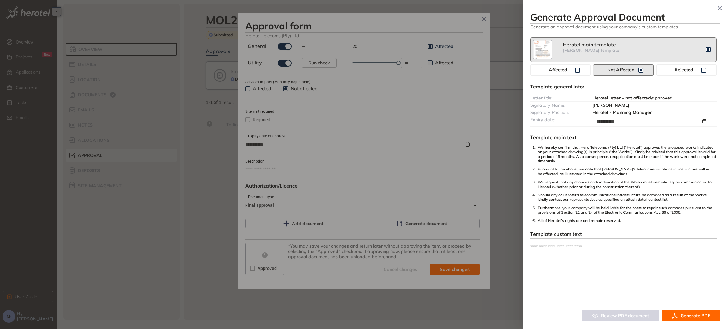
click at [690, 317] on span "Generate PDF" at bounding box center [696, 316] width 30 height 7
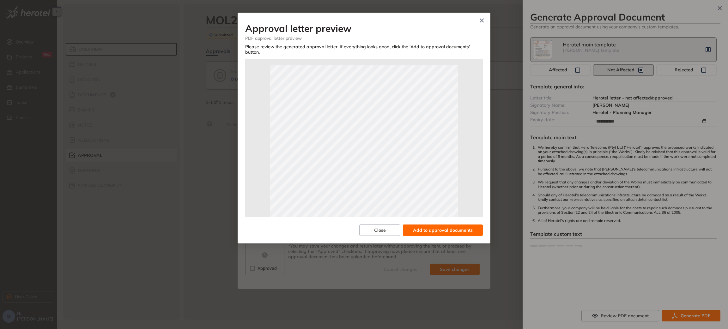
click at [456, 227] on span "Add to approval documents" at bounding box center [443, 230] width 60 height 7
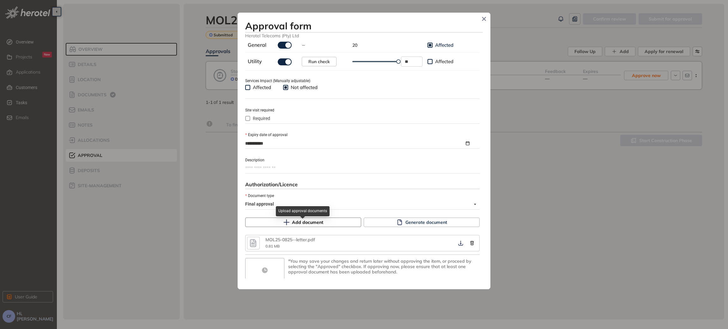
scroll to position [238, 0]
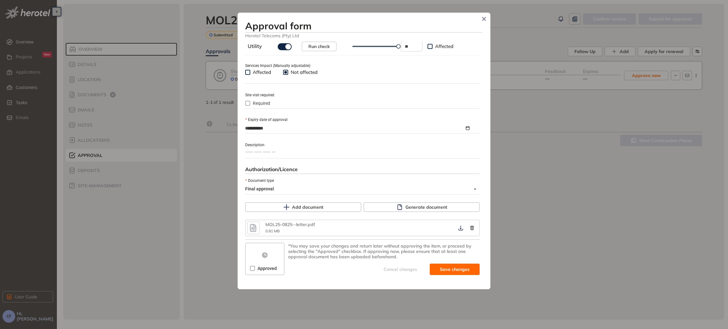
click at [258, 270] on span "Approved" at bounding box center [267, 268] width 24 height 7
click at [442, 272] on span "Save and approve" at bounding box center [450, 269] width 40 height 7
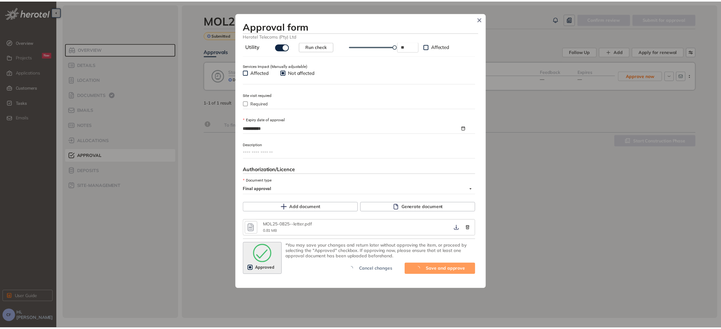
scroll to position [249, 0]
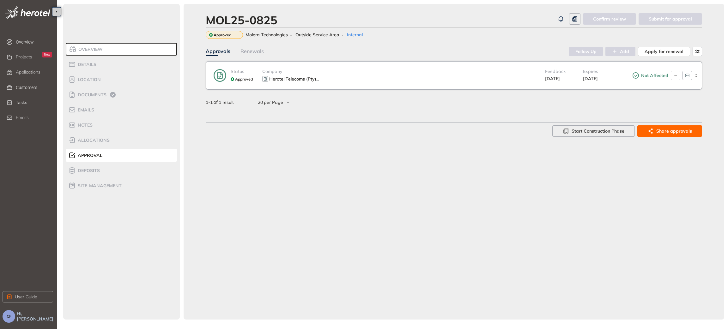
click at [393, 68] on div "Company" at bounding box center [403, 71] width 283 height 7
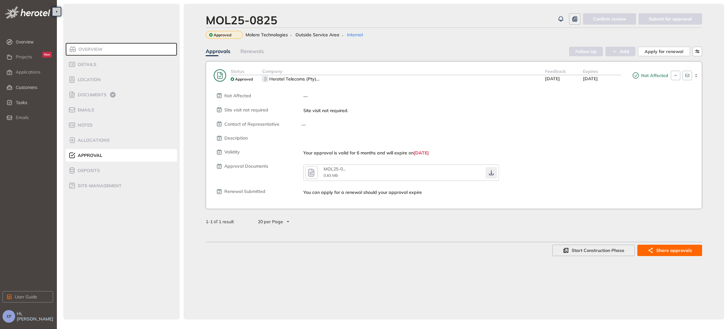
click at [492, 173] on icon "button" at bounding box center [491, 172] width 6 height 5
click at [20, 71] on span "Applications" at bounding box center [28, 72] width 25 height 5
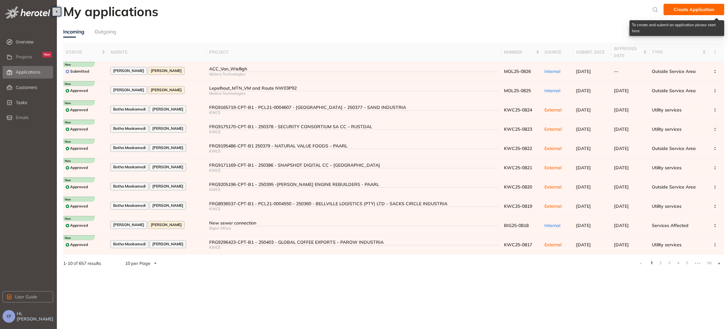
click at [687, 9] on span "Create Application" at bounding box center [694, 9] width 40 height 7
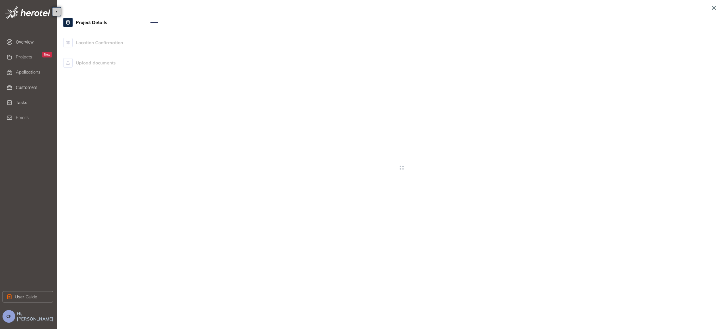
type textarea "**********"
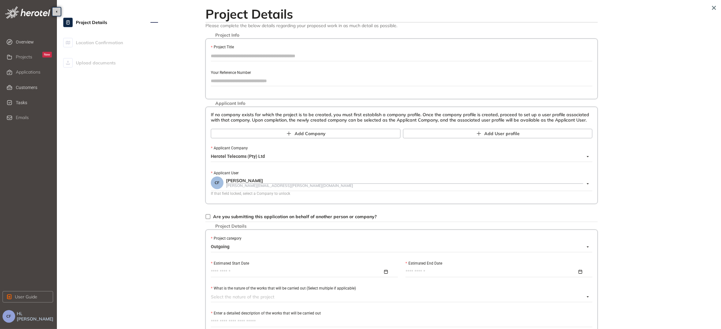
click at [233, 80] on input "Your Reference Number" at bounding box center [402, 80] width 382 height 9
type input "**********"
drag, startPoint x: 245, startPoint y: 80, endPoint x: 185, endPoint y: 75, distance: 60.3
click at [185, 75] on div "**********" at bounding box center [390, 245] width 654 height 483
click at [232, 58] on input "Project Title" at bounding box center [402, 55] width 382 height 9
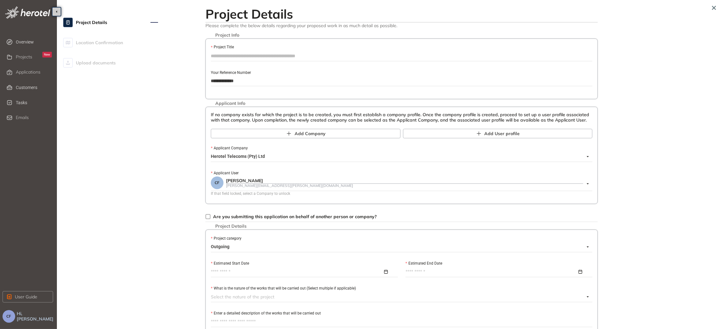
paste input "**********"
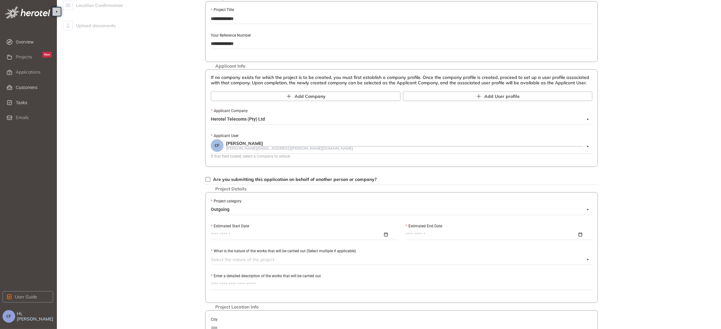
scroll to position [95, 0]
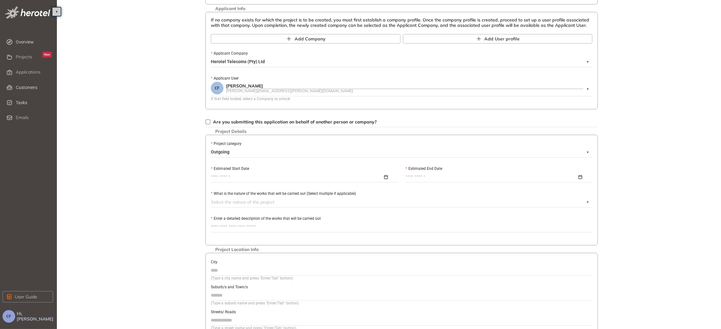
type input "**********"
click at [244, 178] on input "Estimated Start Date" at bounding box center [297, 177] width 172 height 7
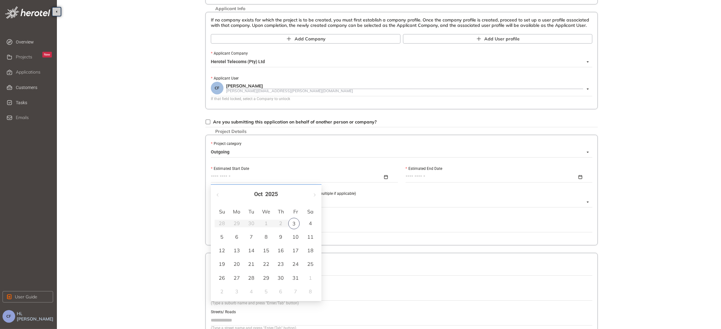
type input "**********"
click at [297, 226] on div "3" at bounding box center [293, 223] width 11 height 11
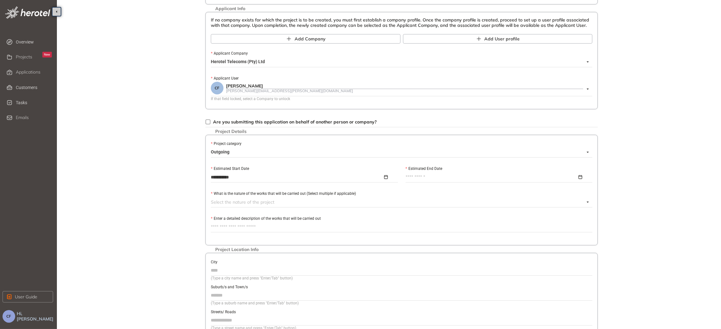
click at [430, 177] on input "Estimated End Date" at bounding box center [492, 177] width 172 height 7
type input "**********"
click at [487, 278] on div "31" at bounding box center [490, 278] width 8 height 8
click at [223, 205] on div at bounding box center [398, 203] width 374 height 8
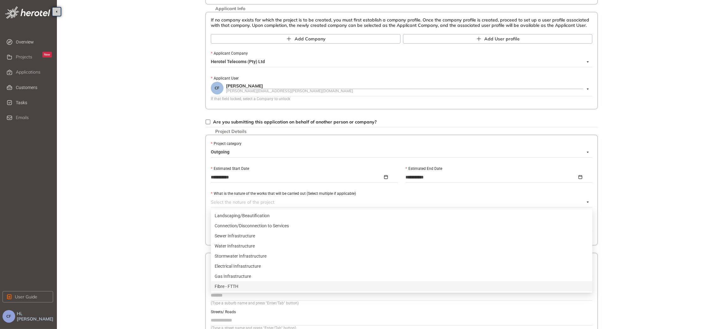
click at [236, 288] on div "Fibre - FTTH" at bounding box center [402, 286] width 374 height 7
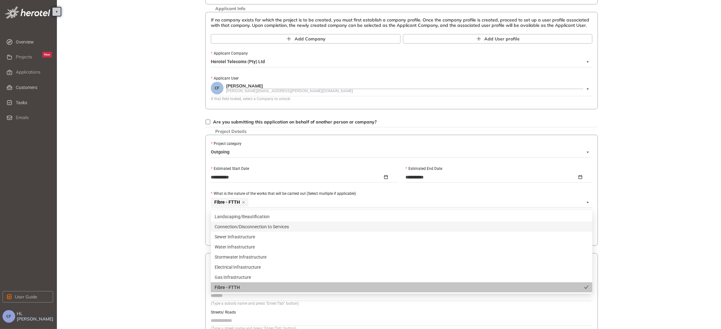
click at [159, 222] on div "**********" at bounding box center [390, 151] width 654 height 484
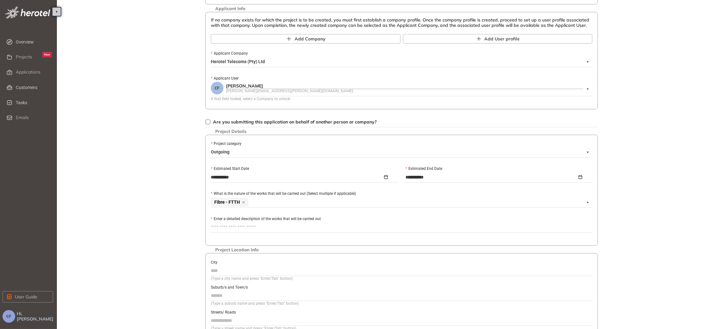
click at [232, 230] on textarea "Enter a detailed description of the works that will be carried out" at bounding box center [402, 228] width 382 height 10
paste textarea "**********"
type textarea "**********"
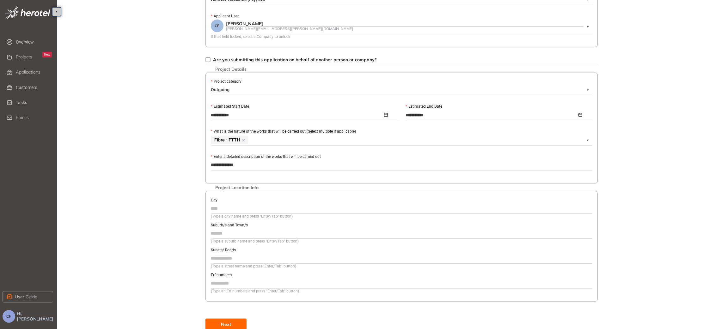
scroll to position [164, 0]
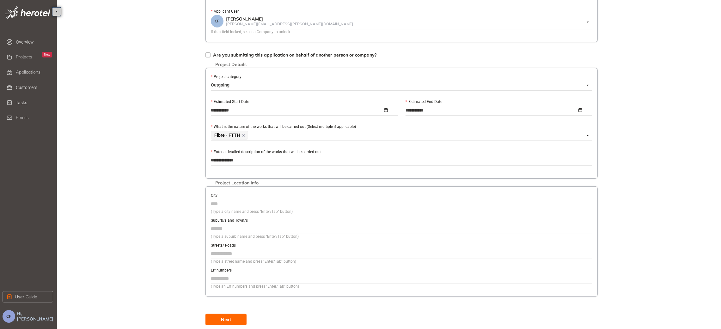
type textarea "**********"
click at [221, 206] on input "City" at bounding box center [402, 203] width 382 height 9
type input "*******"
click at [253, 255] on input "Streets/ Roads" at bounding box center [402, 253] width 382 height 9
type input "**********"
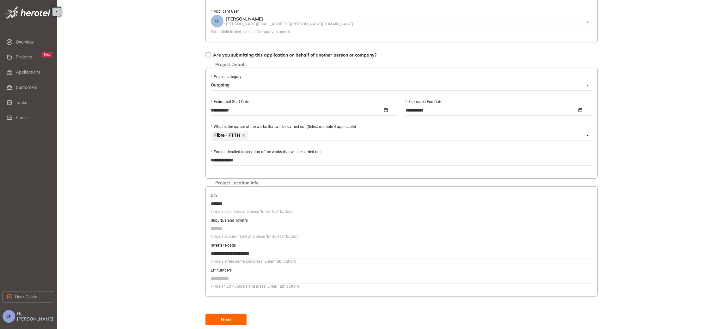
click at [229, 315] on button "Next" at bounding box center [225, 319] width 41 height 11
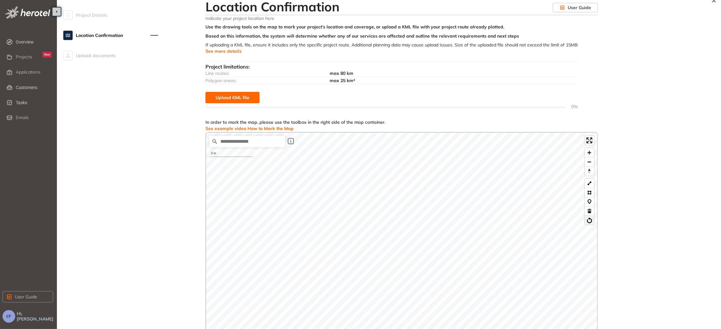
click at [590, 219] on button at bounding box center [589, 220] width 9 height 9
click at [228, 140] on input "Search place..." at bounding box center [247, 141] width 76 height 11
paste input "**********"
type input "**********"
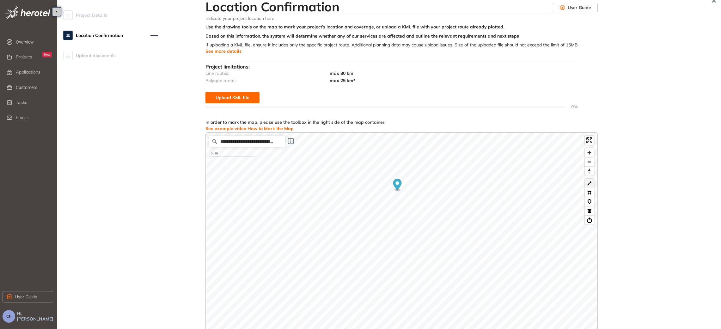
click at [589, 185] on button at bounding box center [589, 183] width 9 height 9
click at [399, 189] on ellipse "Map marker" at bounding box center [397, 189] width 7 height 3
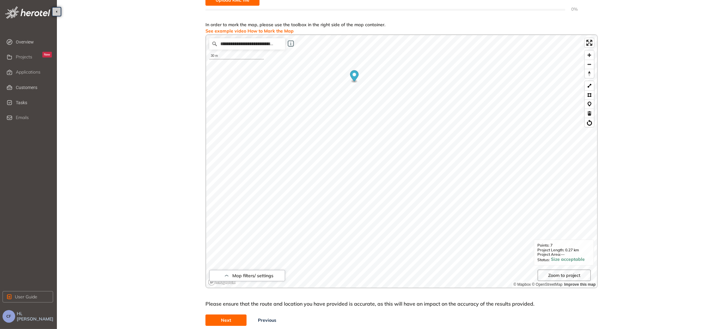
scroll to position [106, 0]
click at [236, 321] on button "Next" at bounding box center [225, 319] width 41 height 11
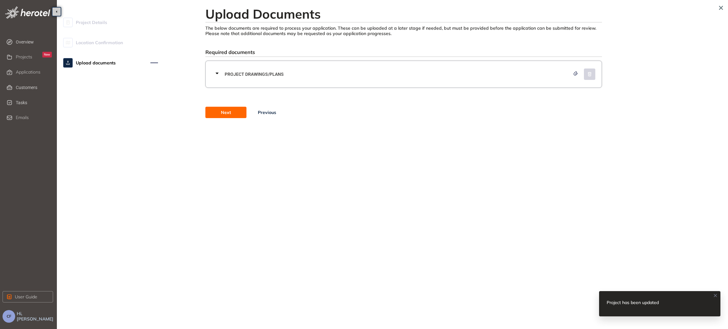
click at [227, 109] on span "Next" at bounding box center [226, 112] width 10 height 7
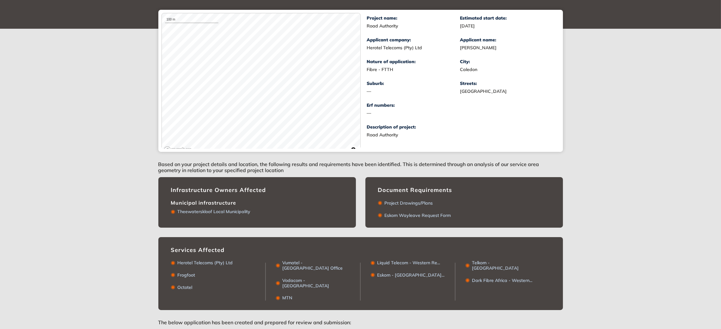
scroll to position [78, 0]
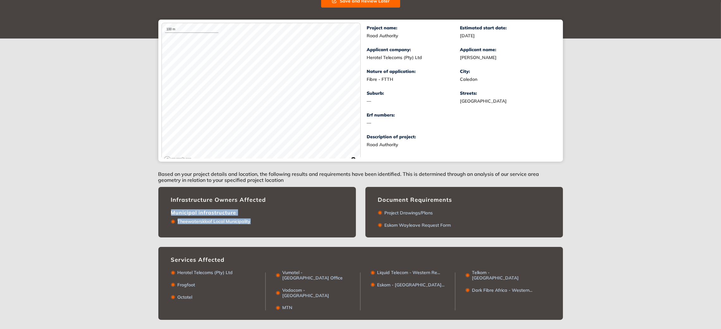
drag, startPoint x: 254, startPoint y: 222, endPoint x: 168, endPoint y: 212, distance: 86.2
click at [168, 212] on div "Infrastructure Owners Affected Municipal infrastructure Theewaterskloof Local M…" at bounding box center [257, 212] width 198 height 50
copy div "Municipal infrastructure [GEOGRAPHIC_DATA] Local Municipality"
click at [265, 220] on div "Theewaterskloof Local Municipality" at bounding box center [257, 220] width 172 height 9
drag, startPoint x: 254, startPoint y: 223, endPoint x: 177, endPoint y: 221, distance: 76.8
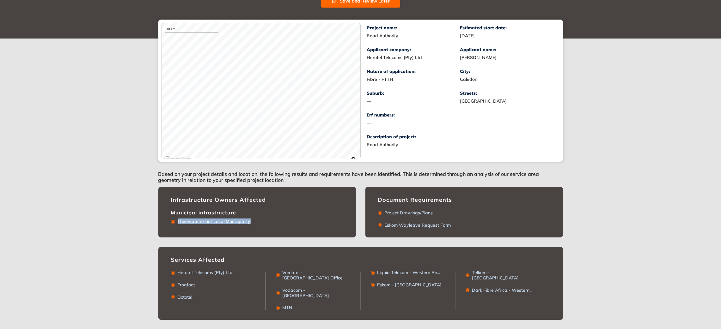
click at [177, 221] on div "Theewaterskloof Local Municipality" at bounding box center [257, 220] width 172 height 9
copy div "Theewaterskloof Local Municipality"
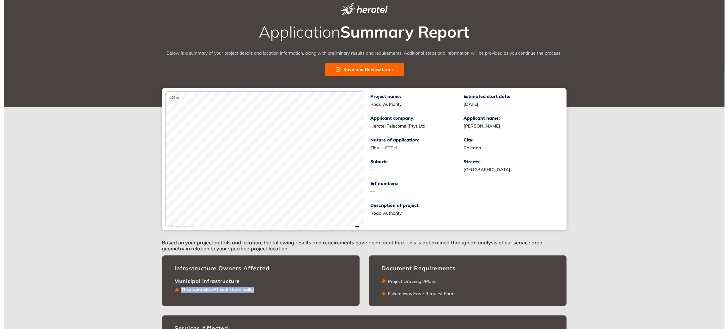
scroll to position [0, 0]
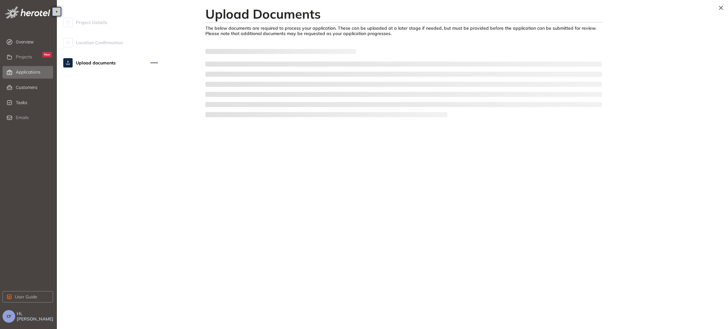
click at [33, 73] on span "Applications" at bounding box center [28, 72] width 25 height 5
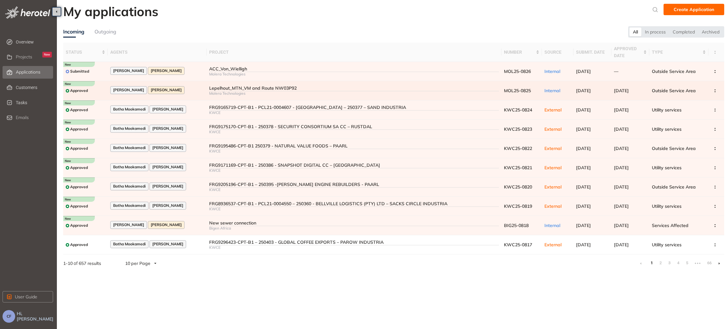
click at [209, 87] on div "Lepelhout_MTN_VM and Route NW03P92" at bounding box center [354, 88] width 290 height 5
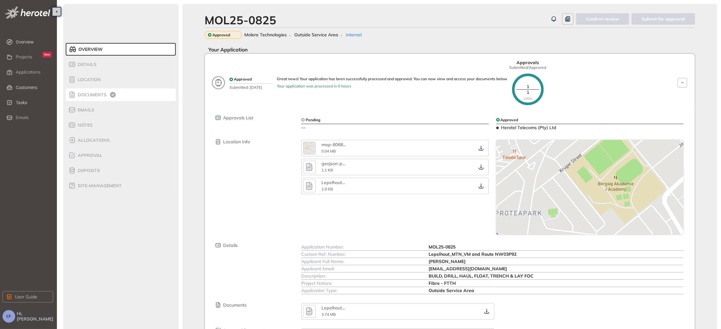
click at [82, 97] on span "Documents" at bounding box center [91, 94] width 31 height 5
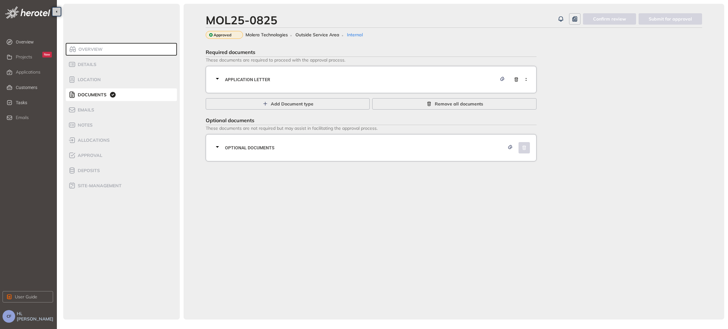
click at [227, 83] on div "Application letter" at bounding box center [373, 79] width 319 height 19
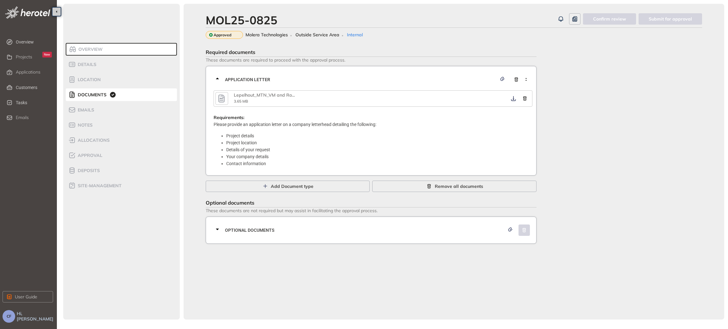
click at [223, 94] on icon "button" at bounding box center [221, 98] width 9 height 11
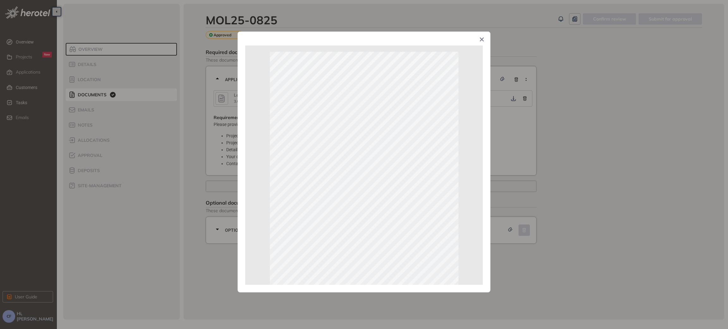
click at [484, 39] on icon "Close" at bounding box center [482, 39] width 4 height 4
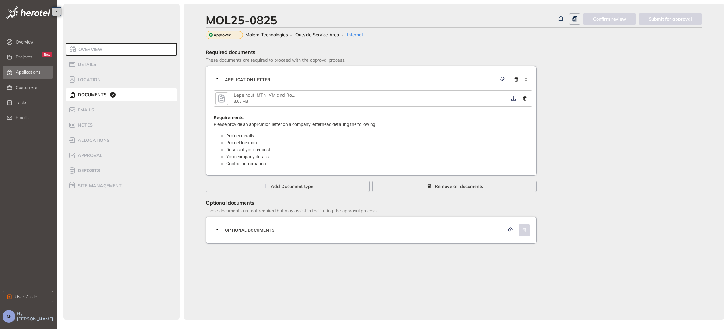
click at [31, 70] on span "Applications" at bounding box center [28, 72] width 25 height 5
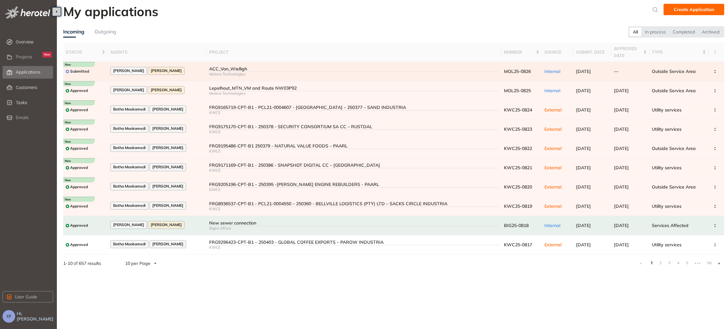
click at [210, 69] on div "ACC_Von_Wielligh" at bounding box center [354, 68] width 290 height 5
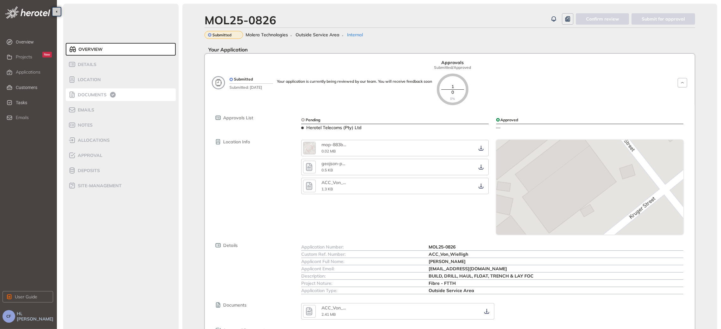
click at [97, 94] on span "Documents" at bounding box center [91, 94] width 31 height 5
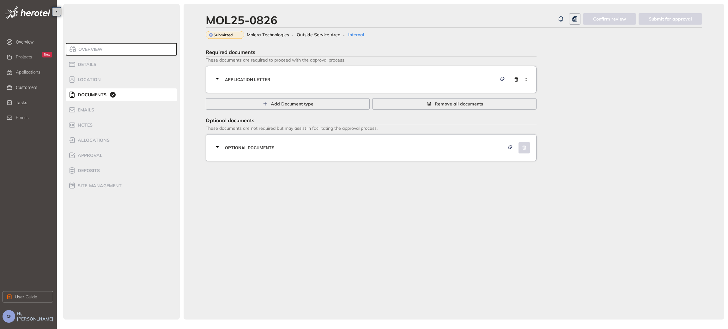
click at [253, 76] on span "Application letter" at bounding box center [361, 79] width 272 height 7
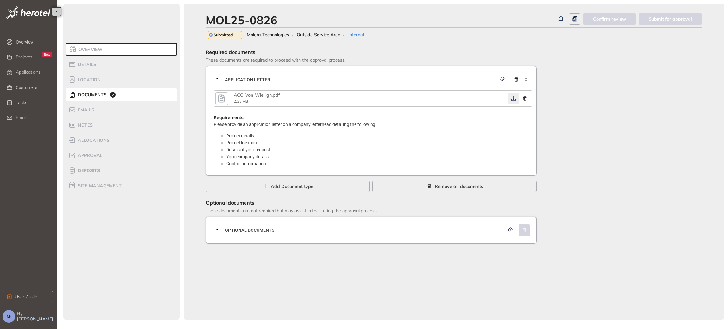
click at [512, 98] on icon "button" at bounding box center [514, 98] width 6 height 5
click at [221, 98] on icon "button" at bounding box center [221, 99] width 6 height 8
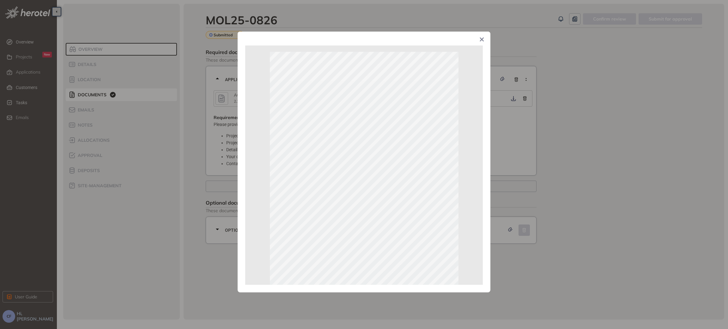
click at [519, 223] on div "Page 1 of 8" at bounding box center [364, 164] width 728 height 329
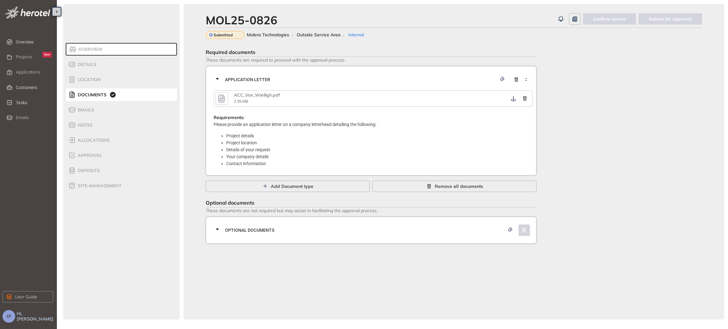
click at [386, 230] on span "Optional documents" at bounding box center [365, 230] width 280 height 7
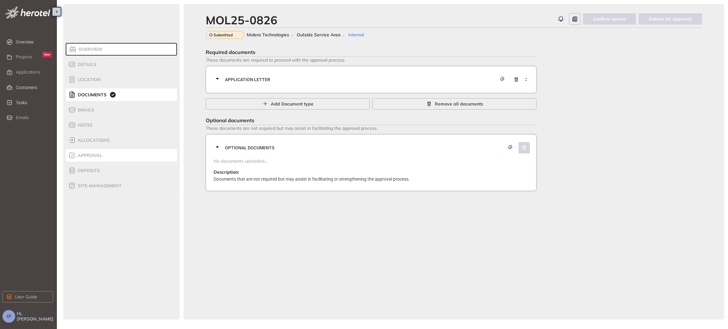
click at [93, 152] on div "Approval" at bounding box center [95, 156] width 54 height 8
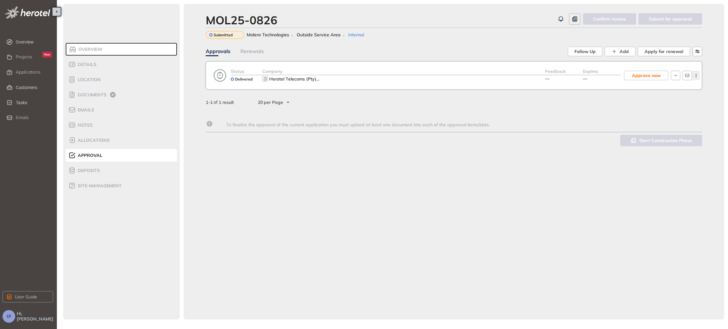
click at [695, 75] on icon "button" at bounding box center [696, 75] width 6 height 3
click at [666, 102] on span "View approval form" at bounding box center [672, 101] width 43 height 5
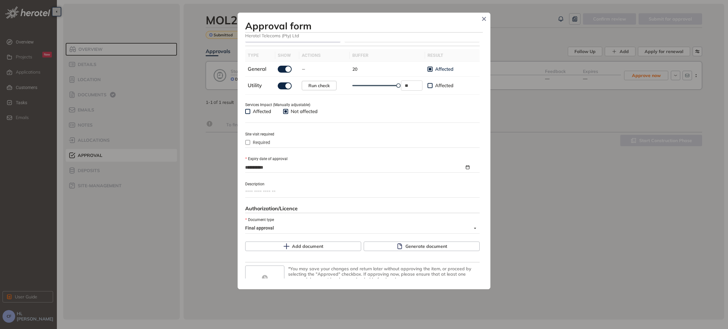
scroll to position [204, 0]
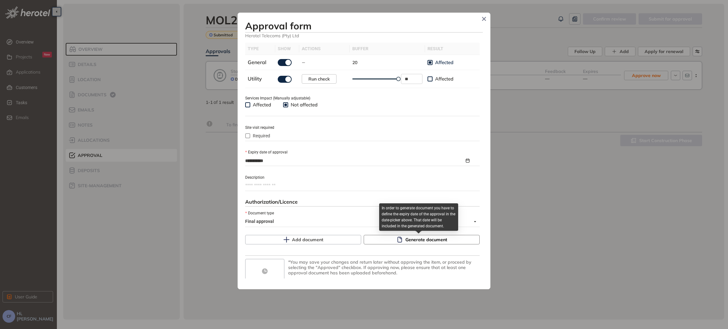
click at [425, 240] on span "Generate document" at bounding box center [427, 239] width 42 height 7
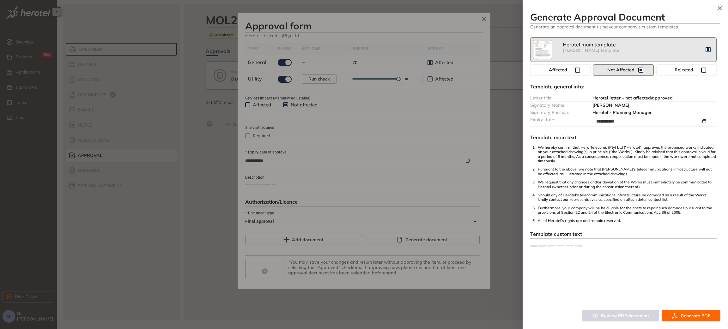
click at [683, 315] on span "Generate PDF" at bounding box center [696, 316] width 30 height 7
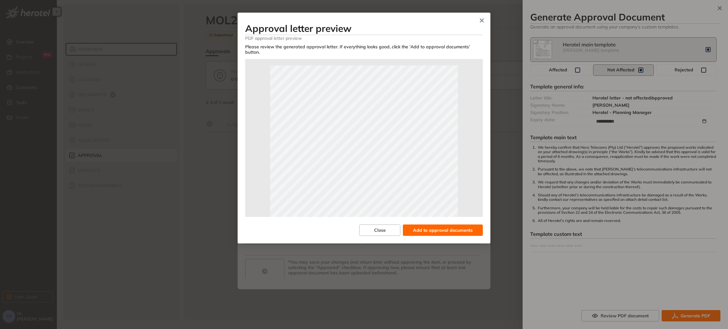
click at [447, 228] on span "Add to approval documents" at bounding box center [443, 230] width 60 height 7
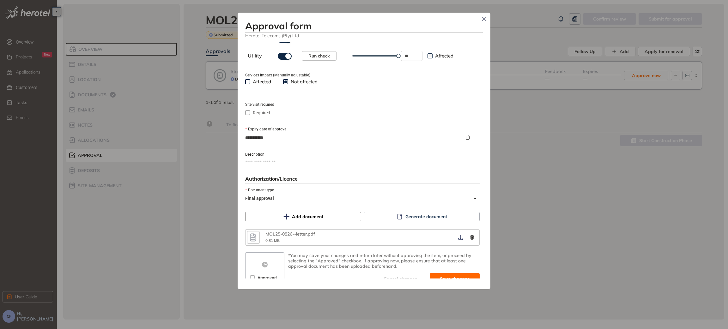
scroll to position [238, 0]
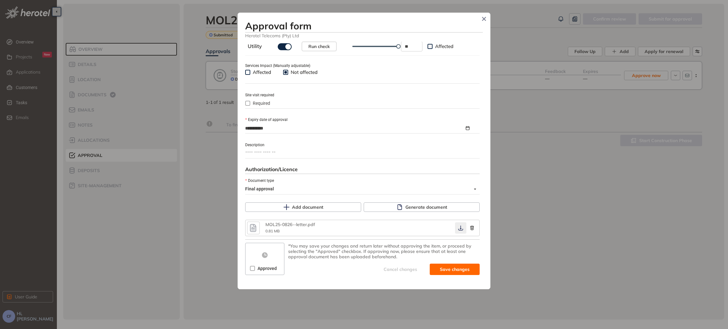
click at [458, 227] on icon "button" at bounding box center [461, 228] width 6 height 5
click at [454, 269] on span "Save and approve" at bounding box center [450, 269] width 40 height 7
type textarea "**********"
